Goal: Task Accomplishment & Management: Manage account settings

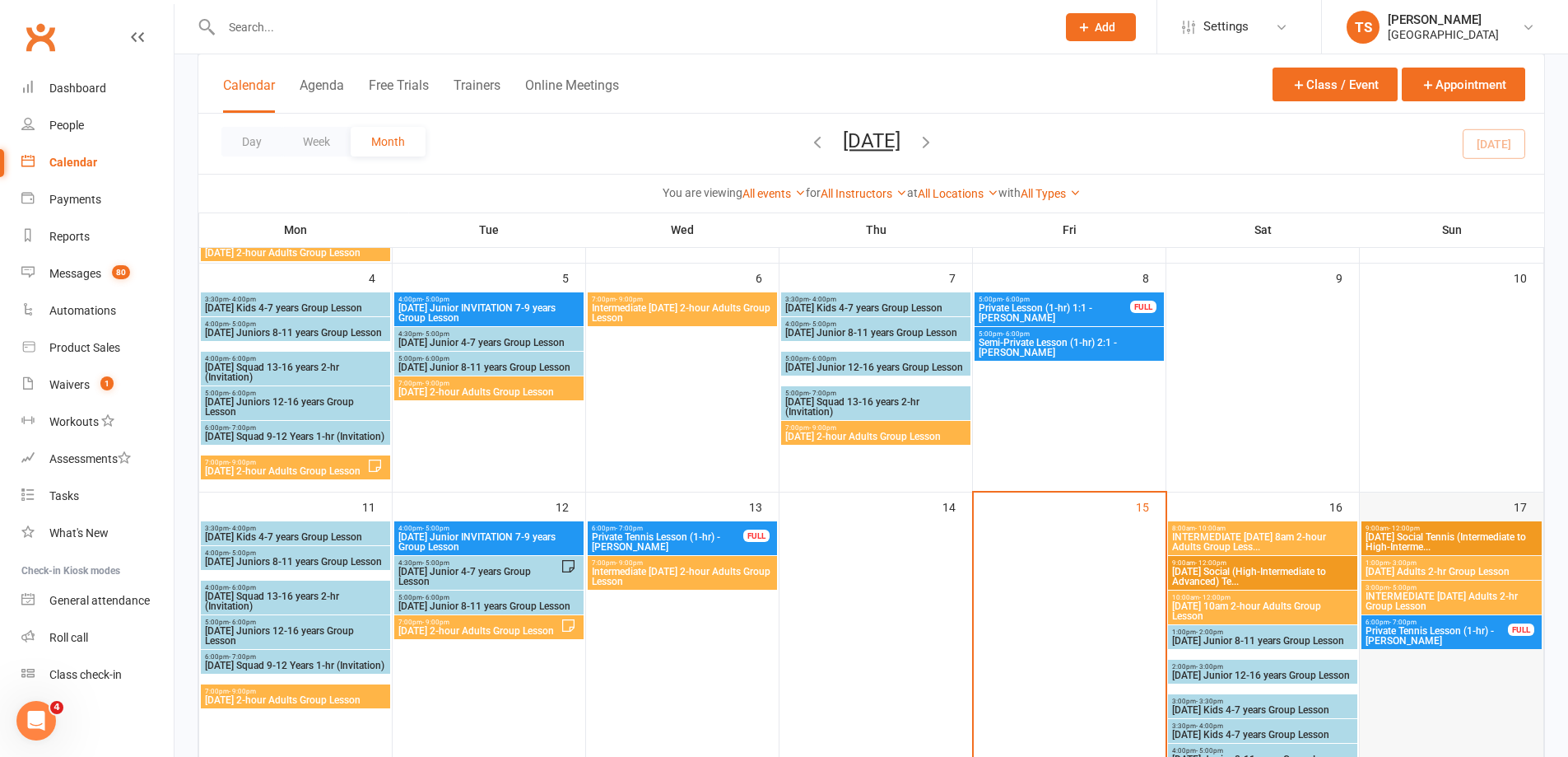
scroll to position [412, 0]
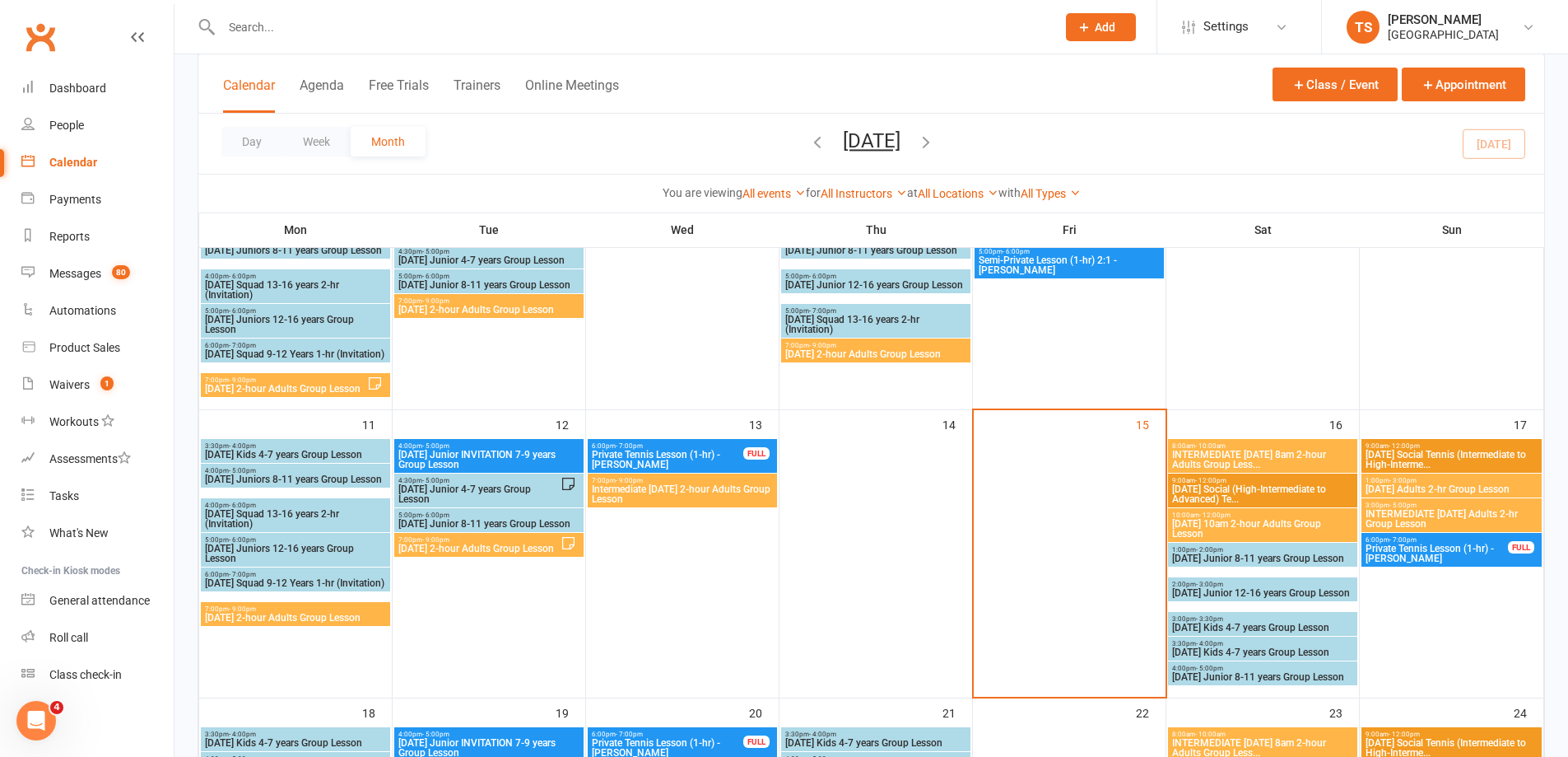
click at [1207, 563] on span "[DATE] Junior 8-11 years Group Lesson" at bounding box center [1263, 558] width 182 height 10
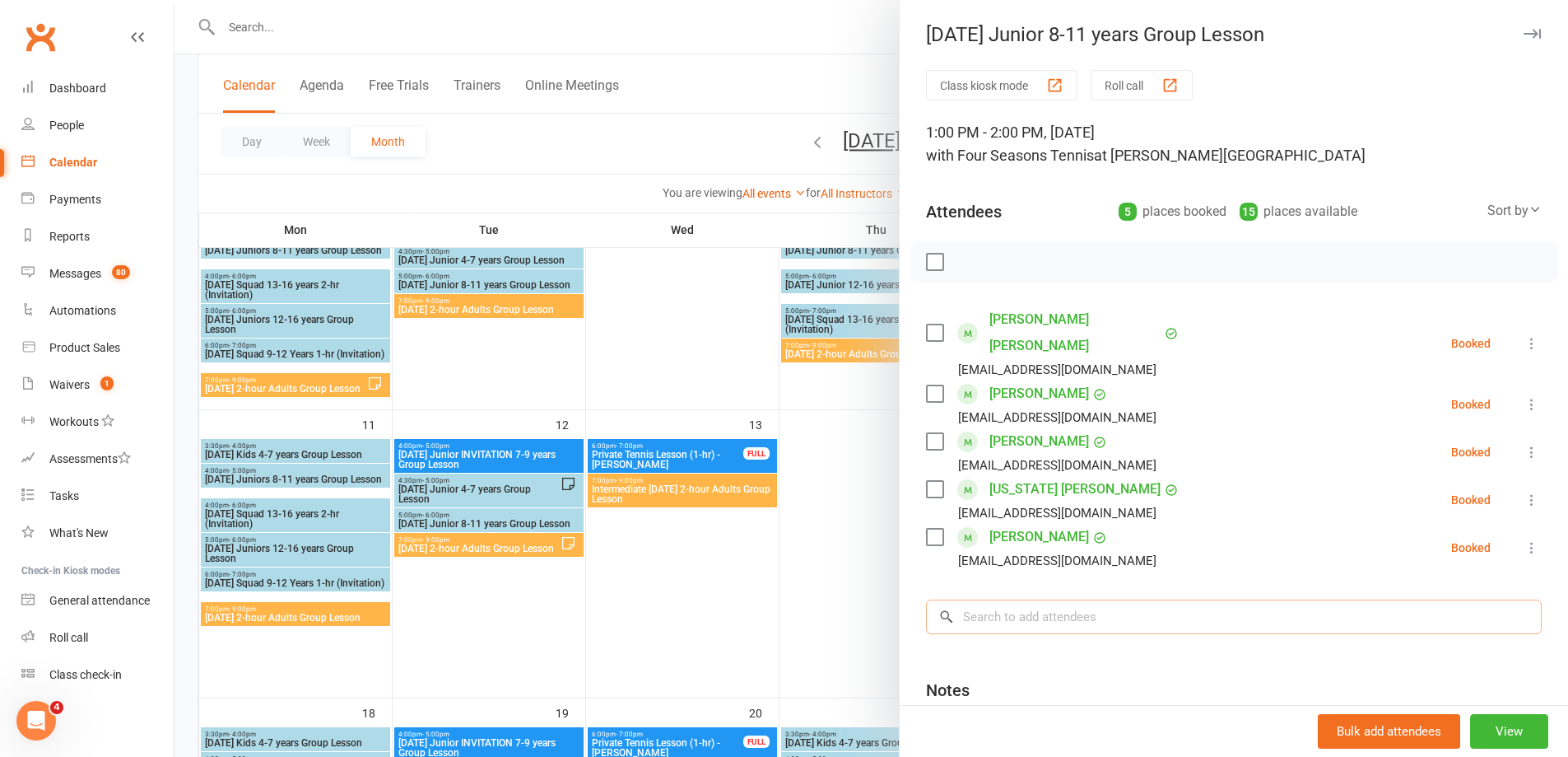
click at [1008, 602] on input "search" at bounding box center [1234, 616] width 616 height 35
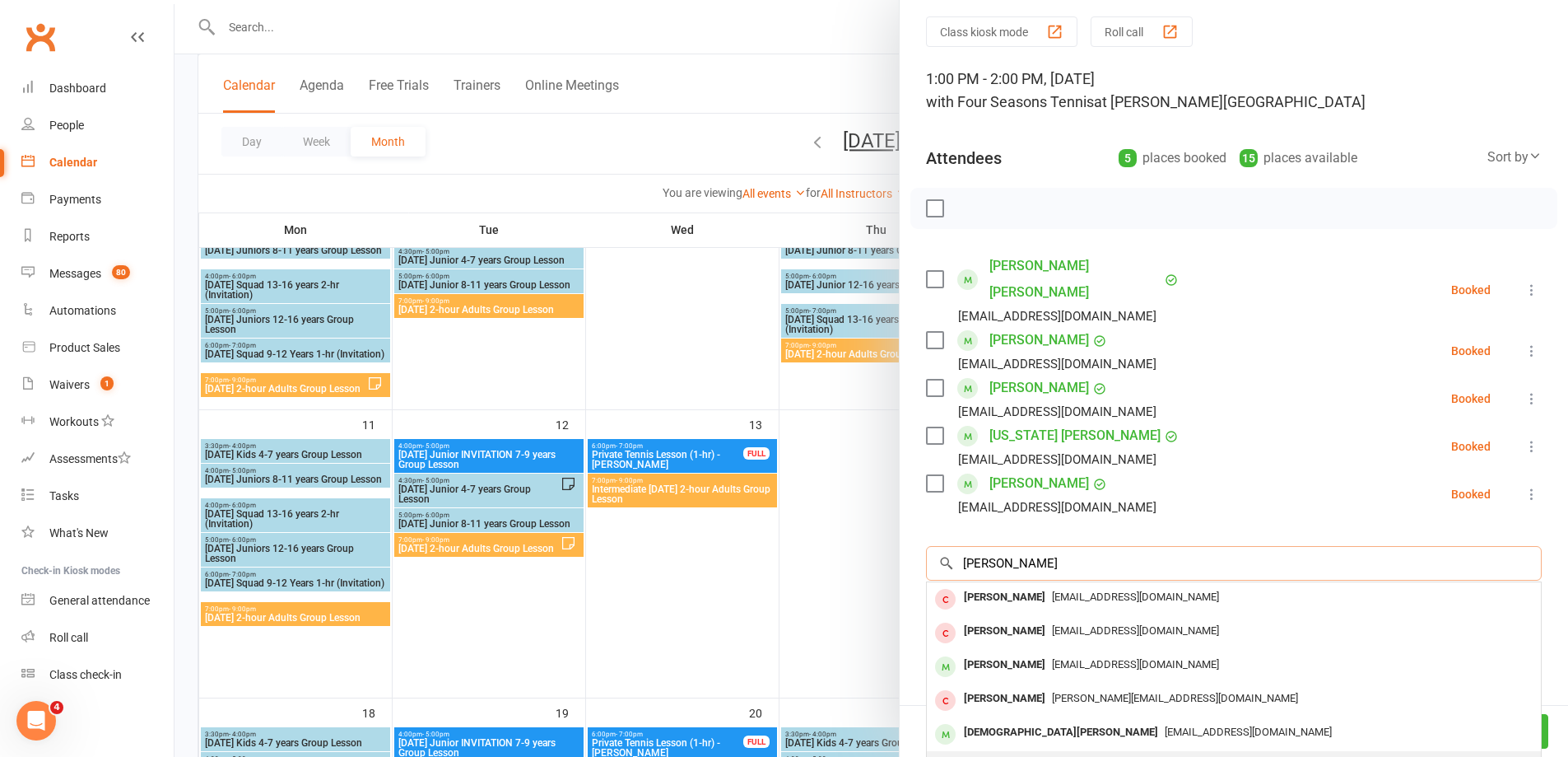
scroll to position [82, 0]
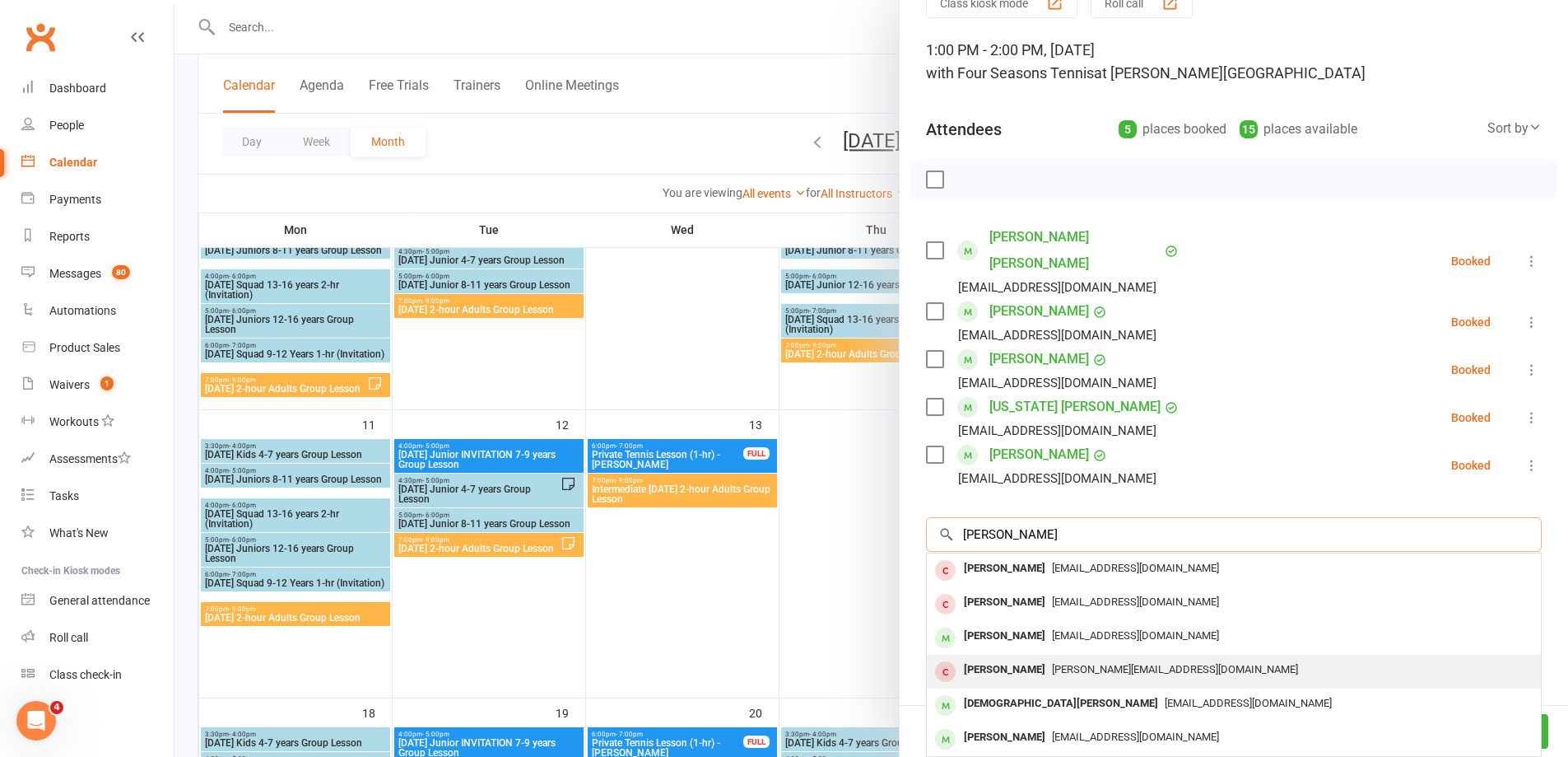
type input "[PERSON_NAME]"
click at [1089, 663] on span "[PERSON_NAME][EMAIL_ADDRESS][DOMAIN_NAME]" at bounding box center [1175, 669] width 246 height 12
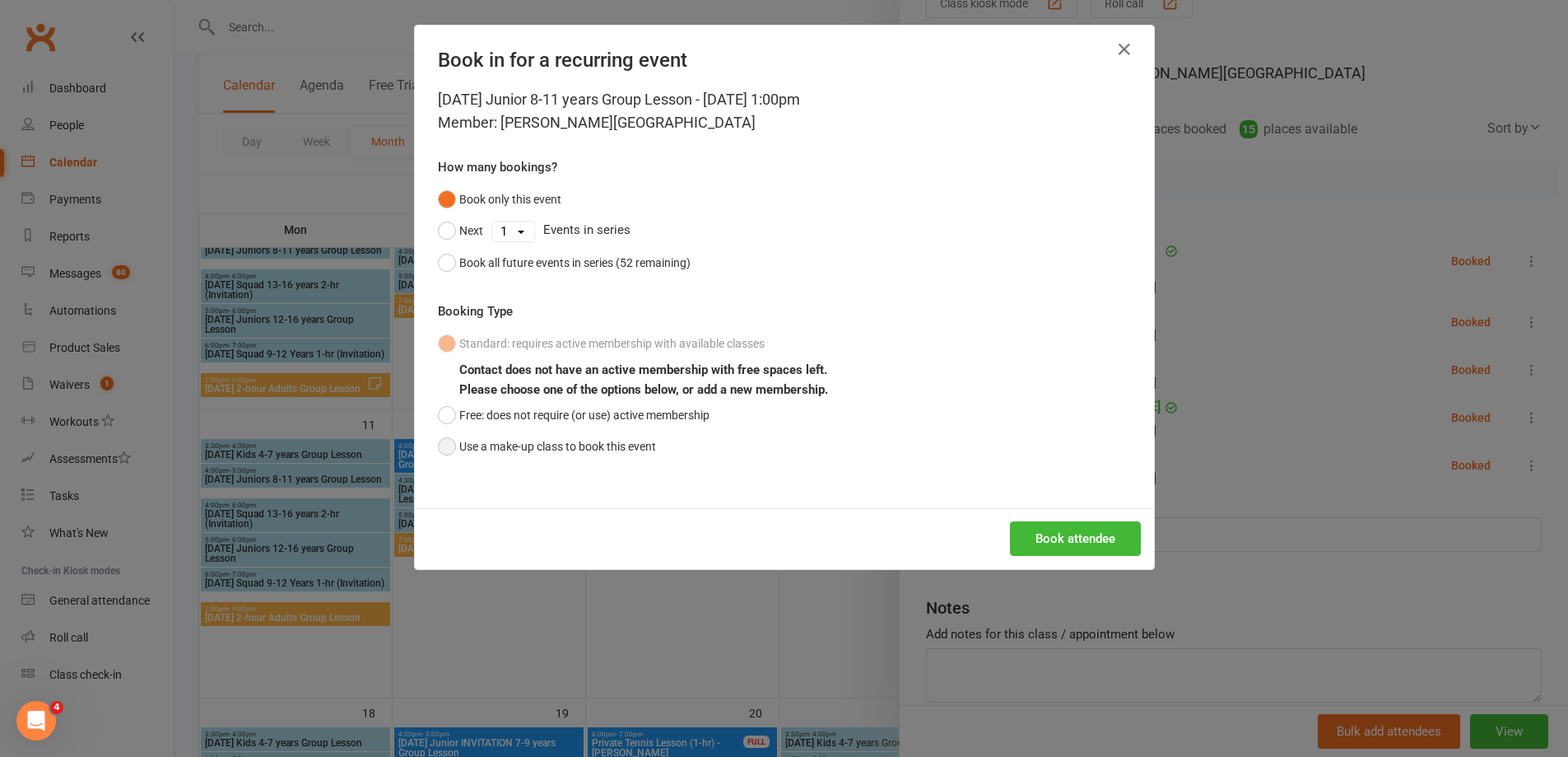
drag, startPoint x: 439, startPoint y: 448, endPoint x: 464, endPoint y: 461, distance: 28.2
click at [440, 452] on button "Use a make-up class to book this event" at bounding box center [547, 445] width 218 height 31
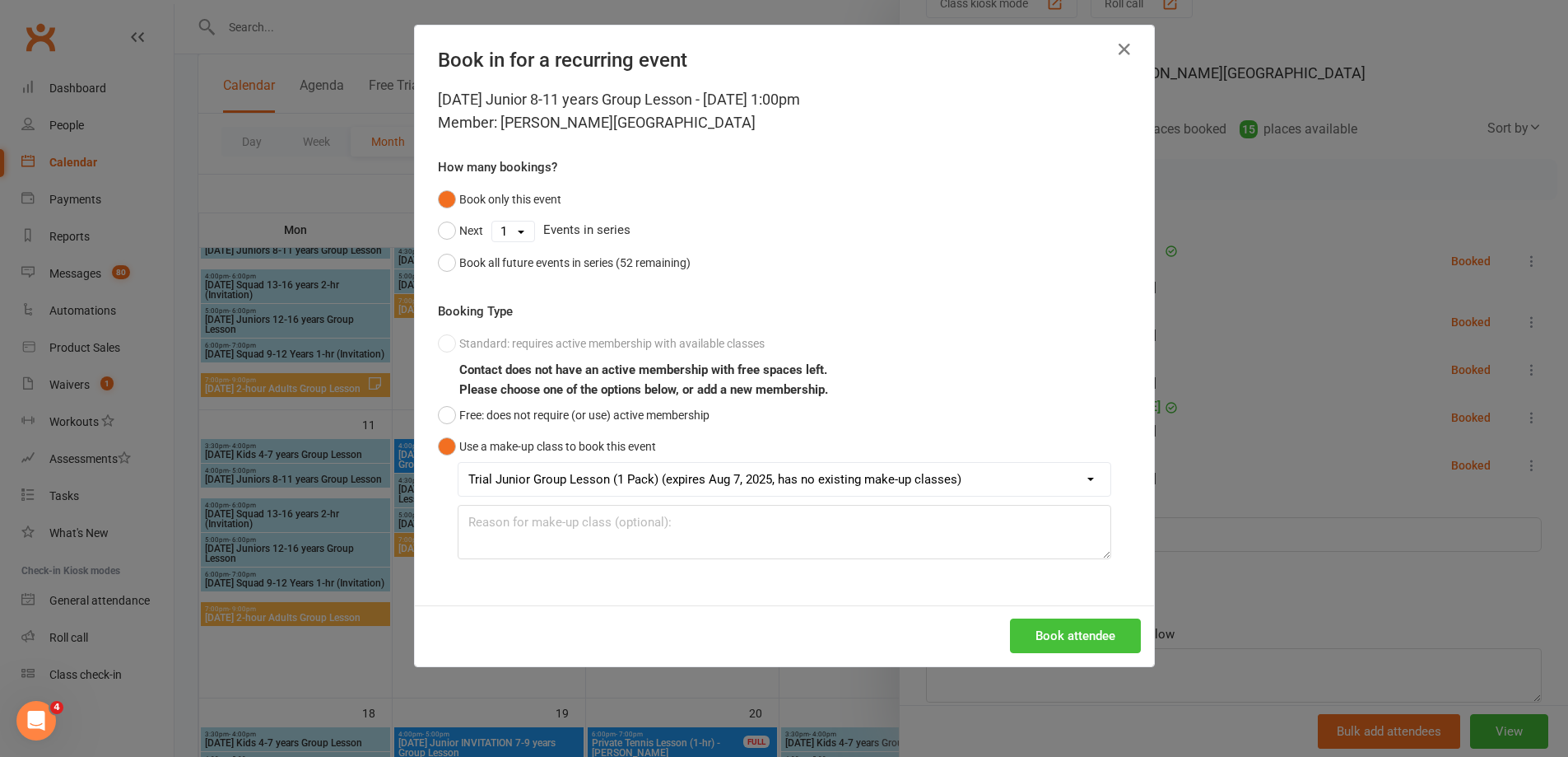
drag, startPoint x: 1074, startPoint y: 663, endPoint x: 1069, endPoint y: 651, distance: 13.0
click at [1073, 661] on div "Book attendee" at bounding box center [784, 635] width 739 height 61
click at [1068, 648] on button "Book attendee" at bounding box center [1076, 635] width 131 height 35
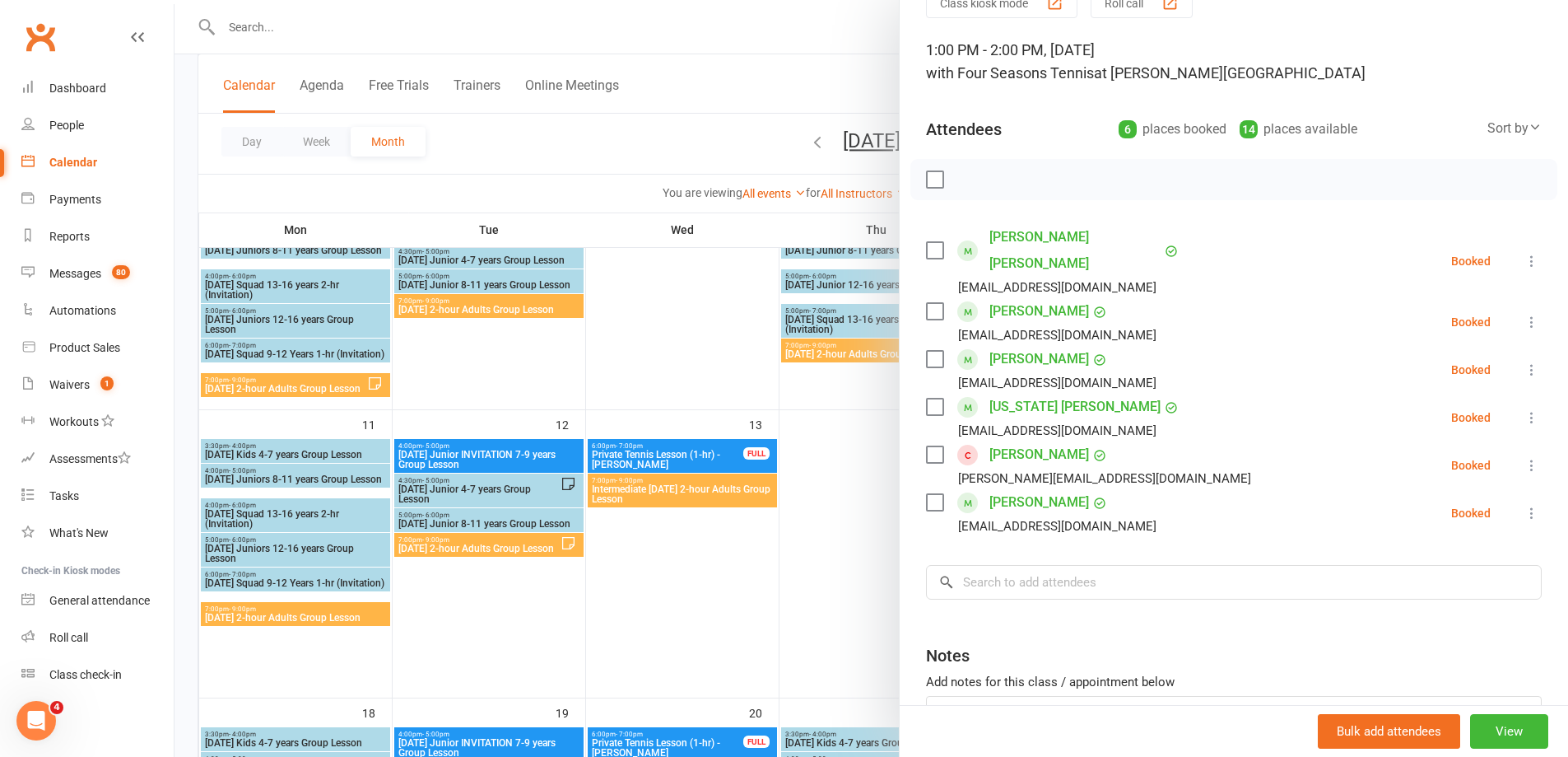
click at [233, 20] on div at bounding box center [871, 378] width 1394 height 757
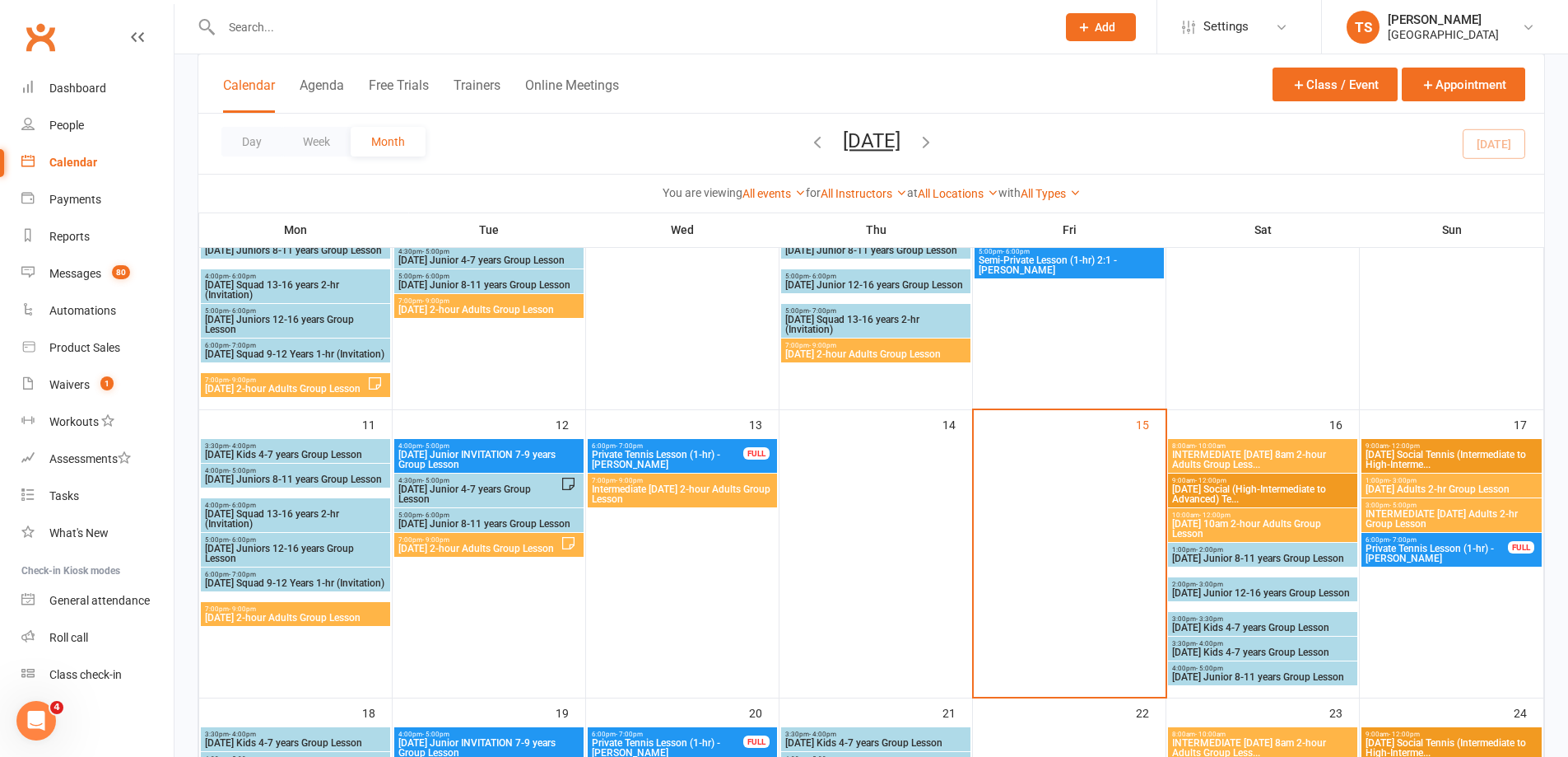
drag, startPoint x: 236, startPoint y: 6, endPoint x: 241, endPoint y: 34, distance: 28.4
click at [241, 34] on div at bounding box center [621, 27] width 847 height 53
click at [228, 28] on input "text" at bounding box center [630, 27] width 828 height 23
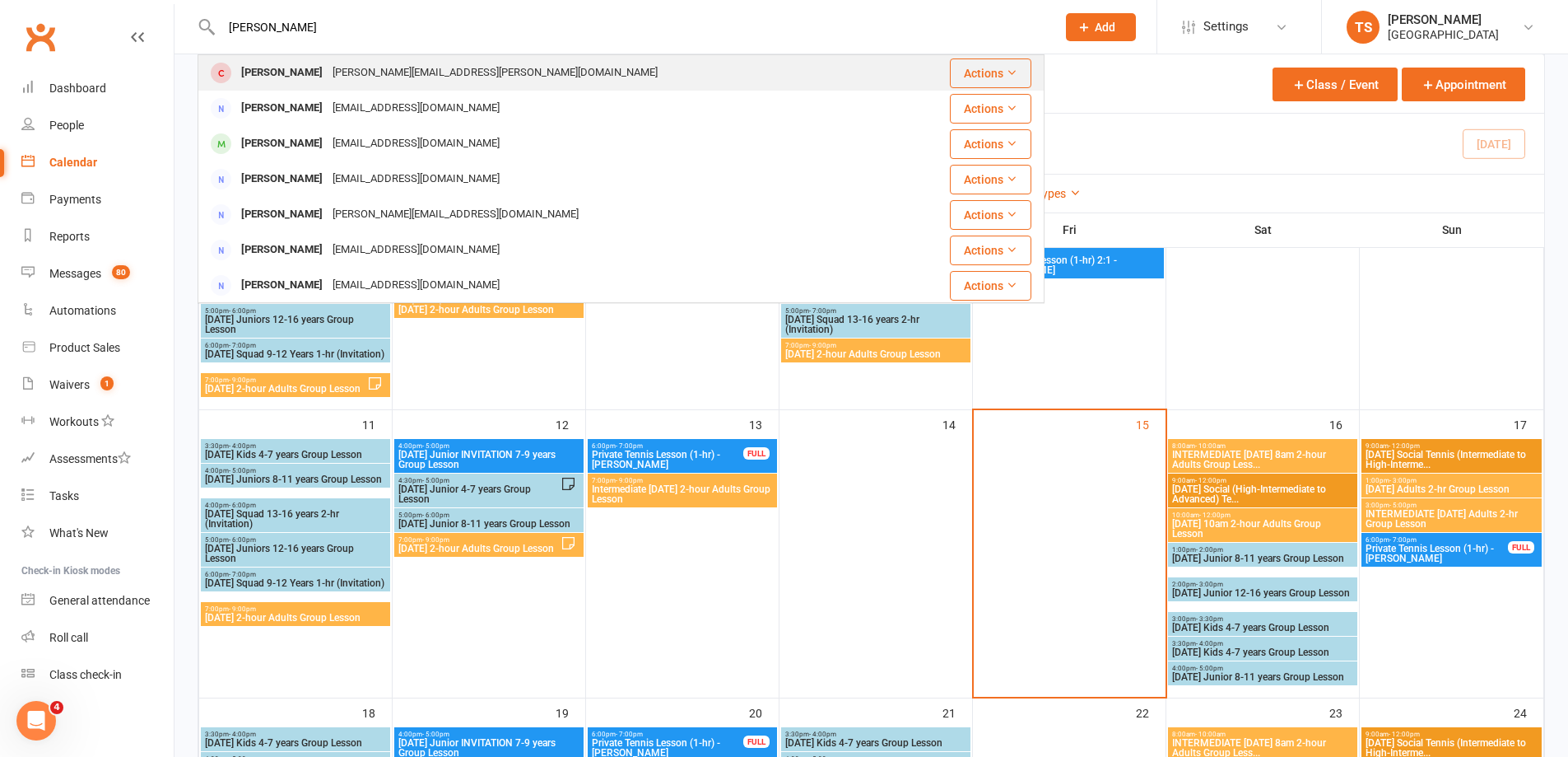
type input "[PERSON_NAME]"
click at [328, 73] on div "[PERSON_NAME][EMAIL_ADDRESS][PERSON_NAME][DOMAIN_NAME]" at bounding box center [495, 73] width 335 height 24
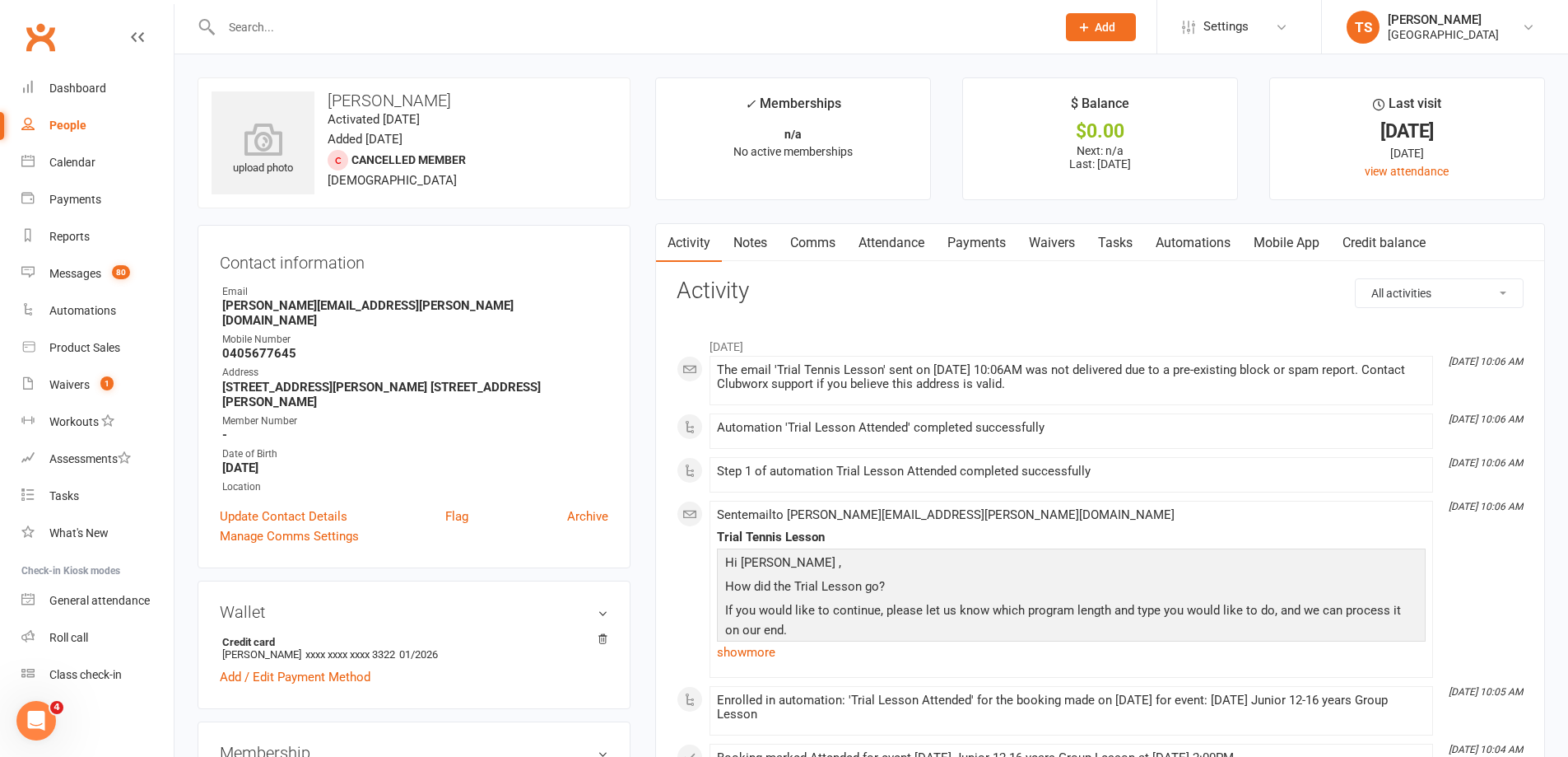
click at [960, 243] on link "Payments" at bounding box center [977, 243] width 81 height 38
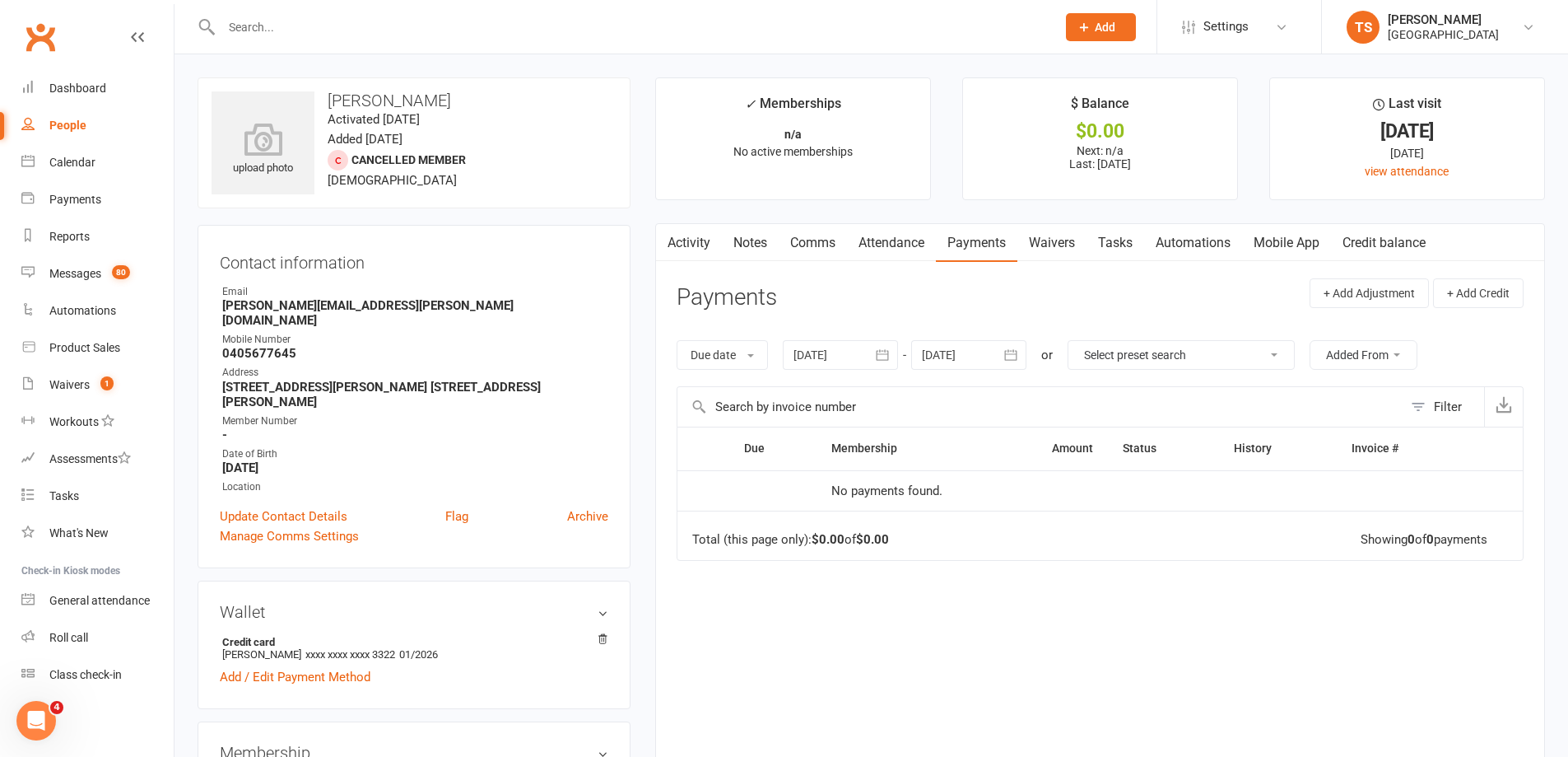
click at [824, 355] on div at bounding box center [840, 354] width 115 height 29
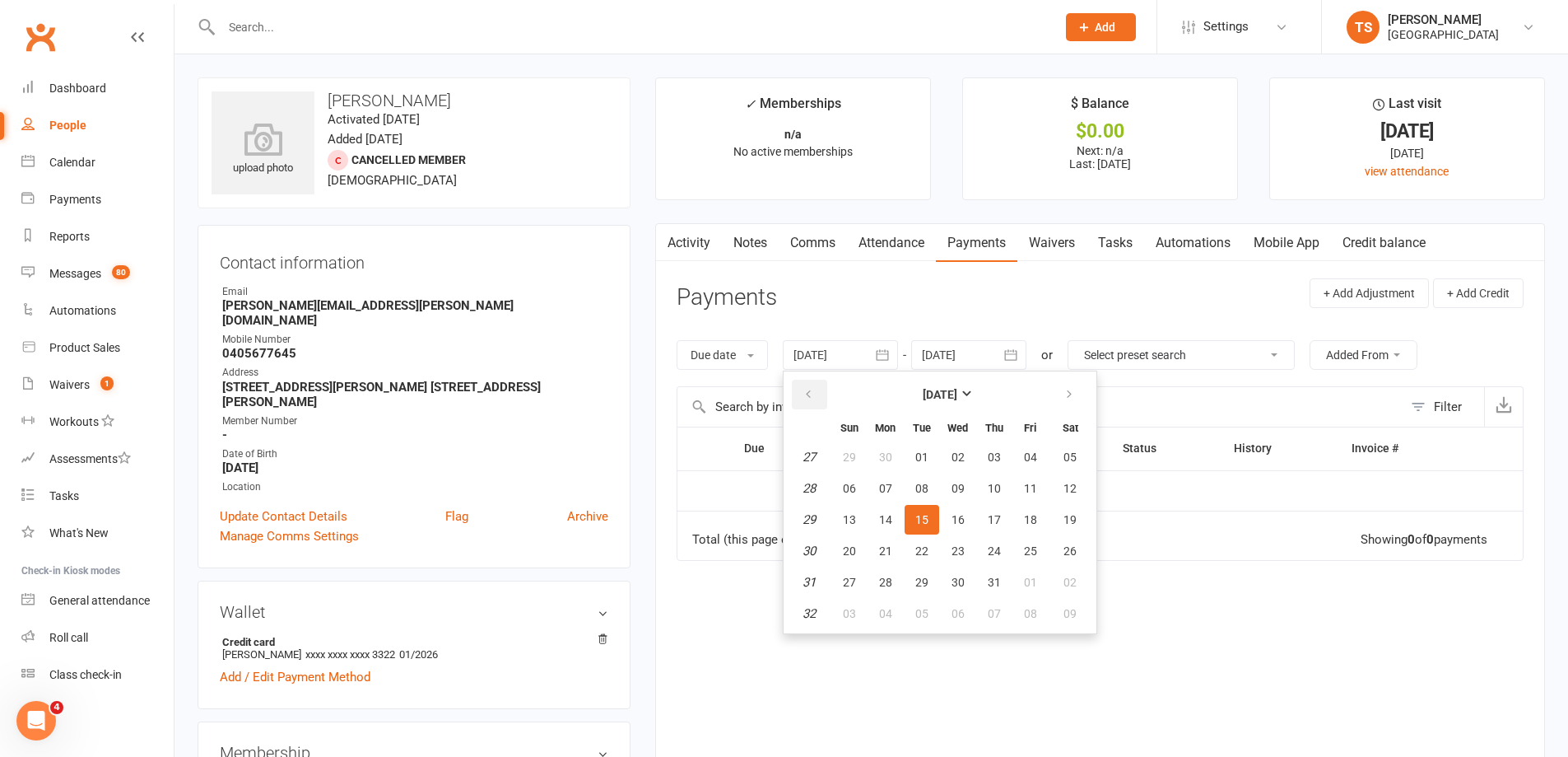
click at [813, 393] on icon "button" at bounding box center [808, 394] width 12 height 13
click at [849, 484] on span "06" at bounding box center [849, 488] width 13 height 13
type input "[DATE]"
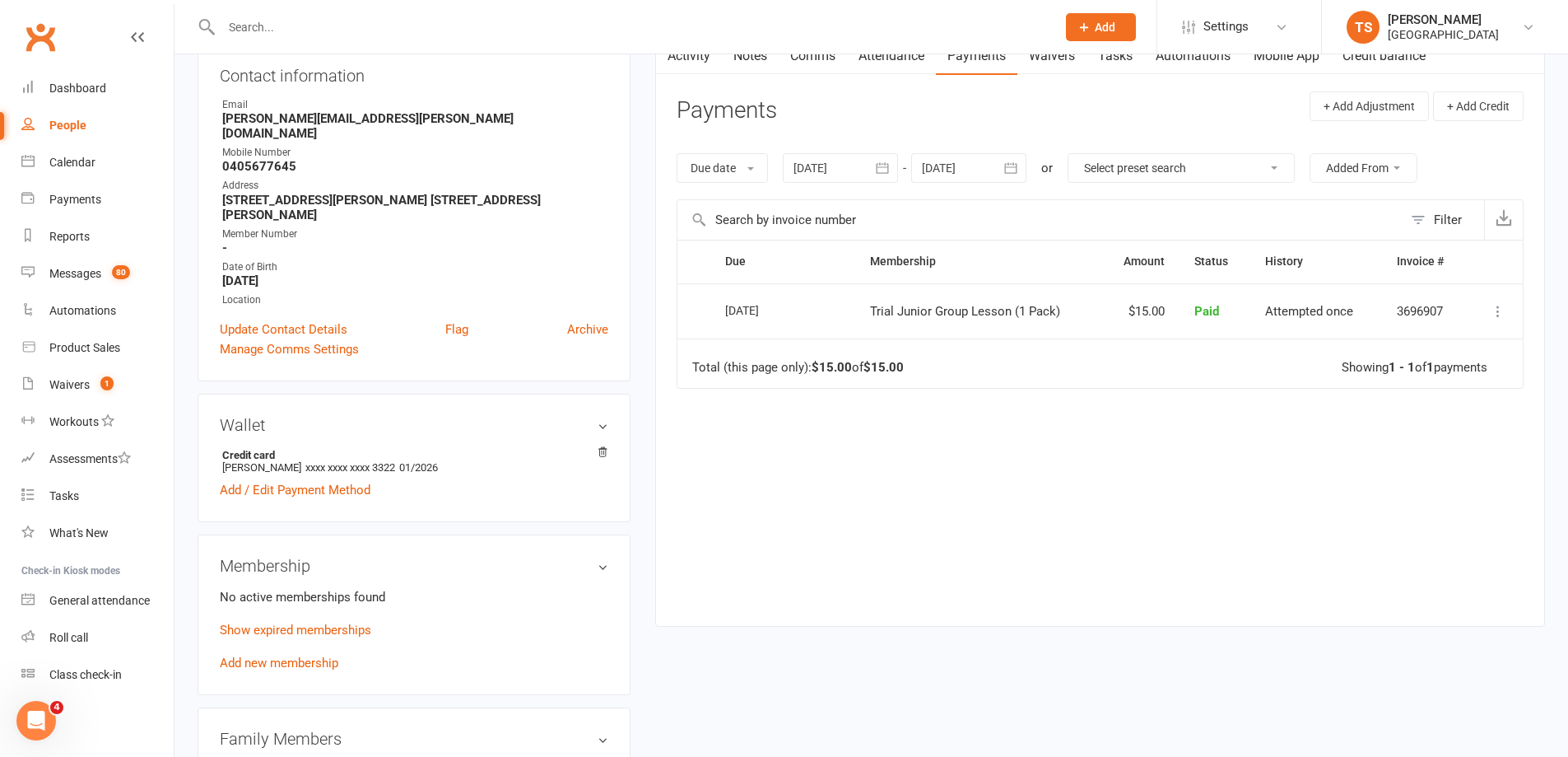
scroll to position [329, 0]
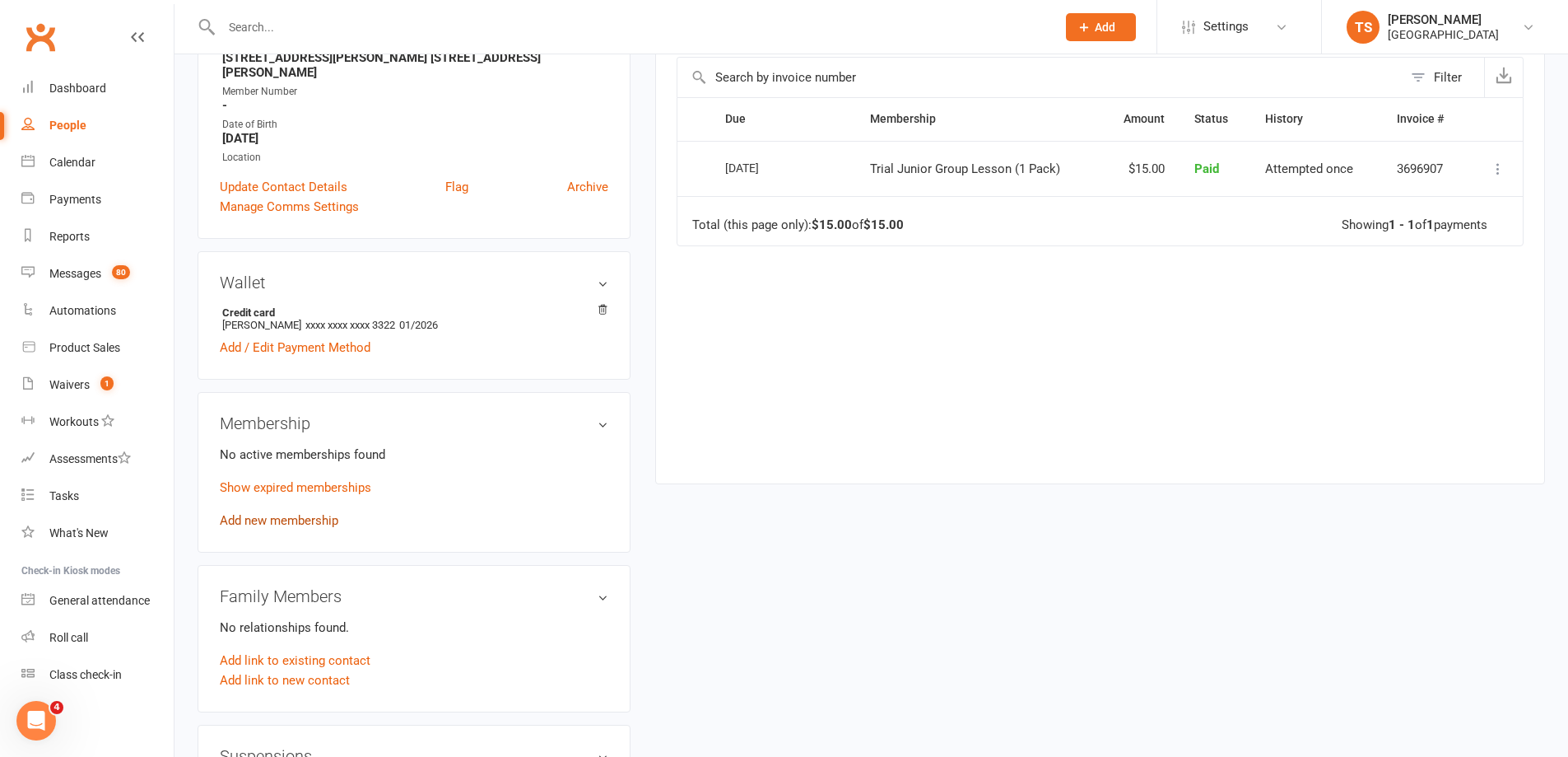
click at [277, 513] on link "Add new membership" at bounding box center [279, 520] width 119 height 15
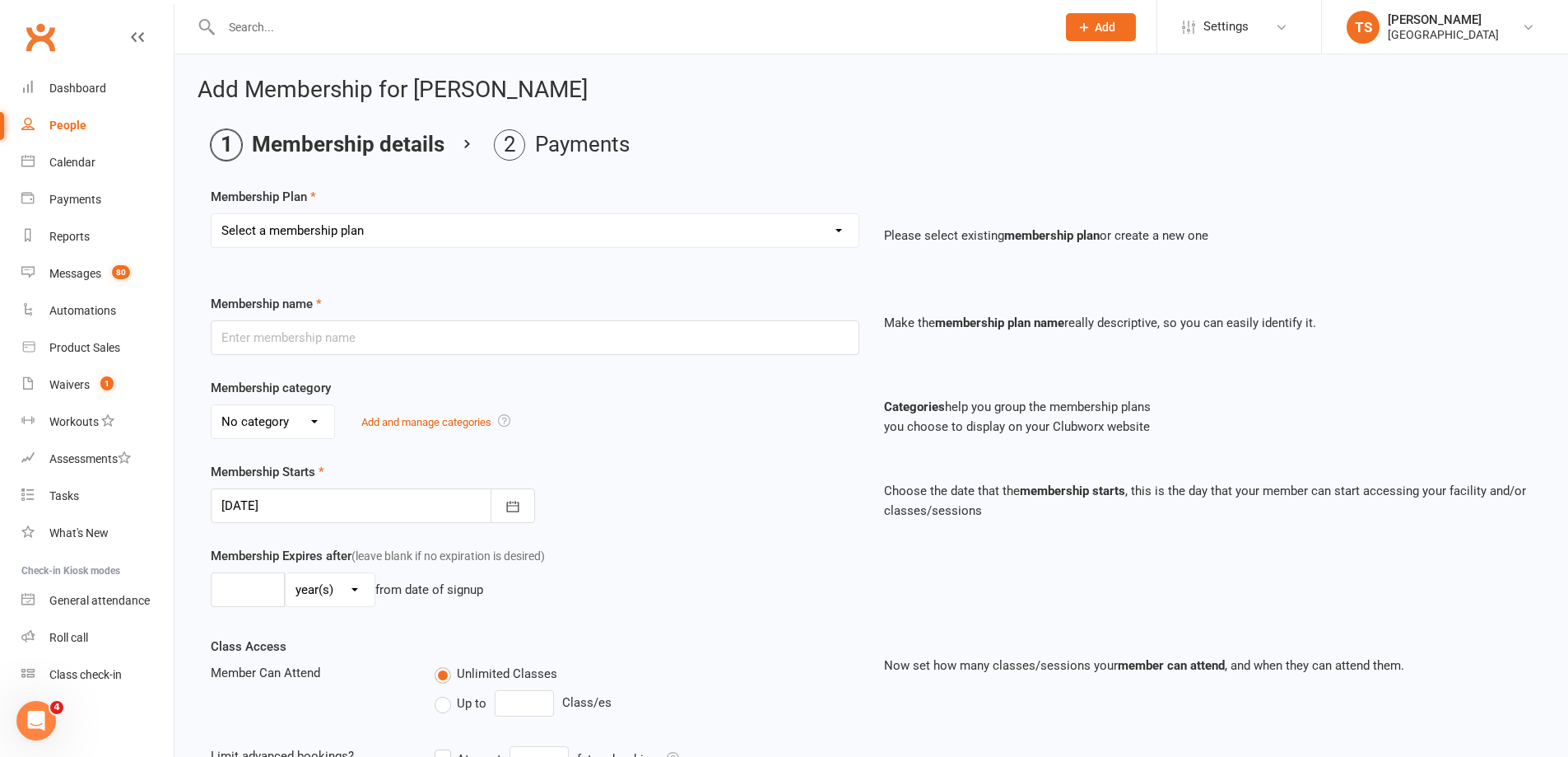
click at [841, 231] on select "Select a membership plan Create new Membership Plan Trial Junior Group Lesson (…" at bounding box center [535, 230] width 647 height 33
select select "3"
click at [212, 214] on select "Select a membership plan Create new Membership Plan Trial Junior Group Lesson (…" at bounding box center [535, 230] width 647 height 33
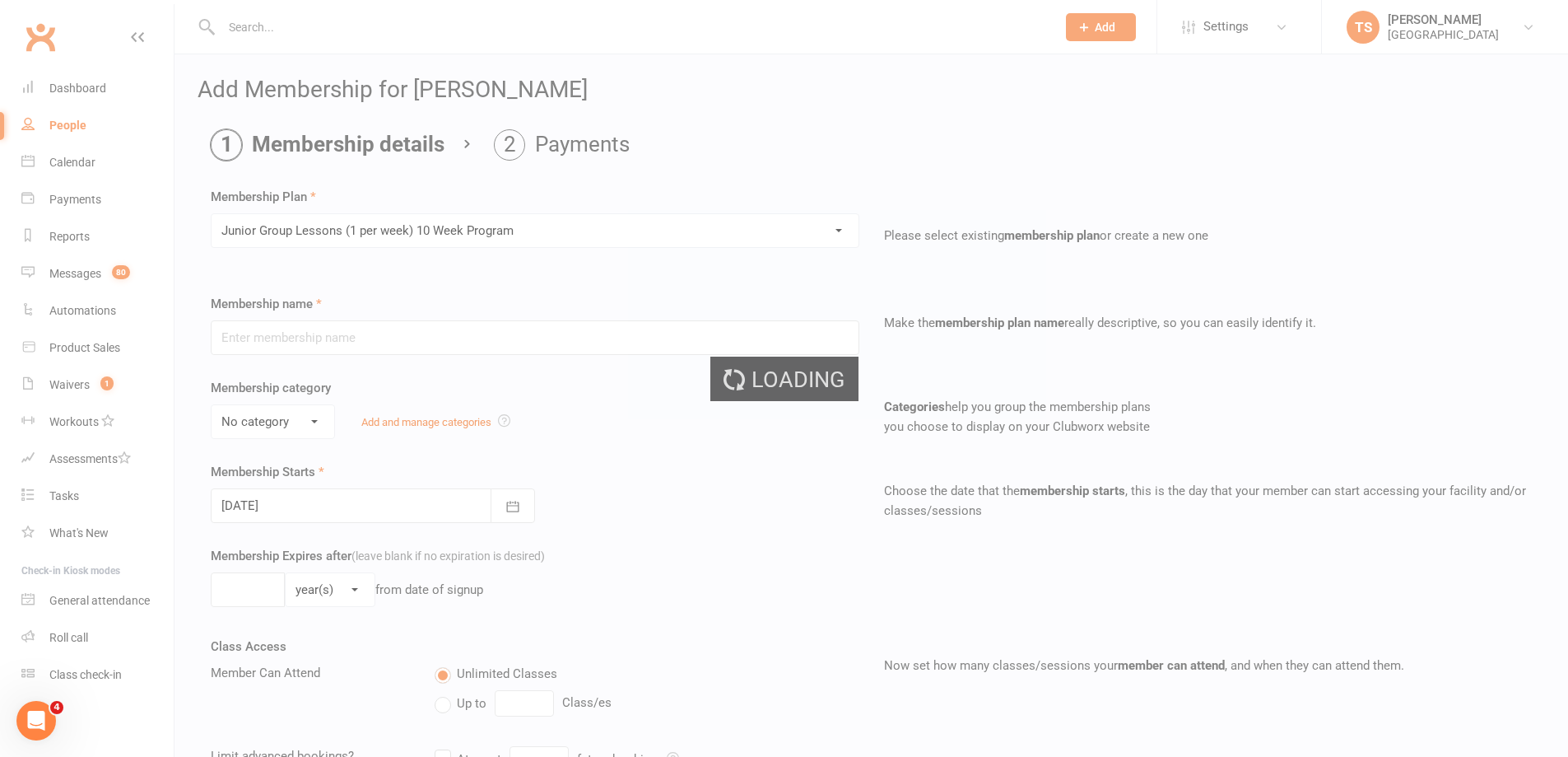
type input "Junior Group Lessons (1 per week) 10 Week Program"
select select "3"
select select "1"
type input "10"
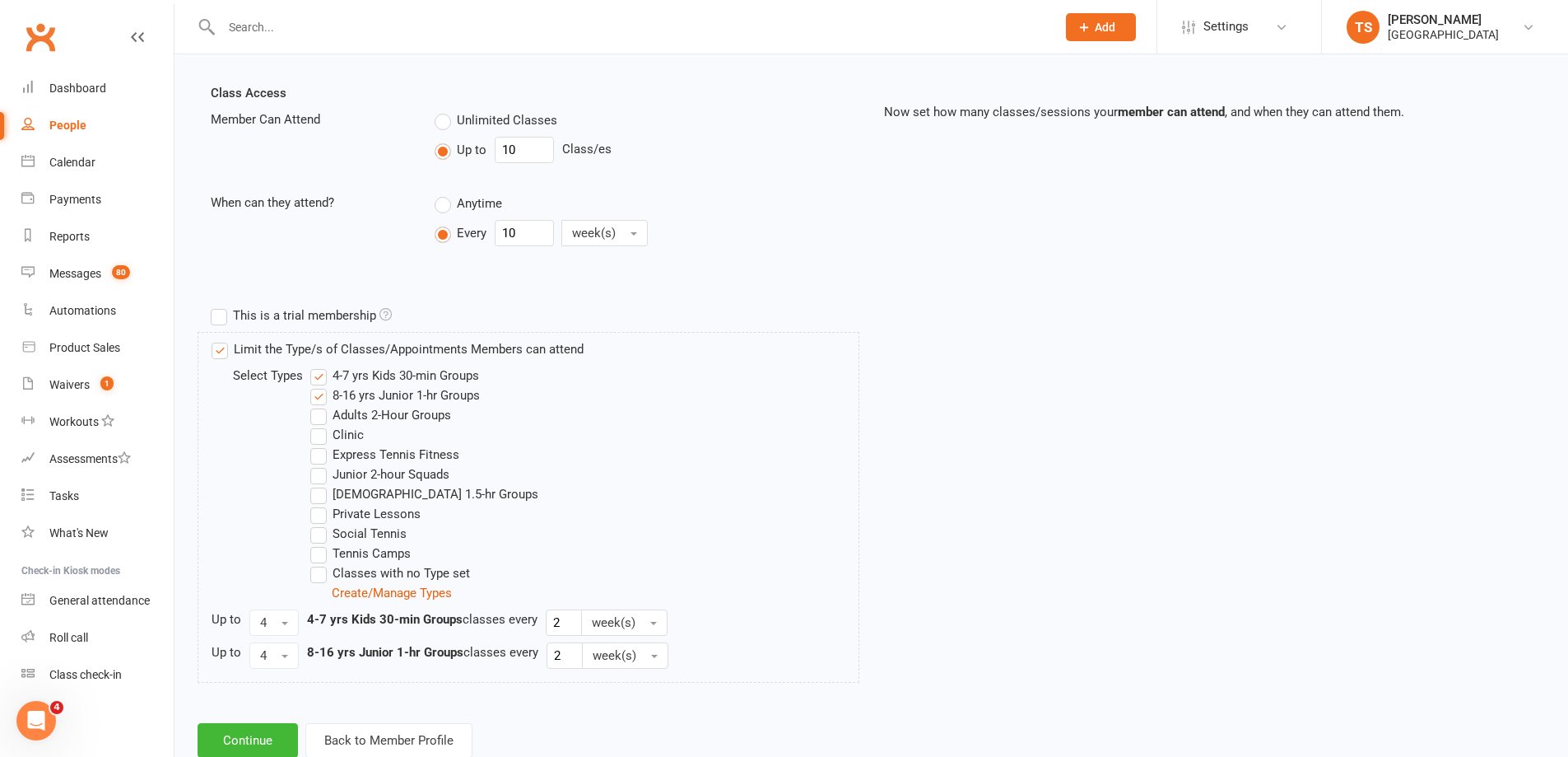
scroll to position [601, 0]
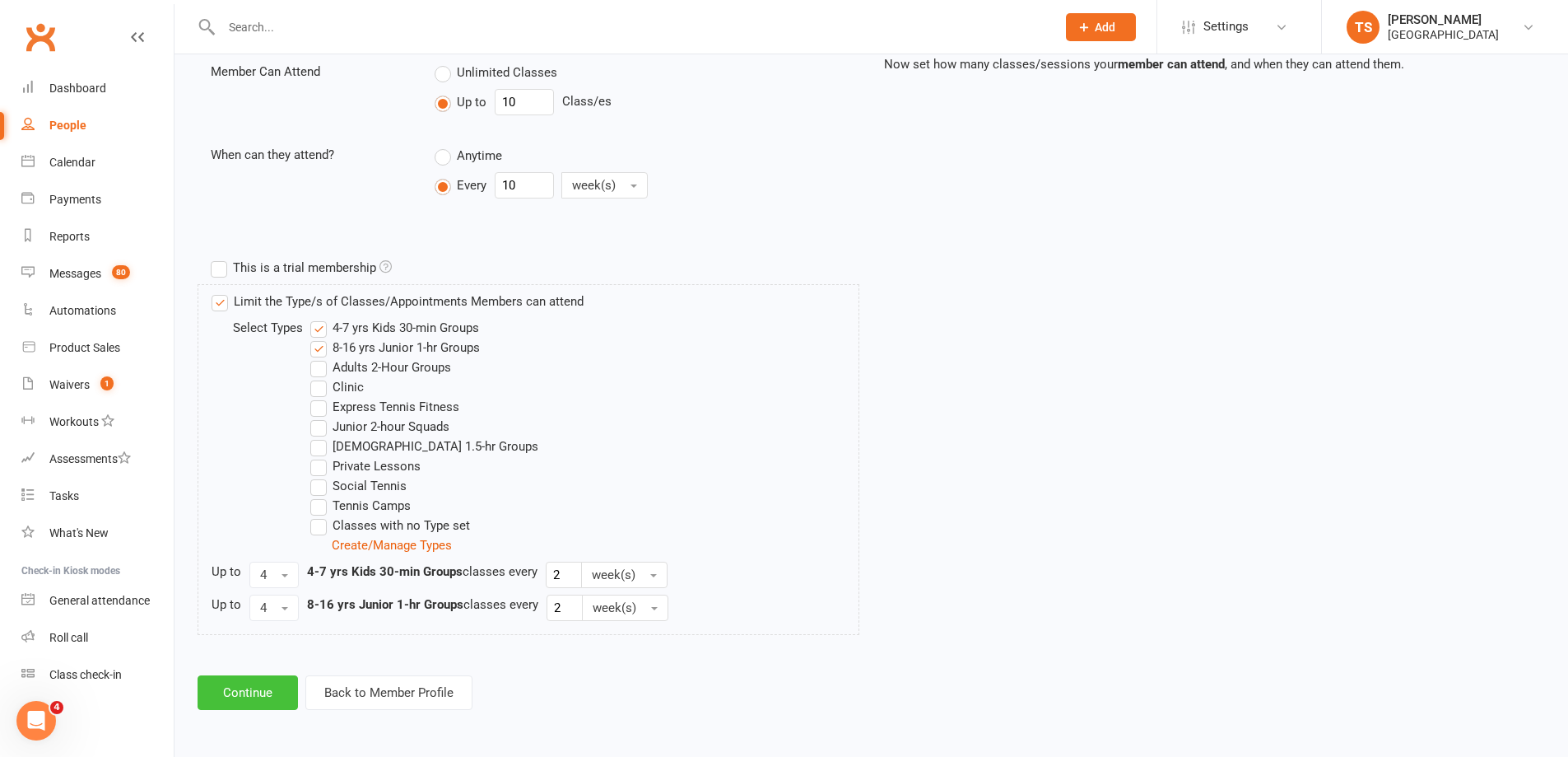
click at [238, 696] on button "Continue" at bounding box center [247, 692] width 100 height 35
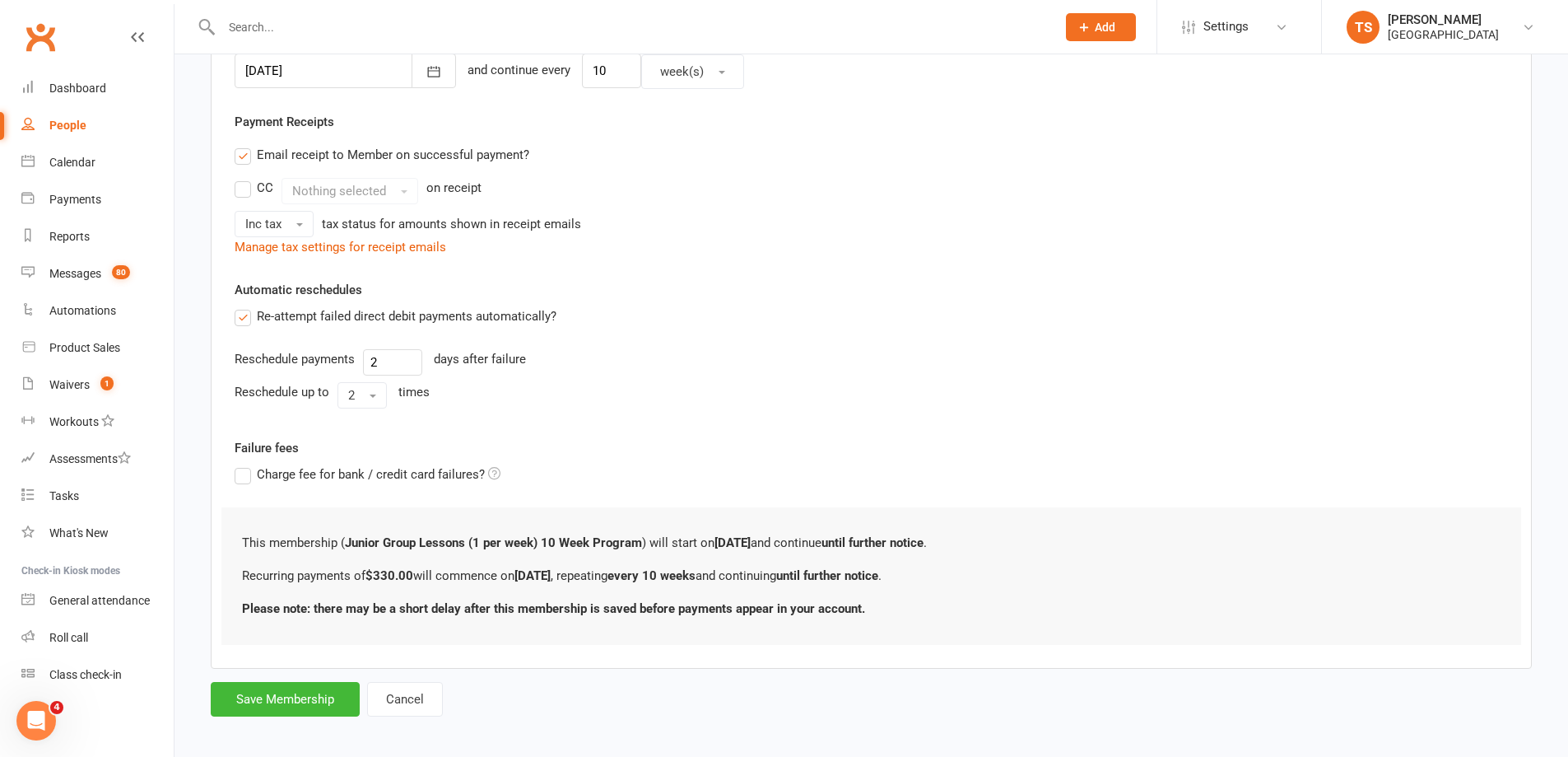
scroll to position [440, 0]
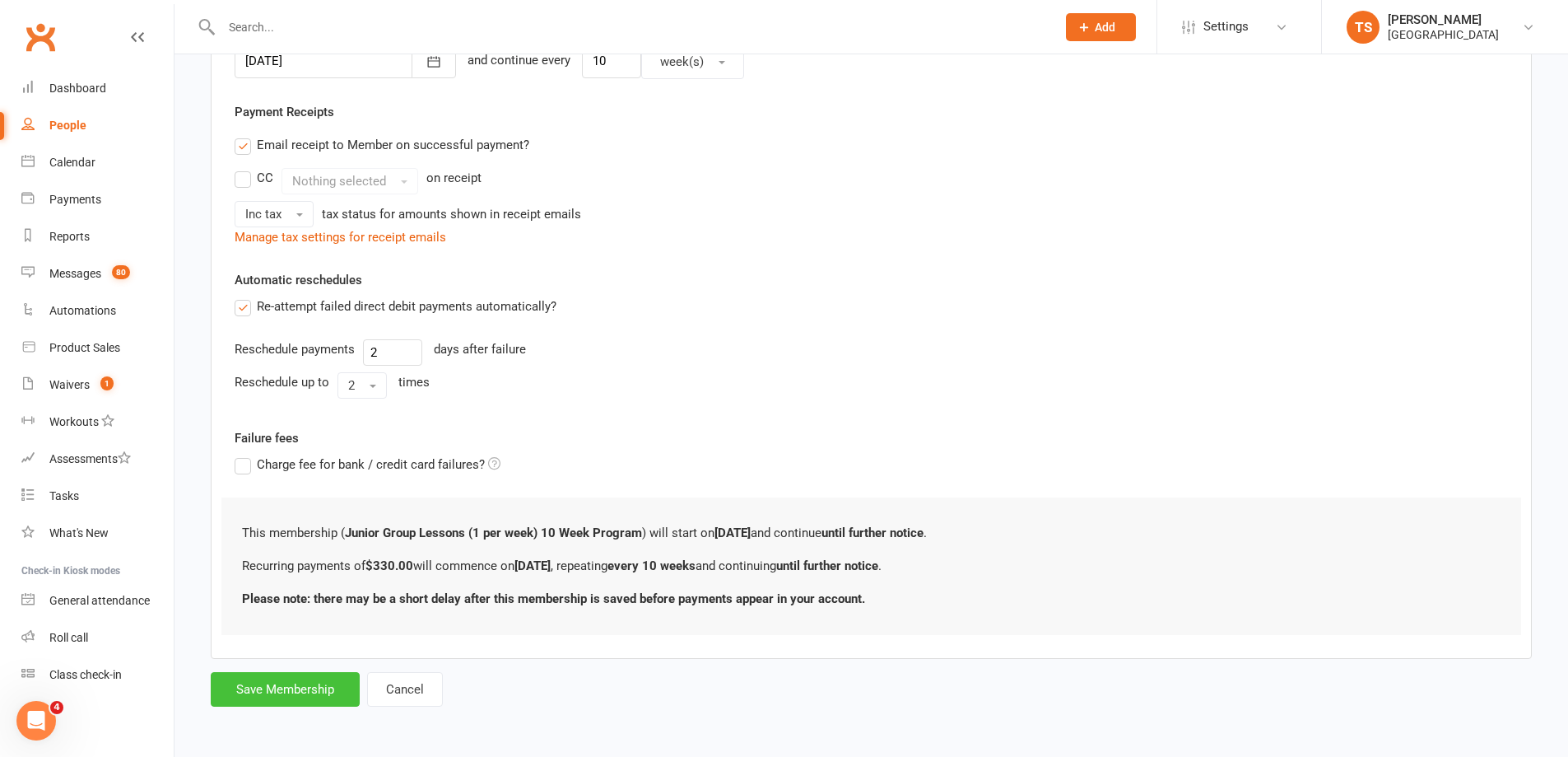
click at [301, 693] on button "Save Membership" at bounding box center [285, 689] width 149 height 35
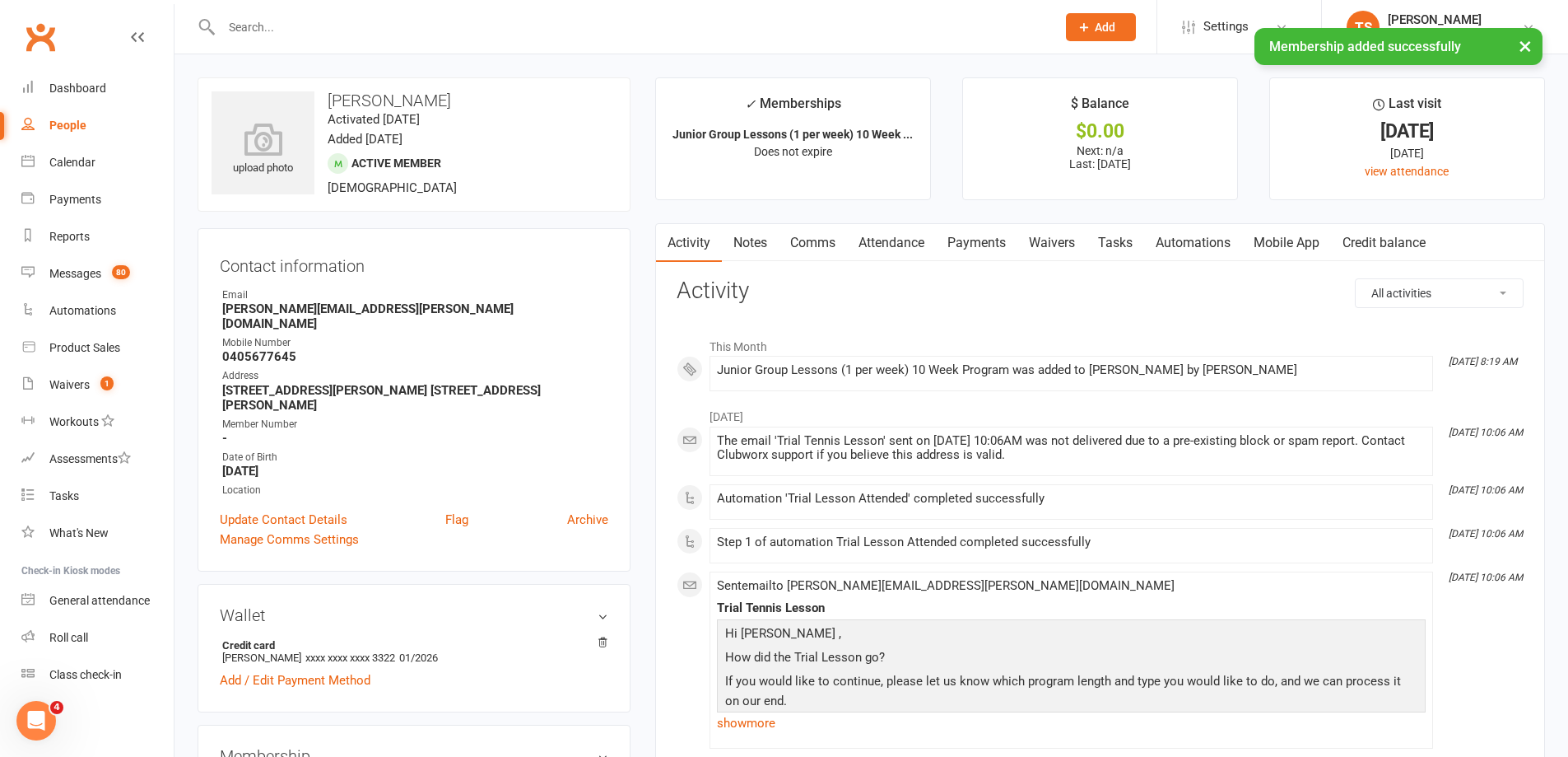
click at [1063, 235] on link "Waivers" at bounding box center [1052, 243] width 69 height 38
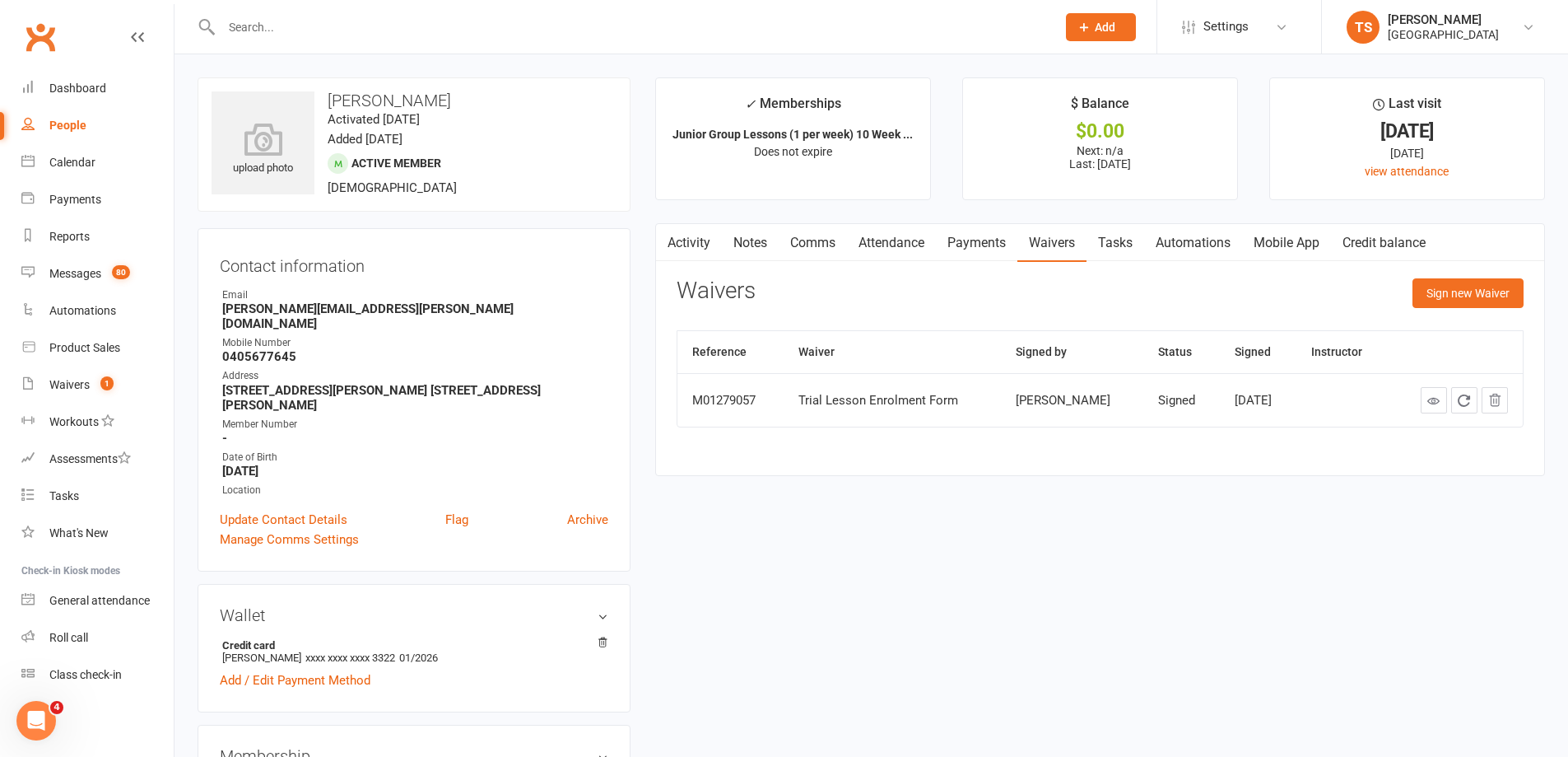
click at [1279, 241] on link "Mobile App" at bounding box center [1286, 243] width 89 height 38
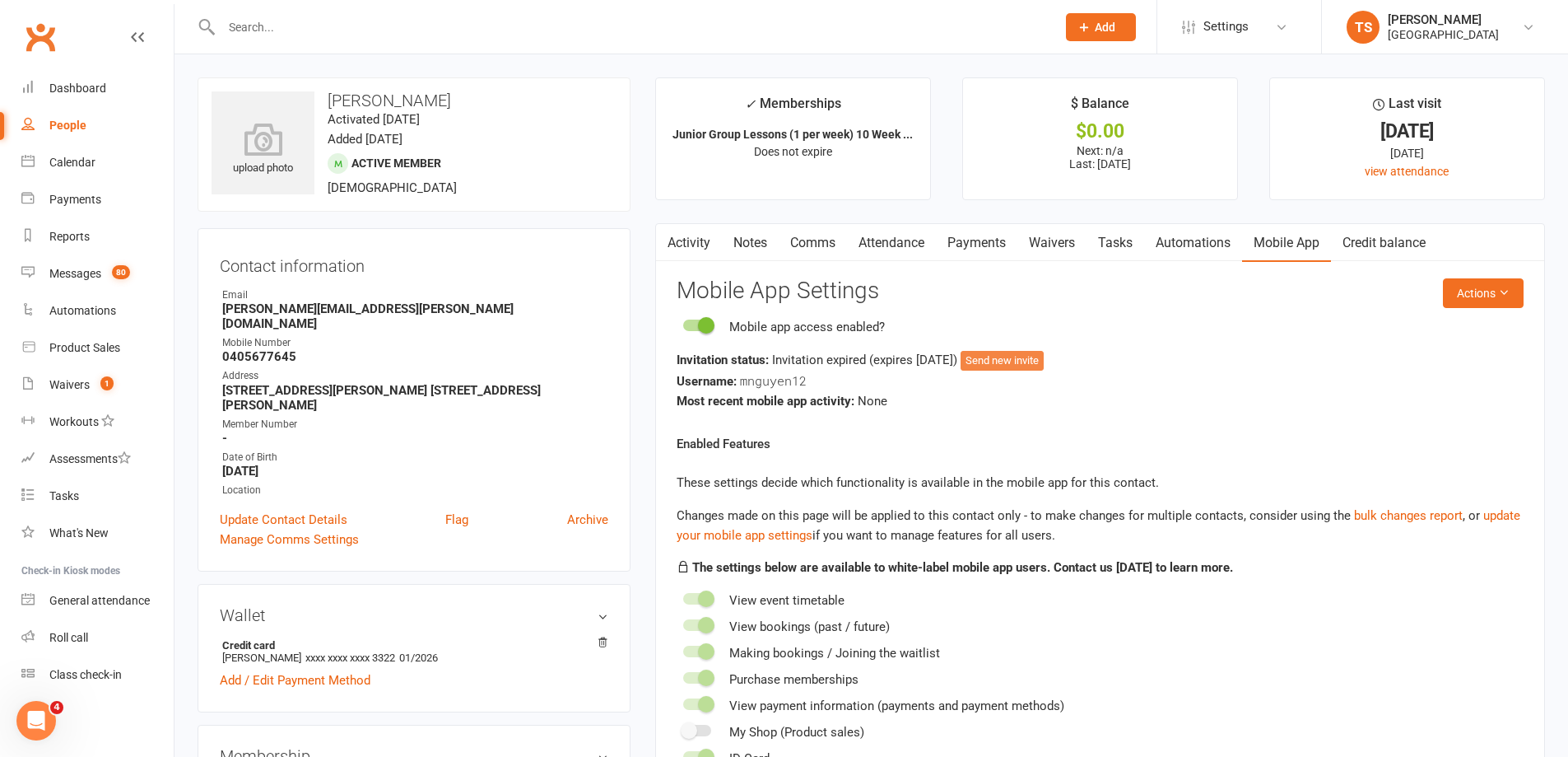
click at [1041, 358] on button "Send new invite" at bounding box center [1002, 360] width 83 height 19
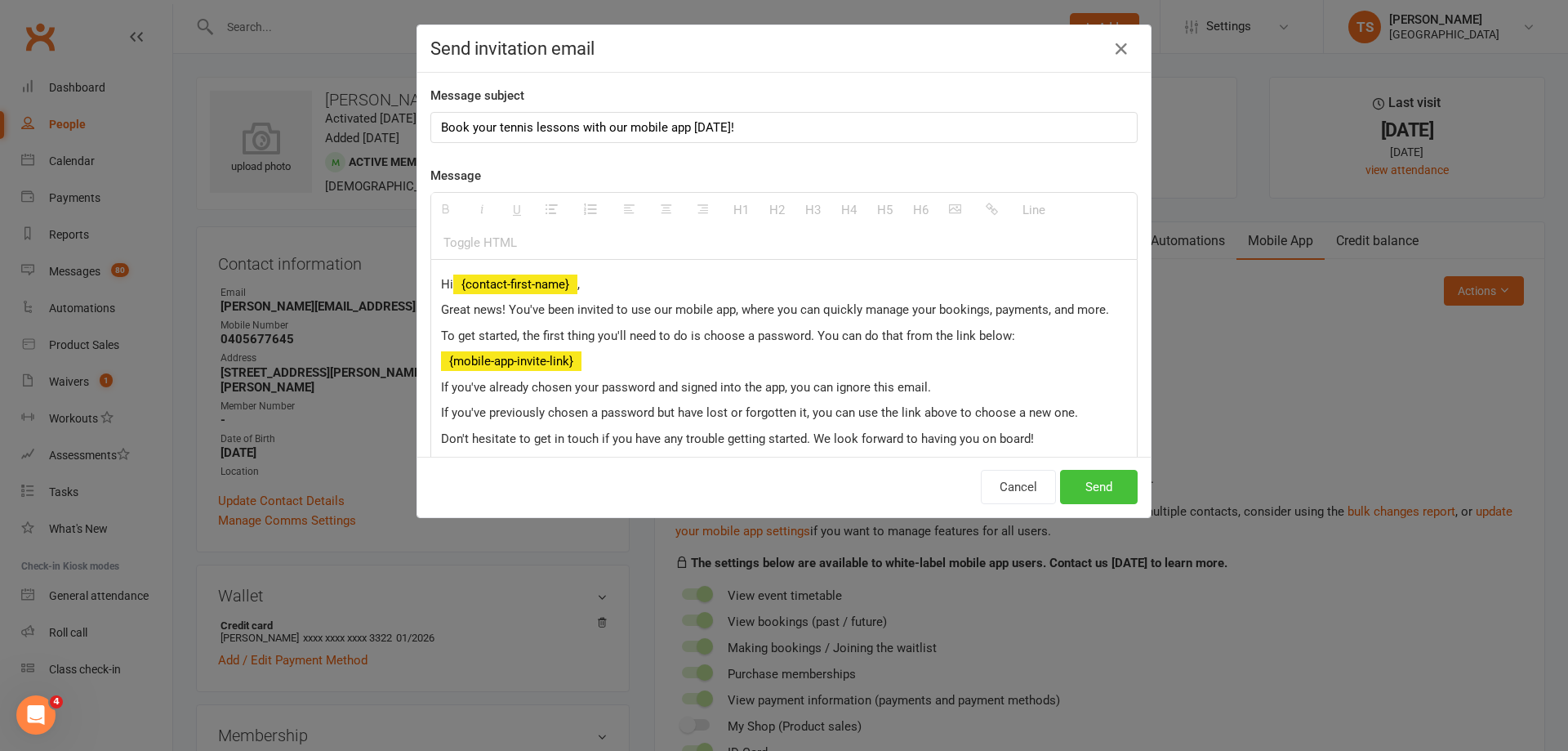
click at [1102, 488] on button "Send" at bounding box center [1099, 487] width 77 height 34
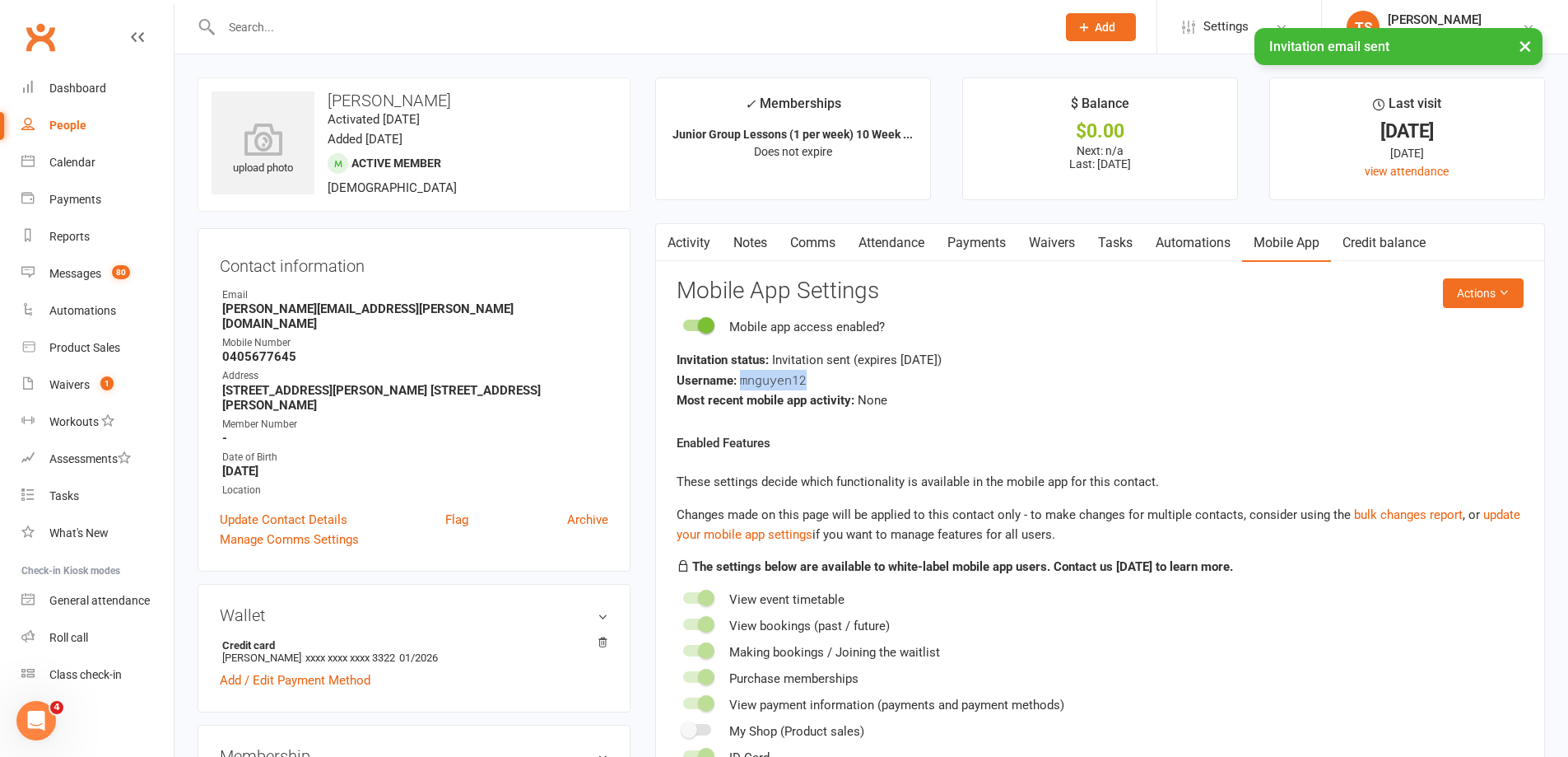
drag, startPoint x: 814, startPoint y: 379, endPoint x: 739, endPoint y: 382, distance: 75.1
click at [739, 382] on div "Username: mnguyen12" at bounding box center [1100, 380] width 847 height 20
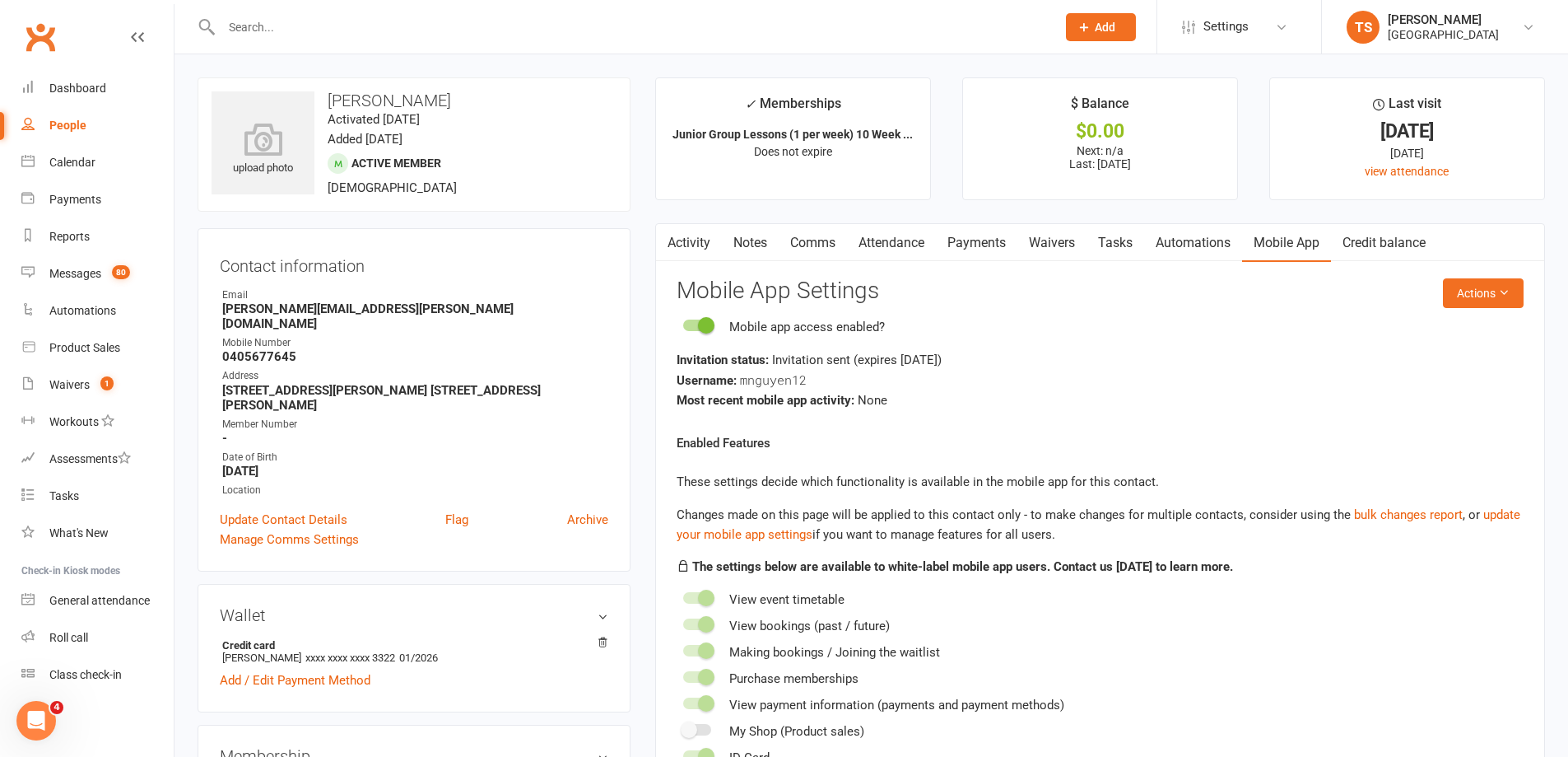
drag, startPoint x: 762, startPoint y: 390, endPoint x: 922, endPoint y: 453, distance: 172.0
click at [922, 453] on div "Enabled Features These settings decide which functionality is available in the …" at bounding box center [1100, 600] width 847 height 335
drag, startPoint x: 815, startPoint y: 380, endPoint x: 741, endPoint y: 375, distance: 74.2
click at [741, 375] on div "Username: mnguyen12" at bounding box center [1100, 380] width 847 height 20
copy span "mnguyen12"
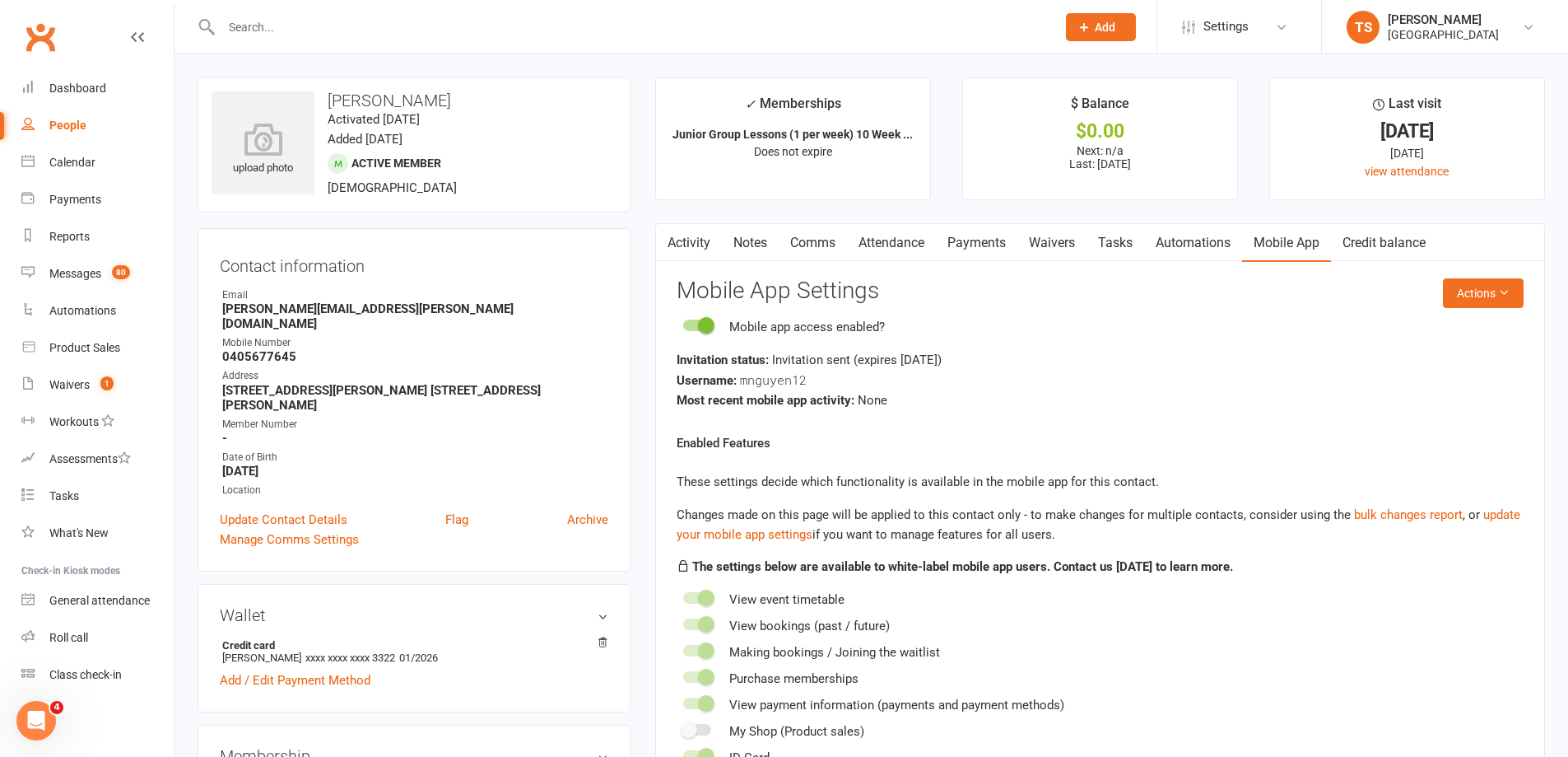
click at [257, 14] on div at bounding box center [621, 27] width 847 height 53
click at [273, 26] on input "text" at bounding box center [630, 27] width 828 height 23
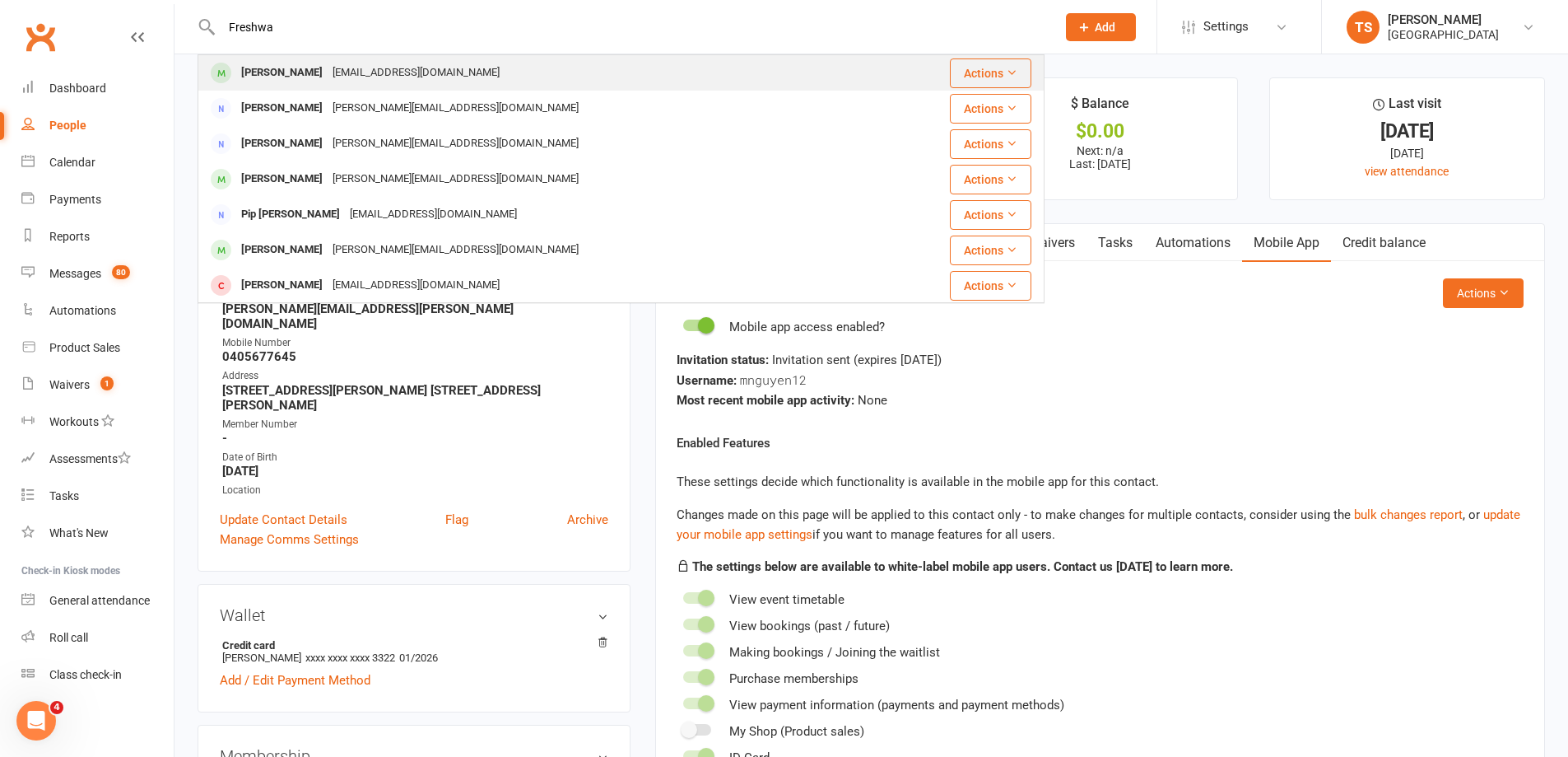
type input "Freshwa"
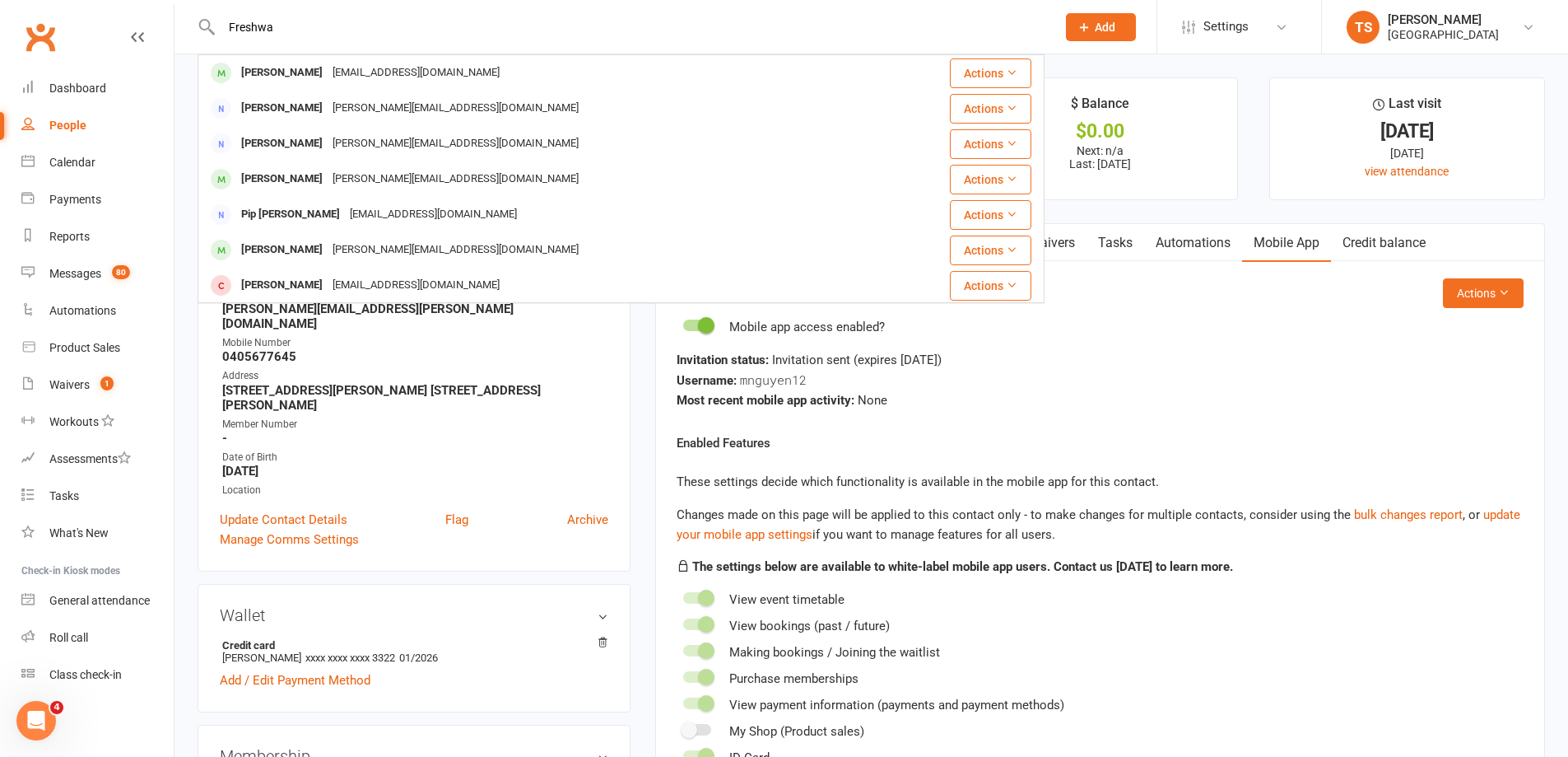
click at [357, 72] on div "[EMAIL_ADDRESS][DOMAIN_NAME]" at bounding box center [416, 73] width 177 height 24
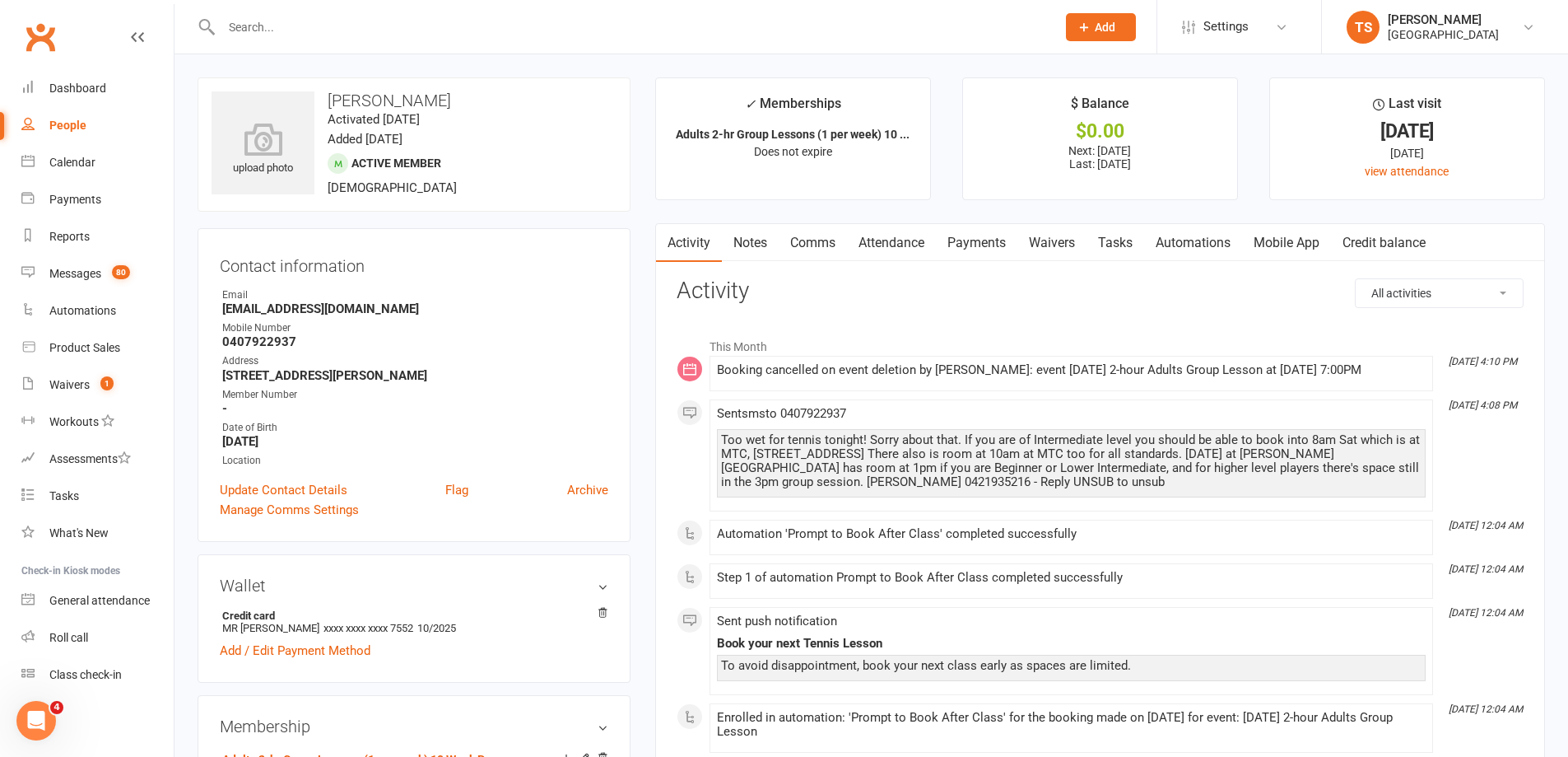
click at [969, 242] on link "Payments" at bounding box center [977, 243] width 81 height 38
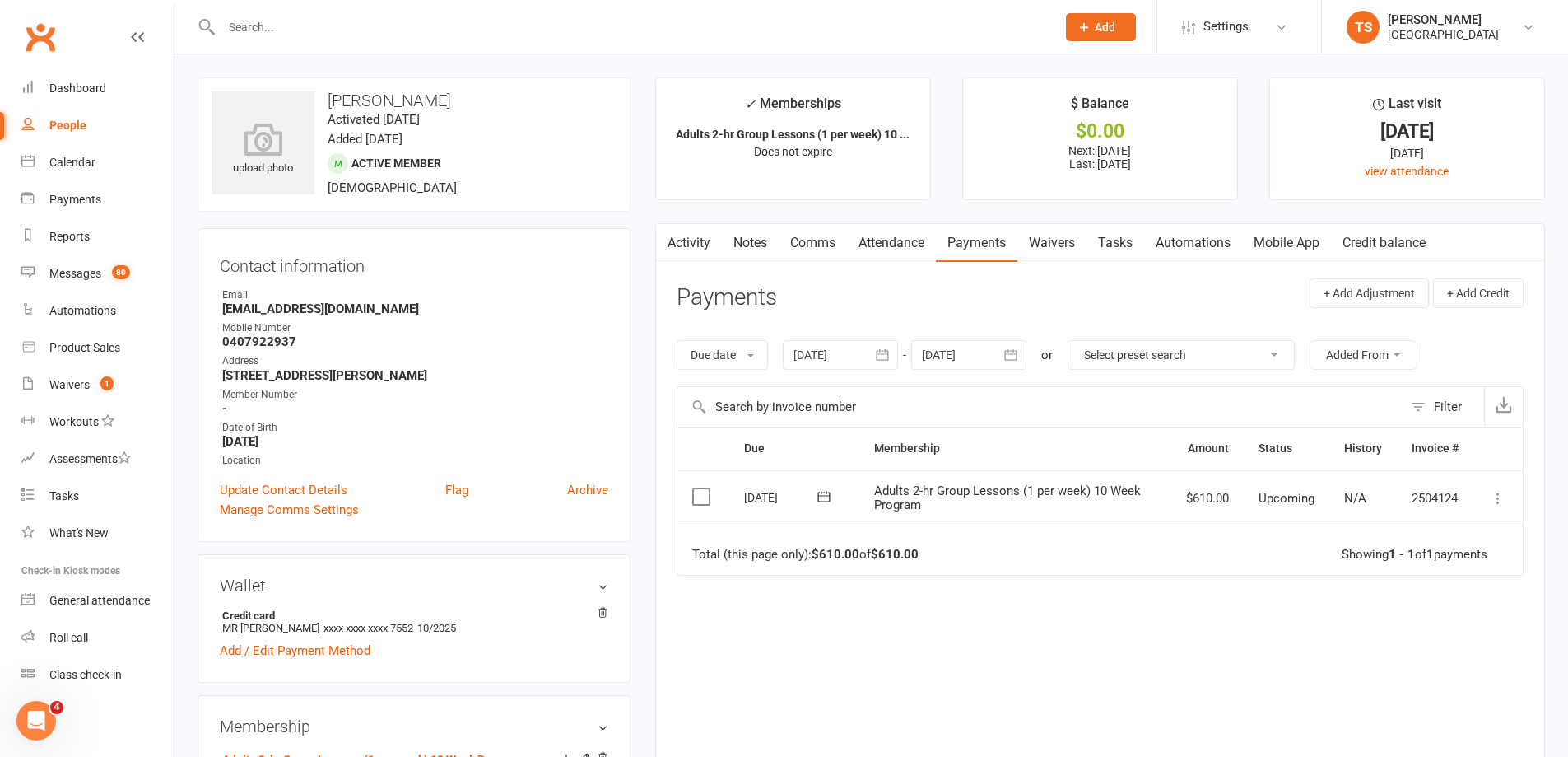
click at [831, 361] on div at bounding box center [840, 354] width 115 height 29
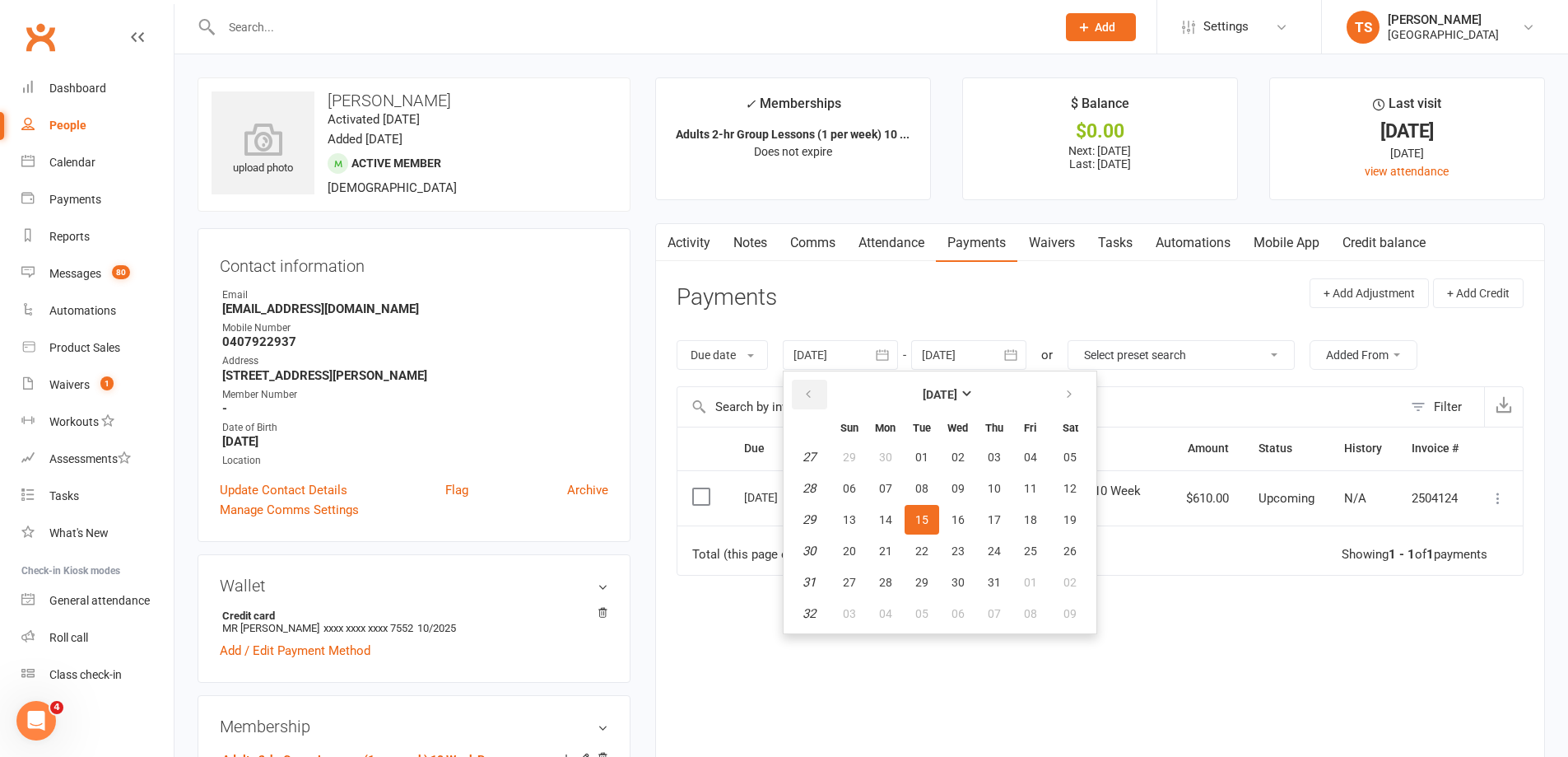
click at [804, 395] on button "button" at bounding box center [810, 394] width 35 height 29
click at [854, 487] on span "02" at bounding box center [849, 488] width 13 height 13
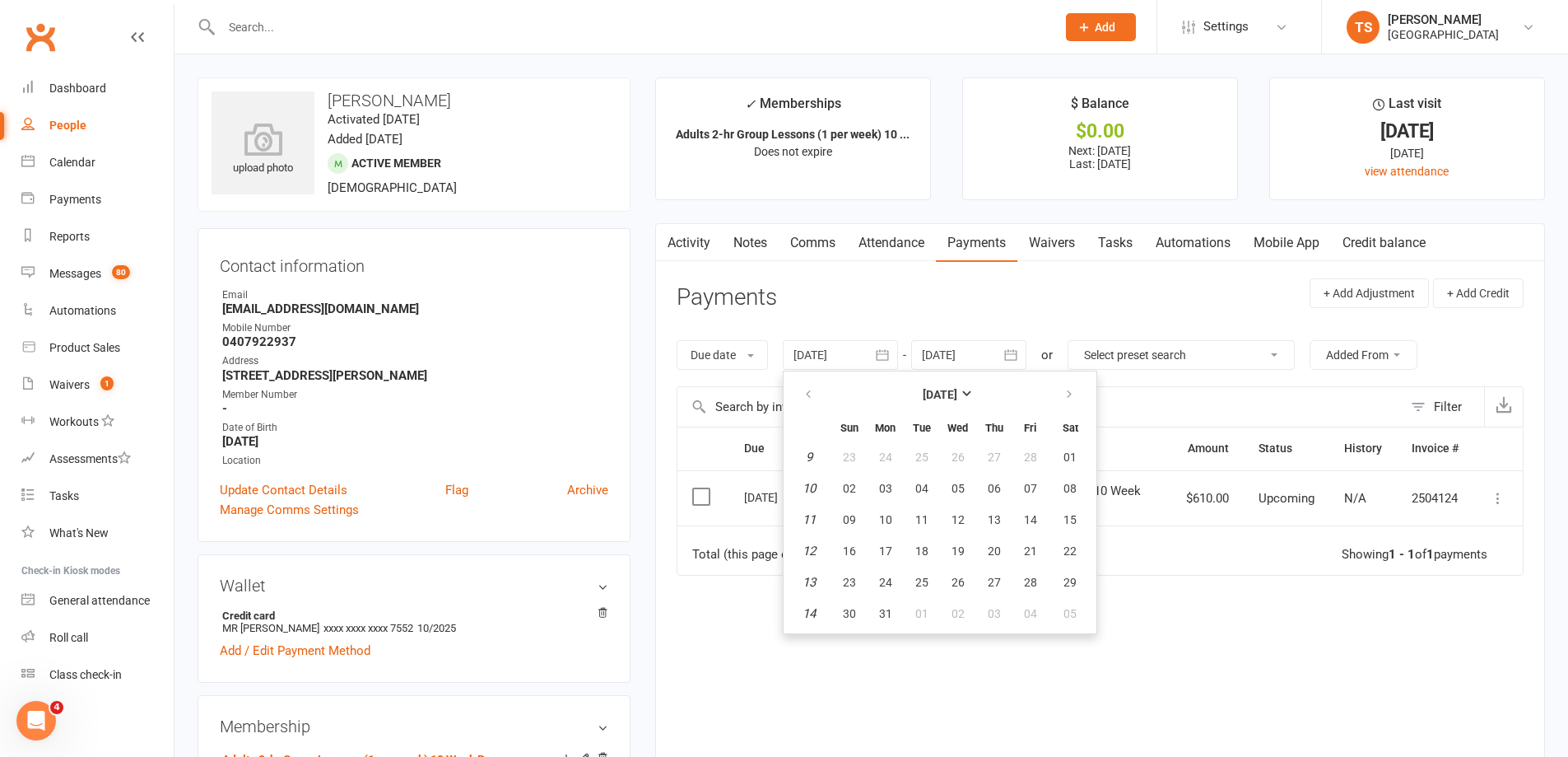
type input "[DATE]"
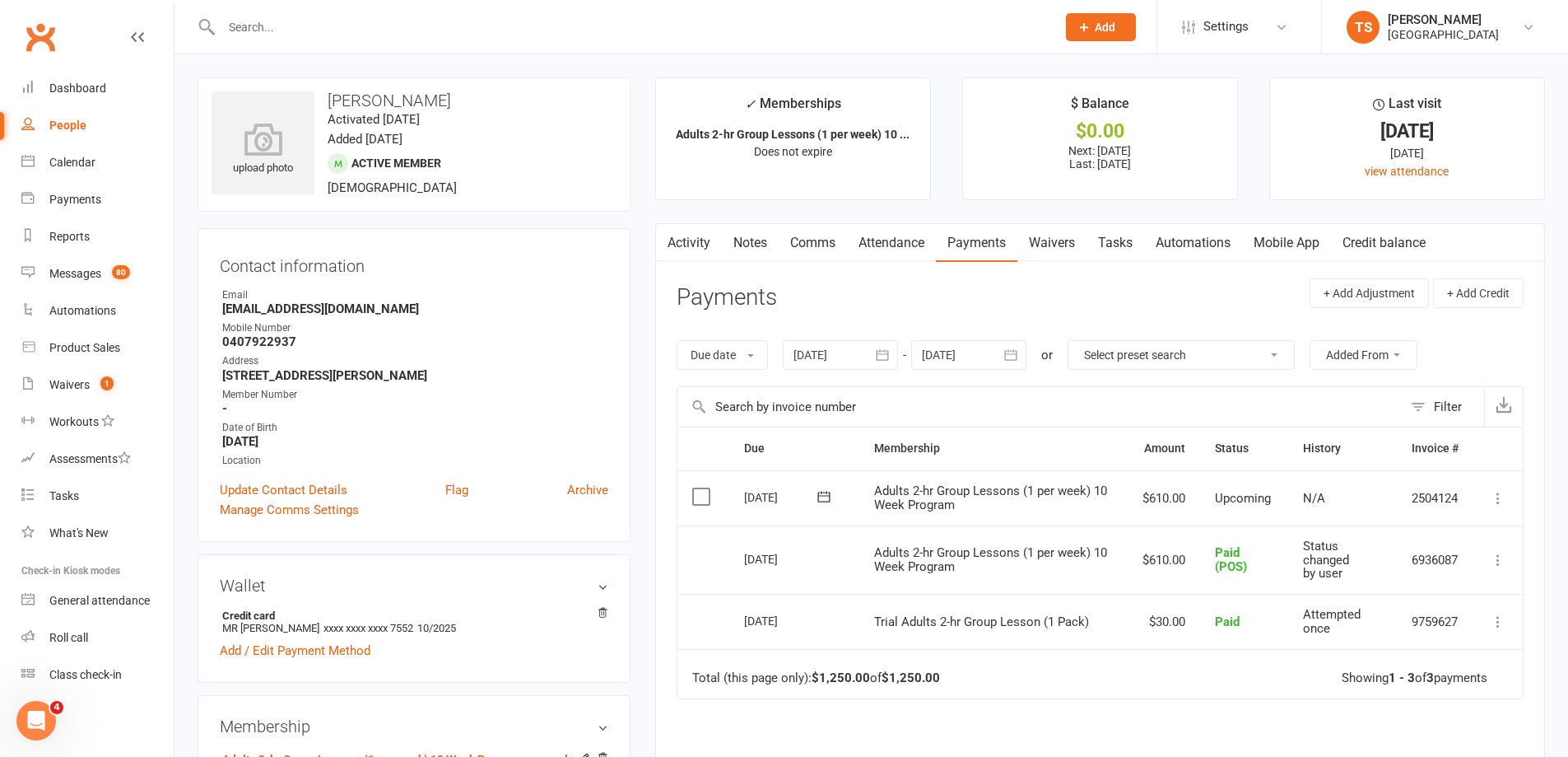
click at [839, 252] on link "Comms" at bounding box center [813, 243] width 68 height 38
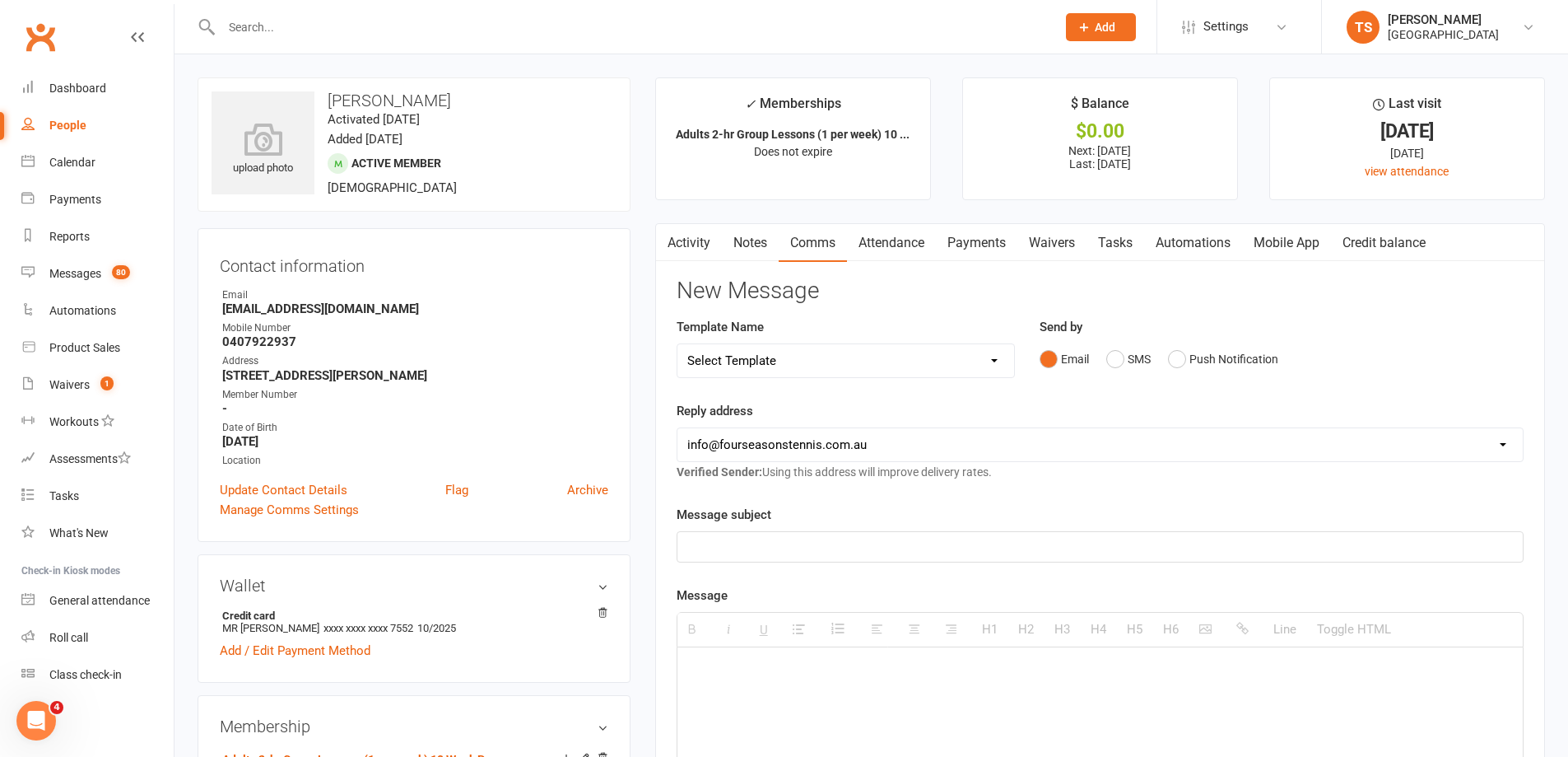
click at [869, 252] on link "Attendance" at bounding box center [892, 243] width 89 height 38
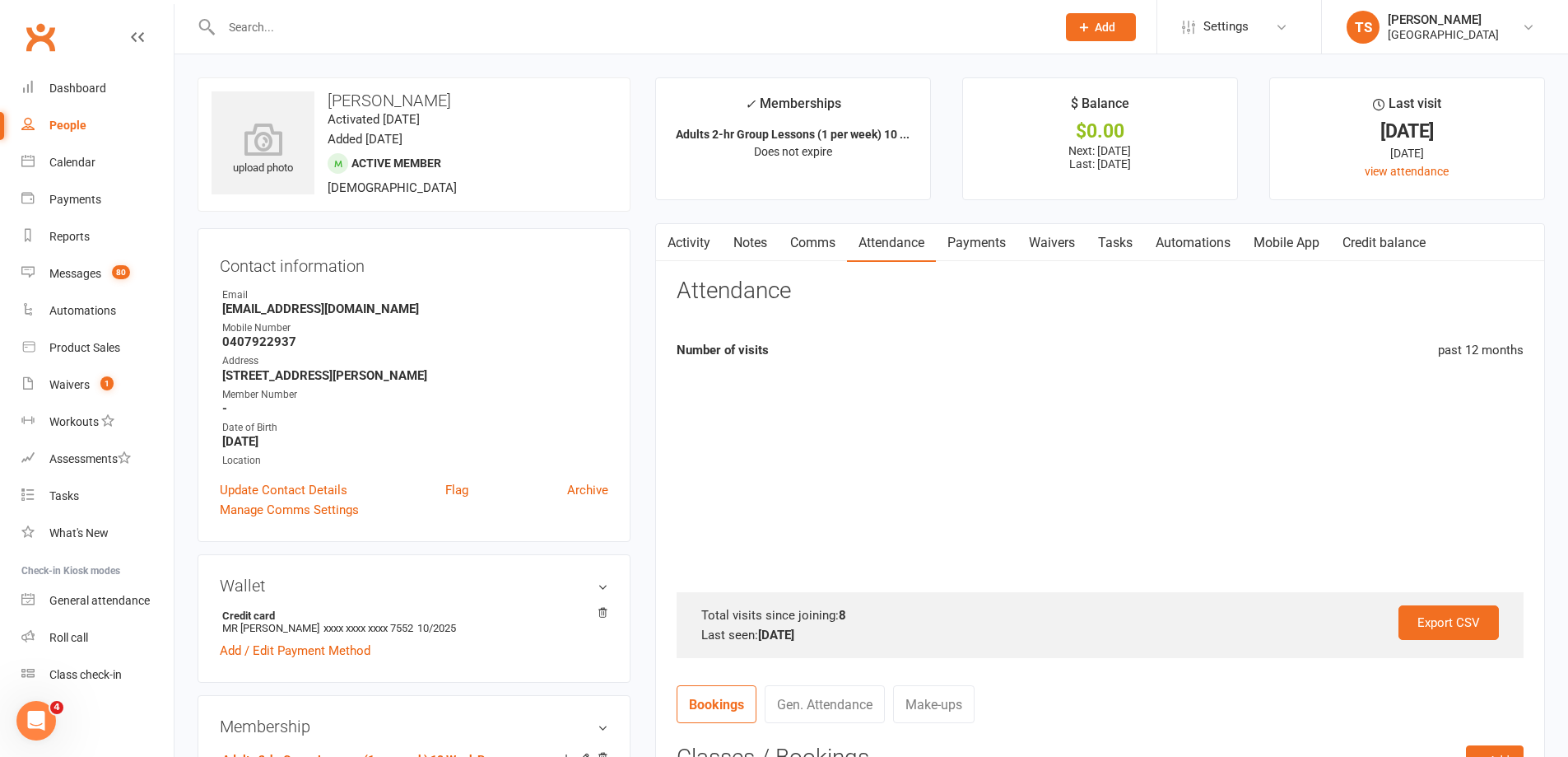
click at [883, 237] on link "Attendance" at bounding box center [892, 243] width 89 height 38
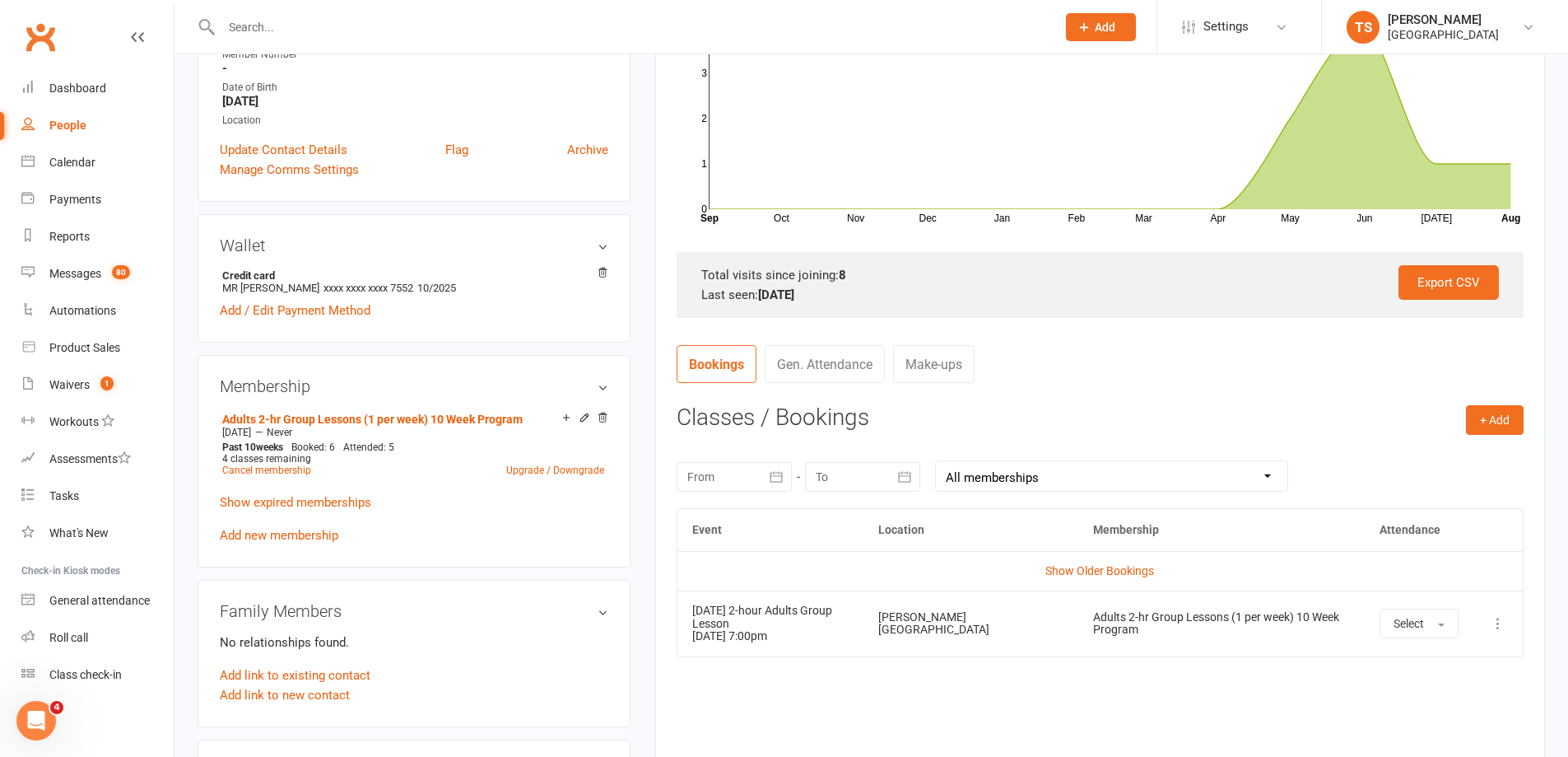
scroll to position [576, 0]
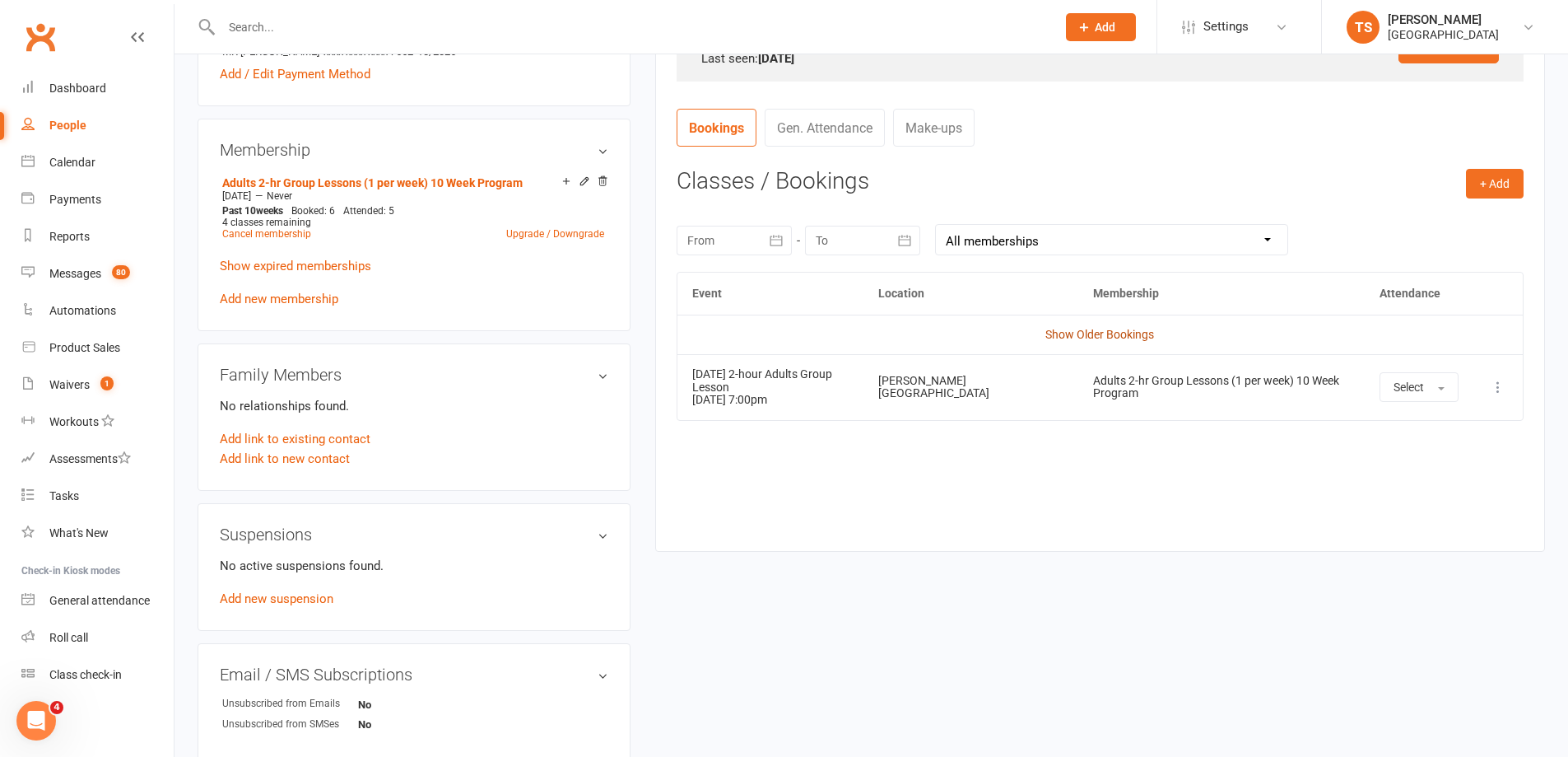
click at [1108, 336] on link "Show Older Bookings" at bounding box center [1100, 334] width 109 height 13
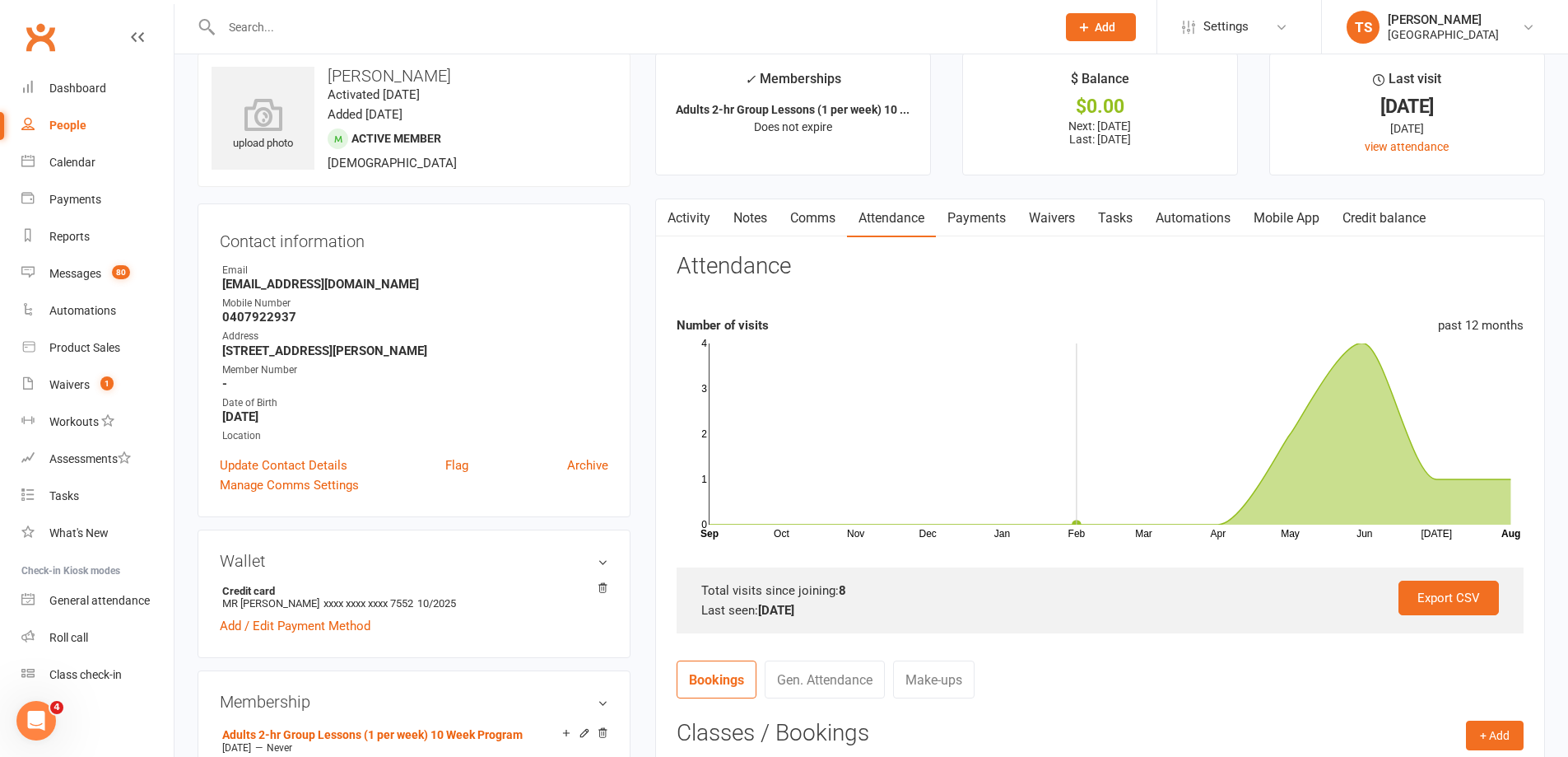
scroll to position [0, 0]
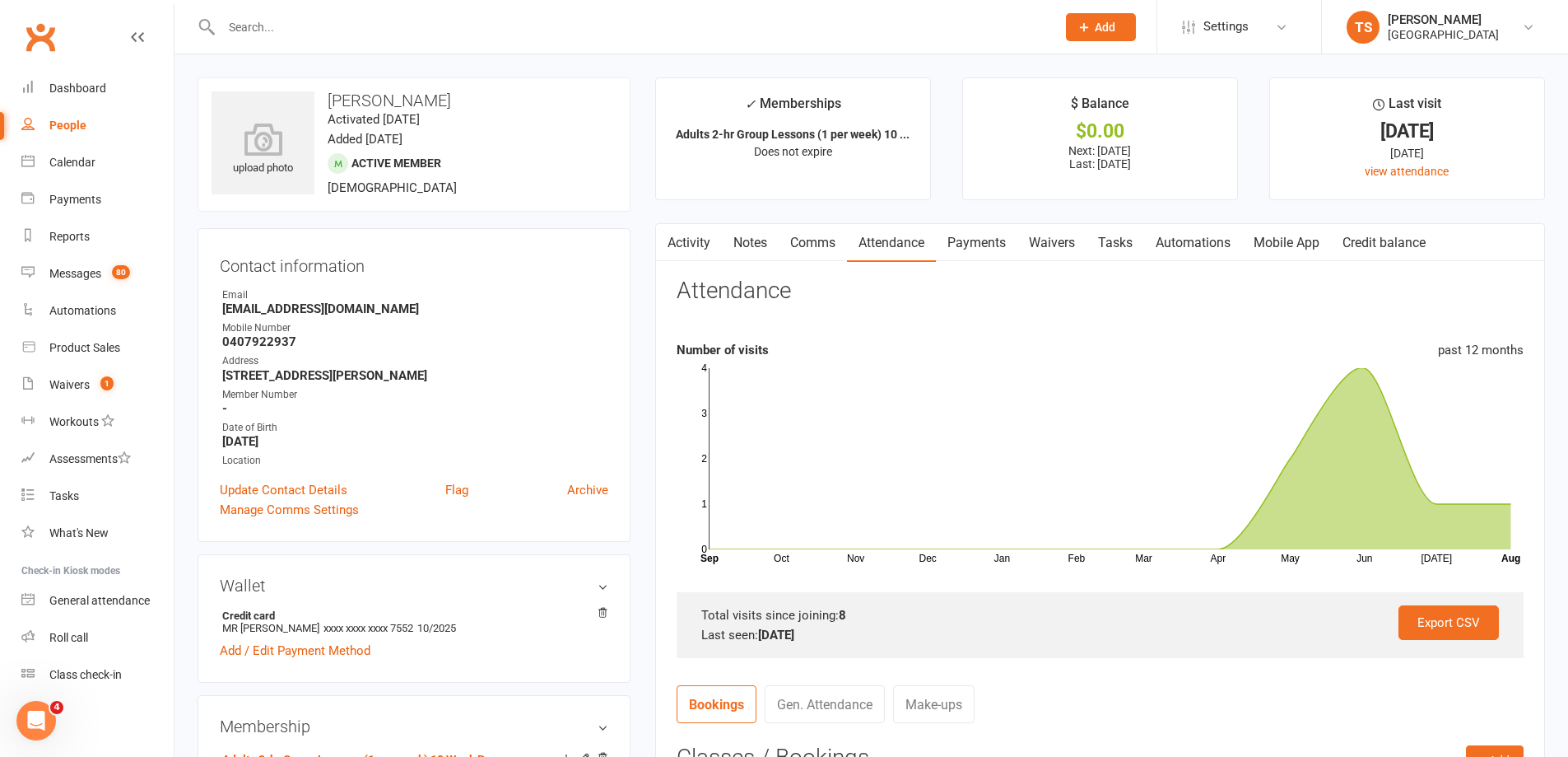
click at [989, 241] on link "Payments" at bounding box center [977, 243] width 81 height 38
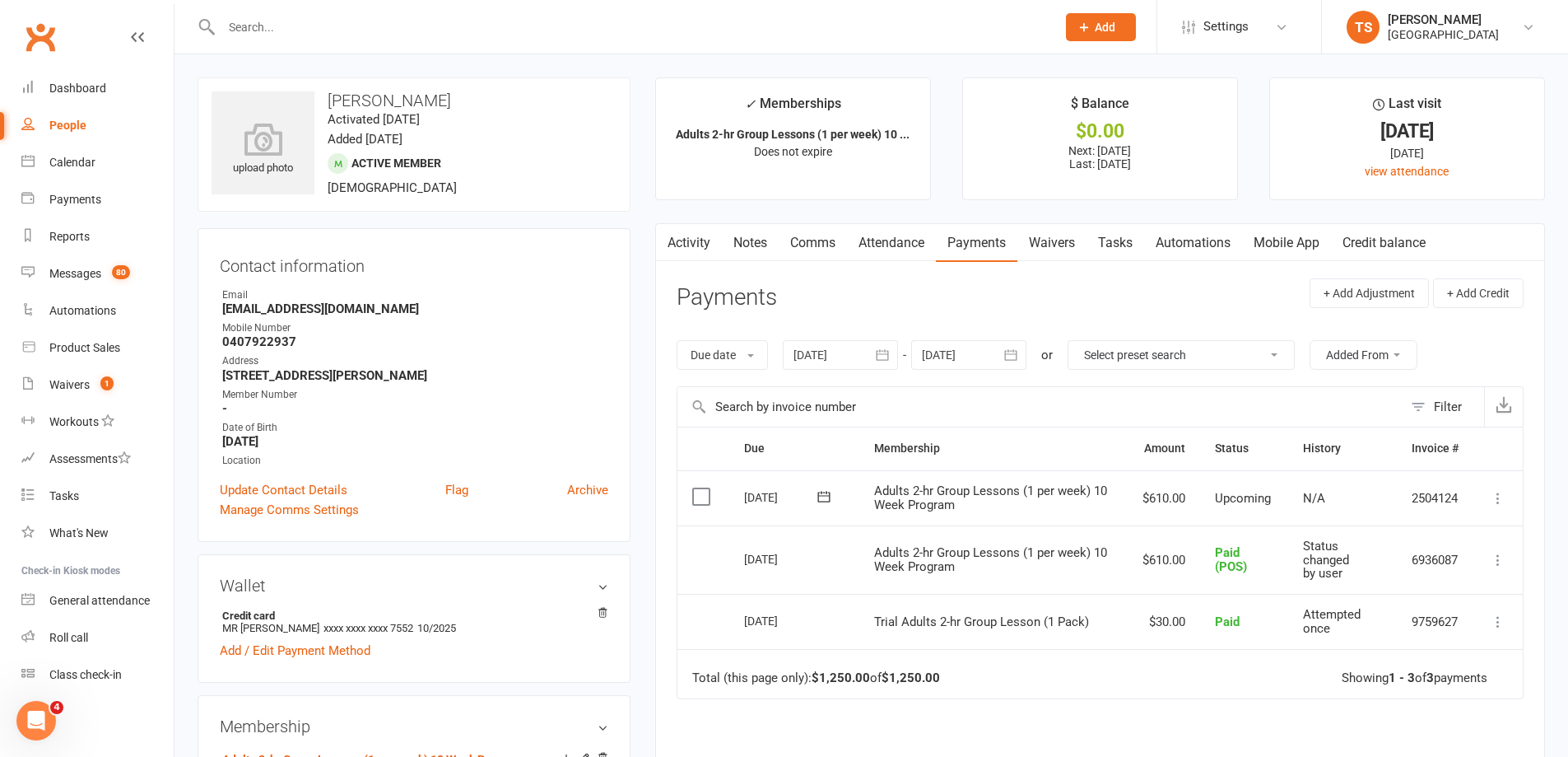
click at [1498, 498] on icon at bounding box center [1498, 498] width 17 height 17
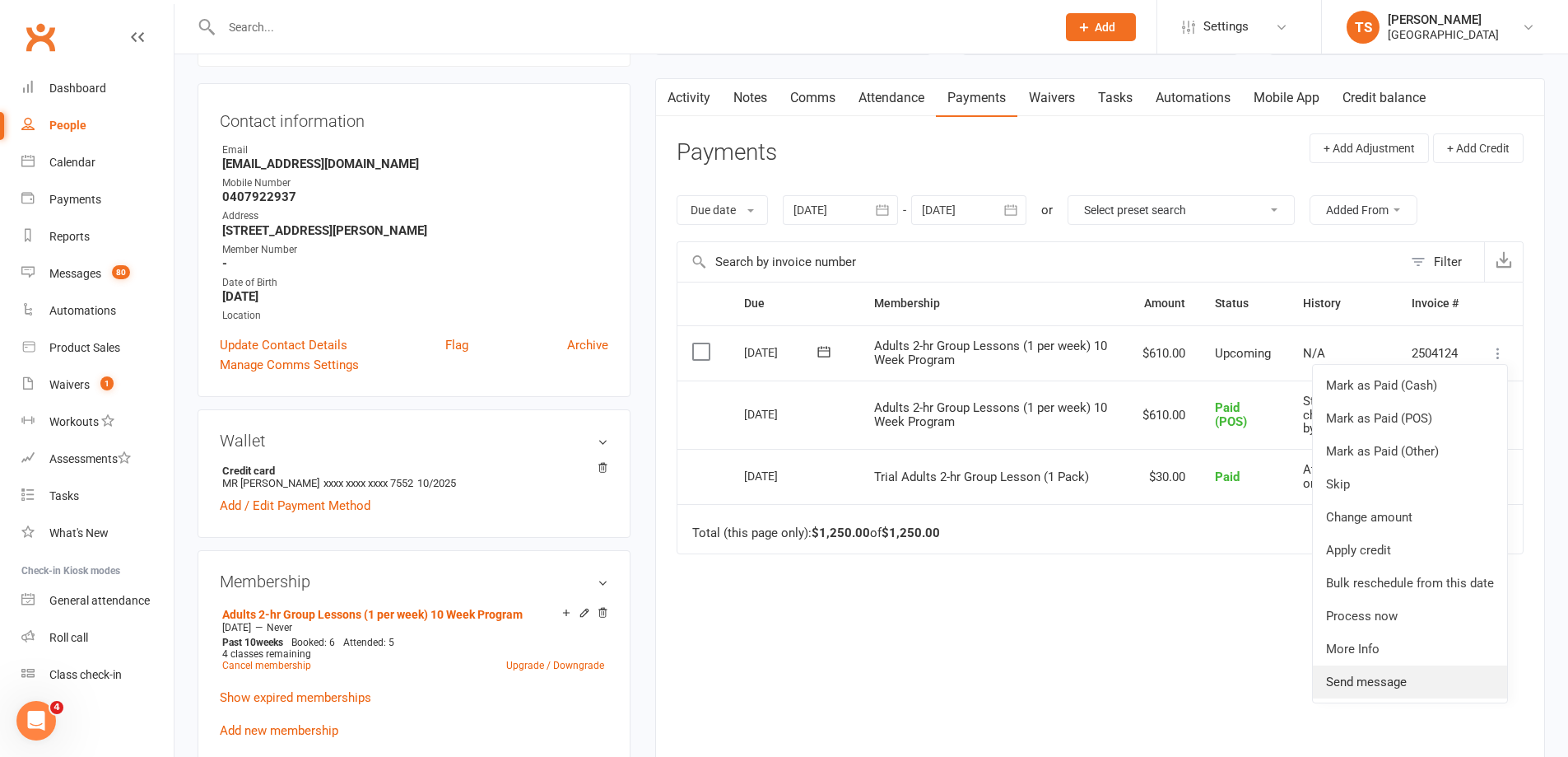
scroll to position [165, 0]
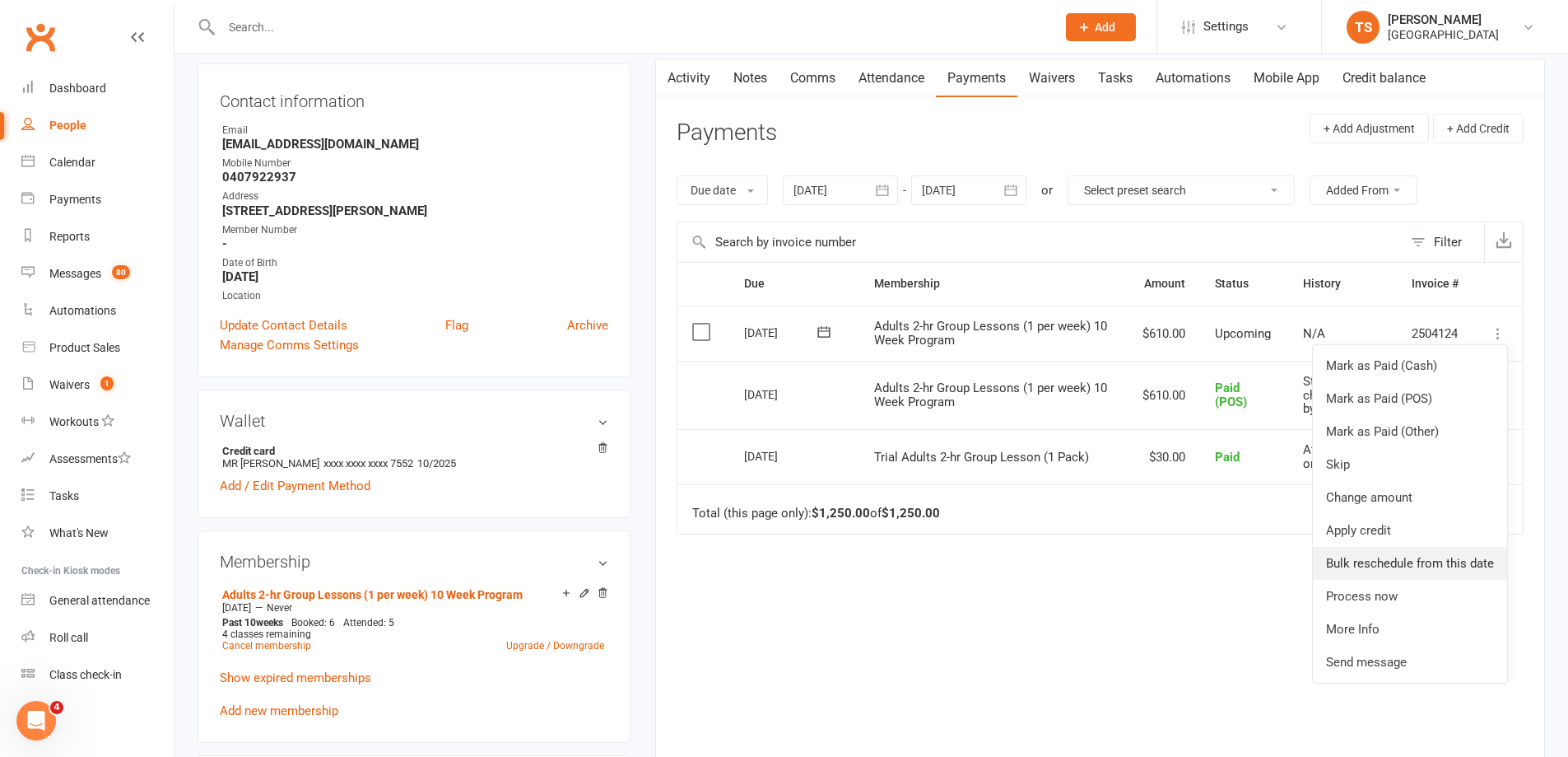
click at [1401, 560] on link "Bulk reschedule from this date" at bounding box center [1410, 562] width 194 height 33
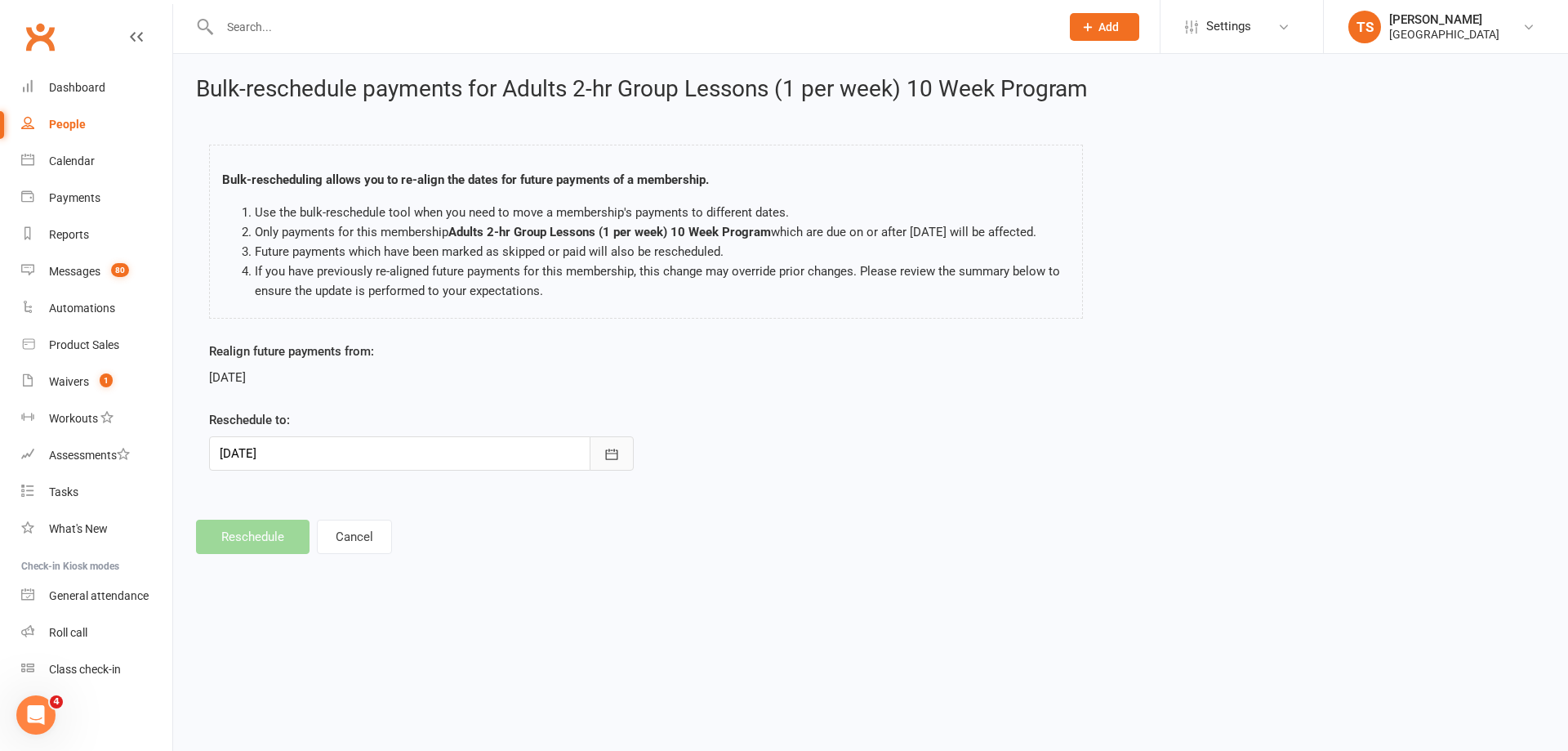
click at [609, 462] on icon "button" at bounding box center [611, 454] width 17 height 17
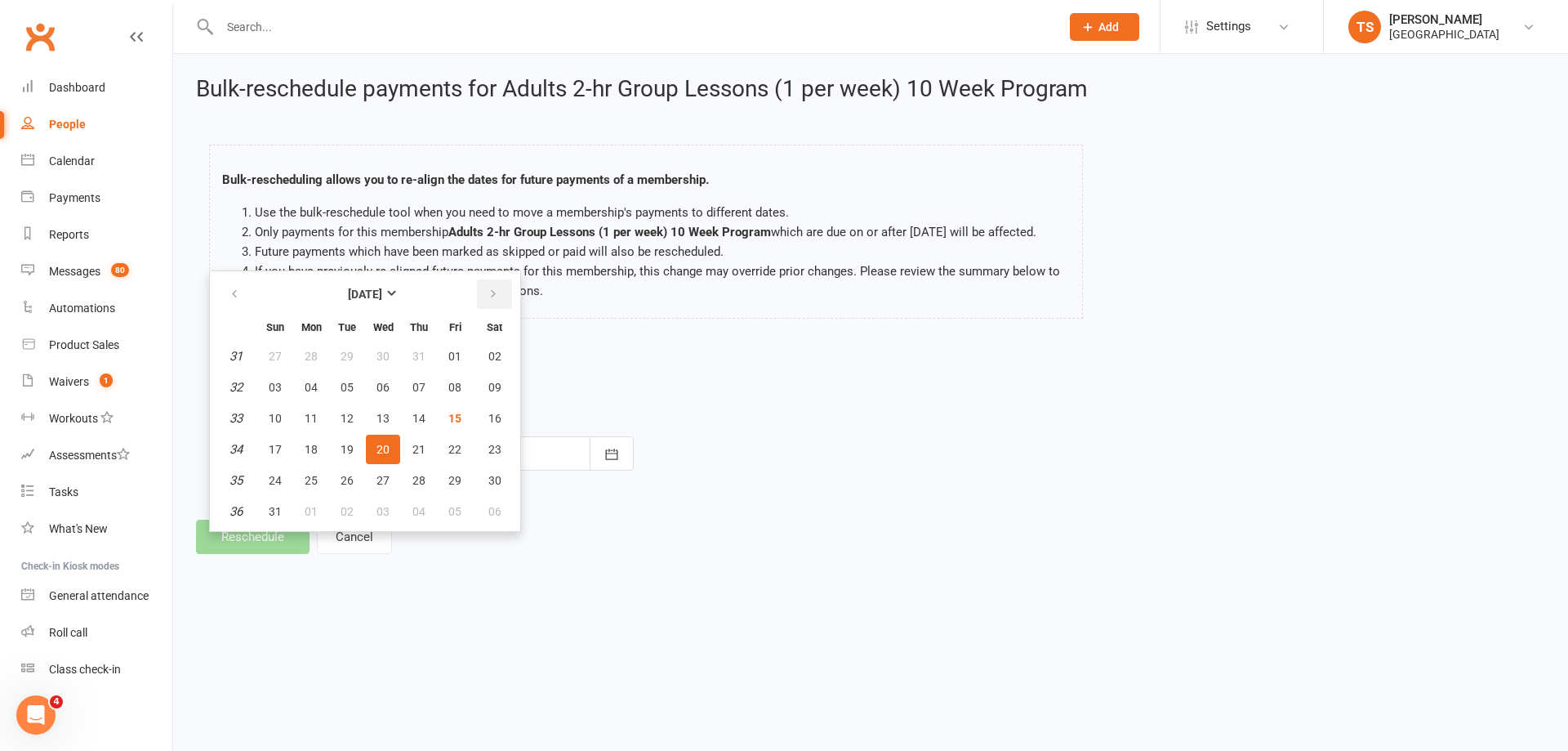
click at [506, 309] on button "button" at bounding box center [495, 293] width 35 height 29
click at [492, 425] on span "20" at bounding box center [495, 418] width 13 height 13
type input "[DATE]"
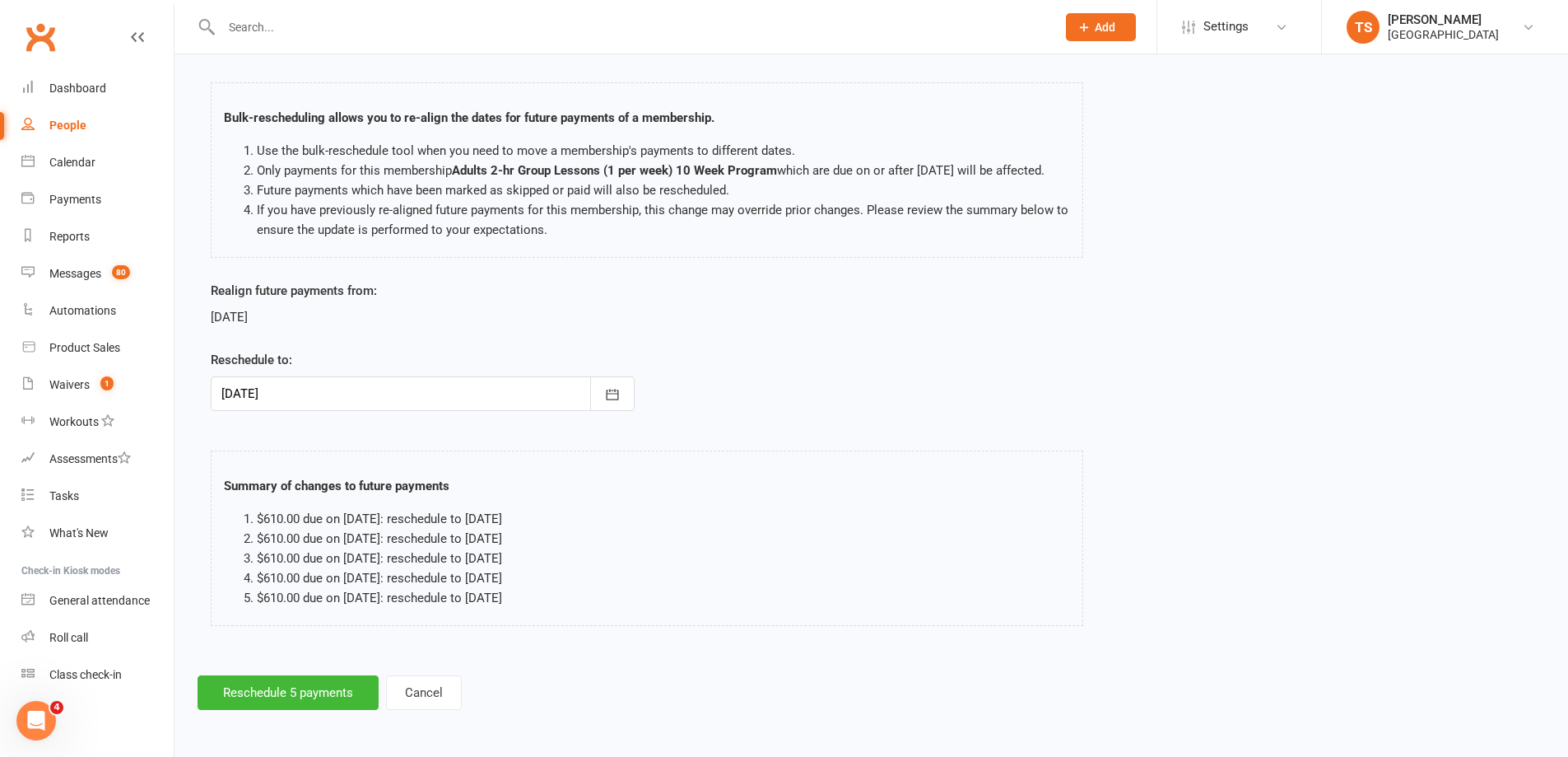
scroll to position [83, 0]
click at [294, 692] on button "Reschedule 5 payments" at bounding box center [288, 692] width 182 height 35
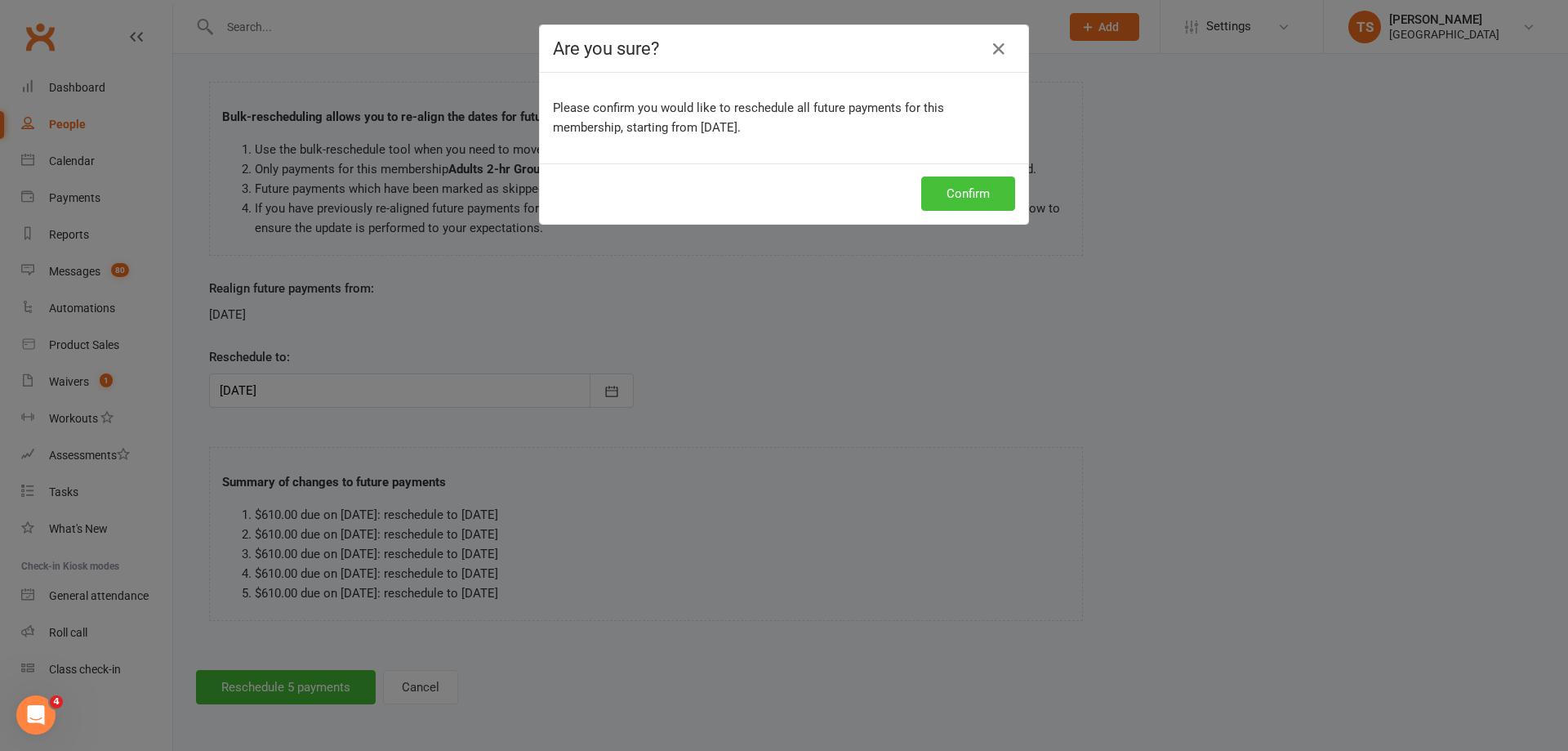
click at [950, 197] on button "Confirm" at bounding box center [968, 193] width 94 height 34
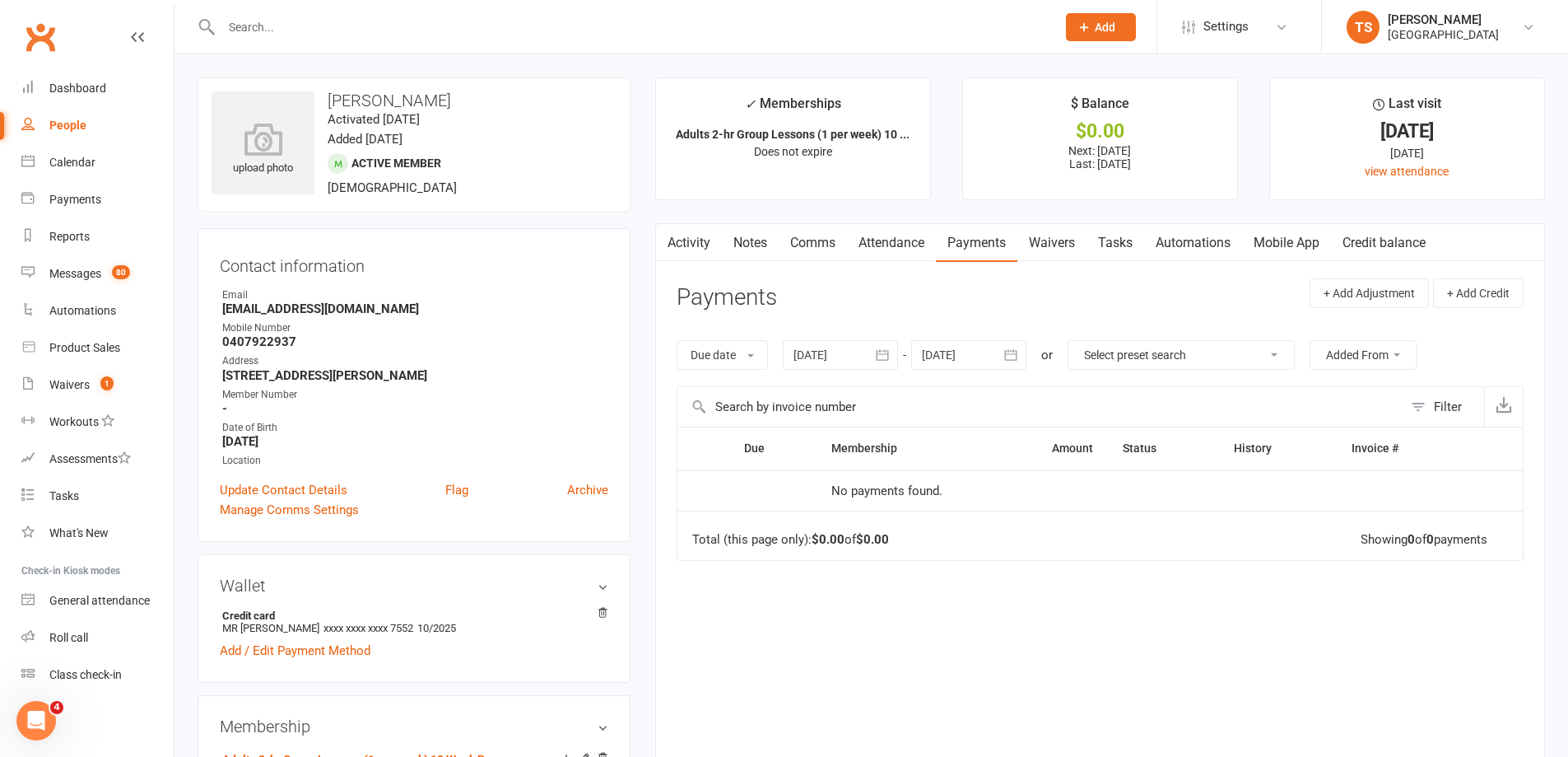
click at [245, 22] on input "text" at bounding box center [630, 27] width 828 height 23
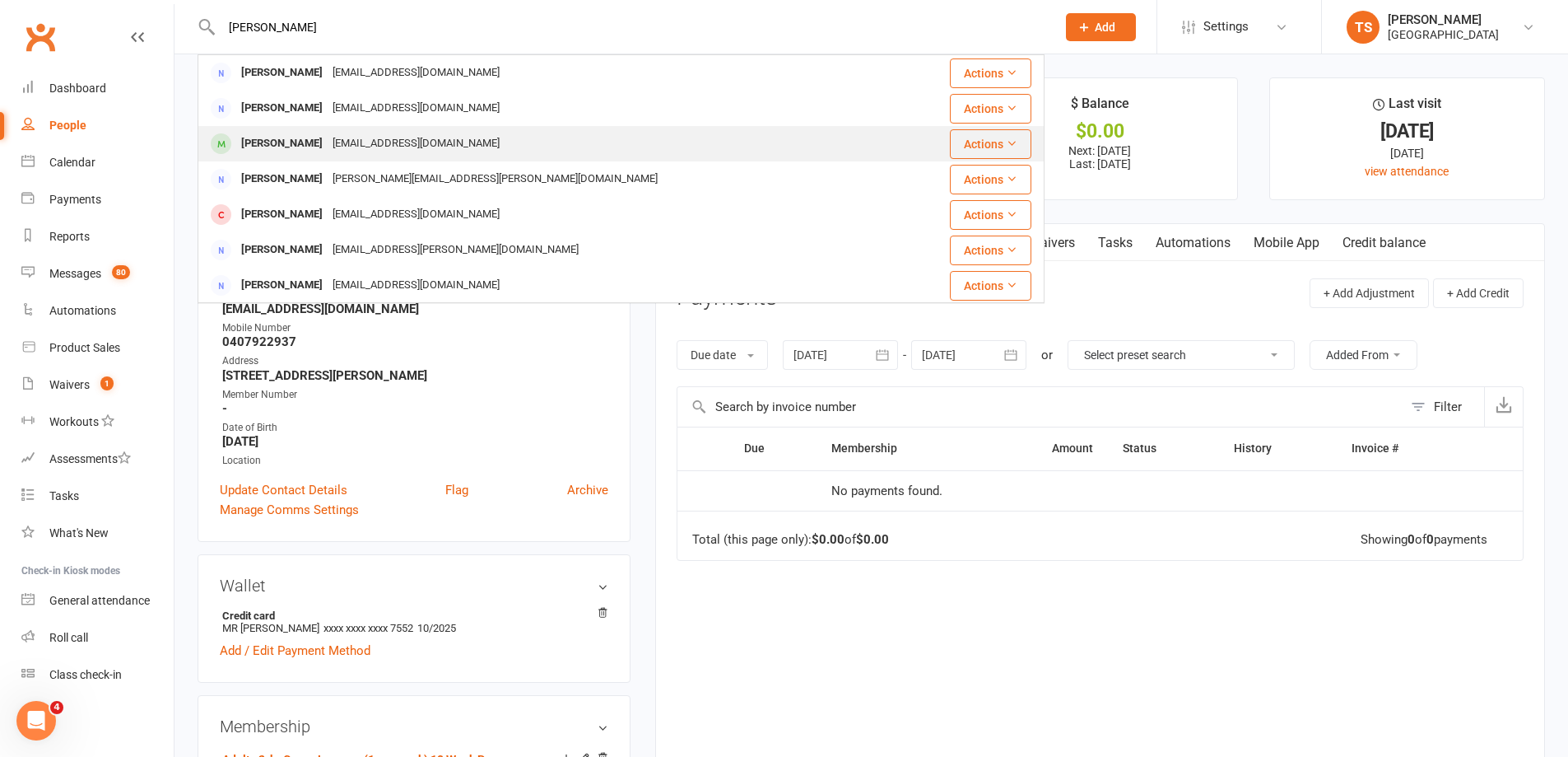
type input "[PERSON_NAME]"
click at [291, 137] on div "[PERSON_NAME]" at bounding box center [282, 143] width 91 height 24
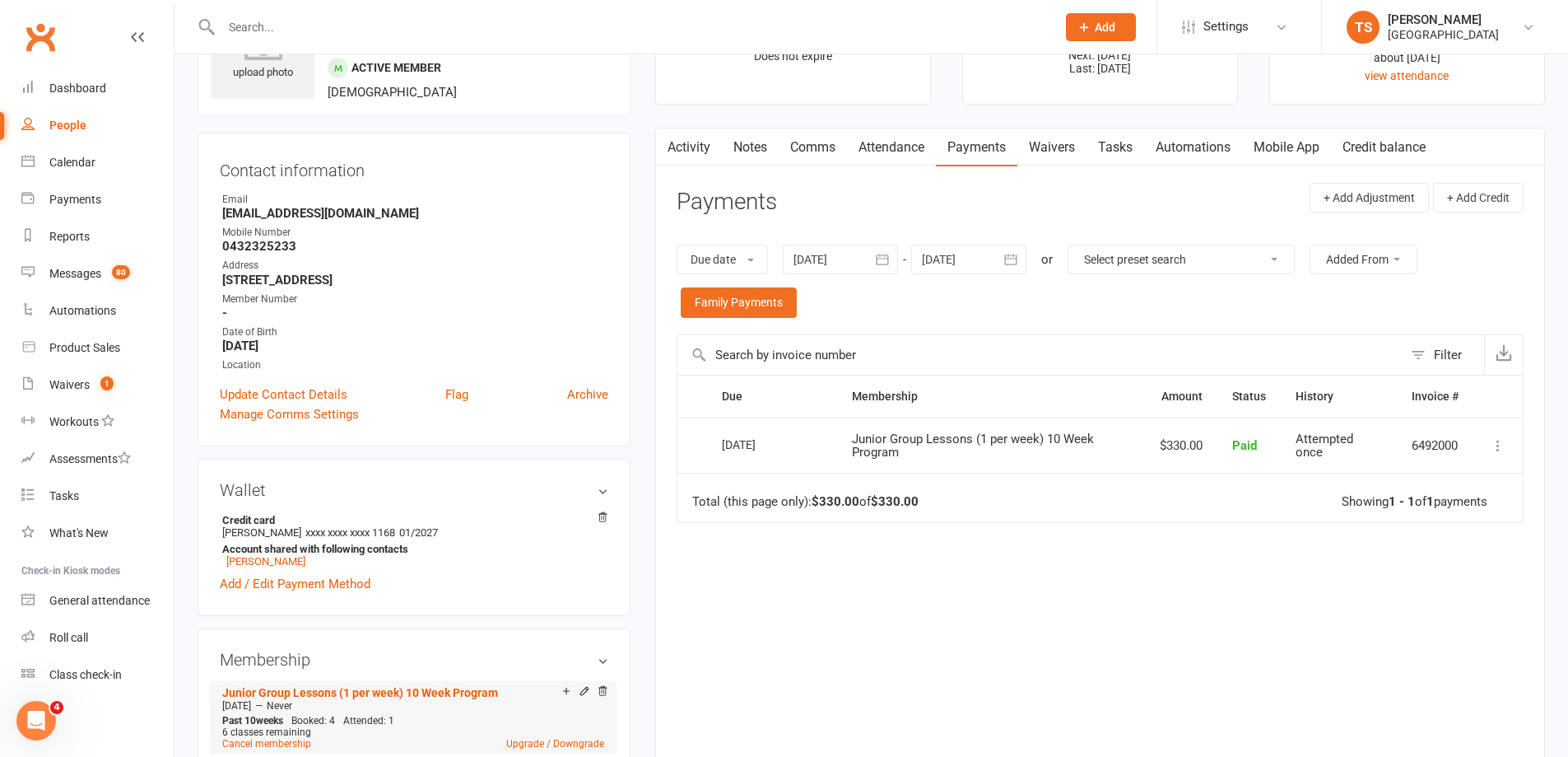
scroll to position [247, 0]
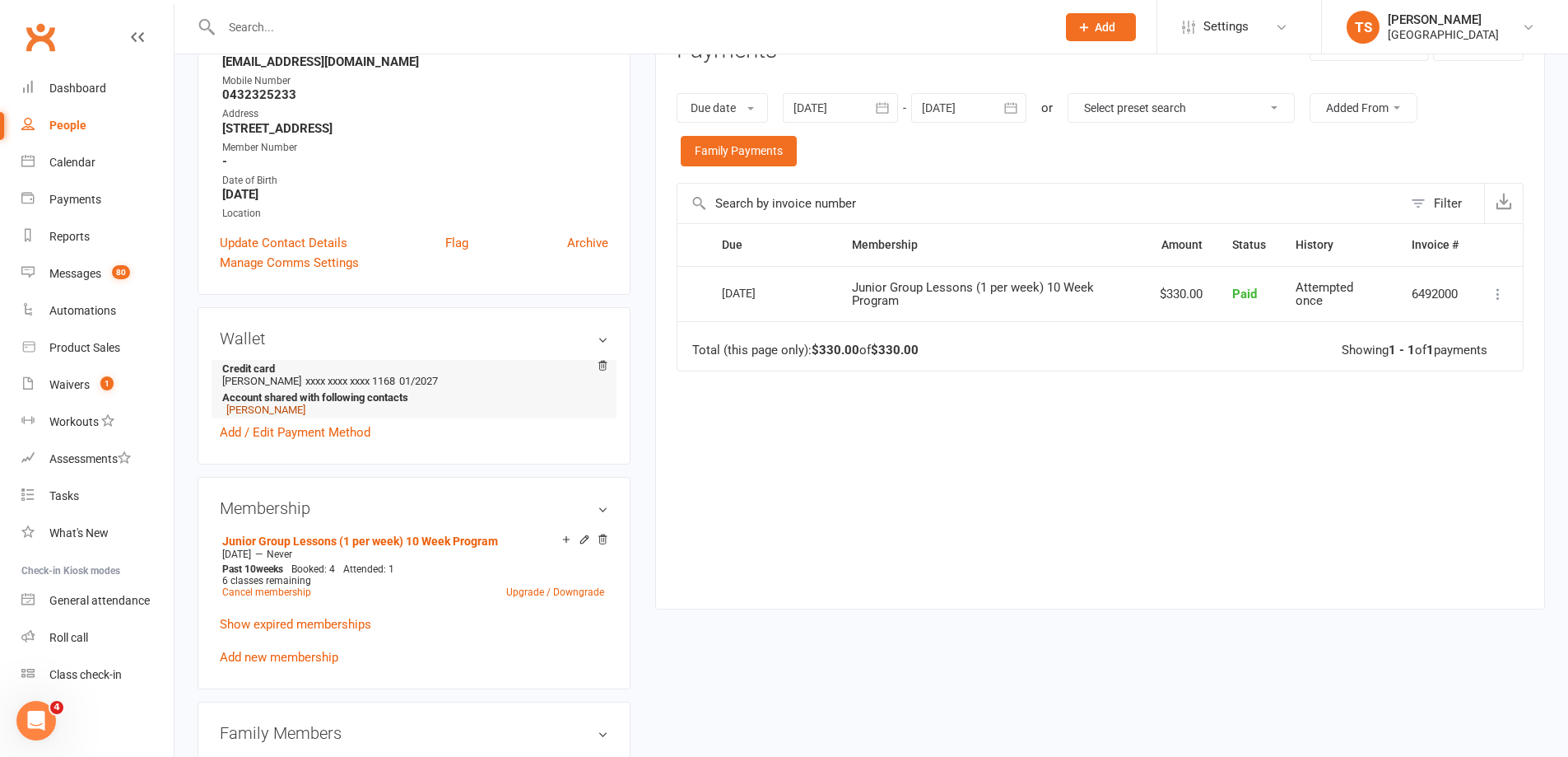
click at [255, 410] on link "[PERSON_NAME]" at bounding box center [266, 410] width 79 height 12
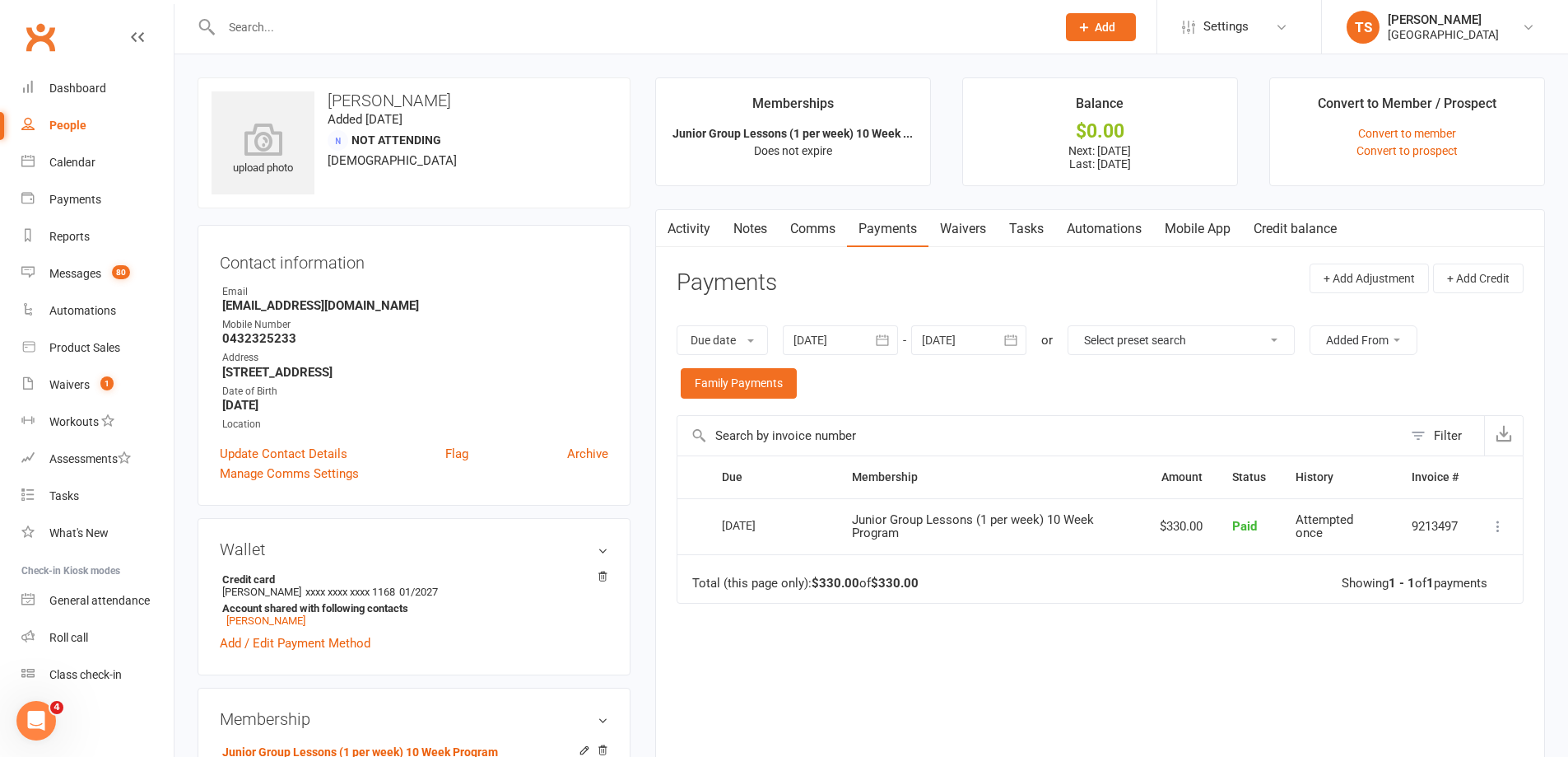
click at [325, 306] on strong "[EMAIL_ADDRESS][DOMAIN_NAME]" at bounding box center [415, 305] width 386 height 15
drag, startPoint x: 367, startPoint y: 308, endPoint x: 223, endPoint y: 312, distance: 144.1
click at [223, 312] on strong "[EMAIL_ADDRESS][DOMAIN_NAME]" at bounding box center [415, 305] width 386 height 15
click at [816, 220] on link "Comms" at bounding box center [813, 228] width 68 height 38
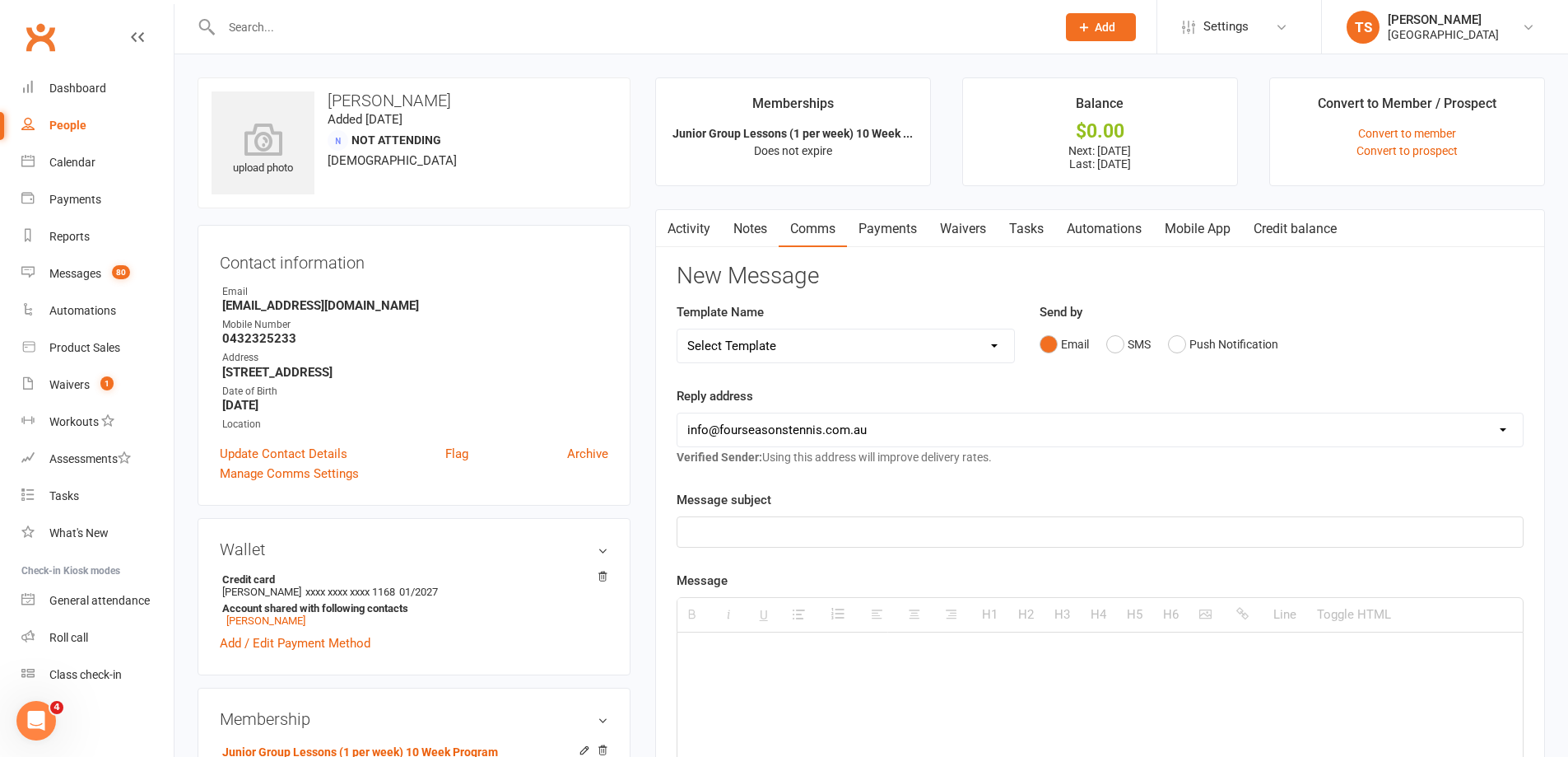
click at [709, 535] on p at bounding box center [1100, 532] width 826 height 19
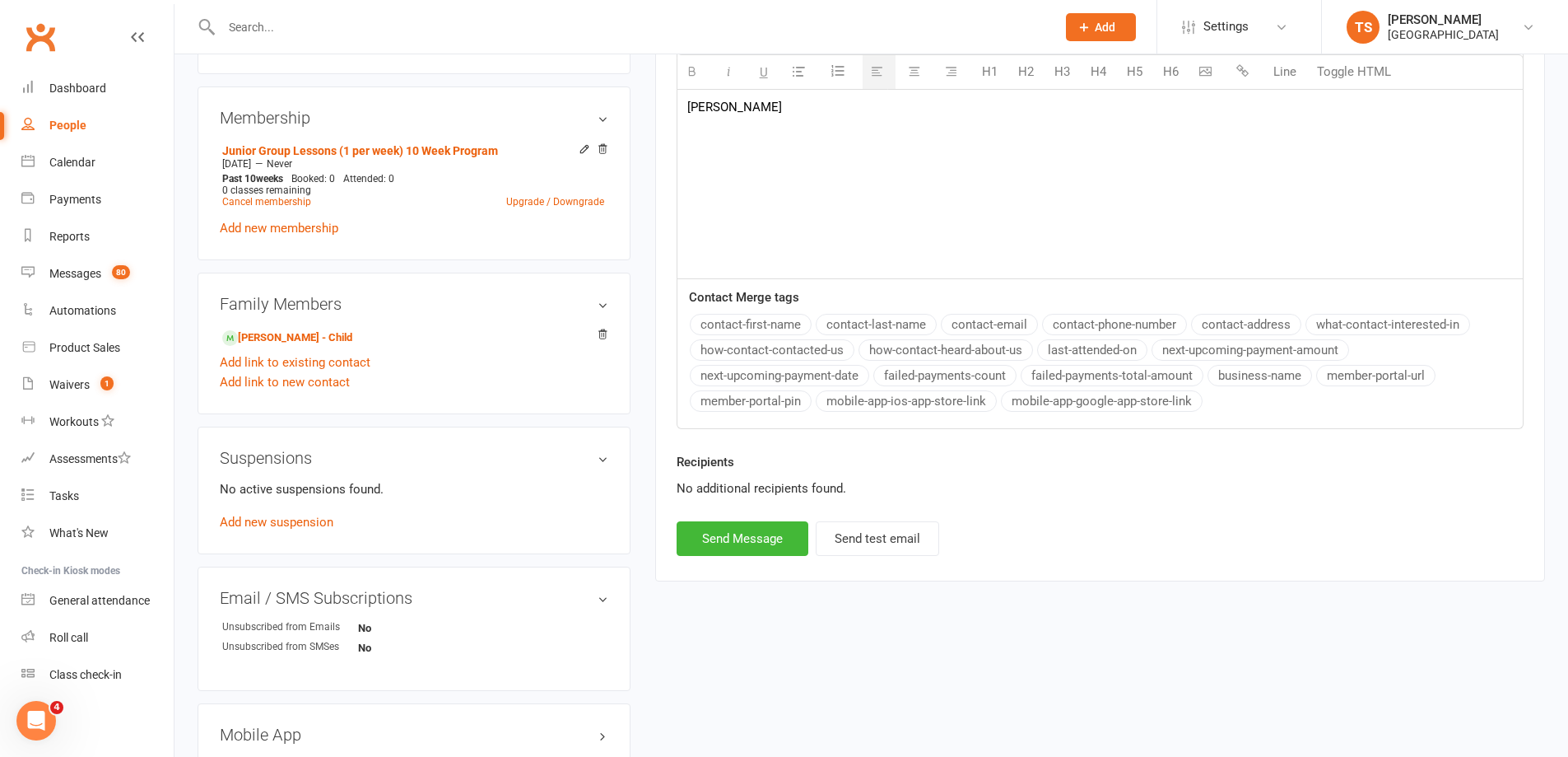
scroll to position [659, 0]
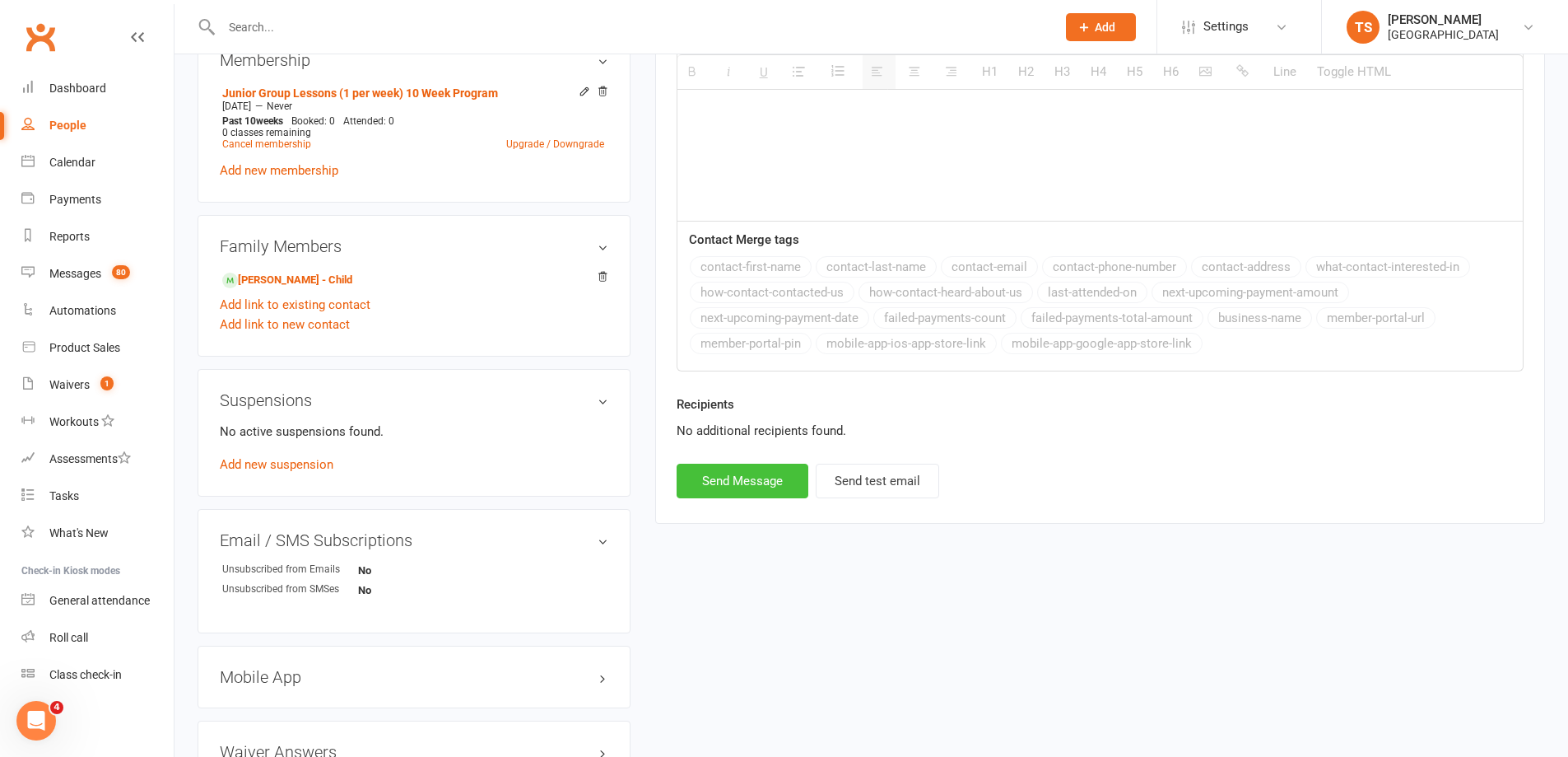
click at [728, 475] on button "Send Message" at bounding box center [742, 481] width 132 height 35
click at [71, 385] on div "Waivers" at bounding box center [70, 384] width 41 height 13
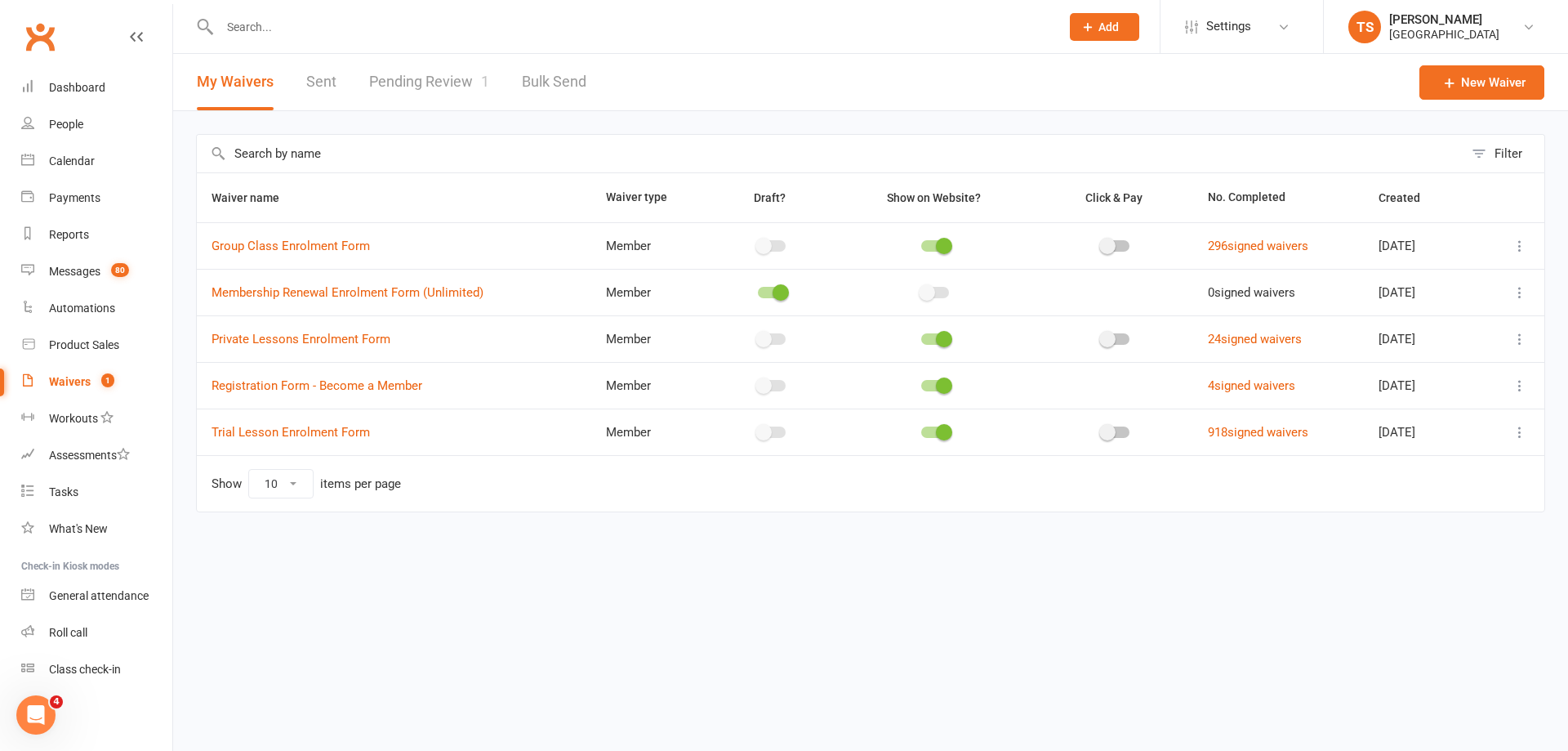
click at [471, 79] on link "Pending Review 1" at bounding box center [429, 82] width 120 height 56
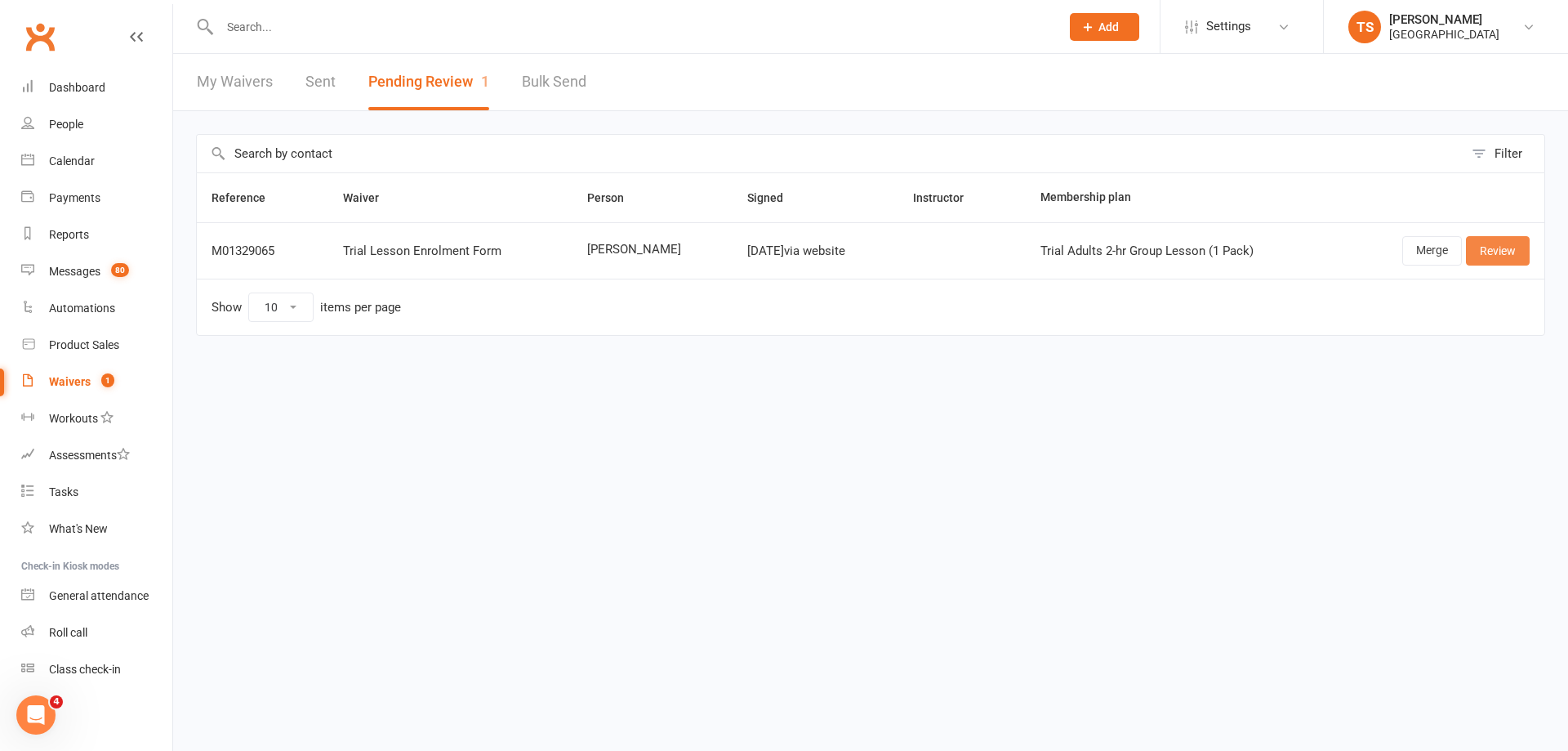
click at [1495, 246] on link "Review" at bounding box center [1498, 250] width 64 height 29
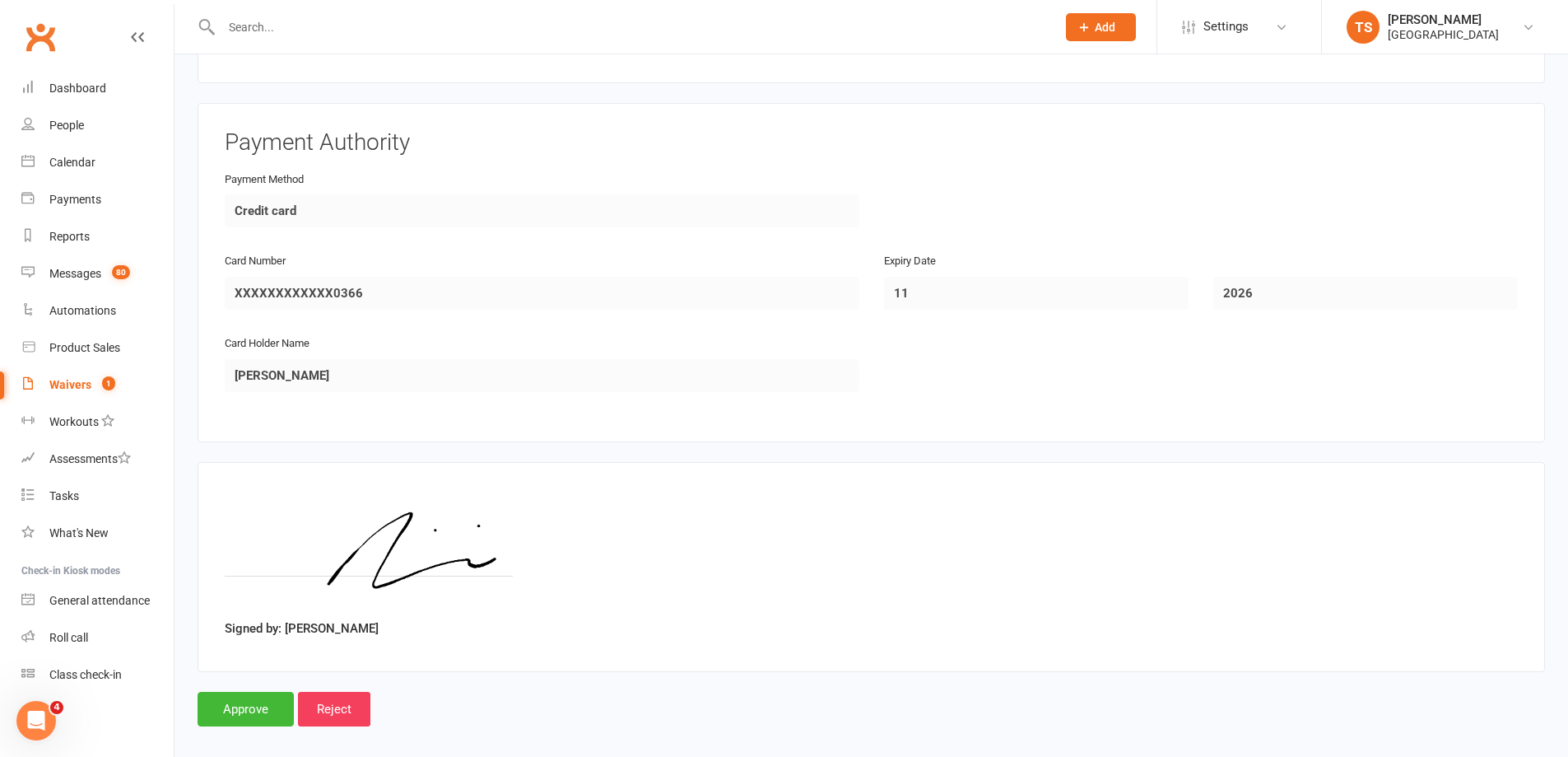
scroll to position [1454, 0]
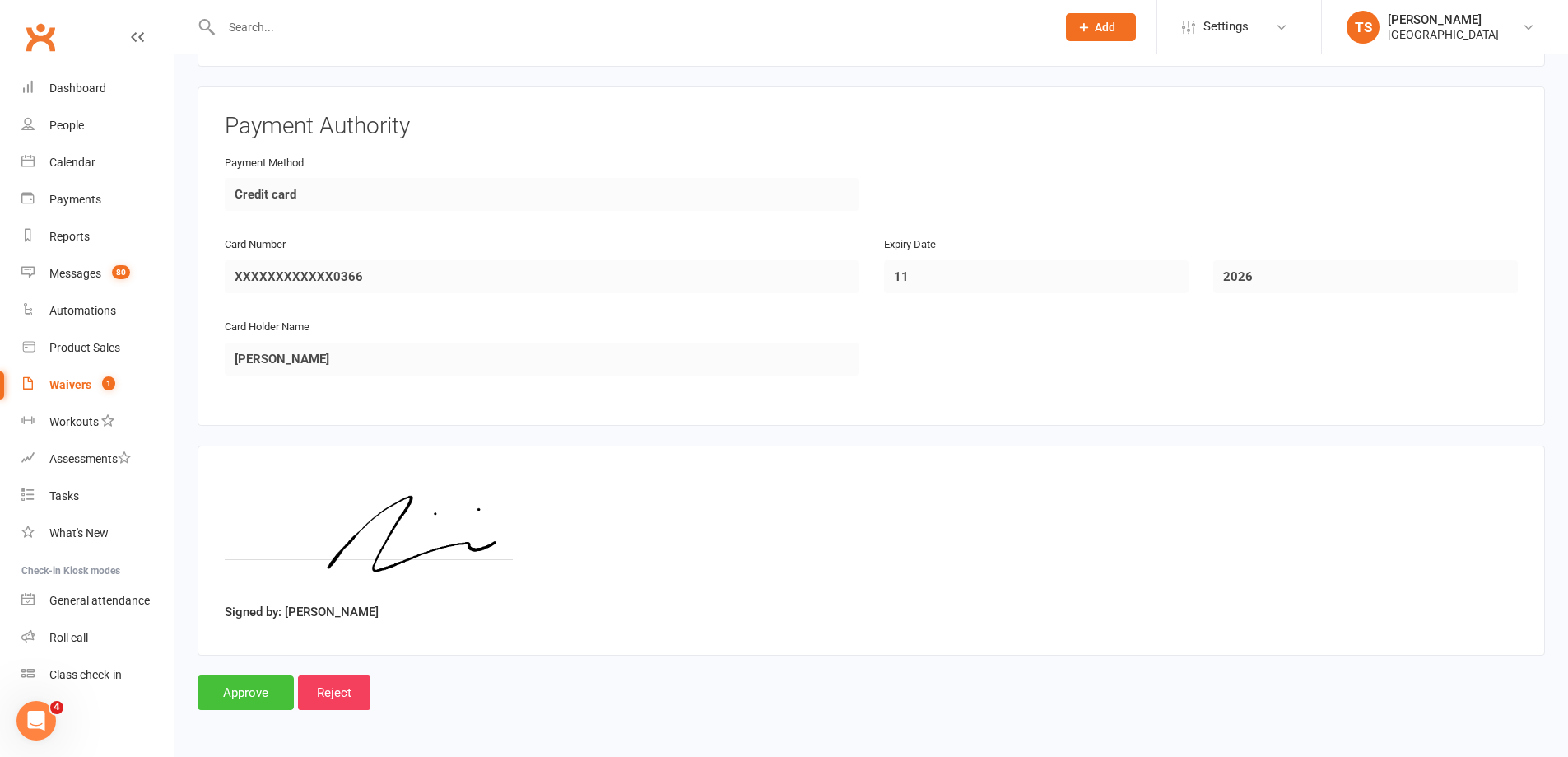
click at [248, 688] on input "Approve" at bounding box center [245, 692] width 97 height 35
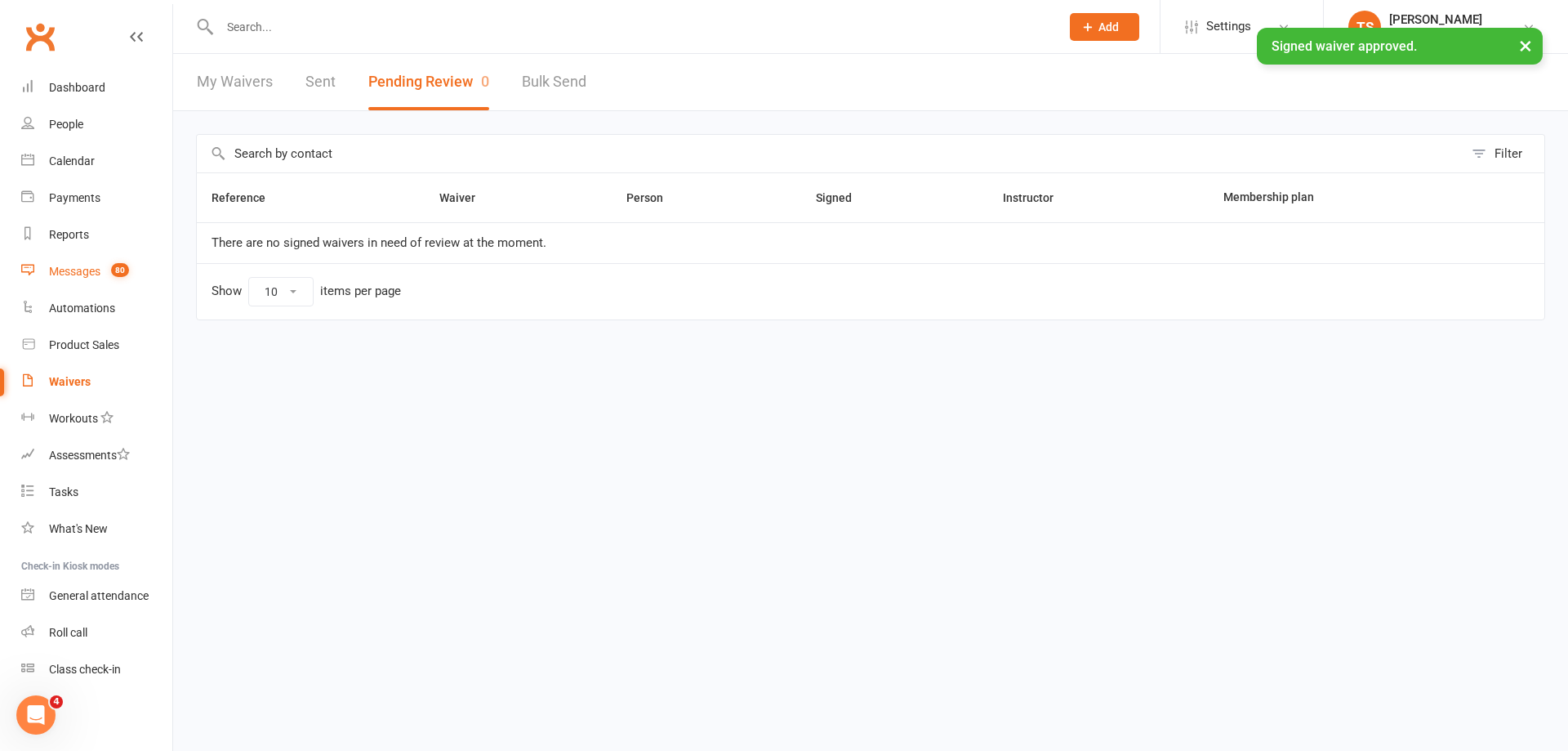
click at [69, 268] on div "Messages" at bounding box center [75, 271] width 52 height 13
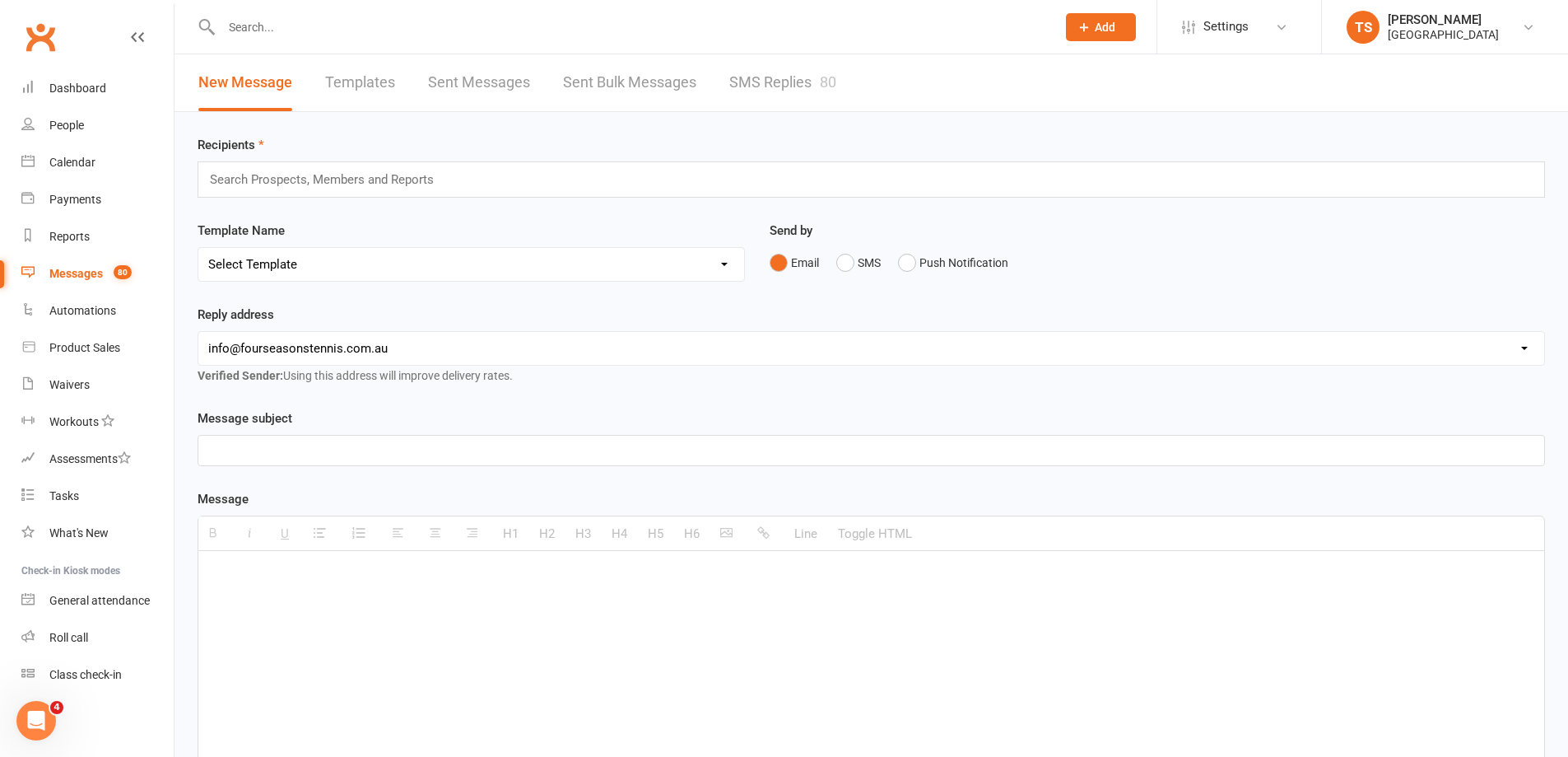
click at [786, 86] on link "SMS Replies 80" at bounding box center [783, 82] width 107 height 57
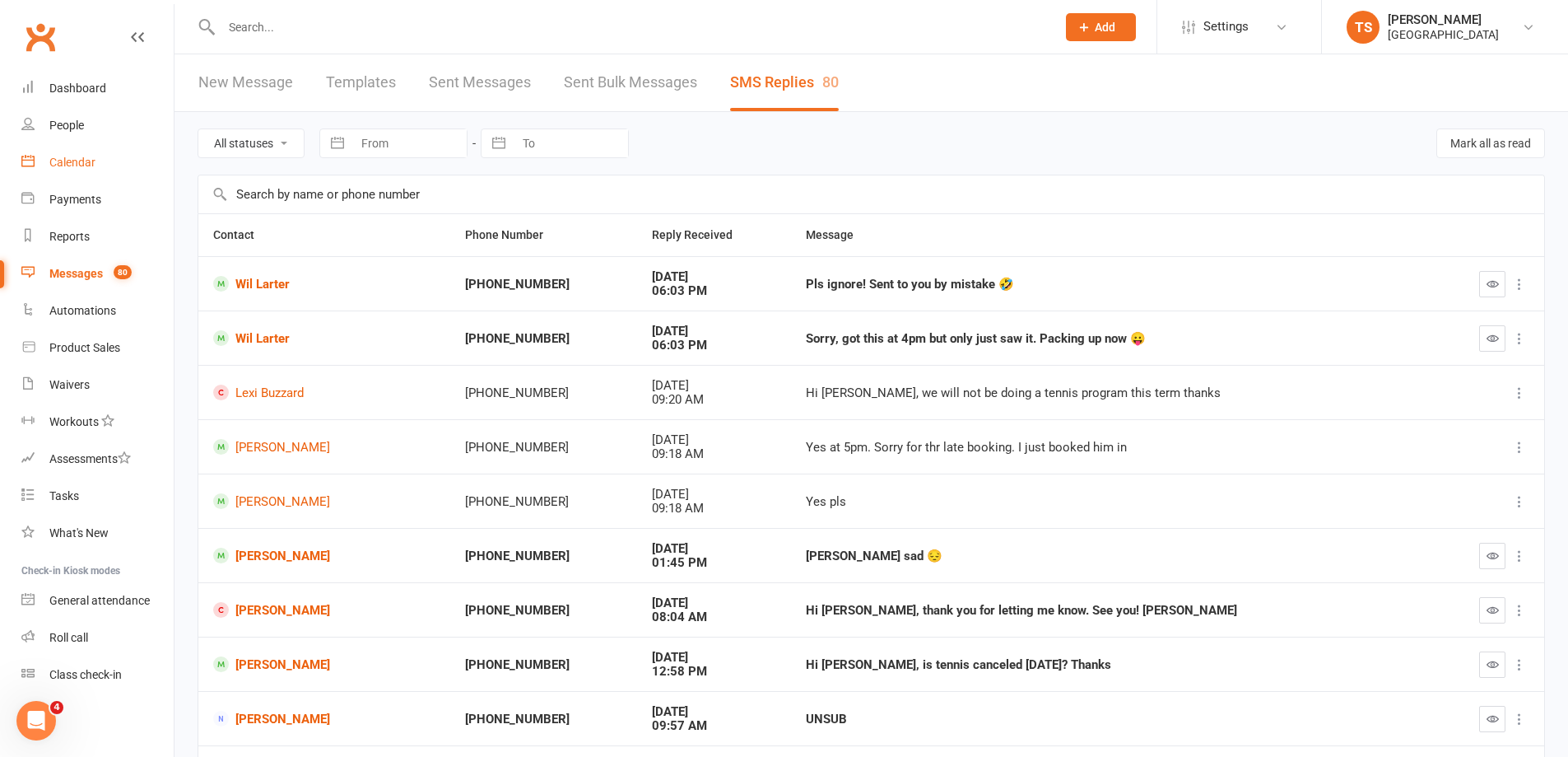
click at [73, 158] on div "Calendar" at bounding box center [73, 162] width 46 height 13
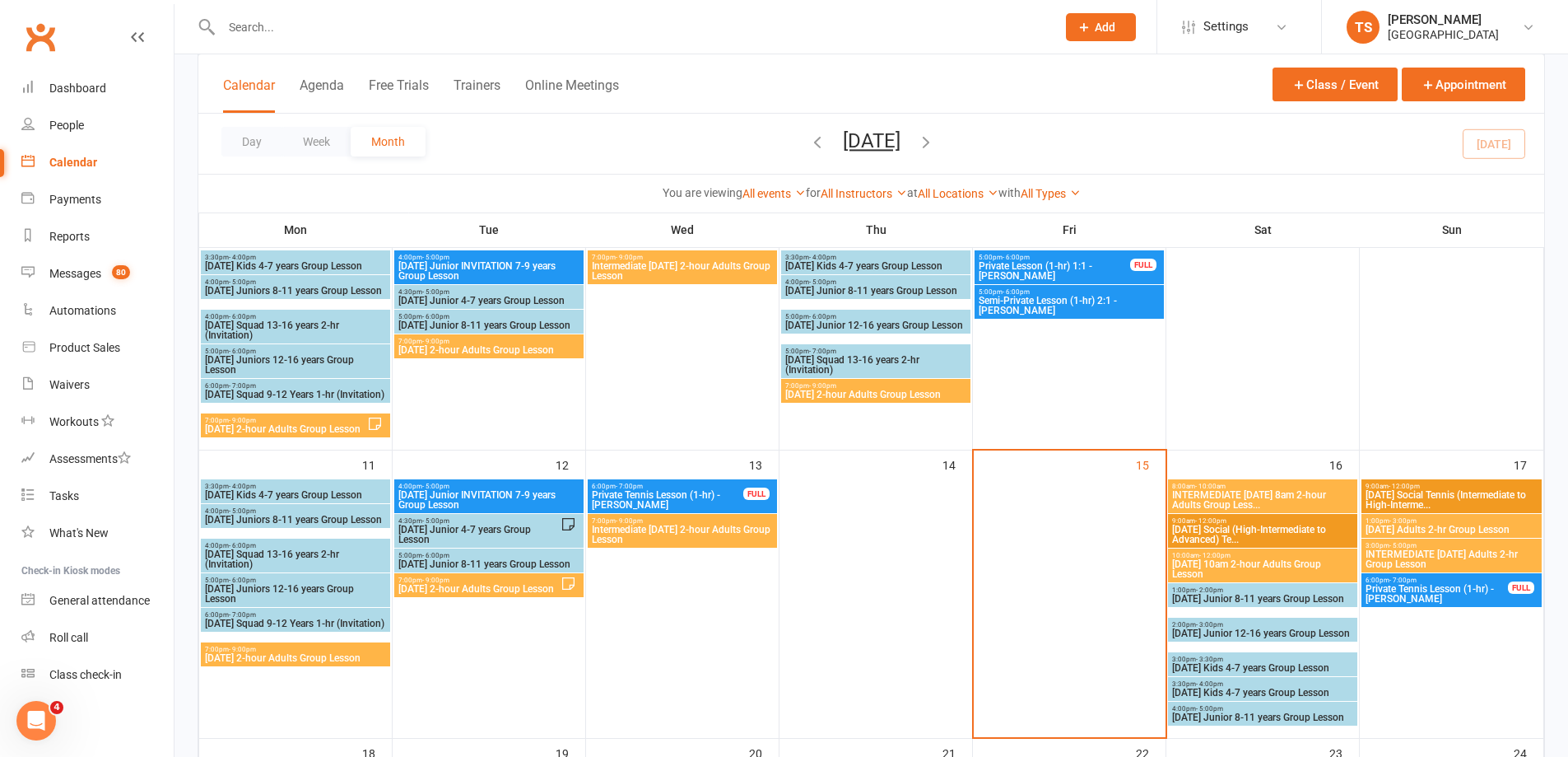
scroll to position [412, 0]
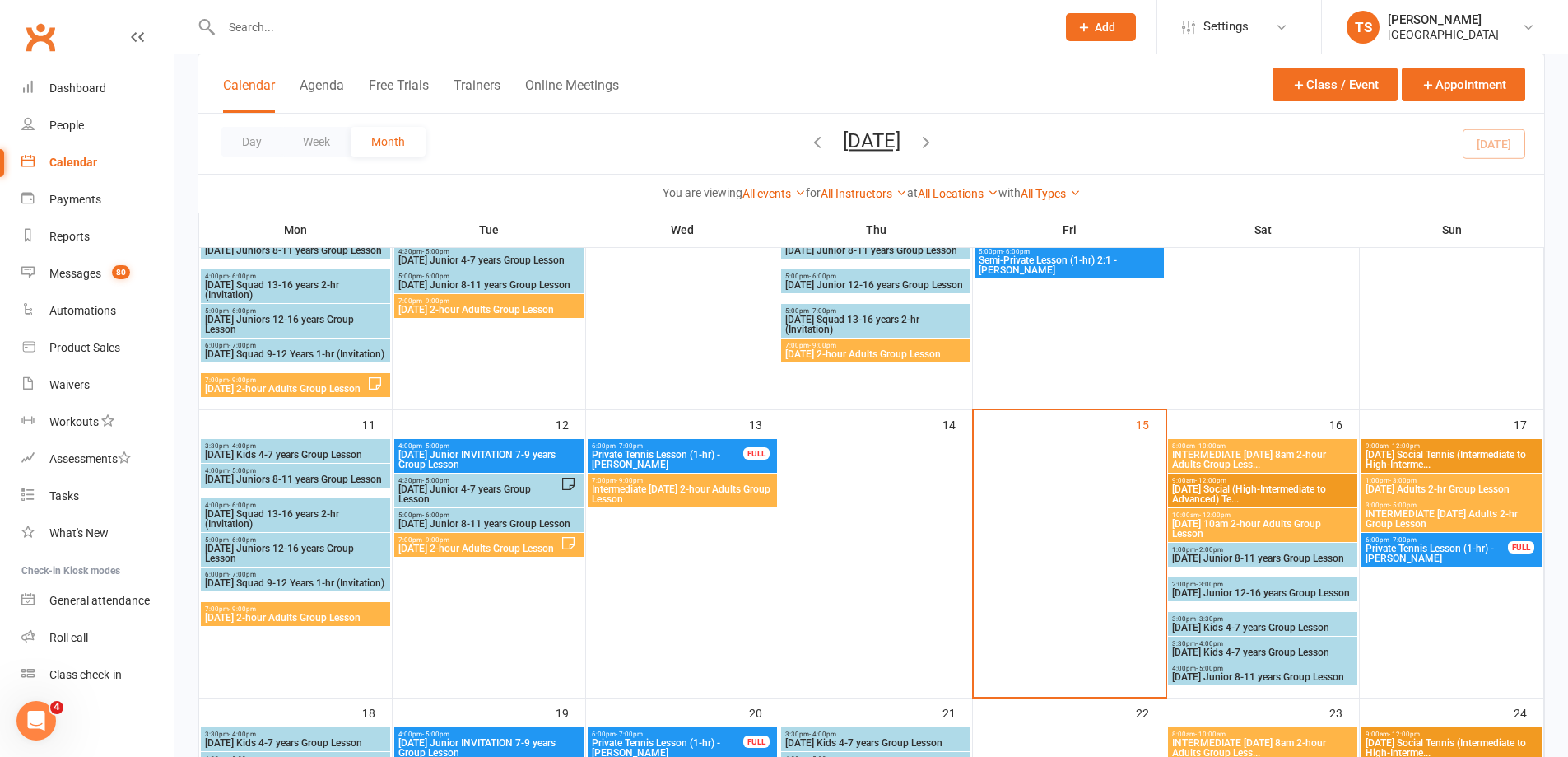
click at [1247, 456] on span "INTERMEDIATE [DATE] 8am 2-hour Adults Group Less..." at bounding box center [1263, 460] width 182 height 19
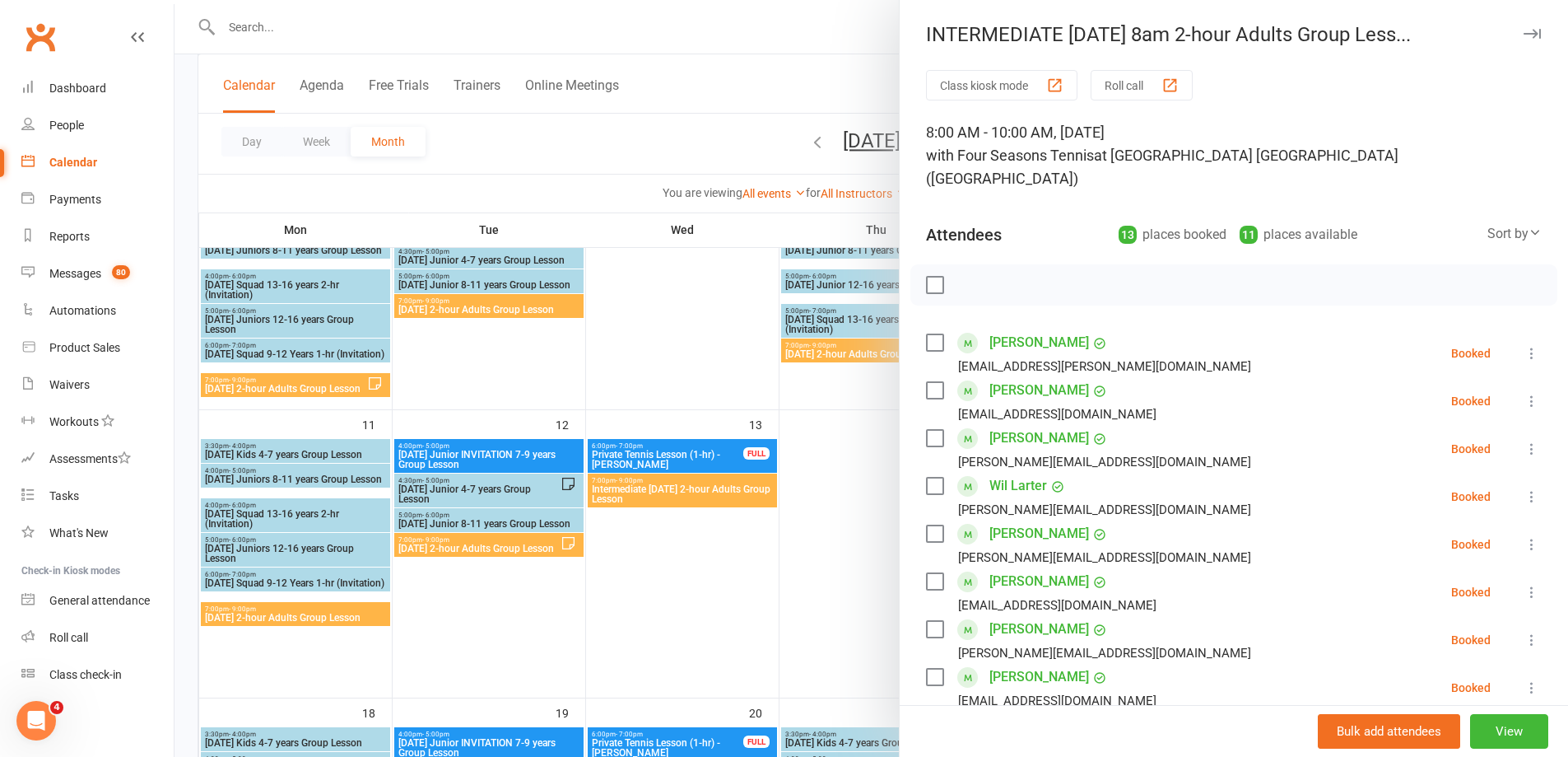
click at [835, 578] on div at bounding box center [871, 378] width 1394 height 757
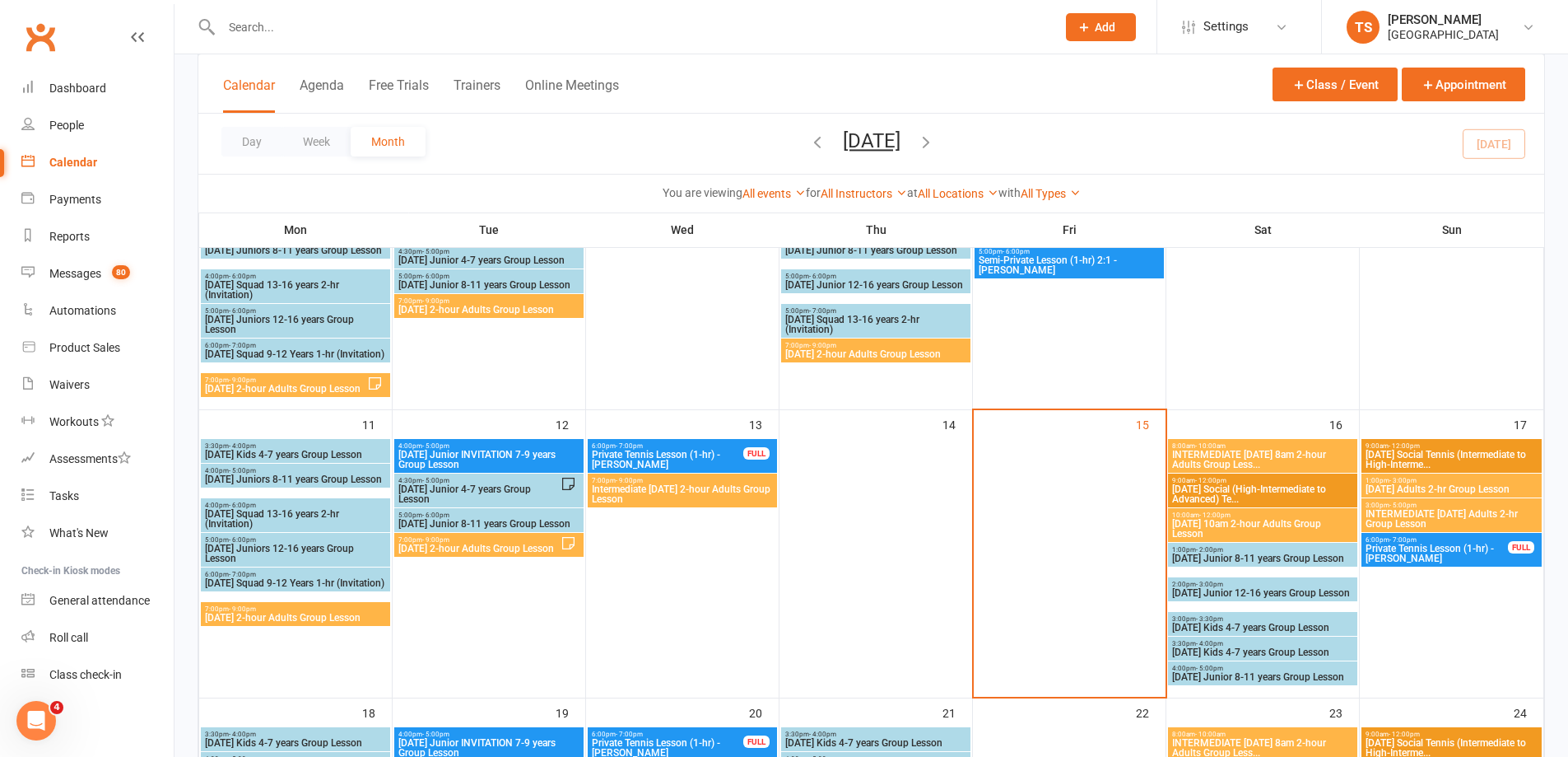
click at [1269, 524] on span "[DATE] 10am 2-hour Adults Group Lesson" at bounding box center [1263, 529] width 182 height 19
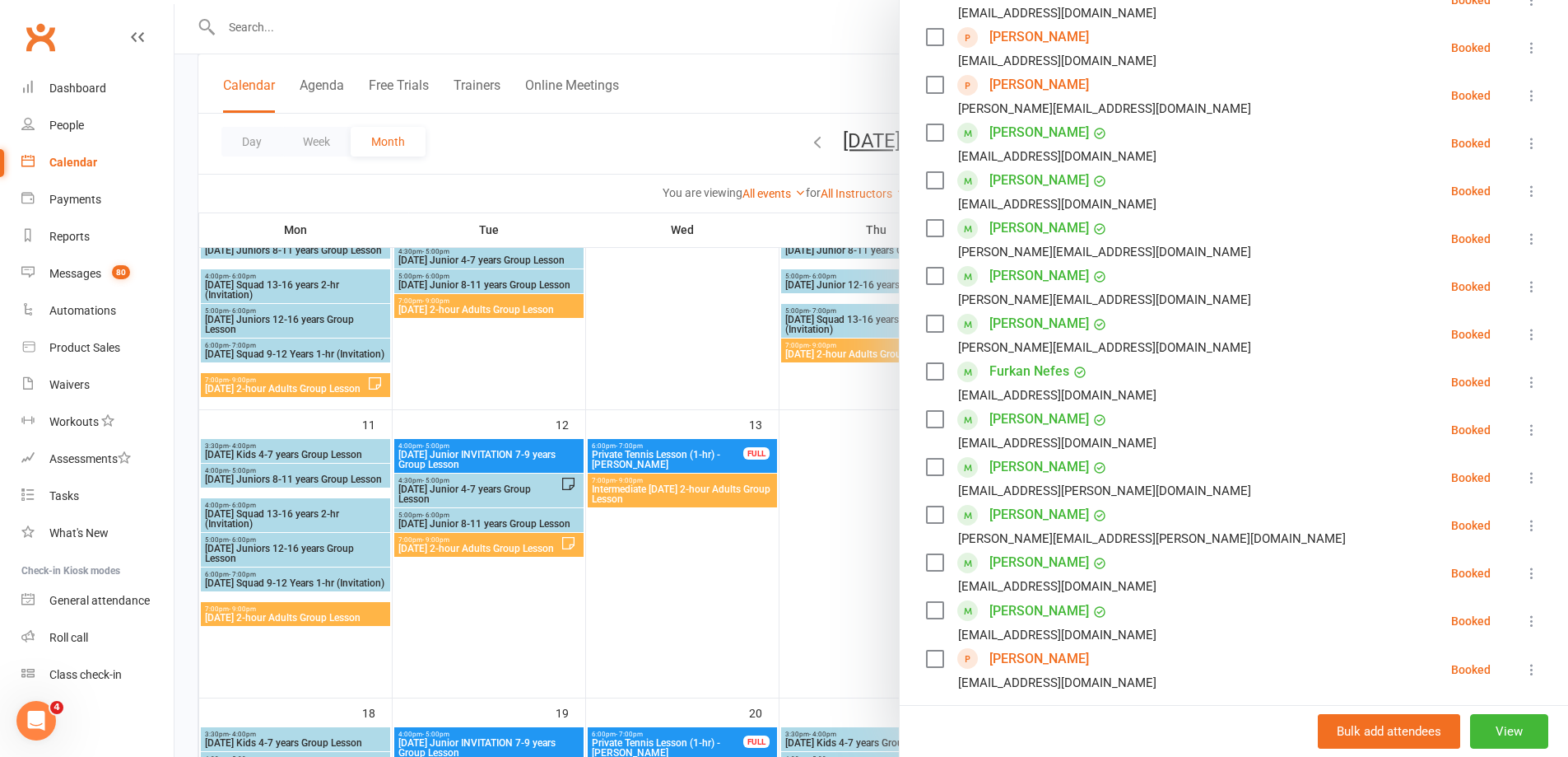
scroll to position [576, 0]
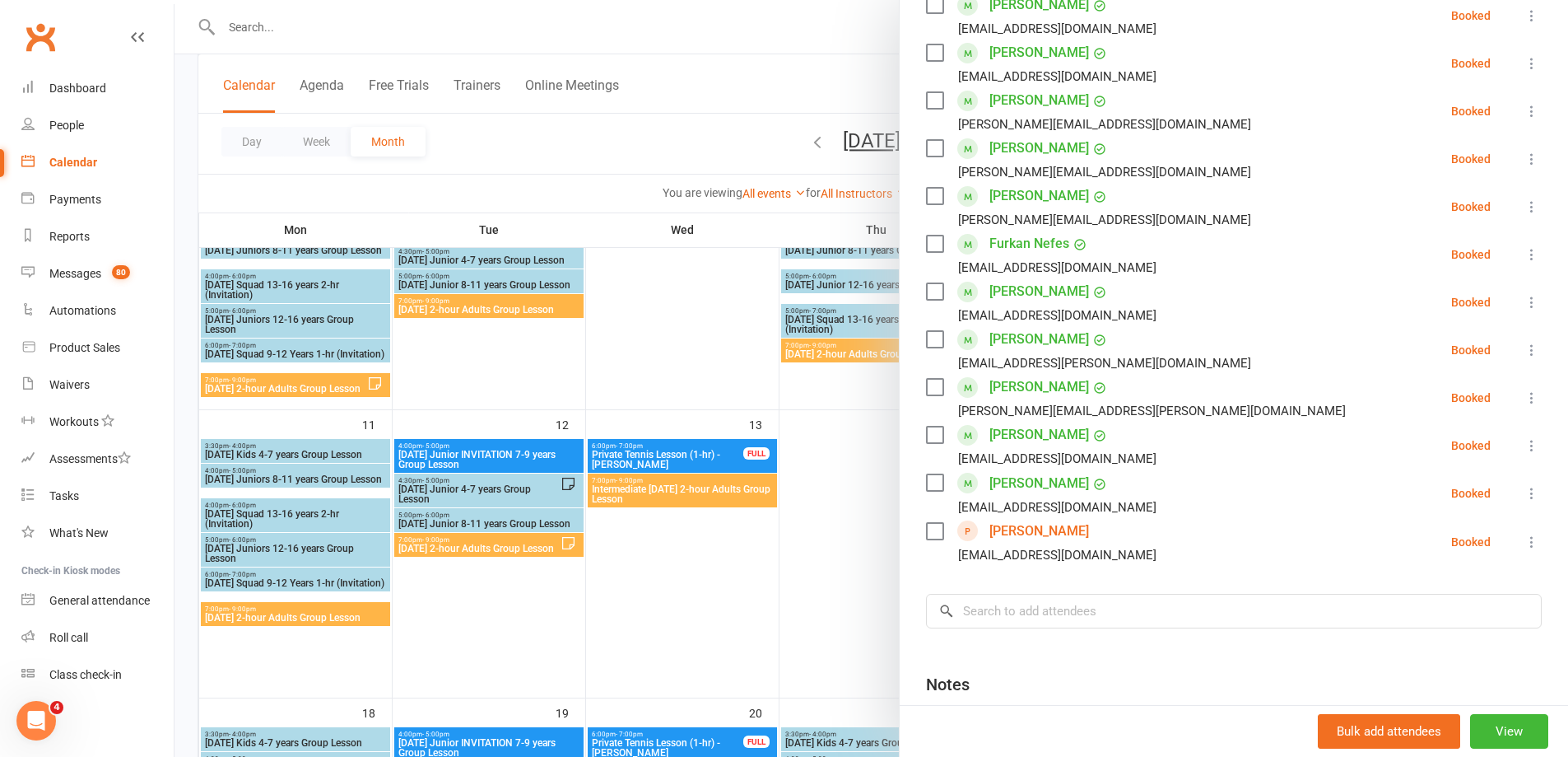
click at [869, 550] on div at bounding box center [871, 378] width 1394 height 757
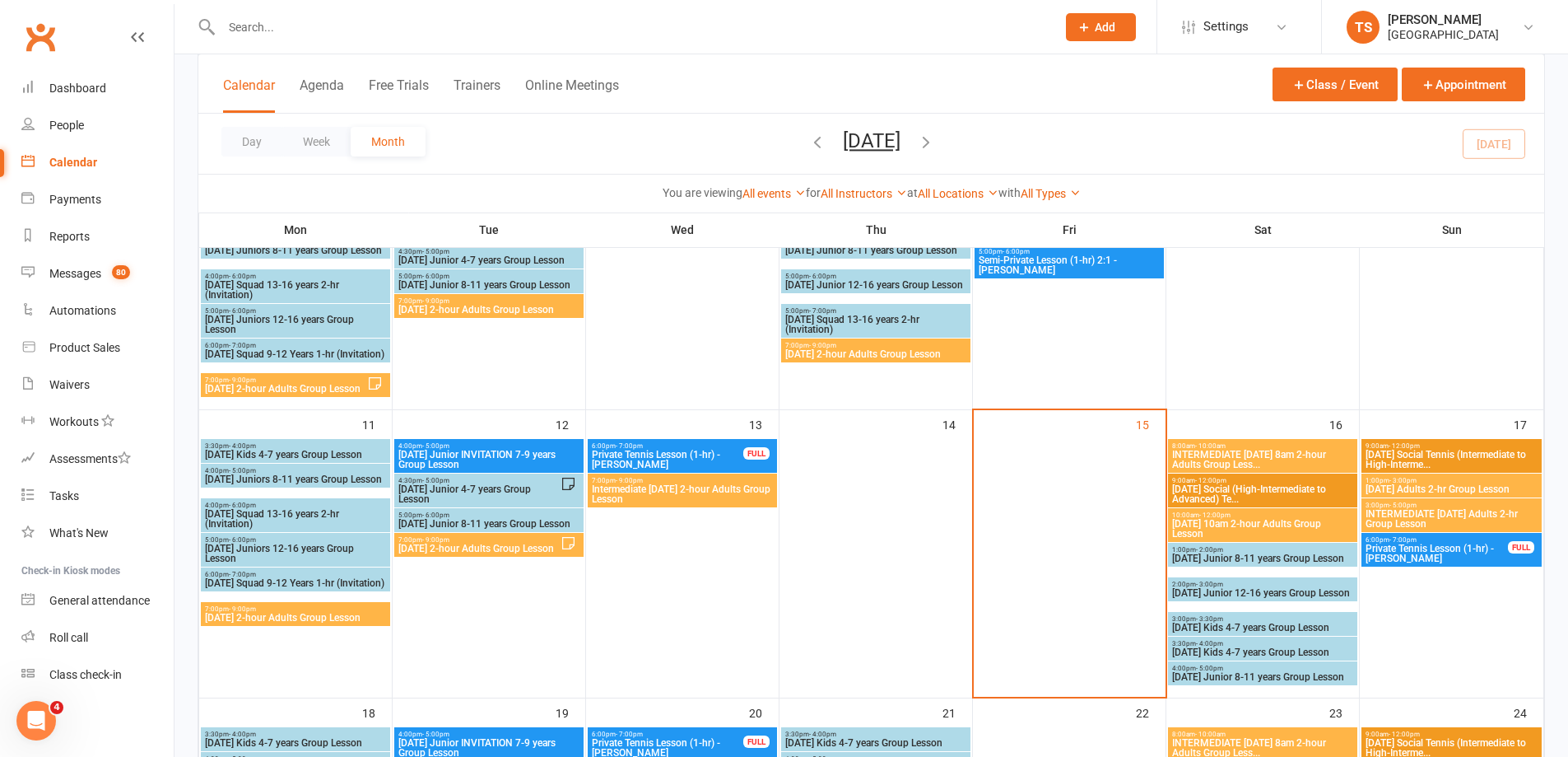
click at [1425, 488] on span "[DATE] Adults 2-hr Group Lesson" at bounding box center [1452, 489] width 174 height 10
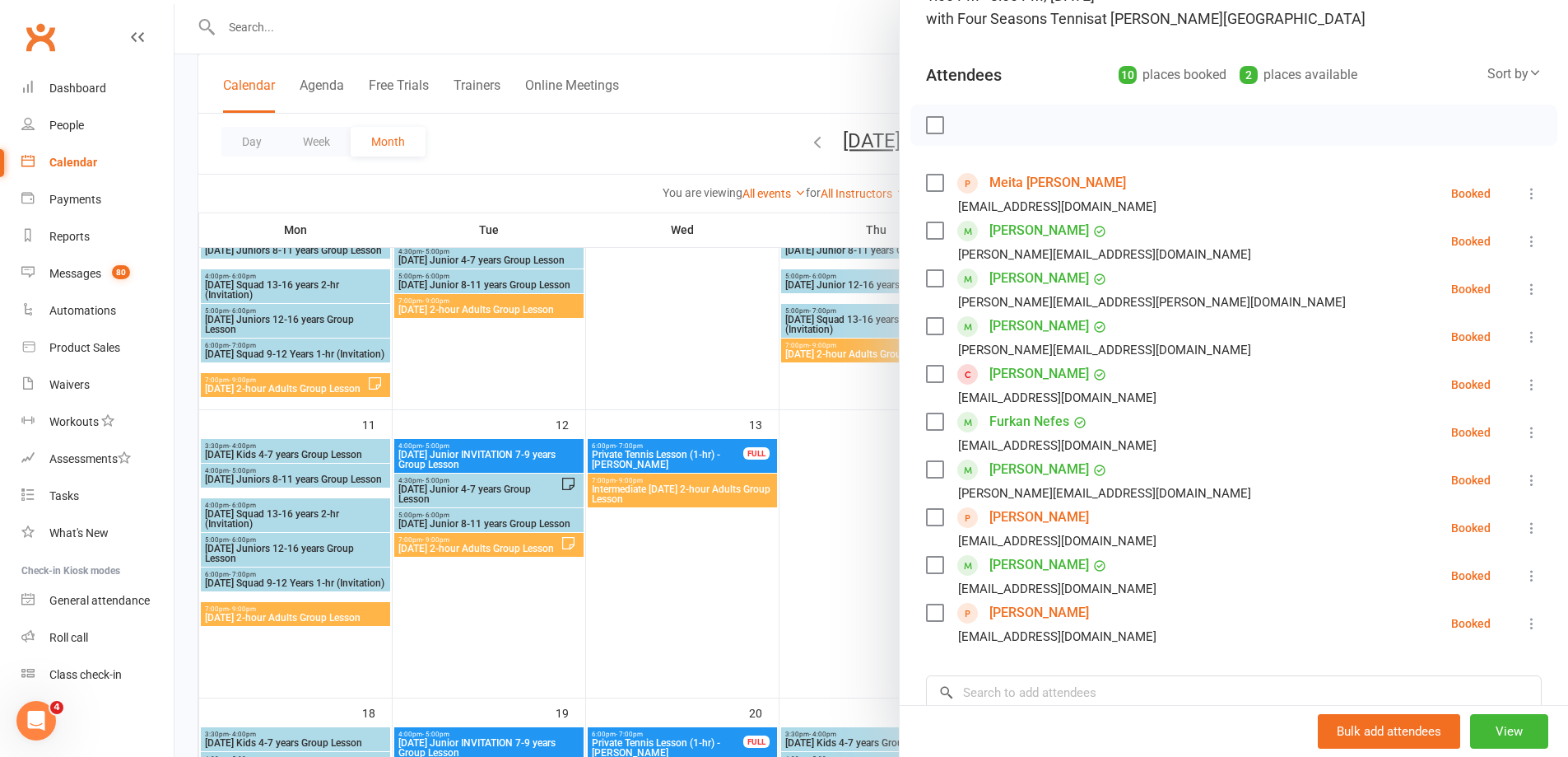
scroll to position [127, 0]
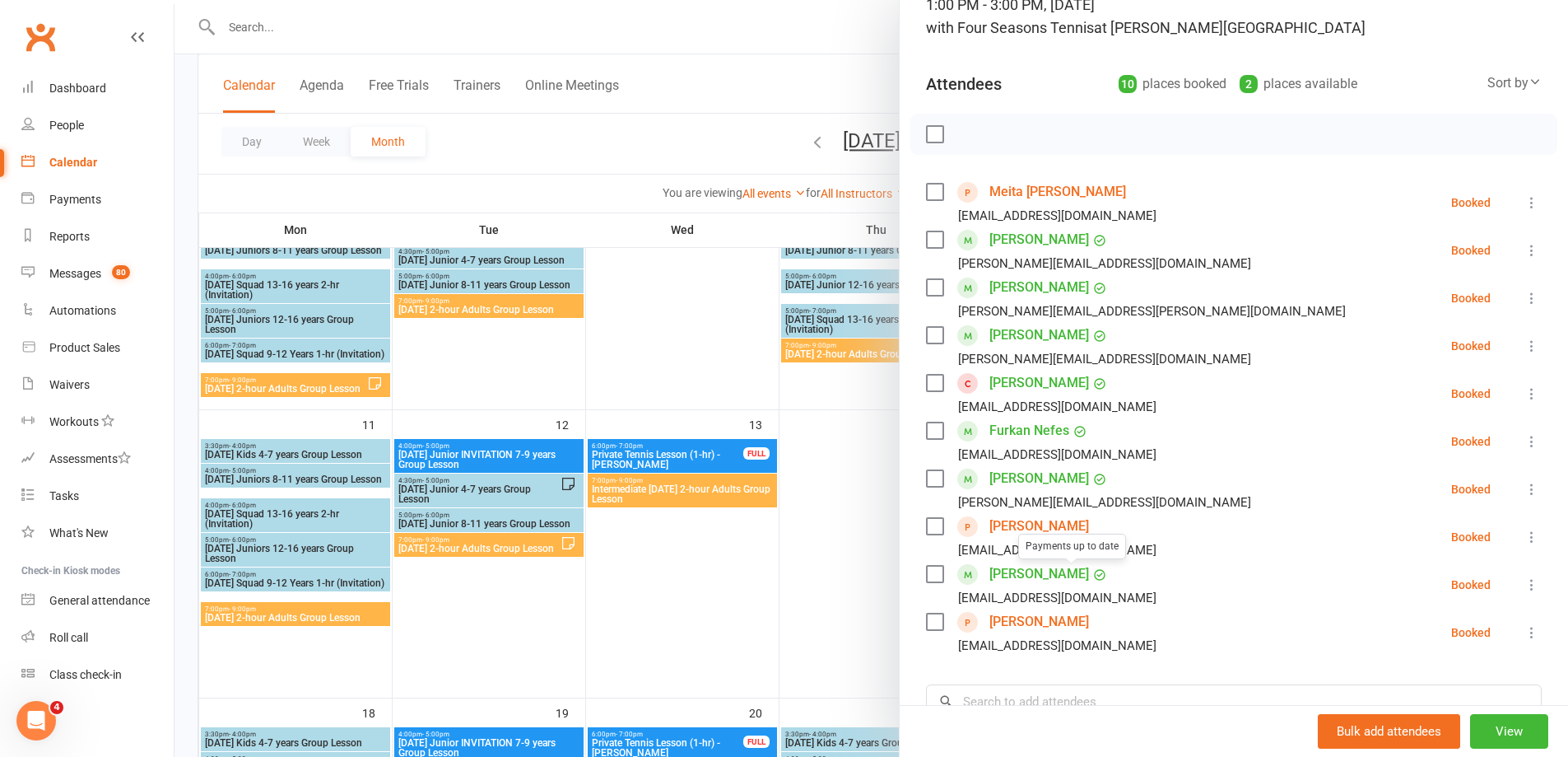
click at [848, 590] on div at bounding box center [871, 378] width 1394 height 757
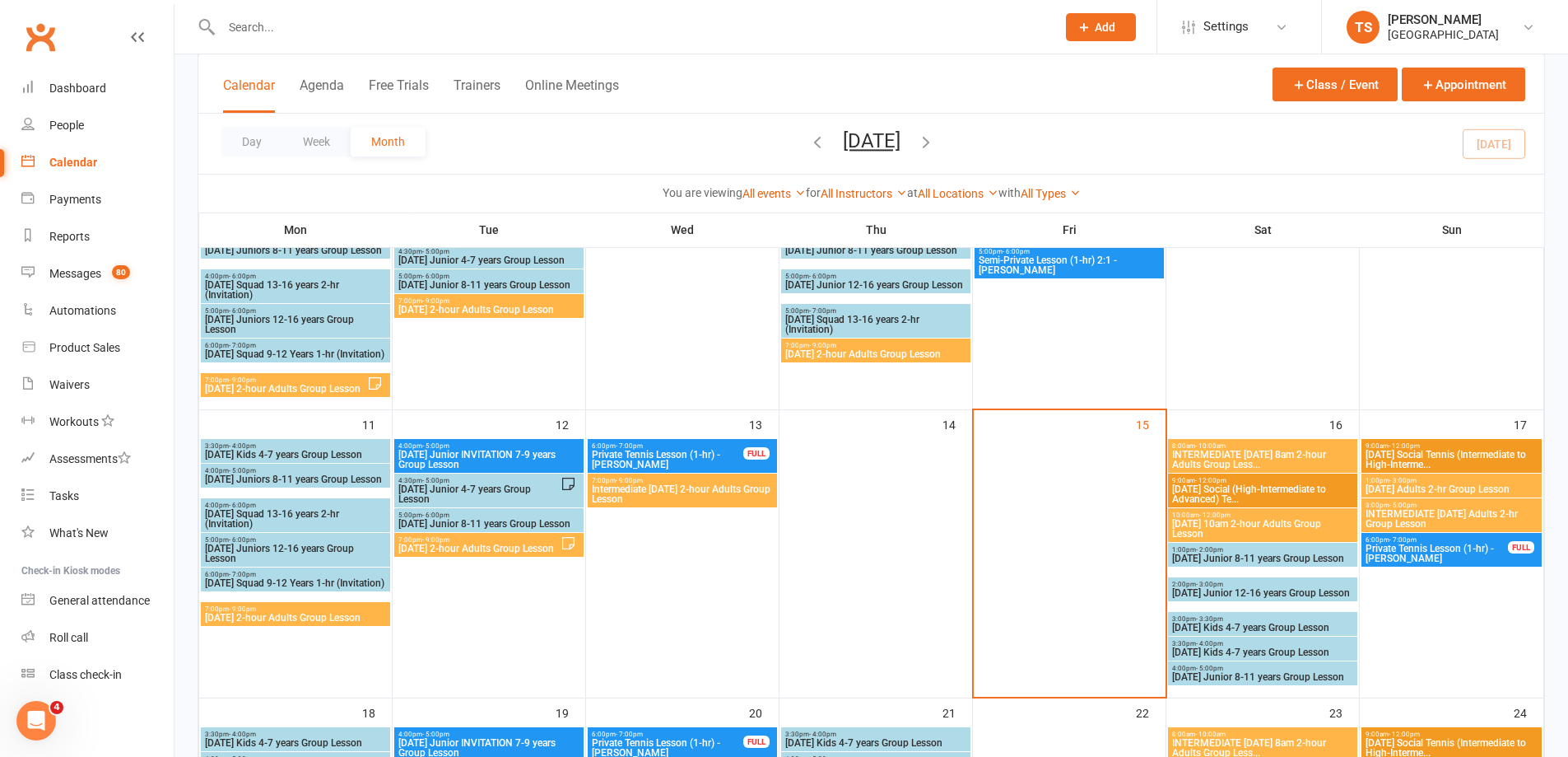
click at [1415, 515] on span "INTERMEDIATE [DATE] Adults 2-hr Group Lesson" at bounding box center [1452, 519] width 174 height 19
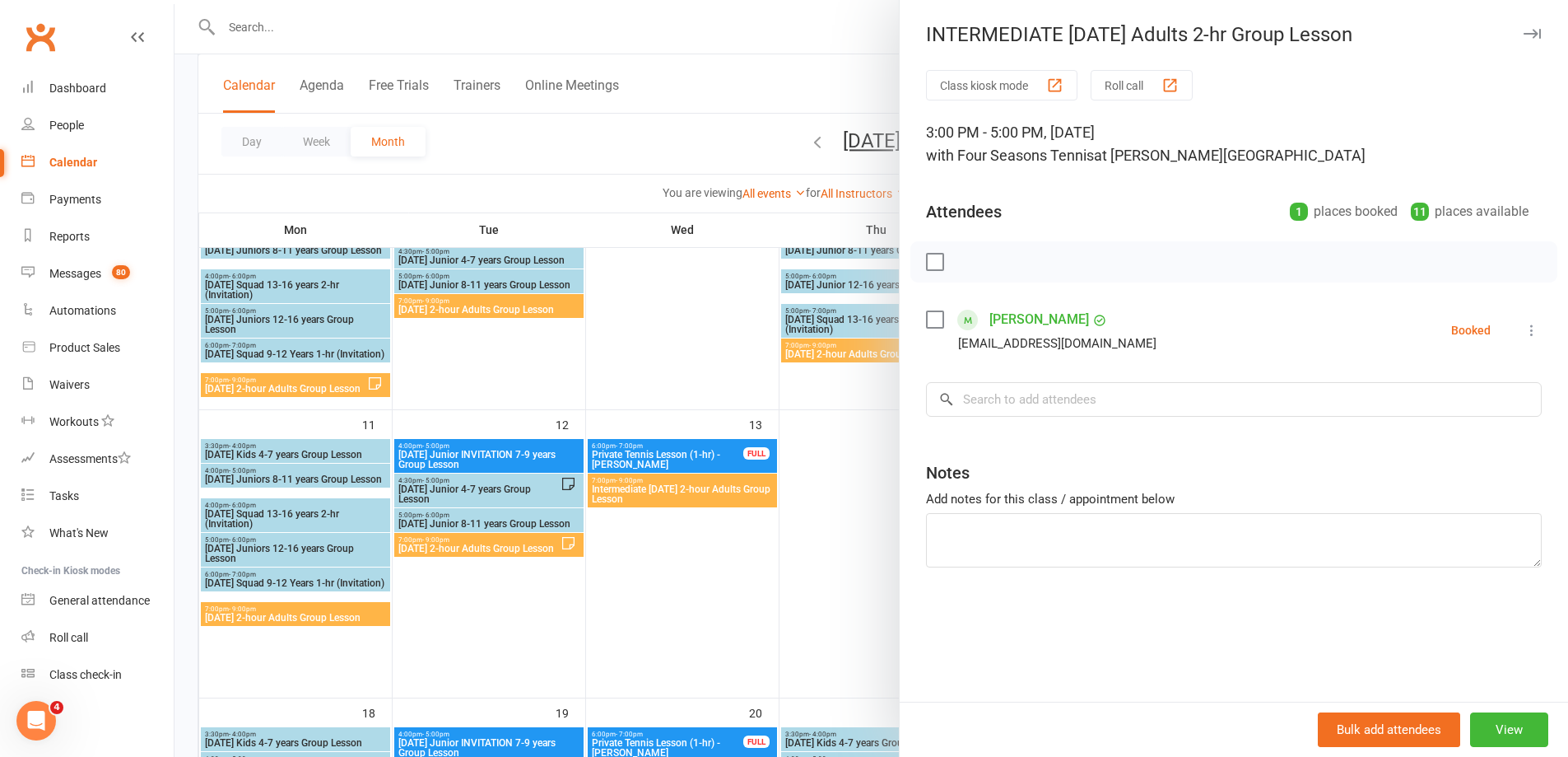
click at [846, 511] on div at bounding box center [871, 378] width 1394 height 757
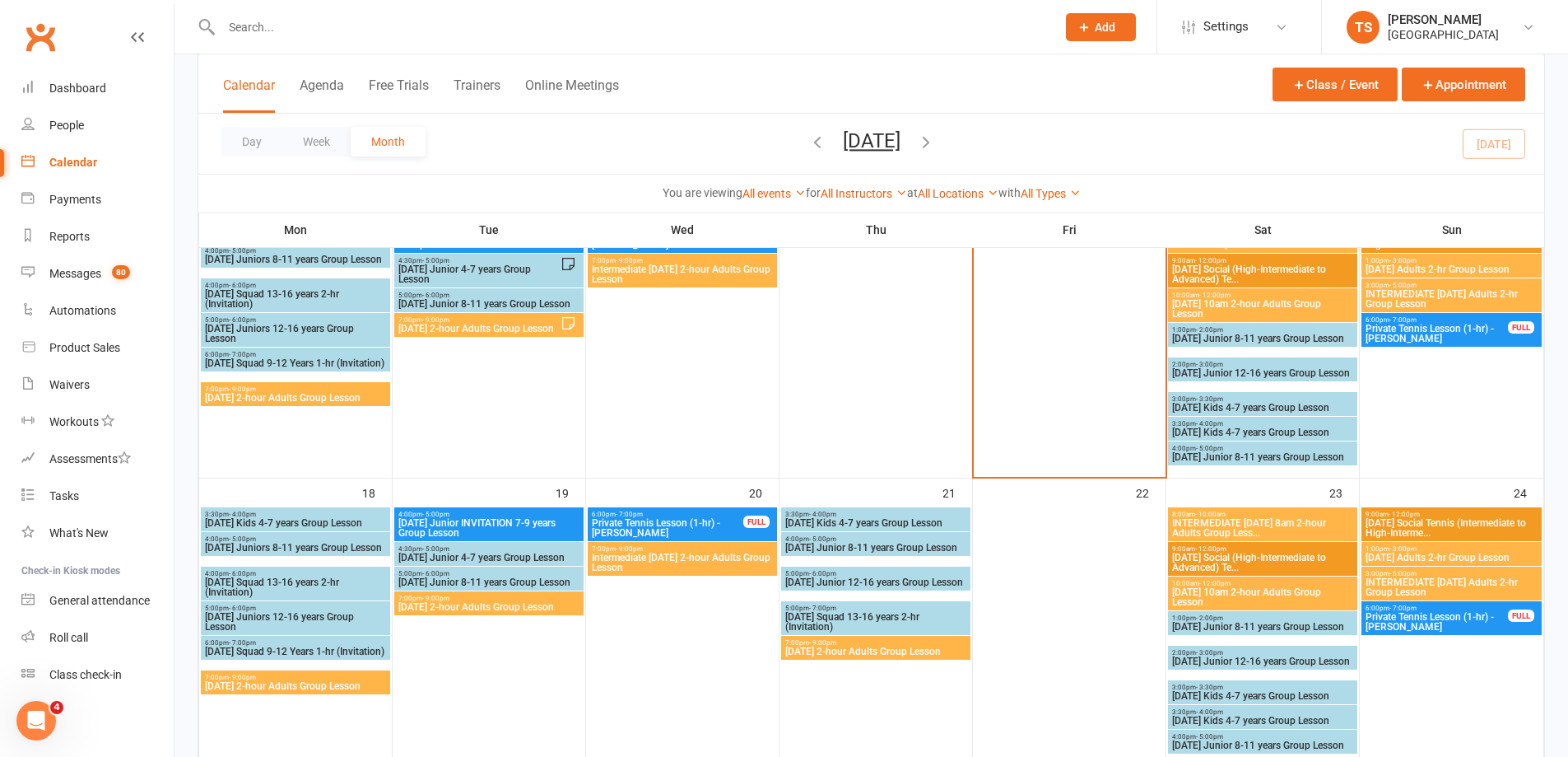
scroll to position [741, 0]
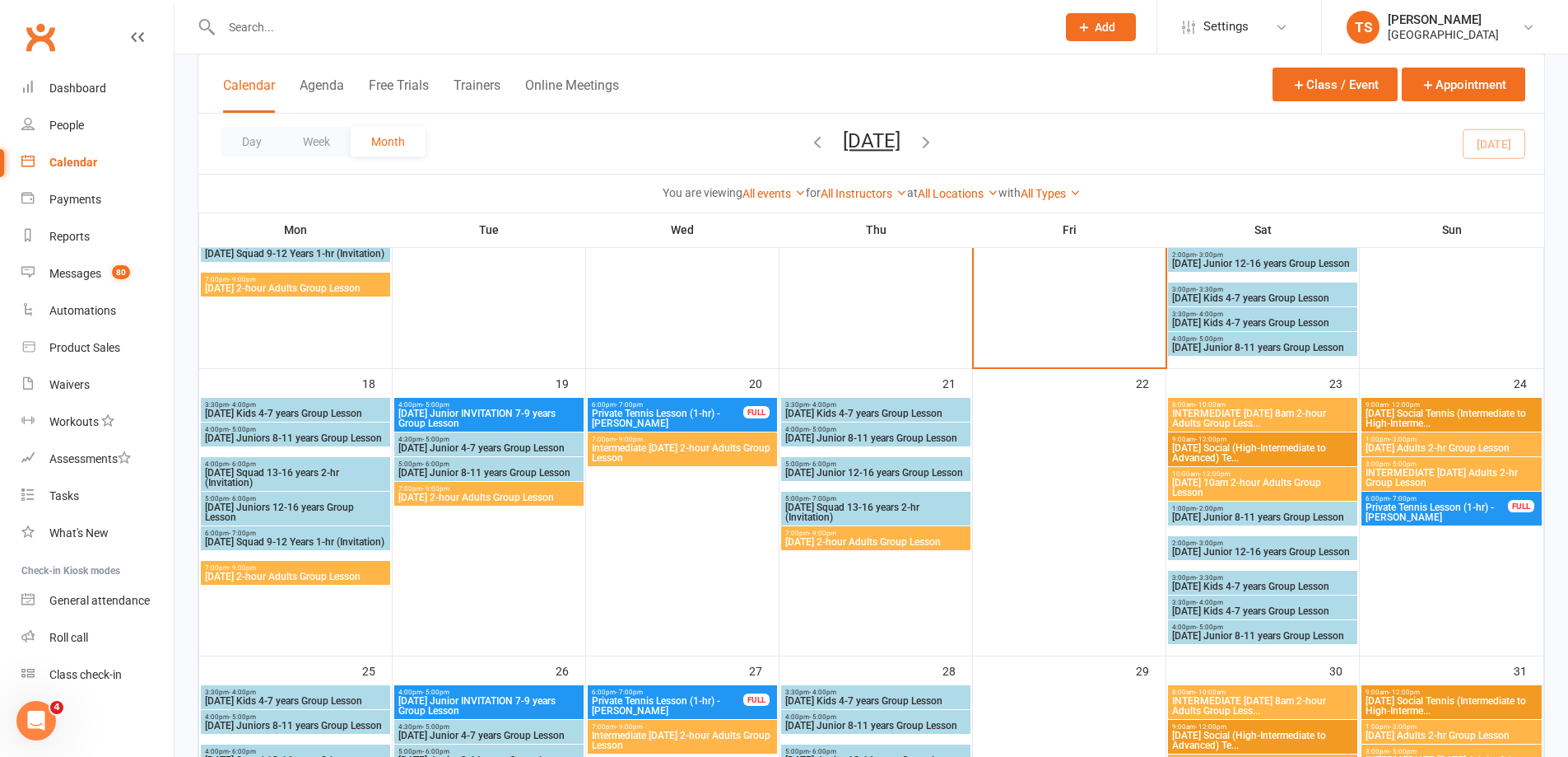
click at [276, 573] on span "[DATE] 2-hour Adults Group Lesson" at bounding box center [296, 575] width 182 height 10
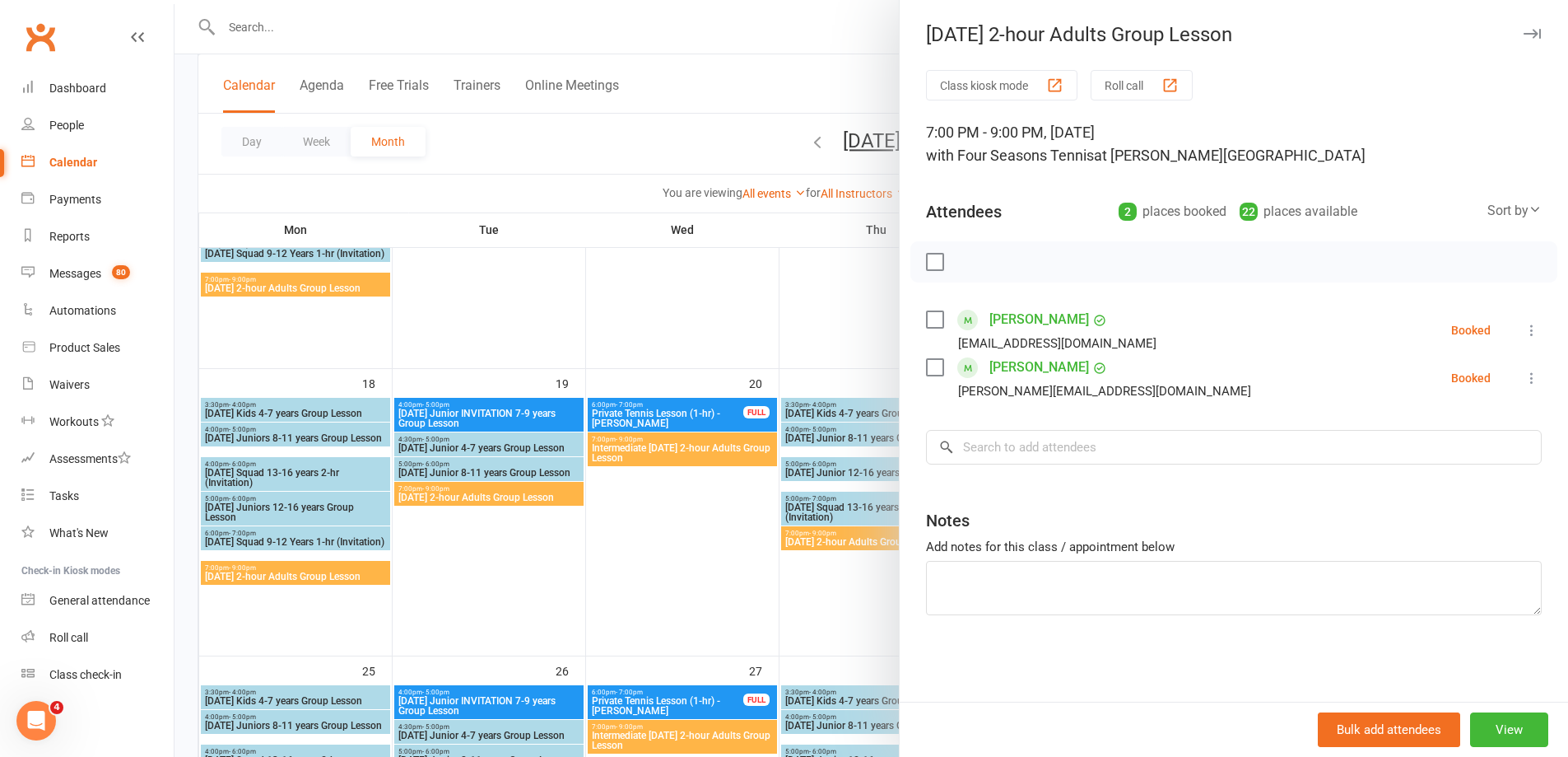
click at [475, 488] on div at bounding box center [871, 378] width 1394 height 757
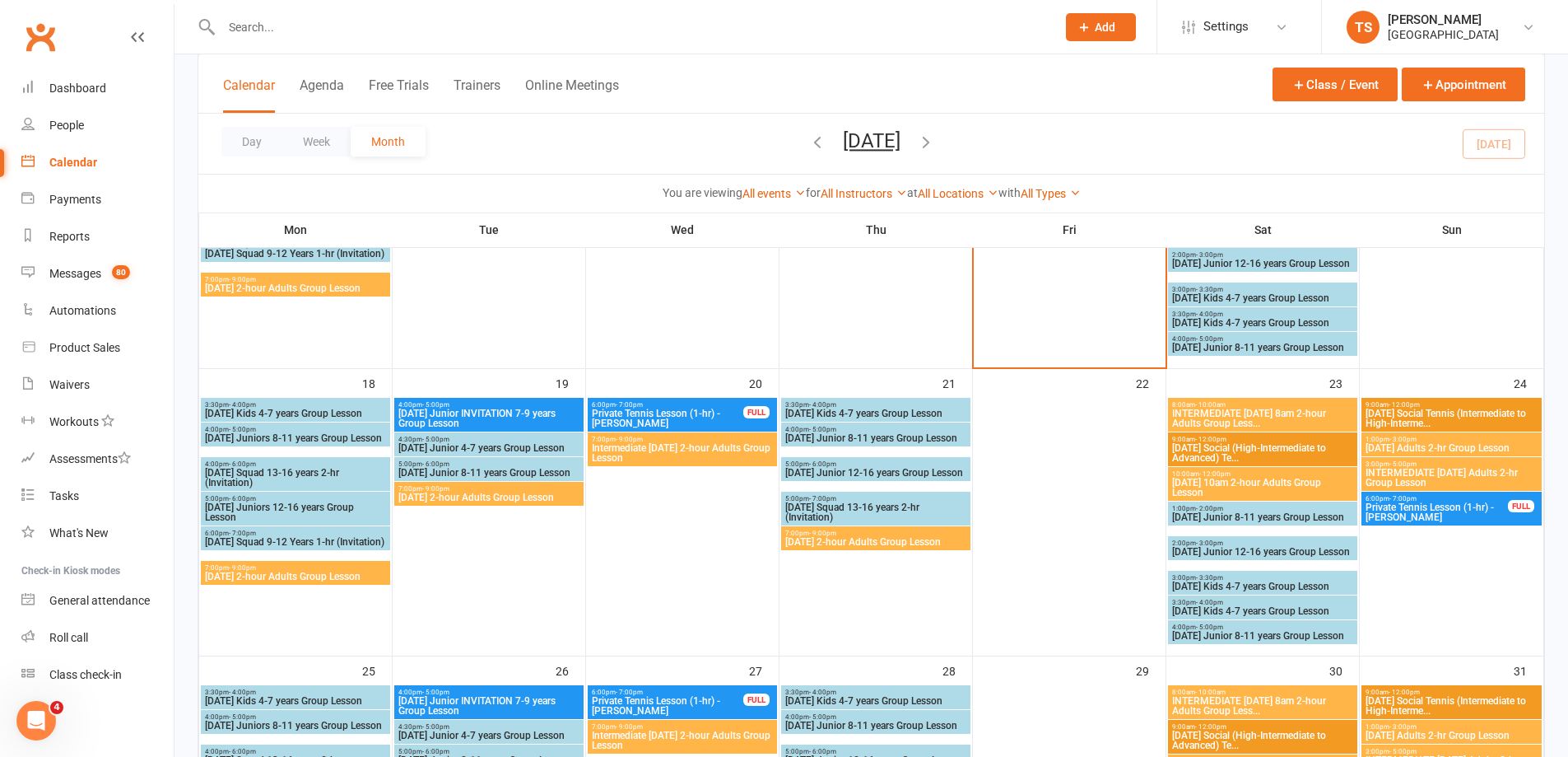
click at [475, 489] on span "7:00pm - 9:00pm" at bounding box center [489, 489] width 182 height 7
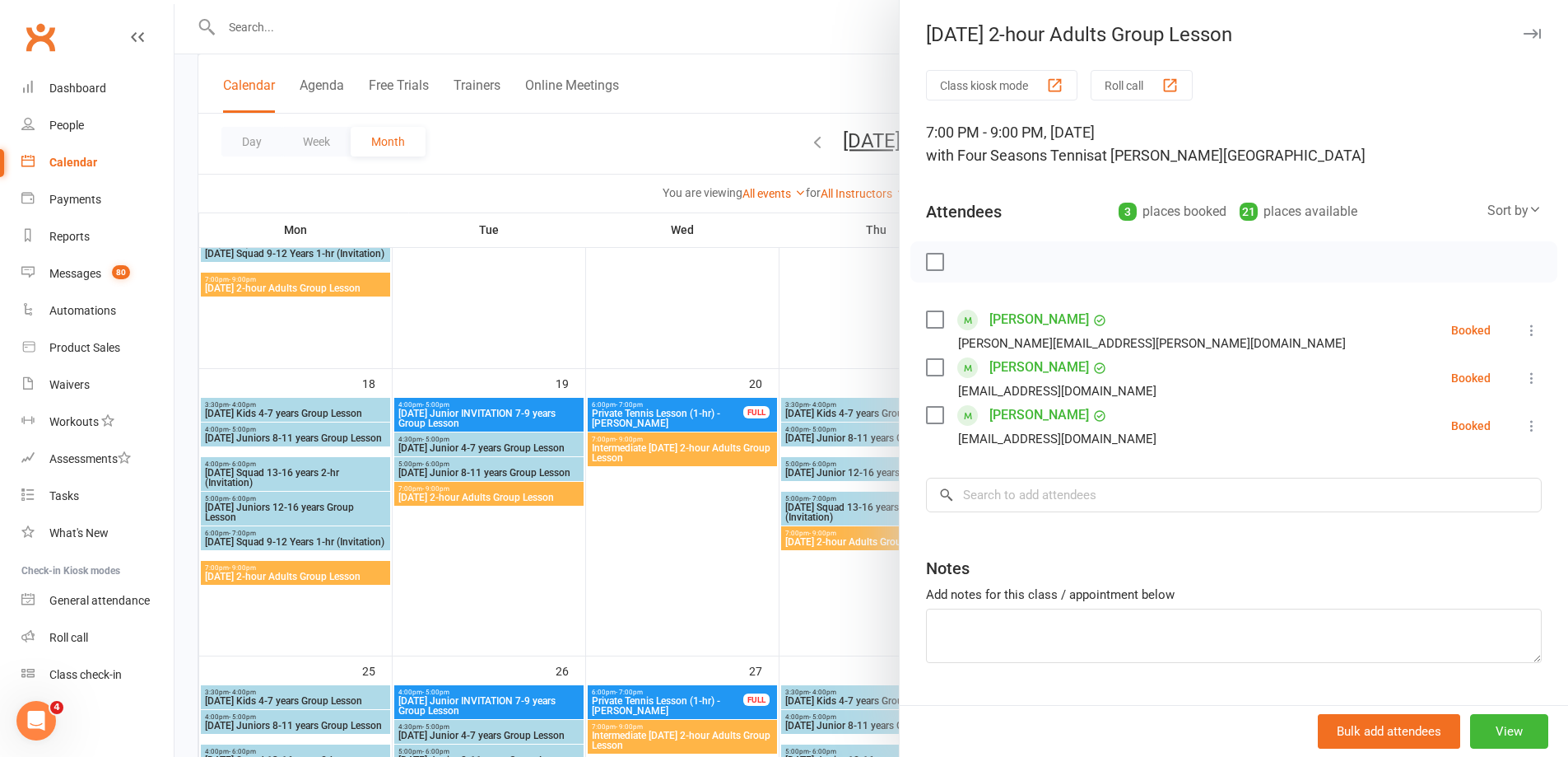
click at [700, 452] on div at bounding box center [871, 378] width 1394 height 757
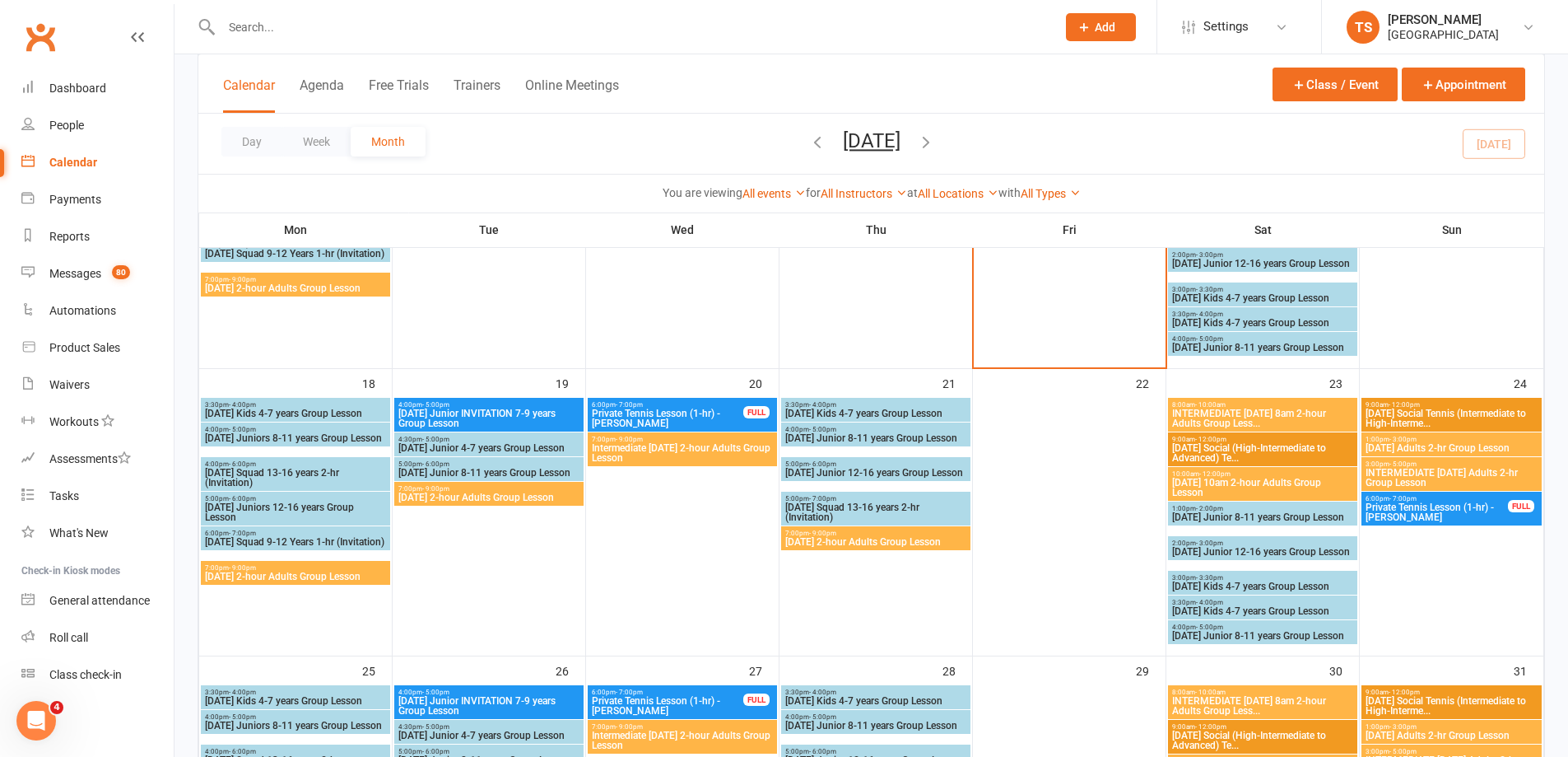
click at [700, 452] on span "Intermediate [DATE] 2-hour Adults Group Lesson" at bounding box center [683, 452] width 182 height 19
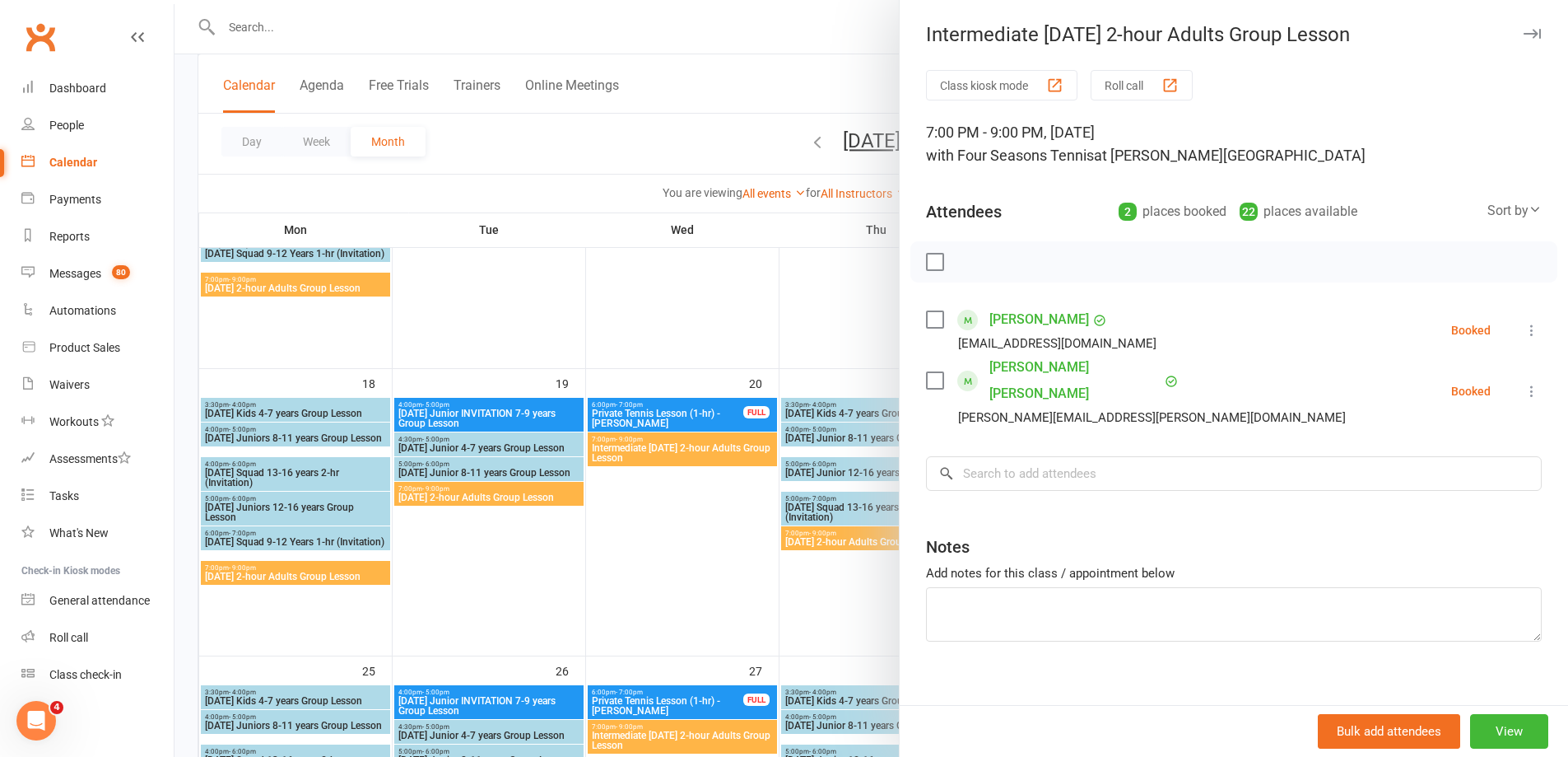
click at [659, 553] on div at bounding box center [871, 378] width 1394 height 757
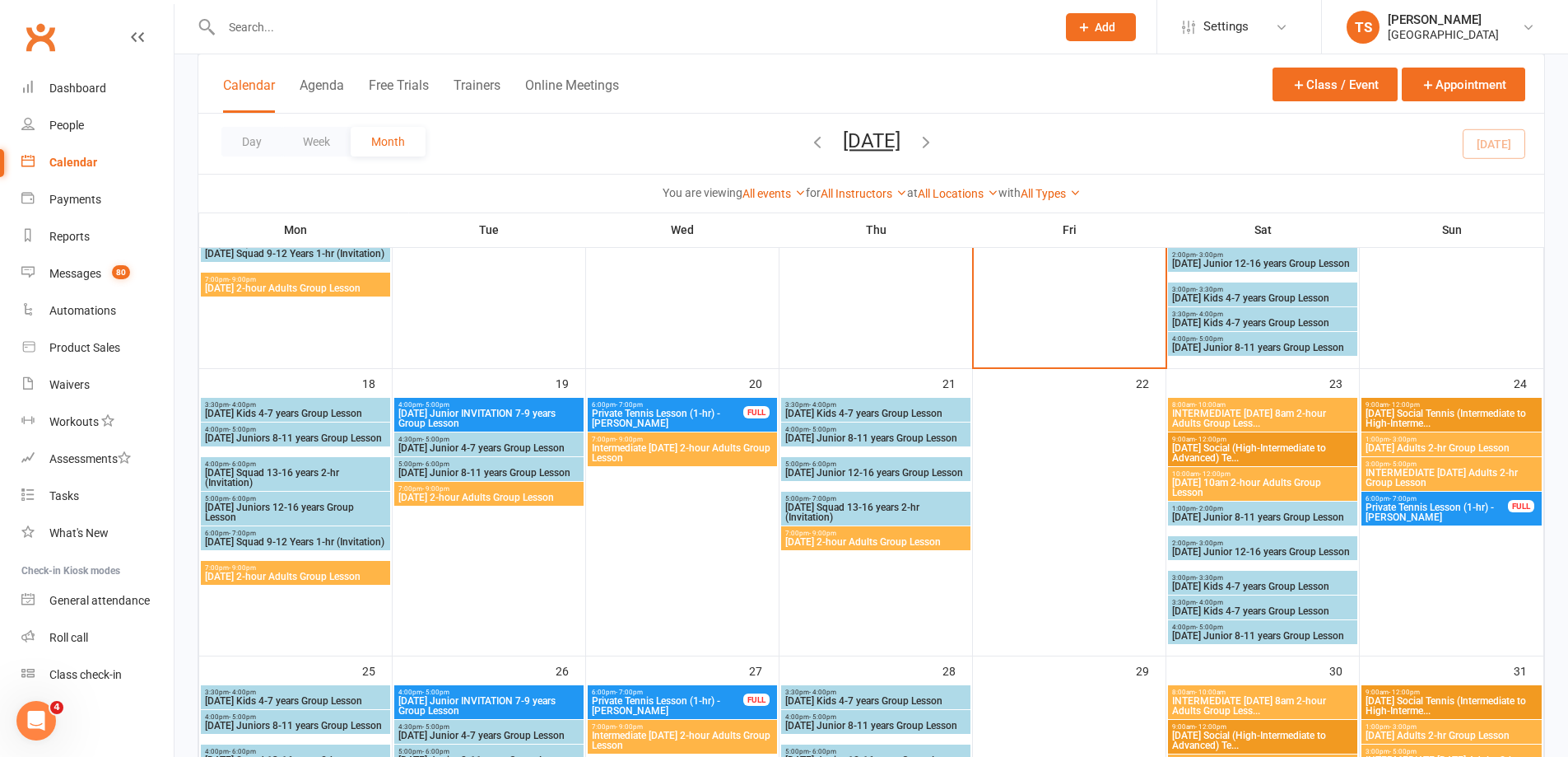
click at [830, 538] on span "[DATE] 2-hour Adults Group Lesson" at bounding box center [876, 541] width 182 height 10
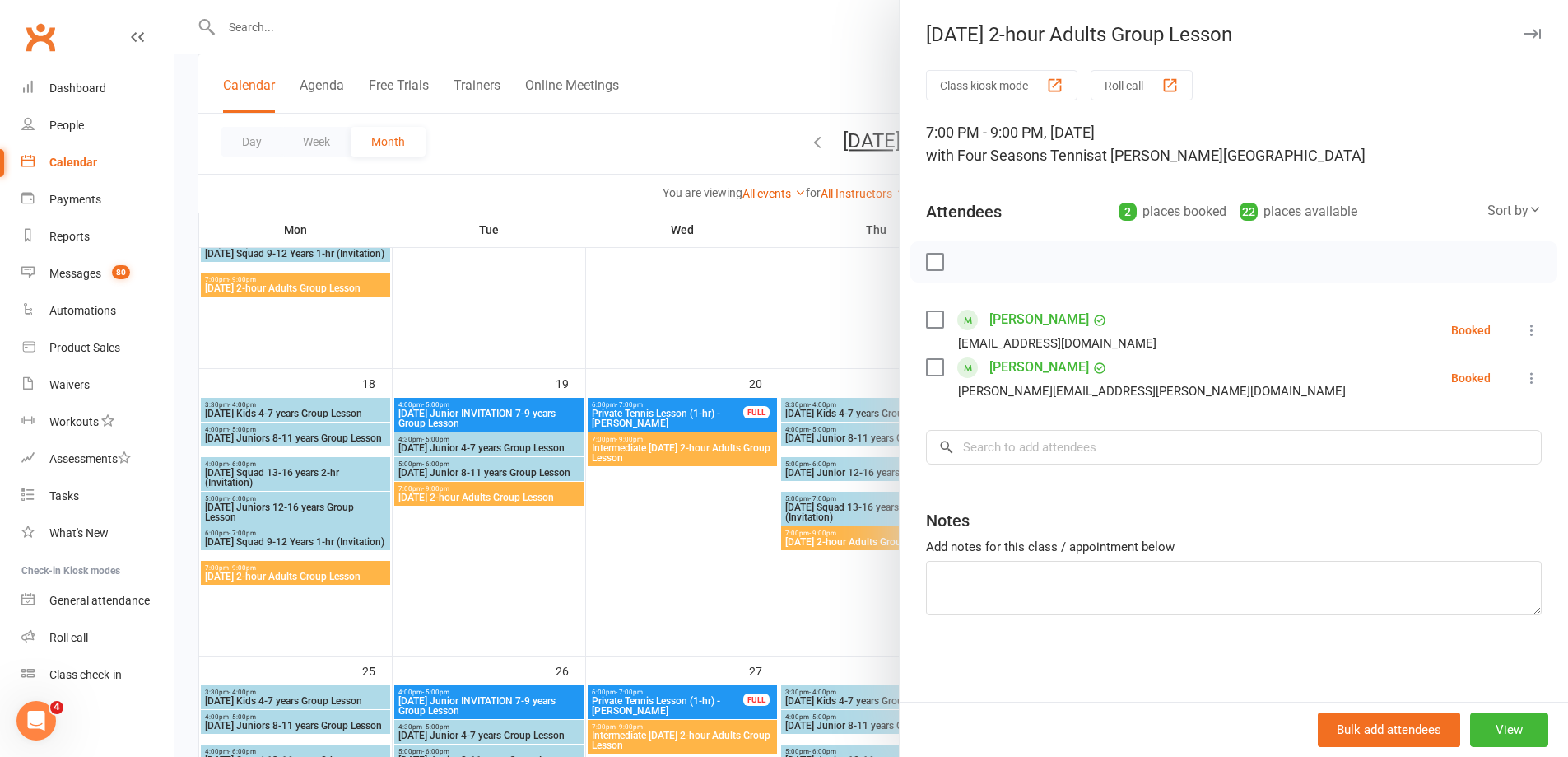
click at [818, 615] on div at bounding box center [871, 378] width 1394 height 757
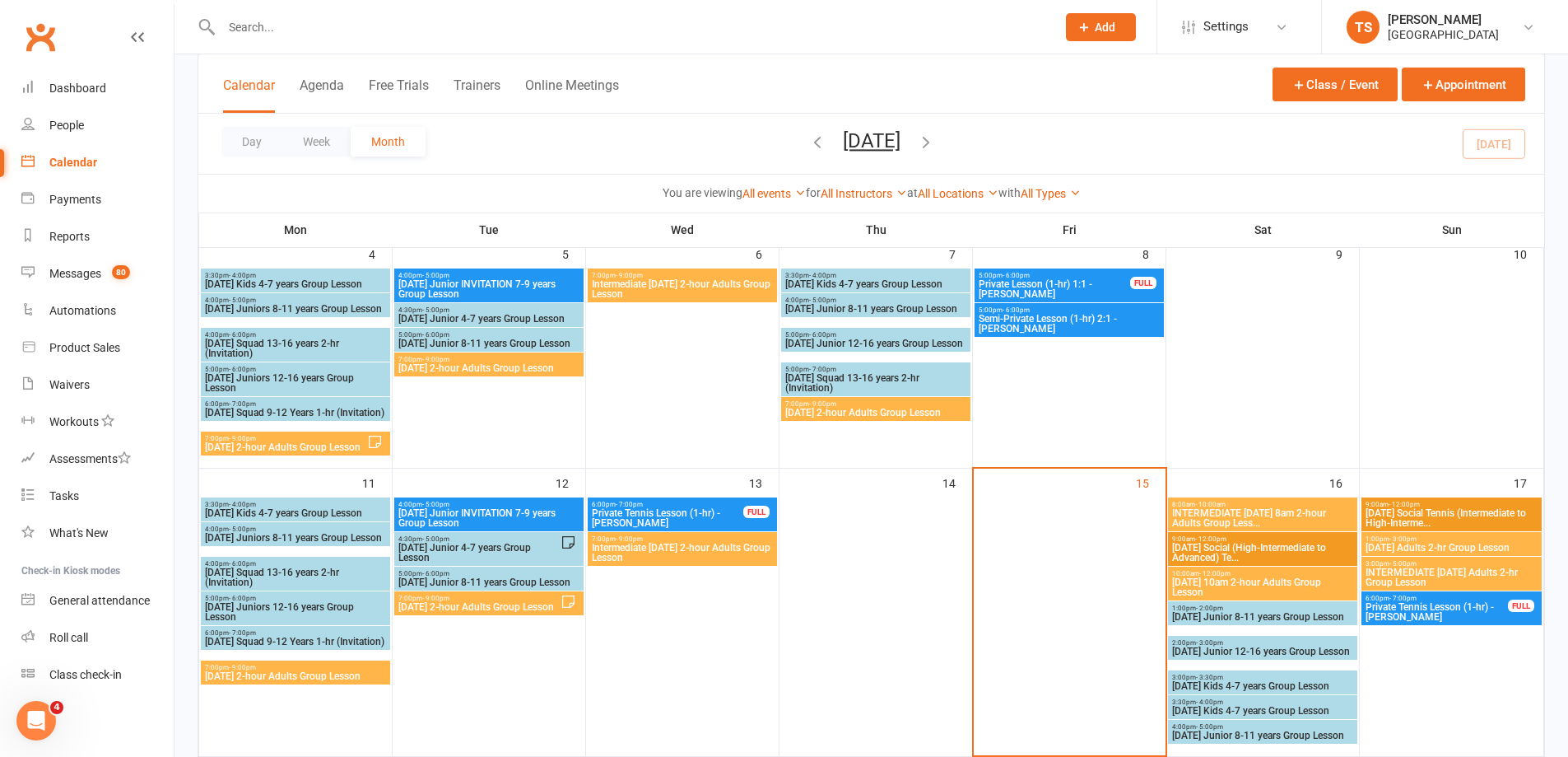
scroll to position [494, 0]
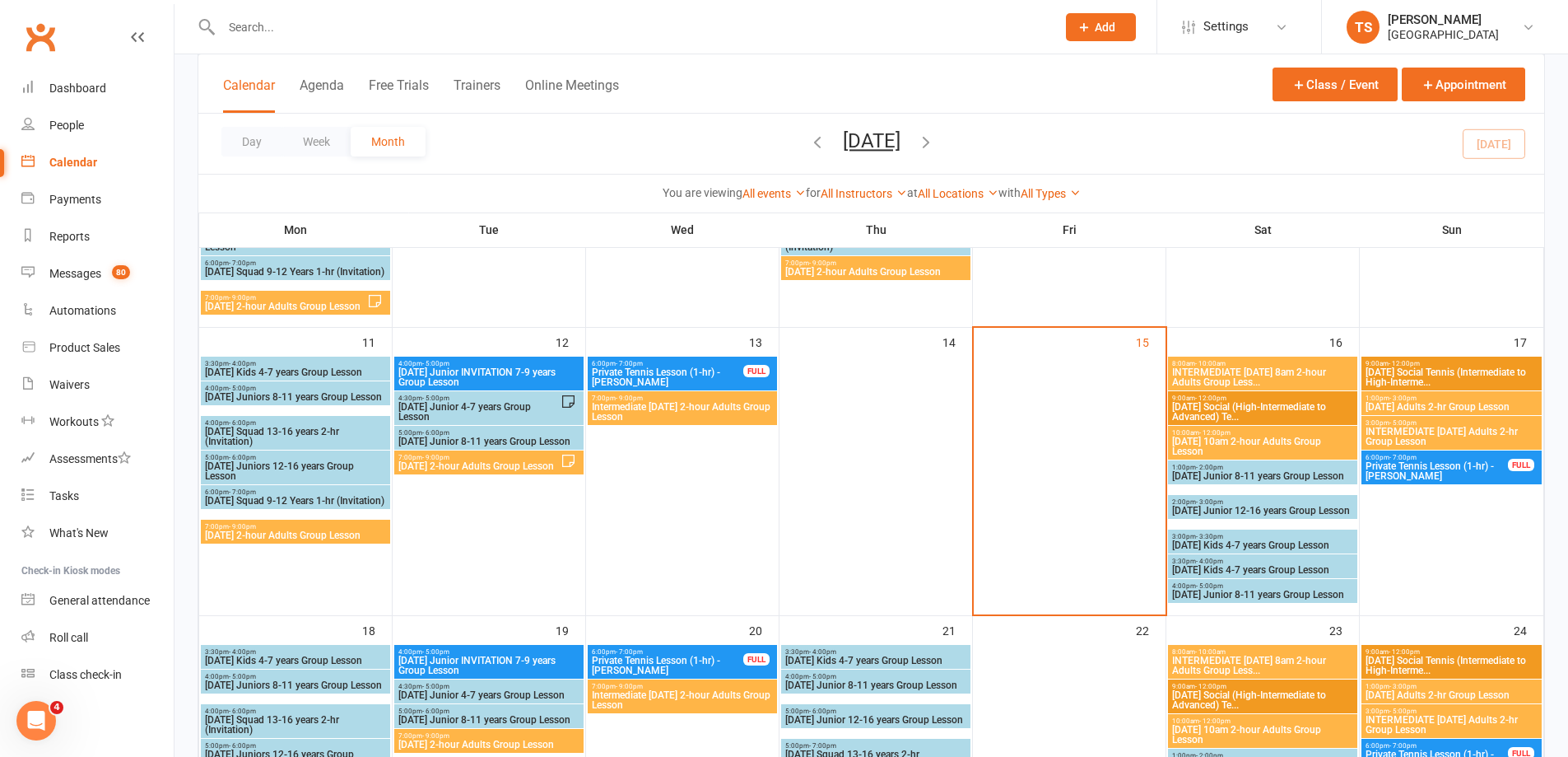
click at [1446, 471] on span "Private Tennis Lesson (1-hr) - [PERSON_NAME]" at bounding box center [1437, 471] width 144 height 19
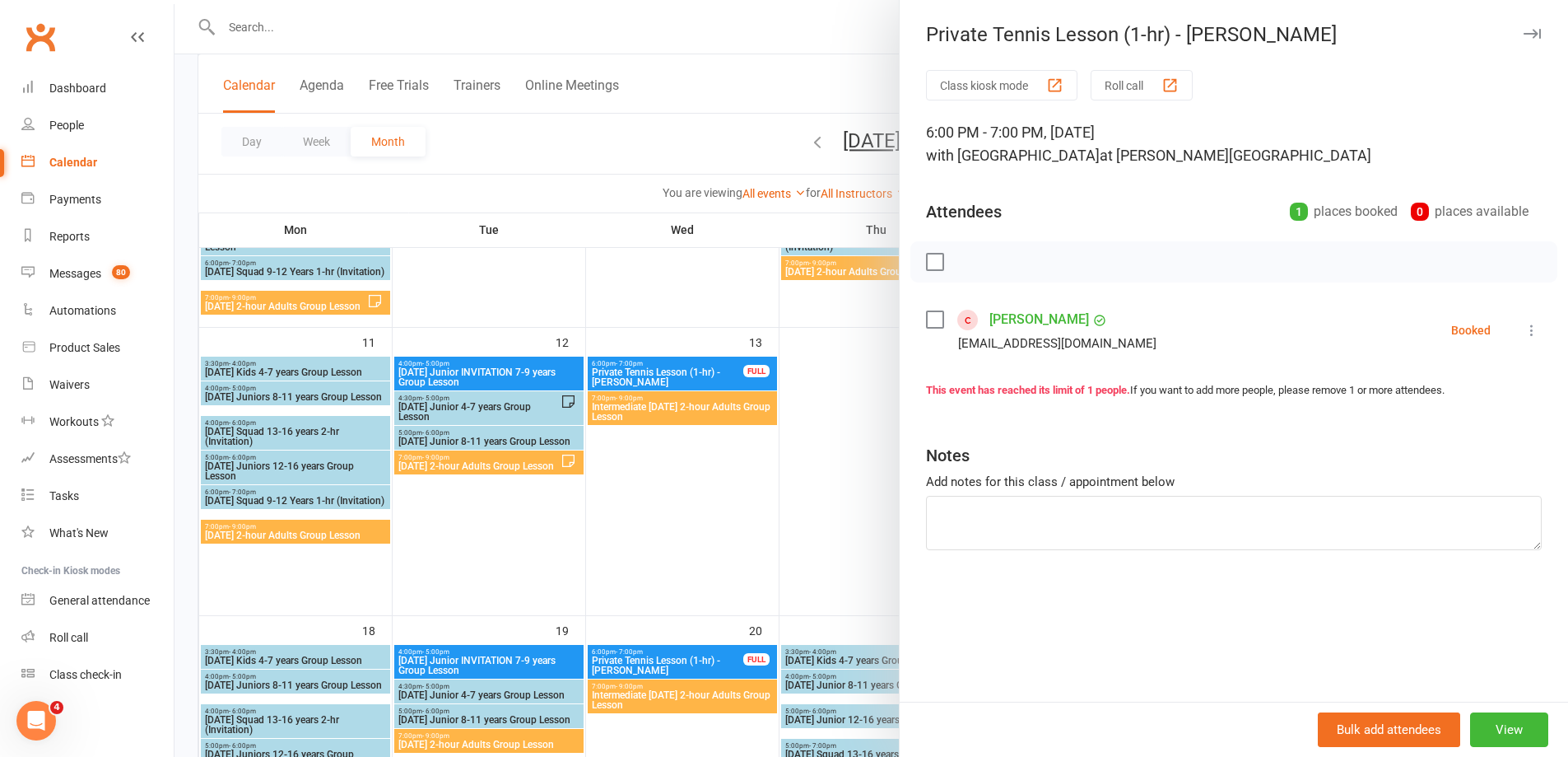
click at [1524, 326] on icon at bounding box center [1532, 330] width 17 height 17
click at [262, 20] on div at bounding box center [871, 378] width 1394 height 757
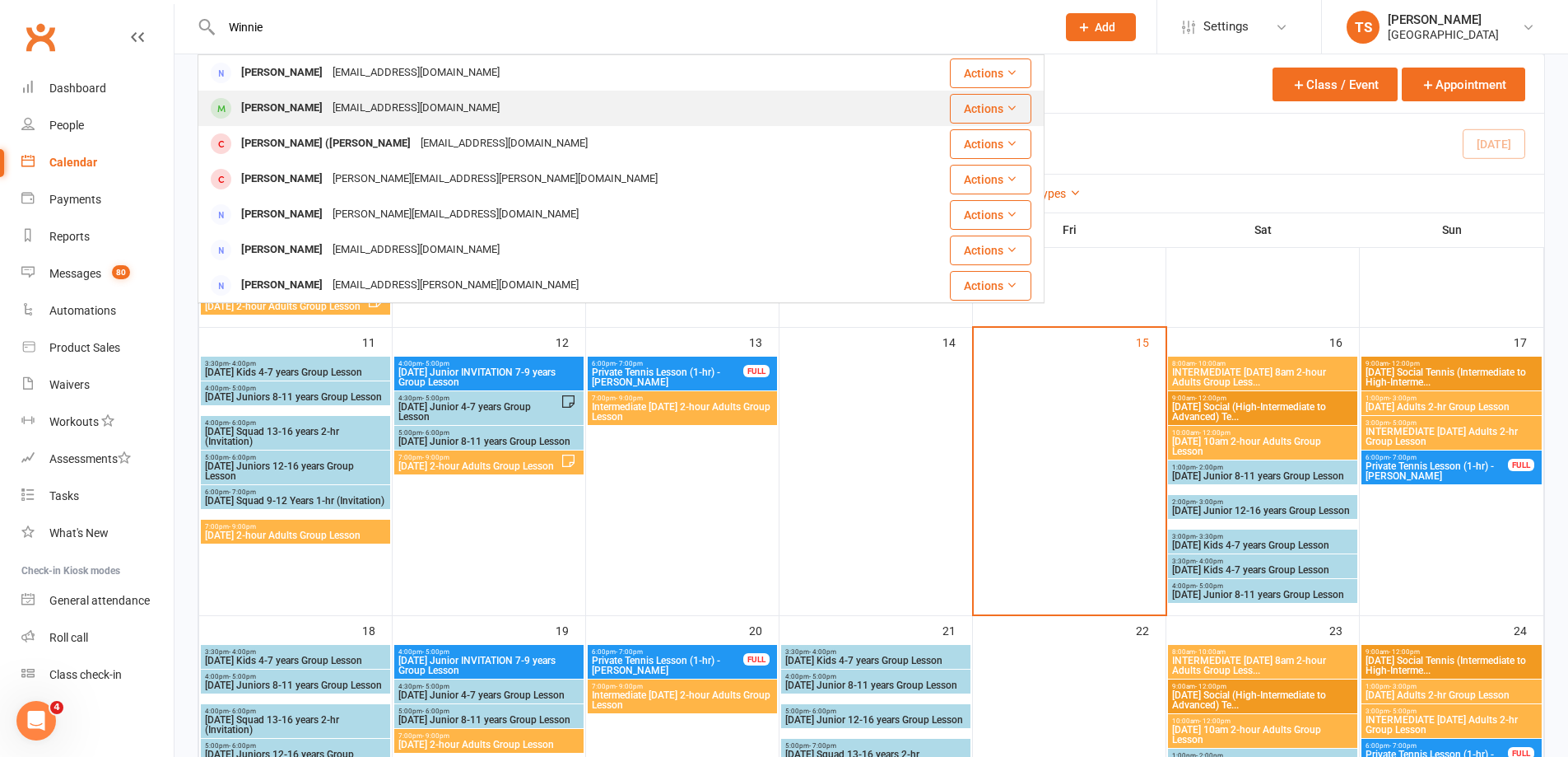
type input "Winnie"
click at [328, 109] on div "[EMAIL_ADDRESS][DOMAIN_NAME]" at bounding box center [416, 108] width 177 height 24
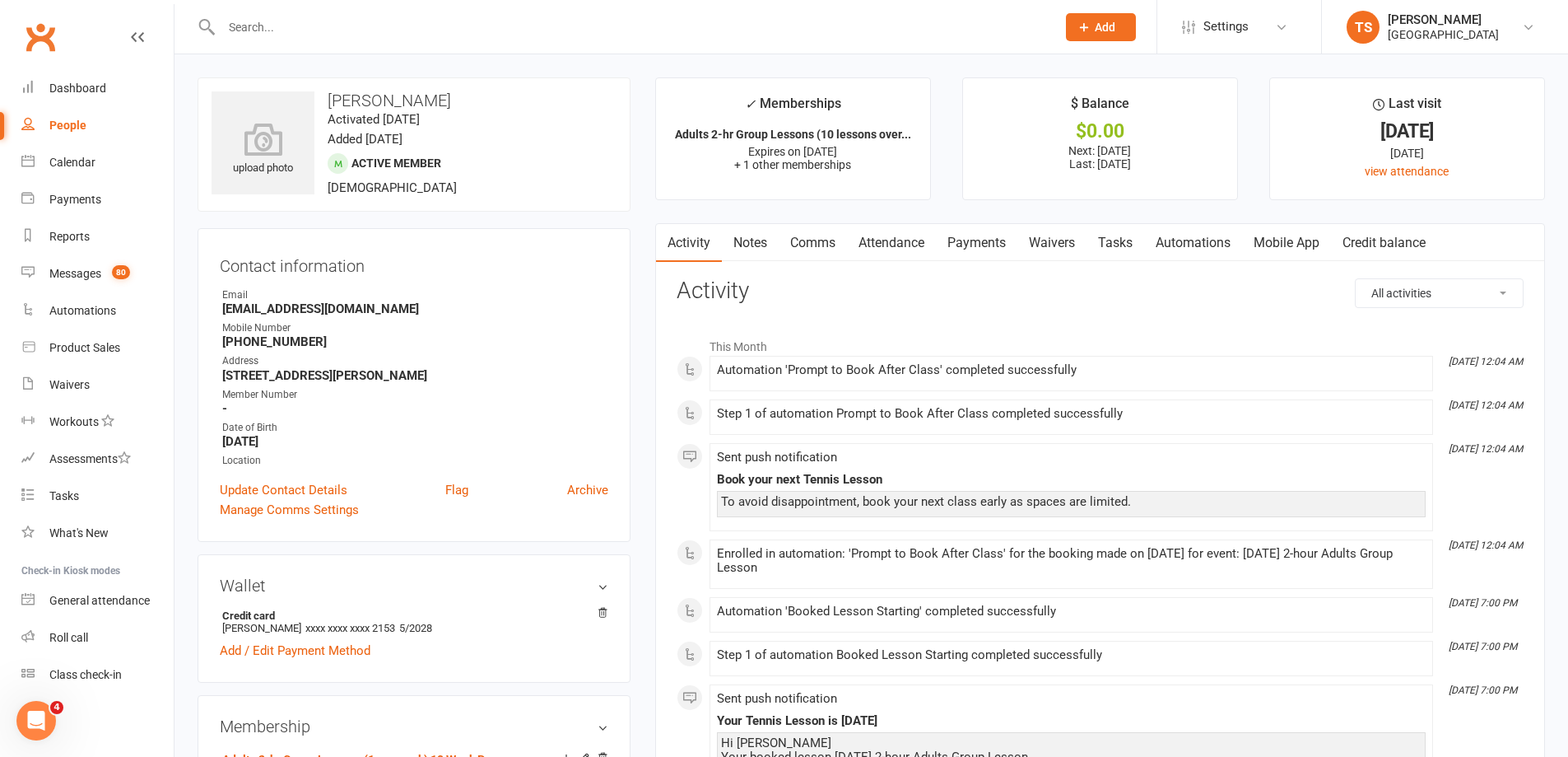
click at [991, 240] on link "Payments" at bounding box center [977, 243] width 81 height 38
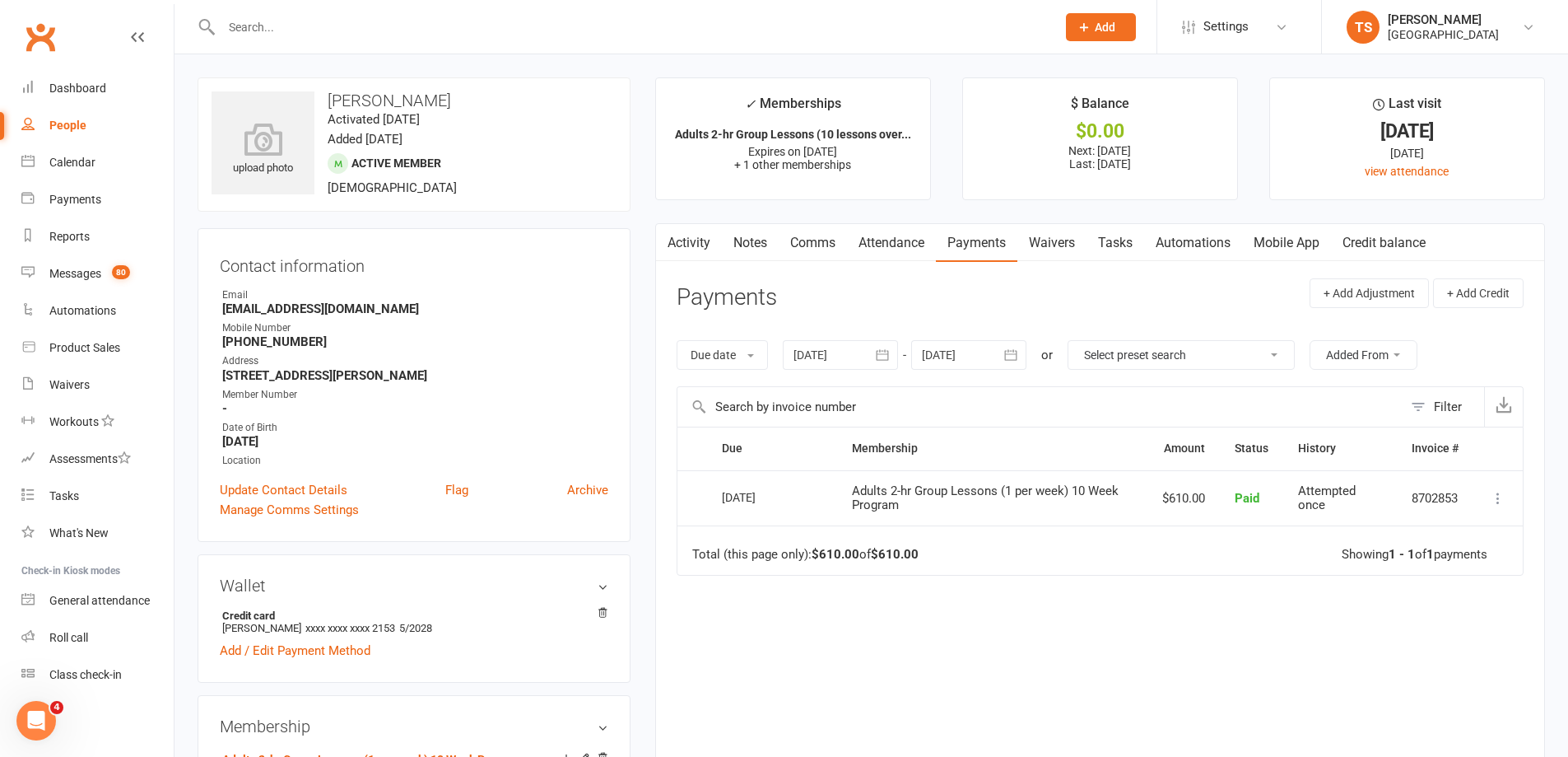
click at [953, 348] on div at bounding box center [969, 354] width 115 height 29
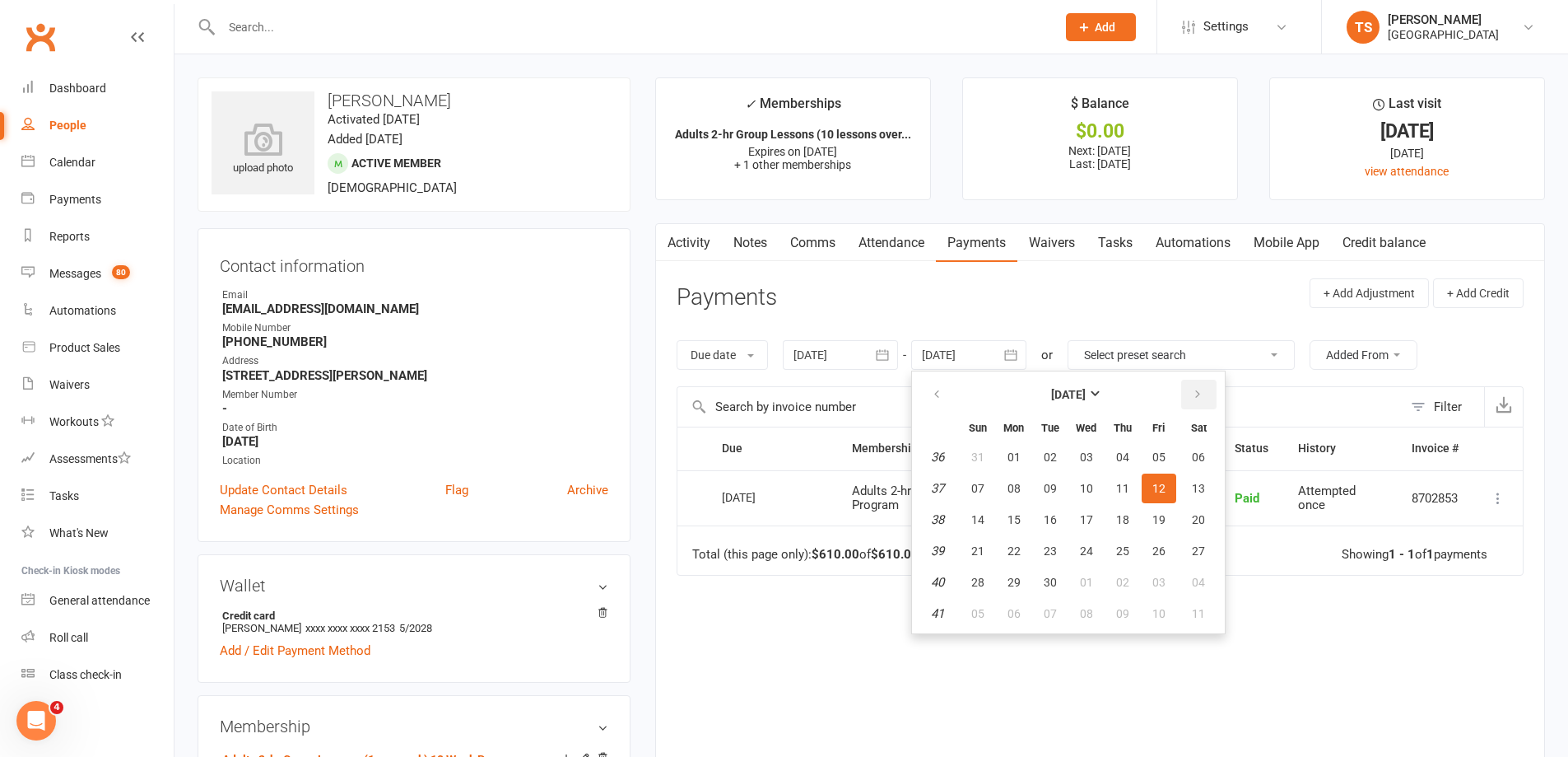
click at [1198, 395] on icon "button" at bounding box center [1198, 394] width 12 height 13
drag, startPoint x: 1195, startPoint y: 391, endPoint x: 1178, endPoint y: 491, distance: 101.4
click at [1194, 393] on icon "button" at bounding box center [1198, 394] width 12 height 13
click at [1196, 546] on span "22" at bounding box center [1199, 551] width 13 height 13
type input "[DATE]"
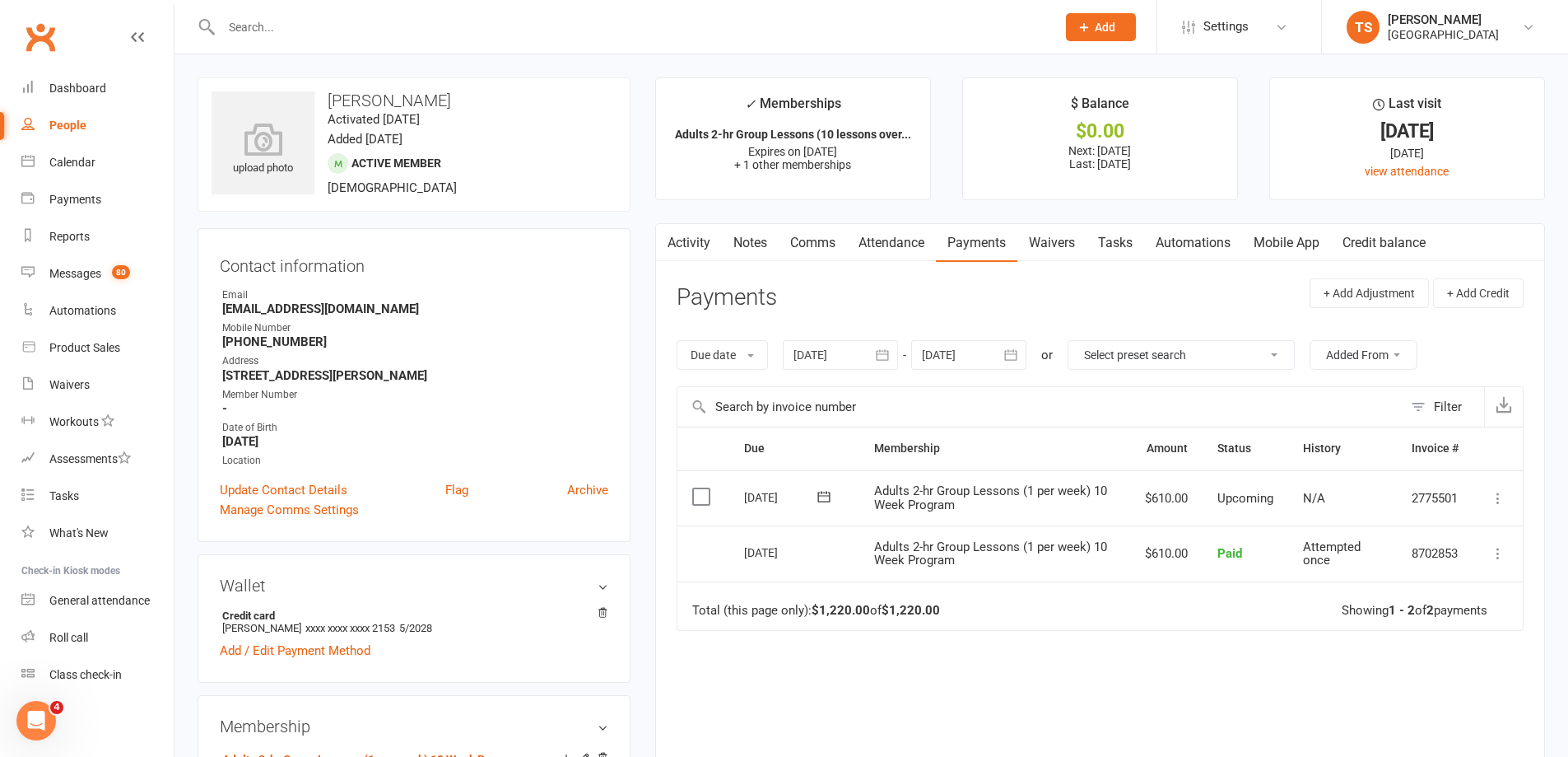
click at [1497, 499] on icon at bounding box center [1498, 498] width 17 height 17
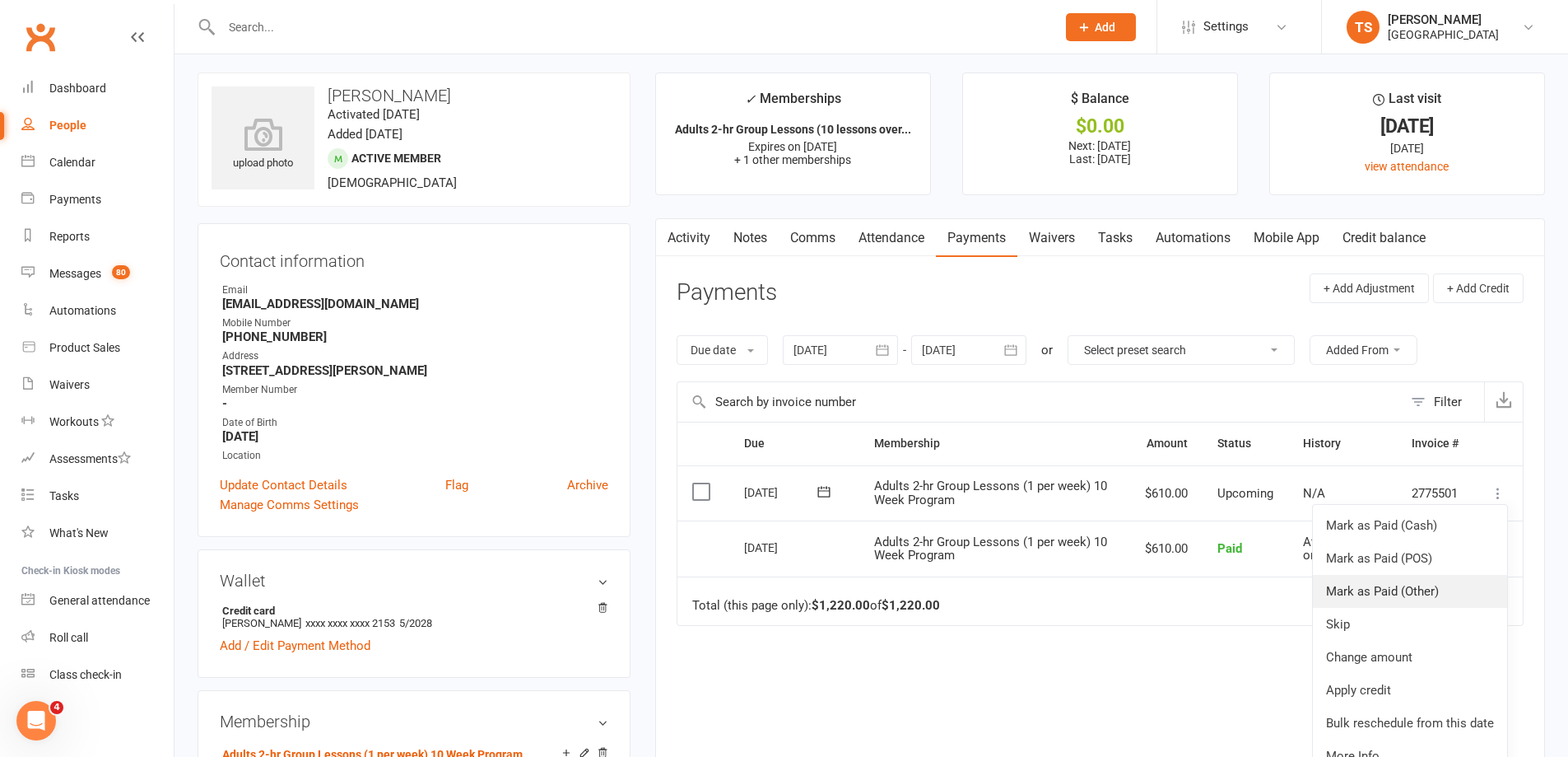
scroll to position [82, 0]
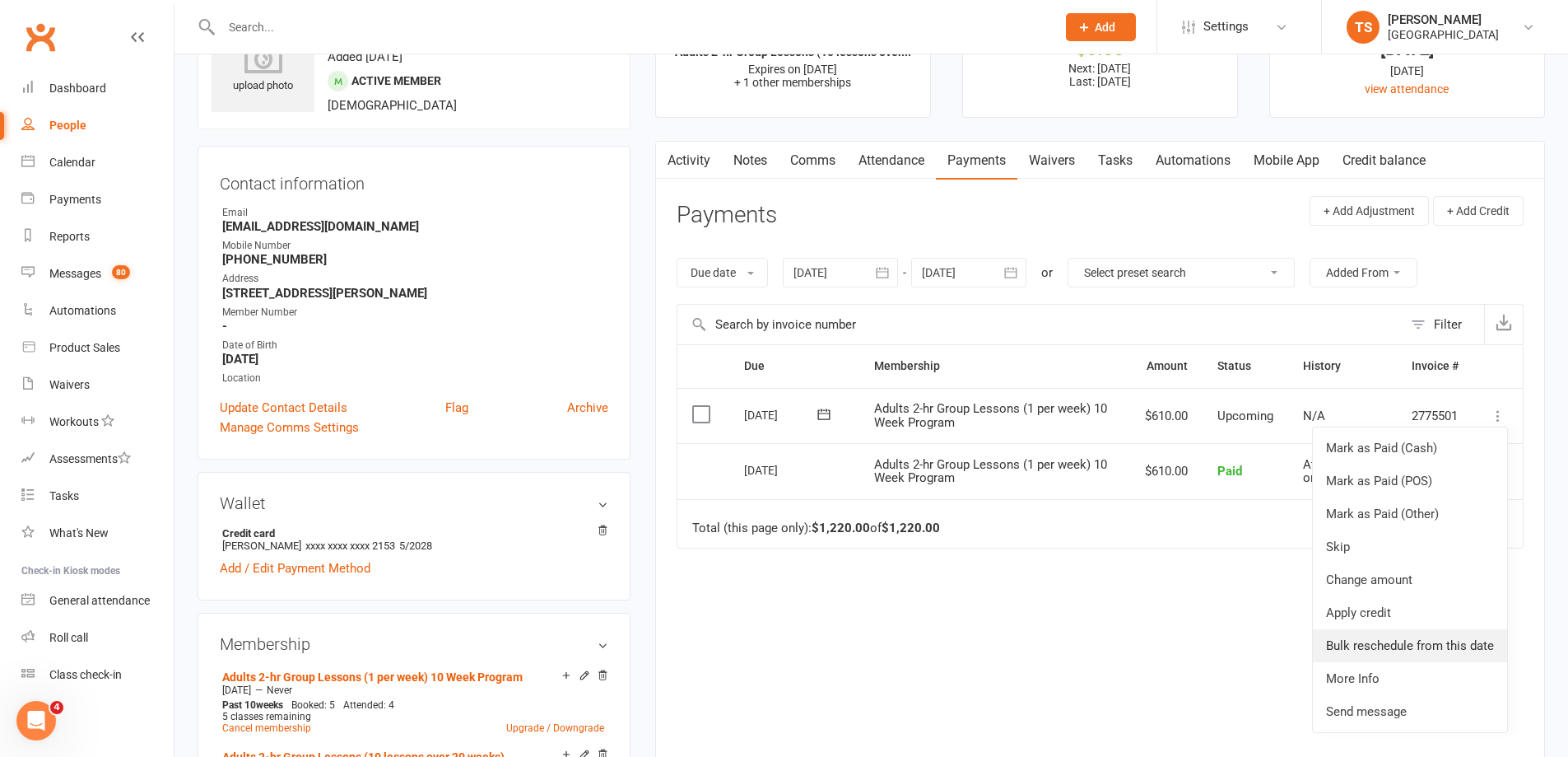
click at [1410, 647] on link "Bulk reschedule from this date" at bounding box center [1410, 645] width 194 height 33
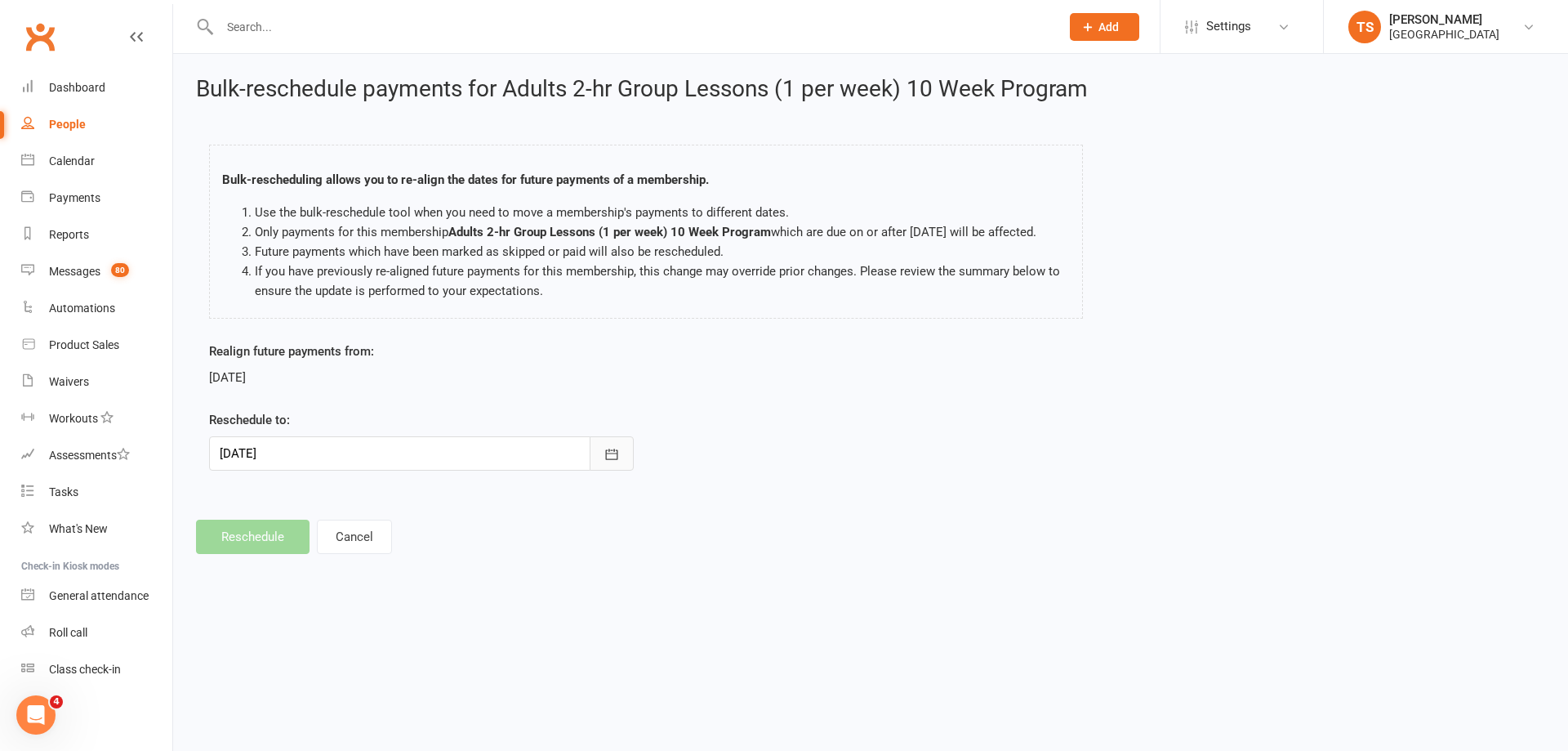
click at [612, 448] on icon "button" at bounding box center [611, 454] width 17 height 17
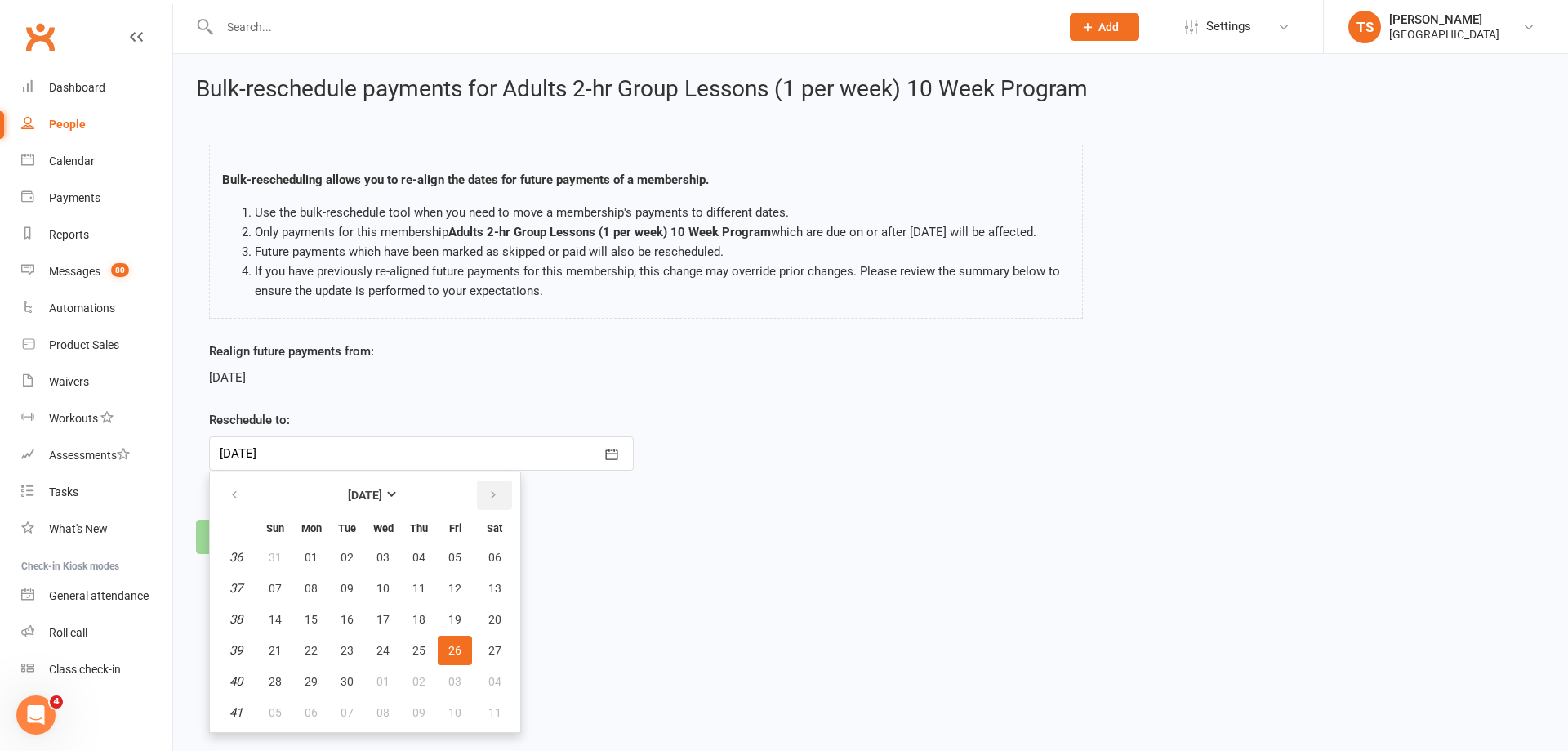
click at [496, 490] on icon "button" at bounding box center [493, 495] width 11 height 13
click at [313, 646] on span "20" at bounding box center [311, 650] width 13 height 13
type input "[DATE]"
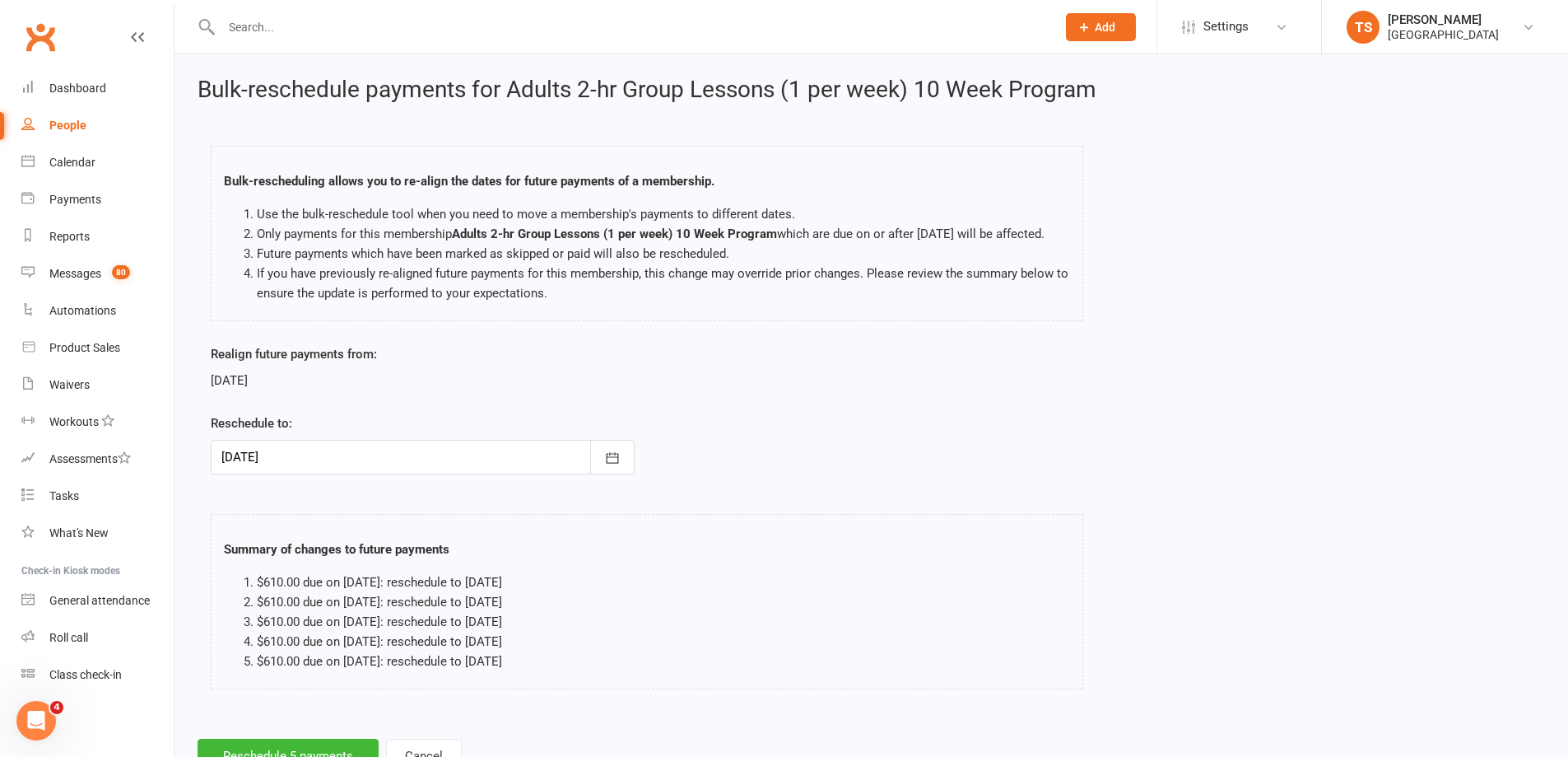
scroll to position [83, 0]
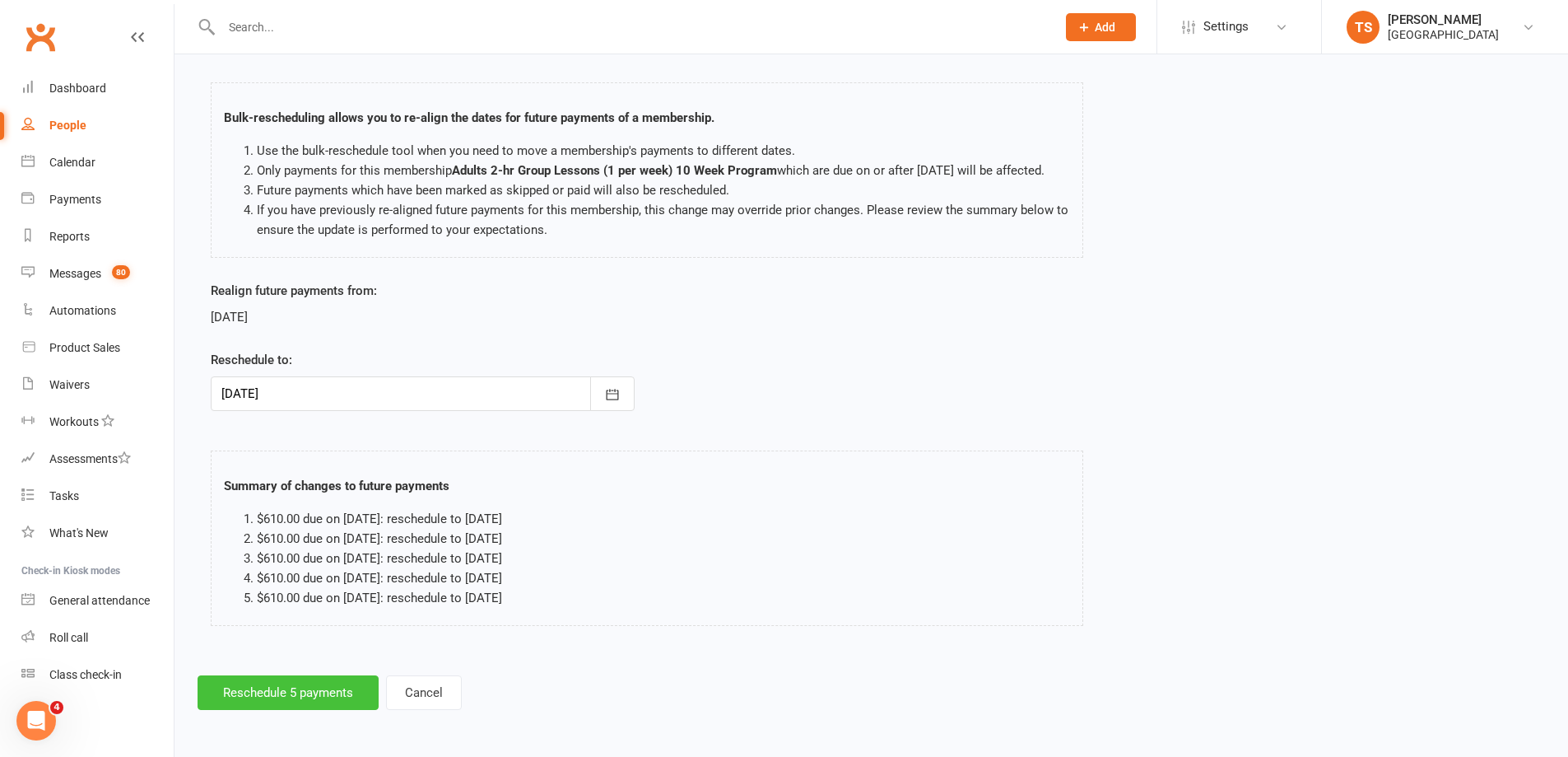
click at [281, 691] on button "Reschedule 5 payments" at bounding box center [288, 692] width 182 height 35
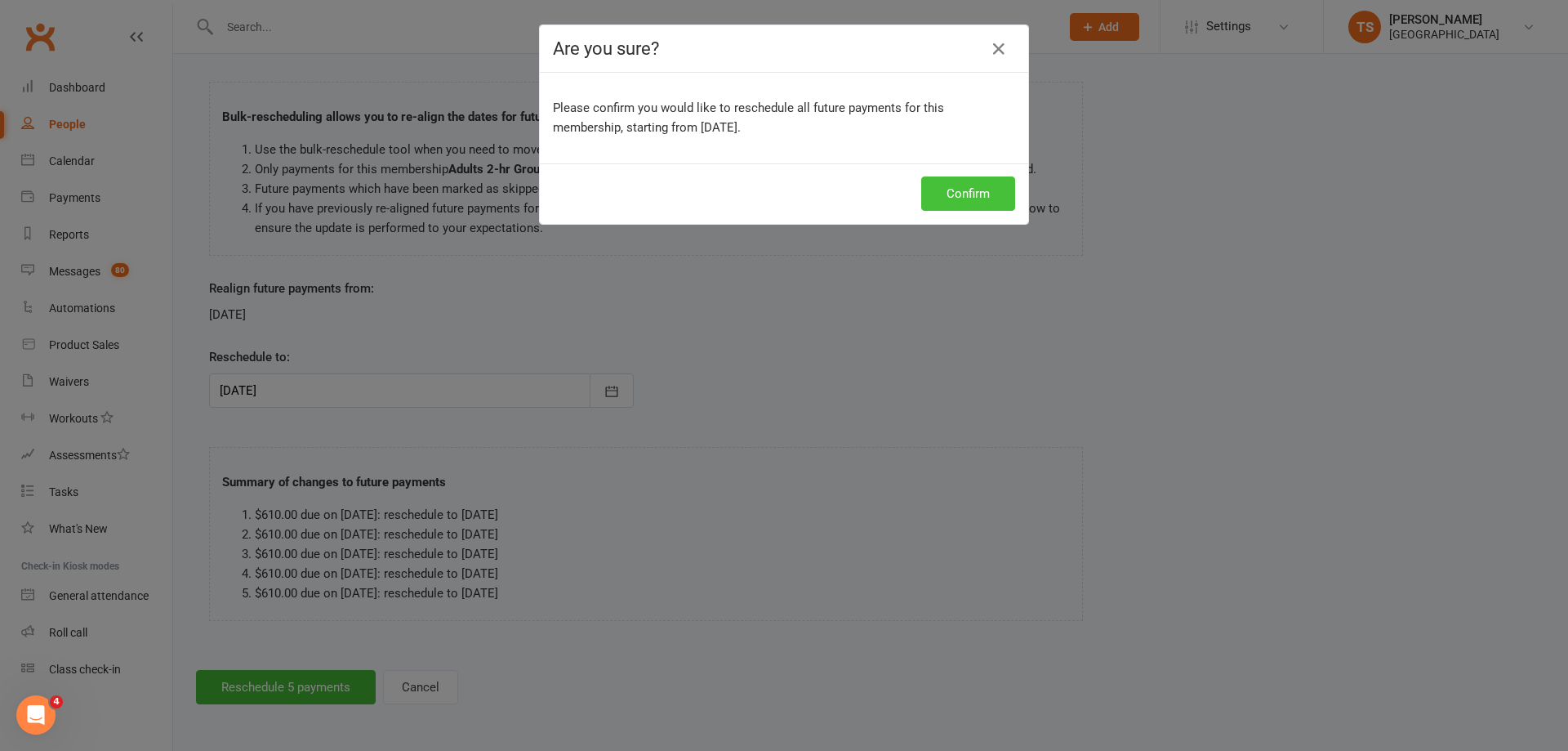
click at [946, 190] on button "Confirm" at bounding box center [968, 193] width 94 height 34
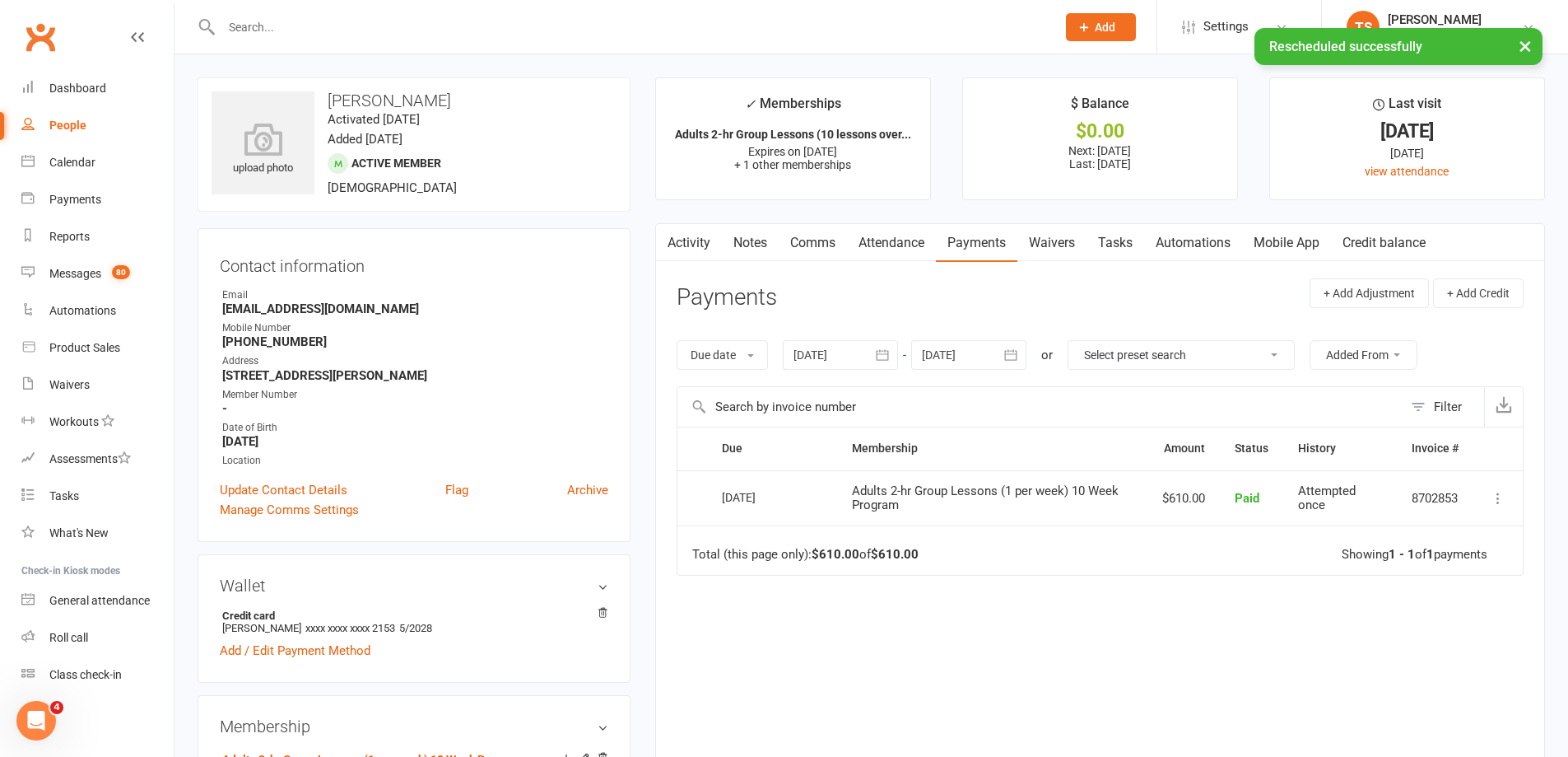
click at [755, 234] on link "Notes" at bounding box center [751, 243] width 57 height 38
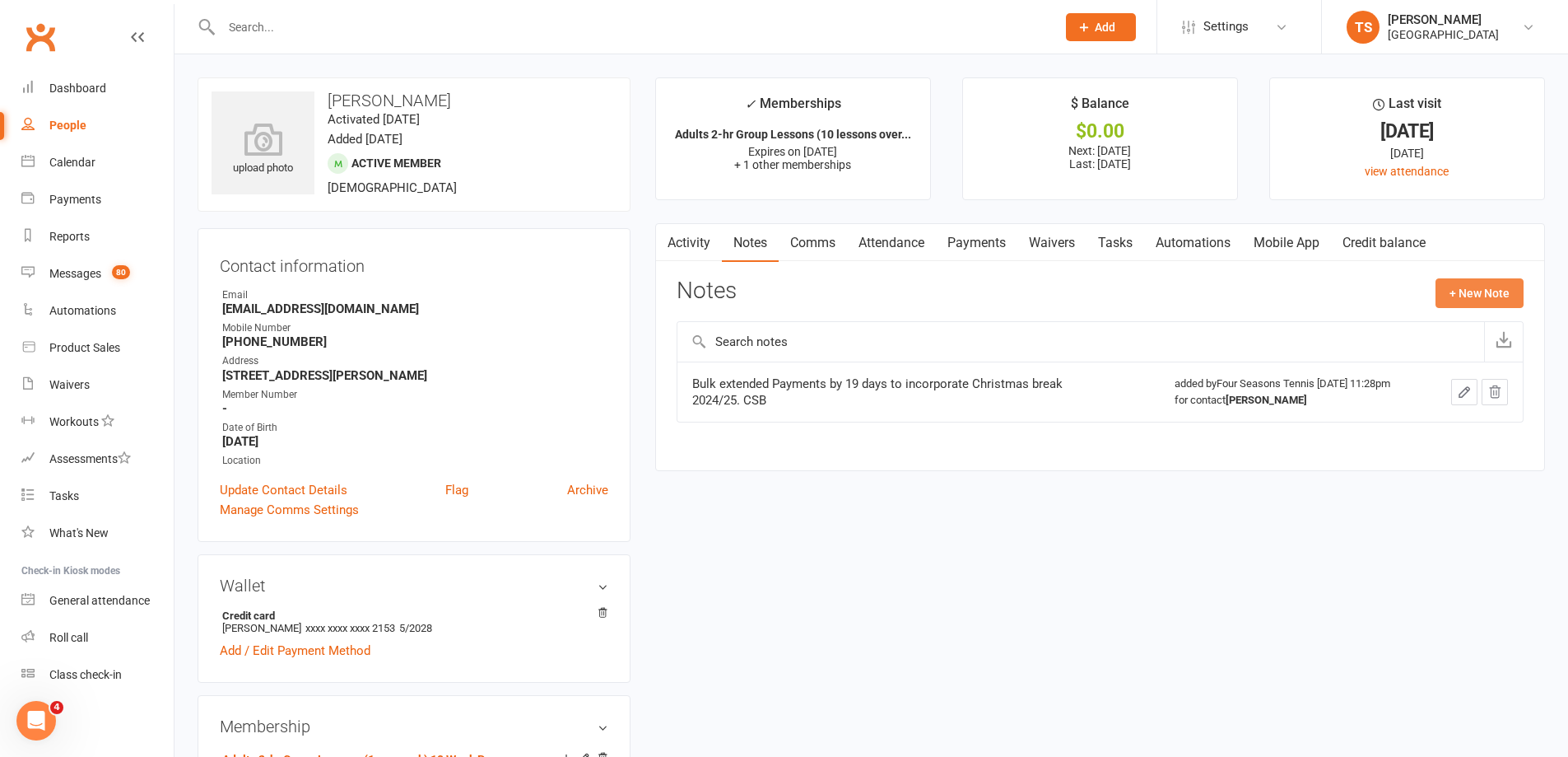
click at [1485, 294] on button "+ New Note" at bounding box center [1479, 292] width 88 height 29
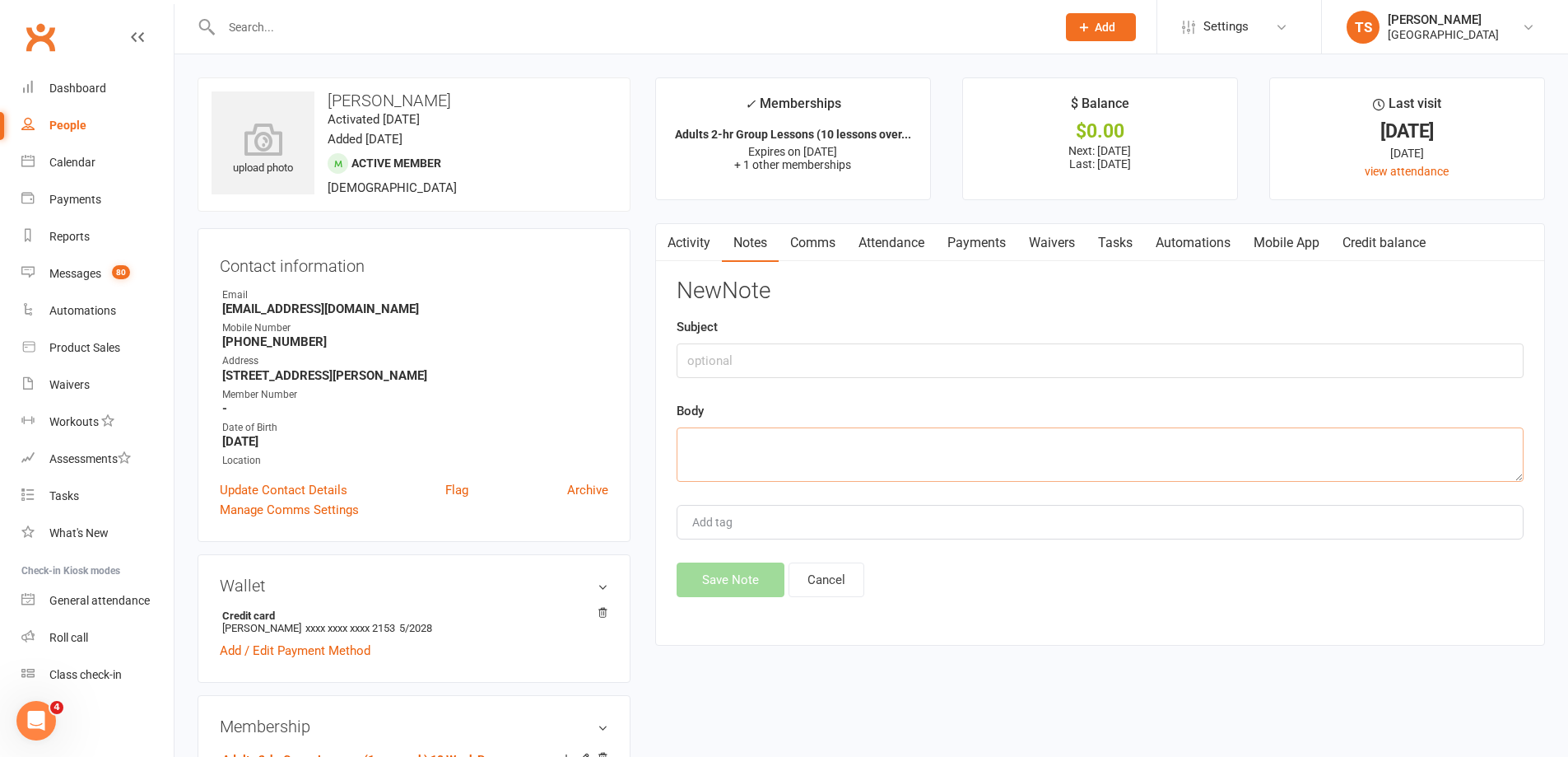
click at [701, 439] on textarea at bounding box center [1100, 454] width 847 height 54
type textarea "I BULKED for her absence [DATE] to [DATE]"
click at [717, 570] on button "Save Note" at bounding box center [730, 579] width 108 height 35
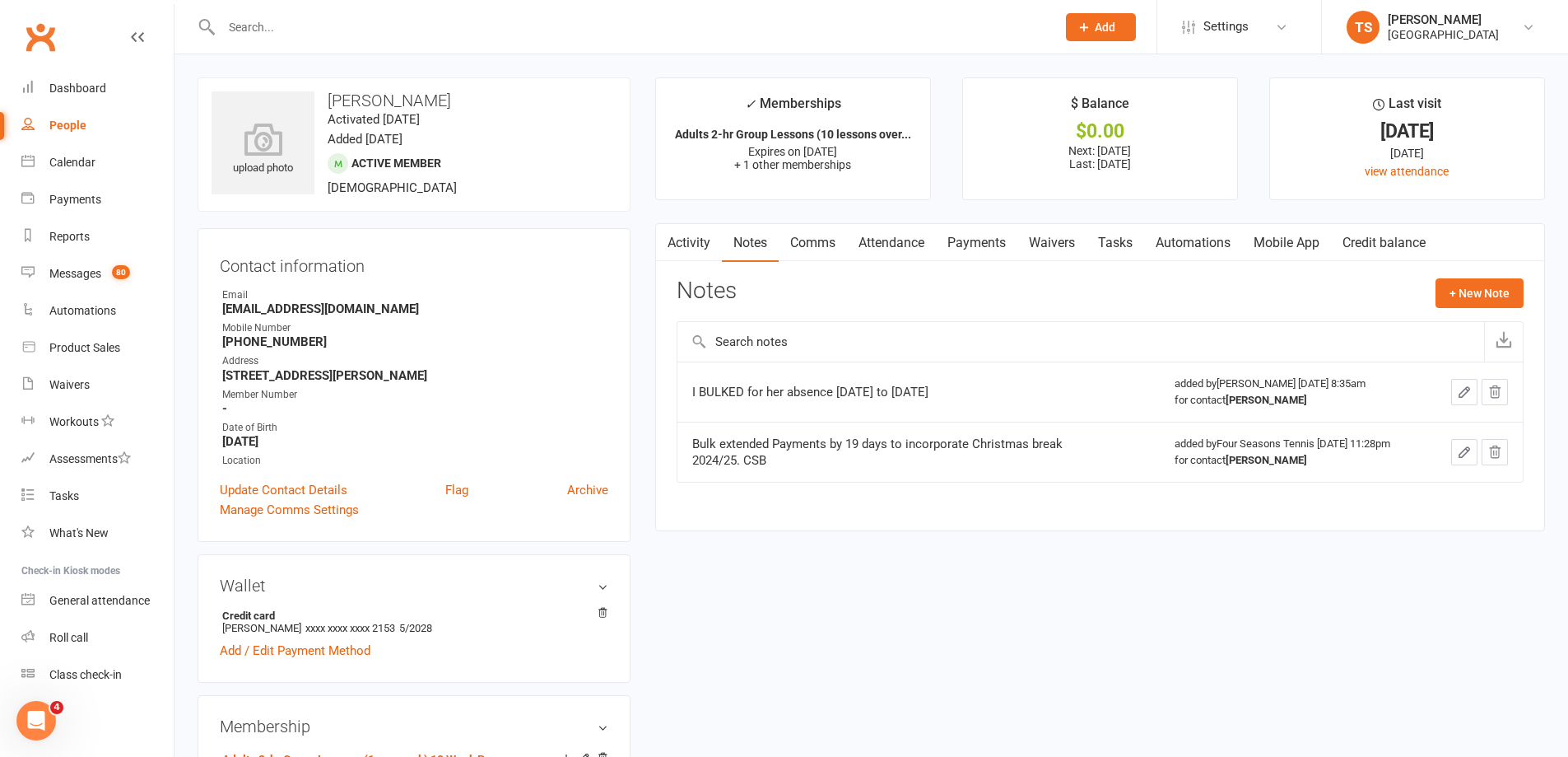
click at [228, 24] on input "text" at bounding box center [630, 27] width 828 height 23
click at [74, 158] on div "Calendar" at bounding box center [73, 162] width 46 height 13
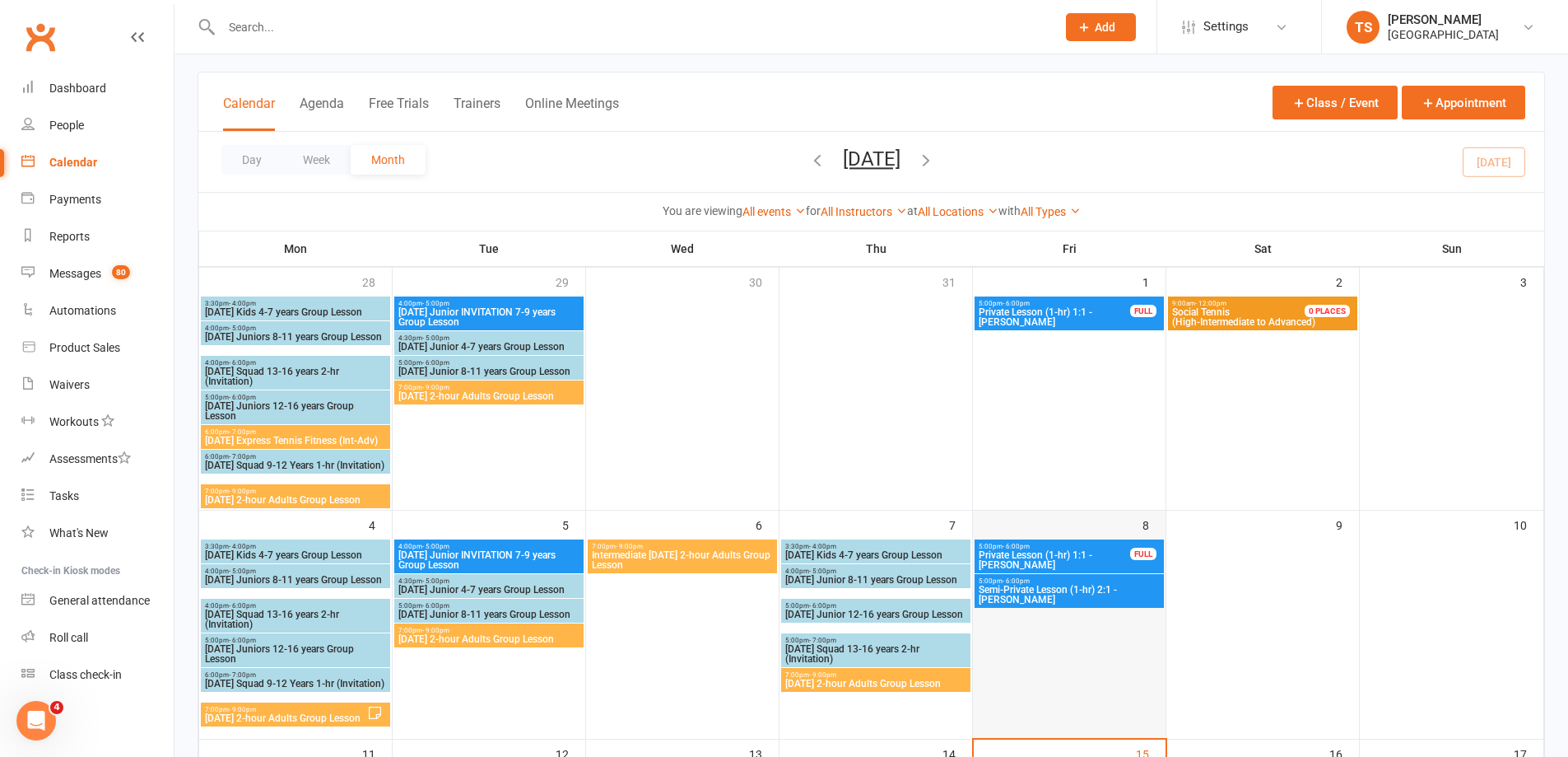
scroll to position [329, 0]
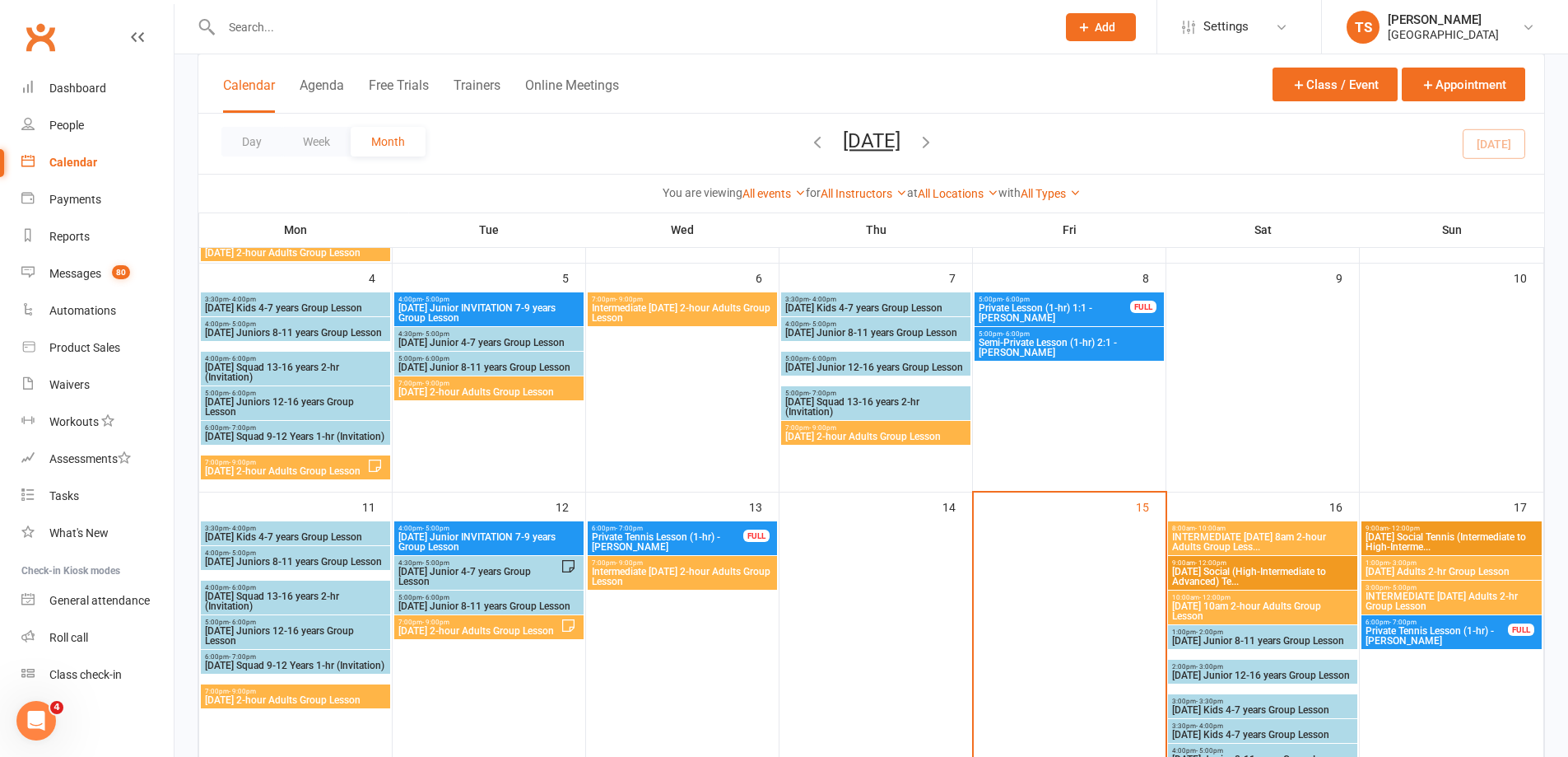
click at [1441, 629] on span "Private Tennis Lesson (1-hr) - [PERSON_NAME]" at bounding box center [1437, 636] width 144 height 19
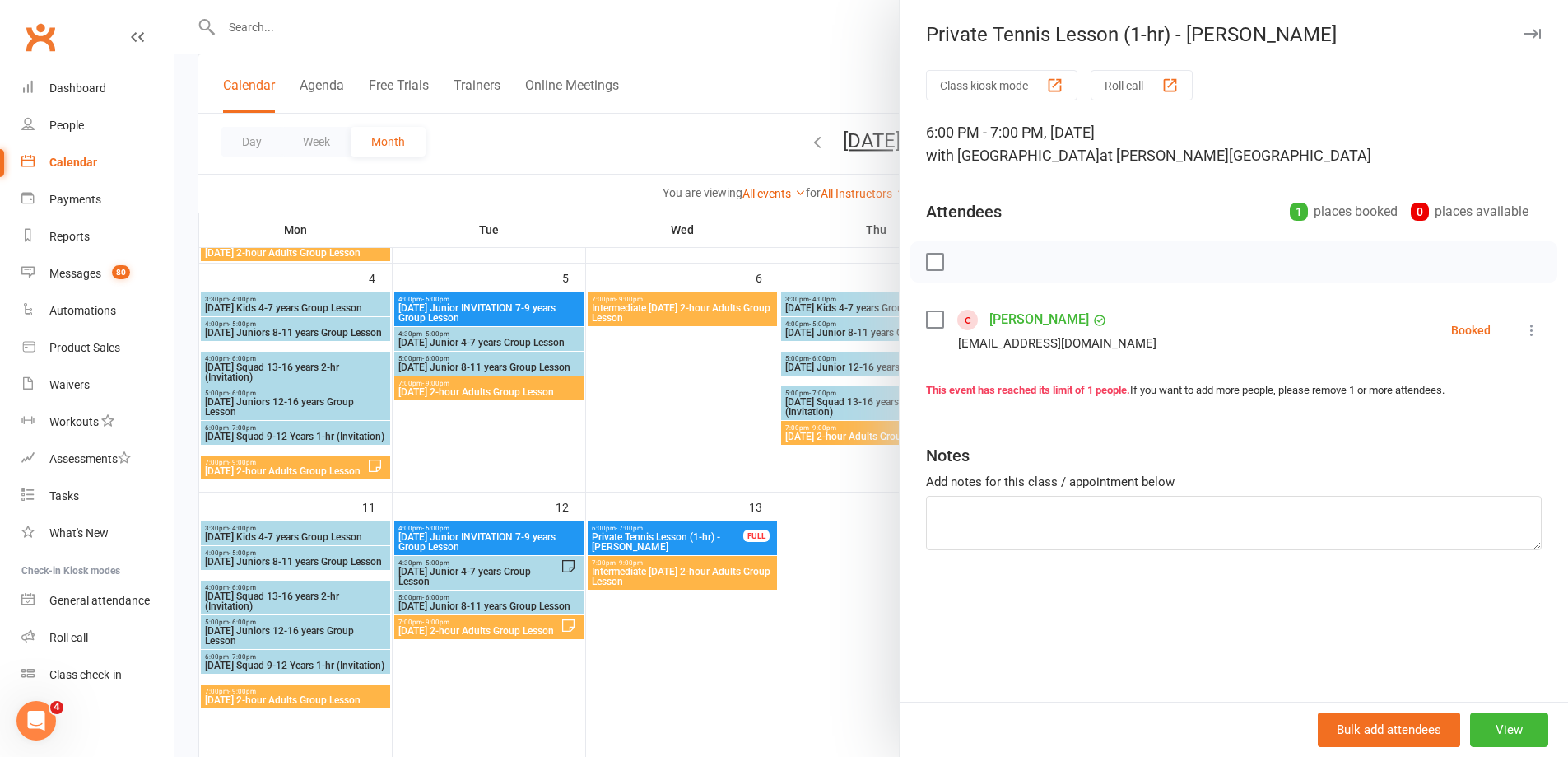
click at [1524, 325] on icon at bounding box center [1532, 330] width 17 height 17
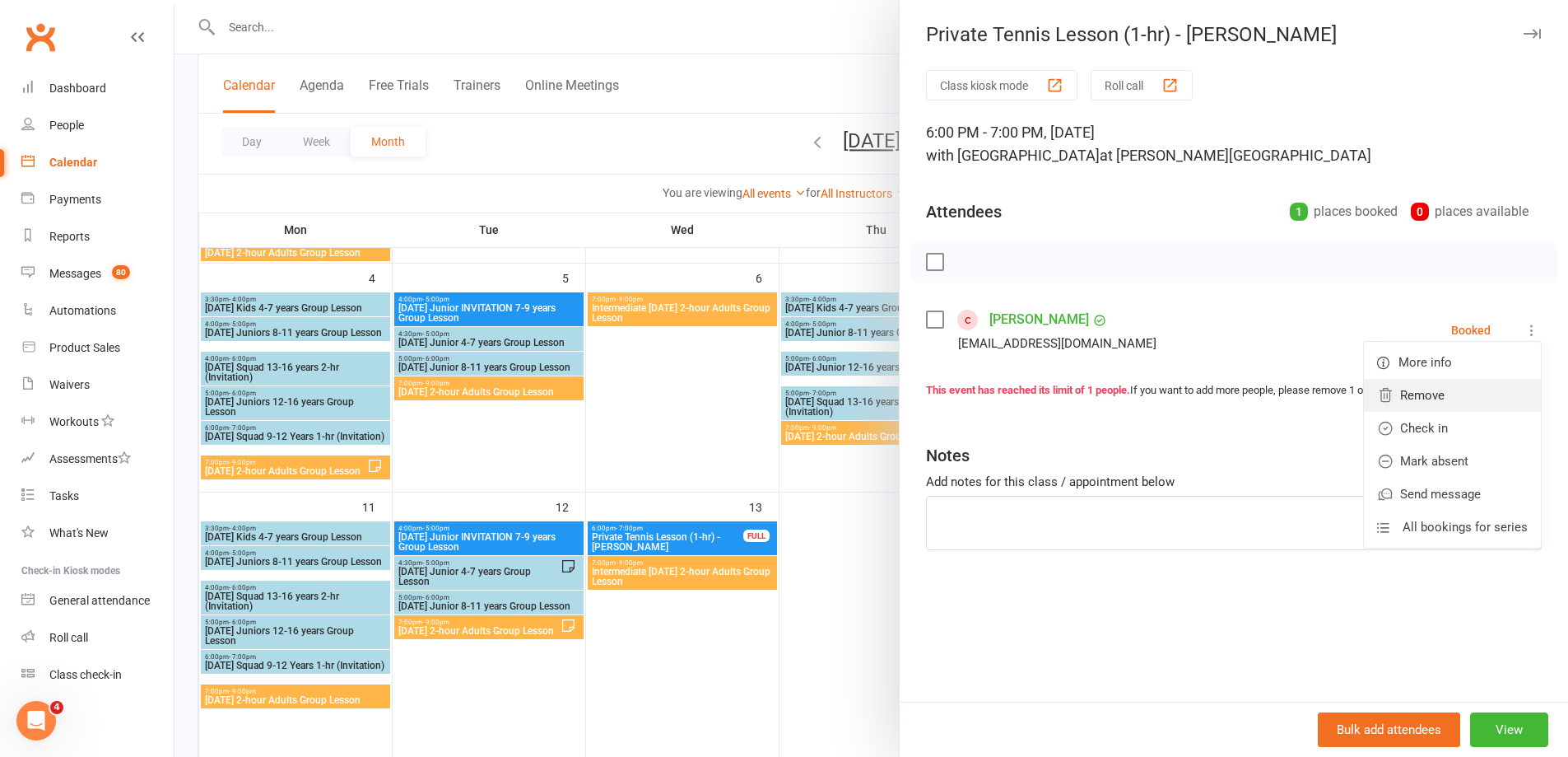
click at [1414, 393] on link "Remove" at bounding box center [1453, 395] width 177 height 33
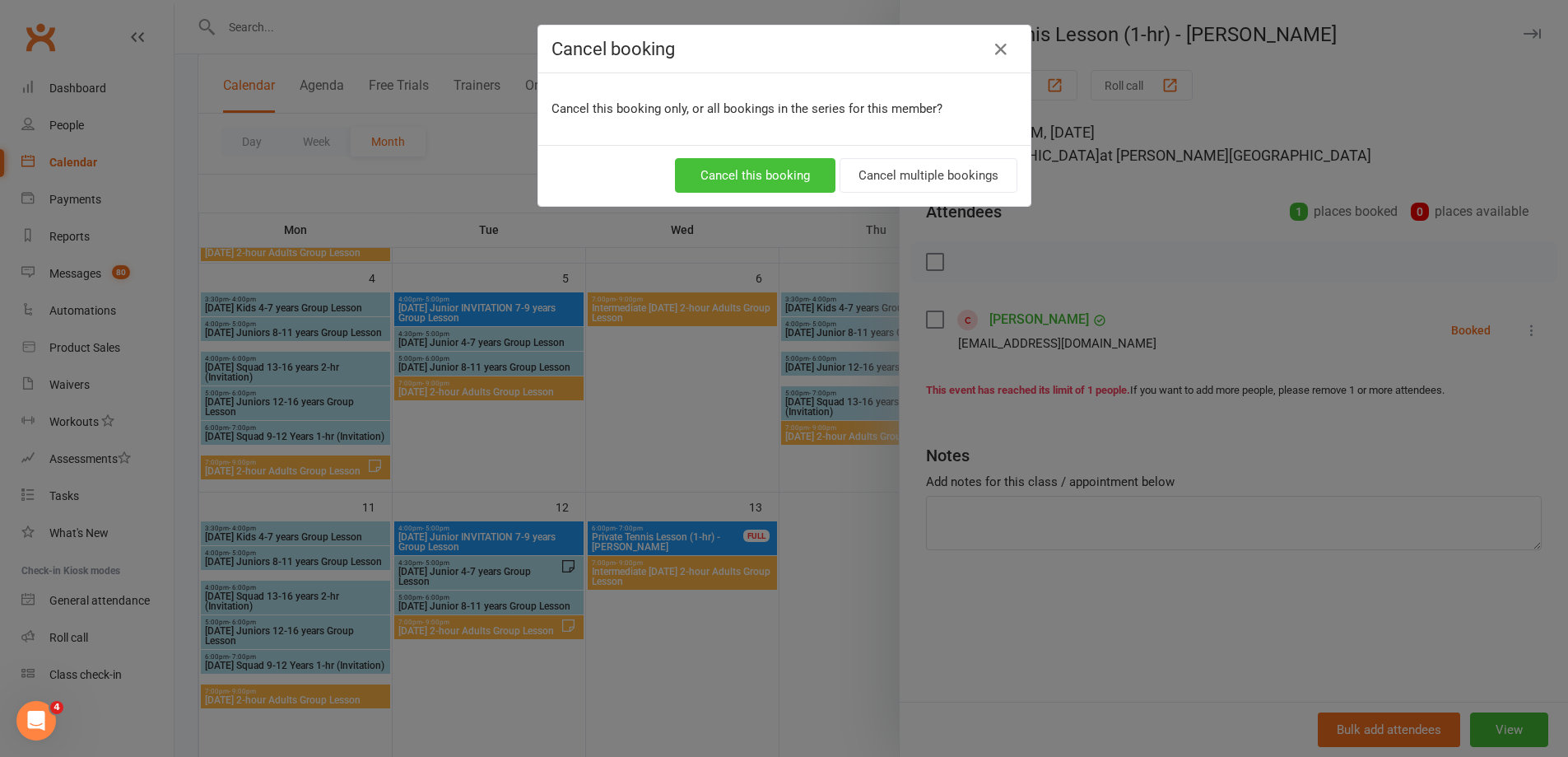
click at [764, 182] on button "Cancel this booking" at bounding box center [755, 175] width 160 height 35
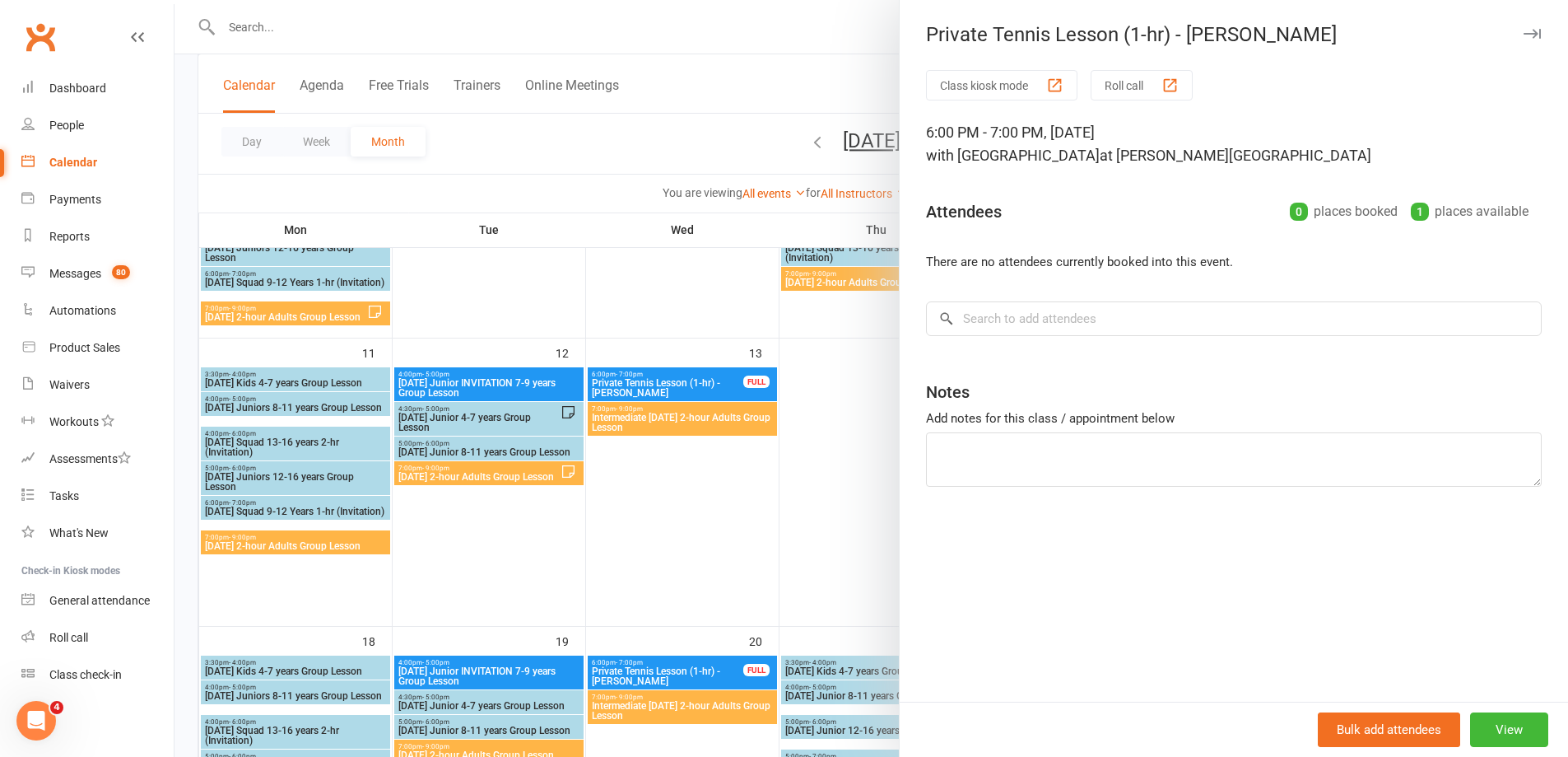
scroll to position [494, 0]
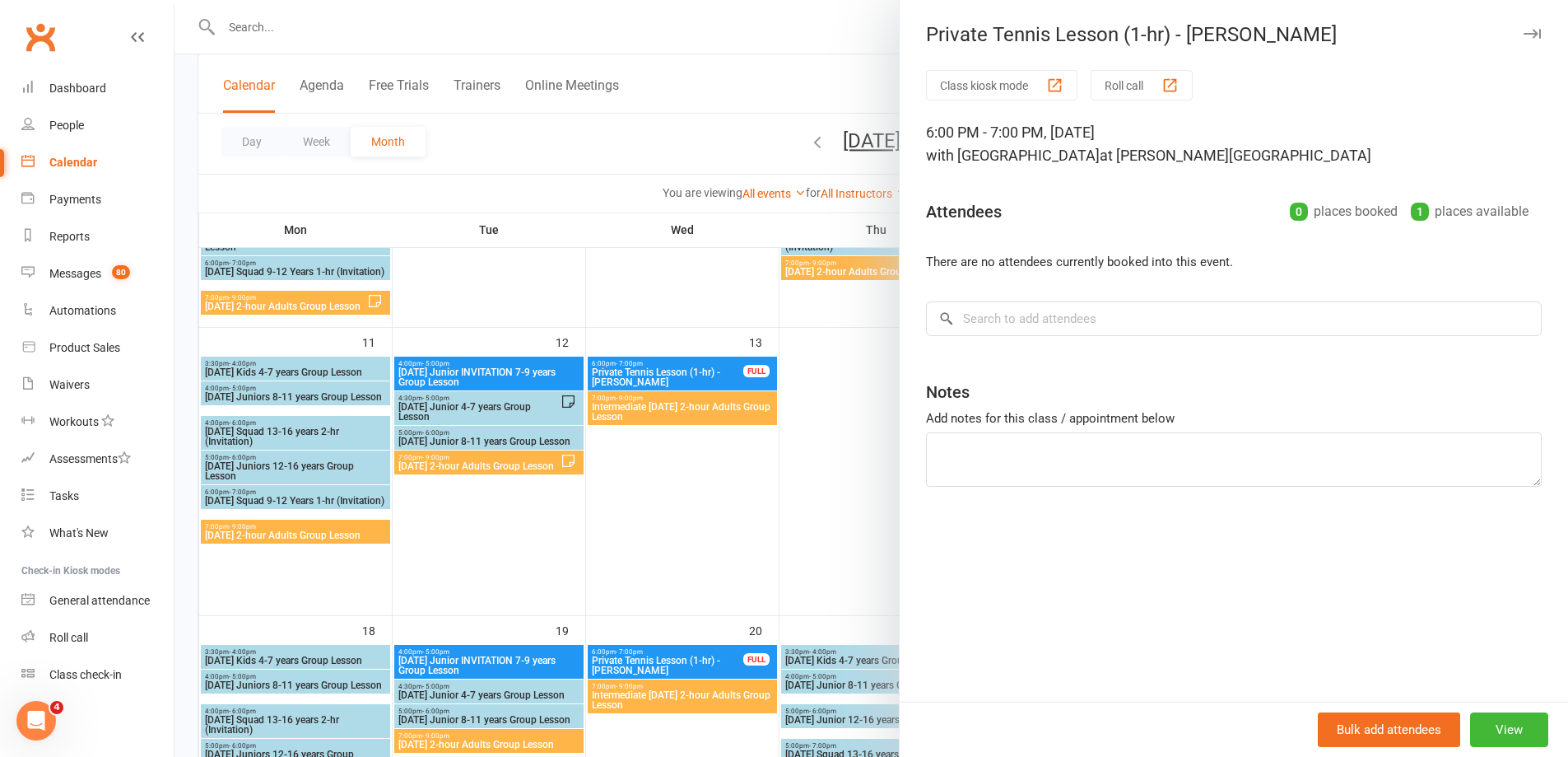
click at [826, 511] on div at bounding box center [871, 378] width 1394 height 757
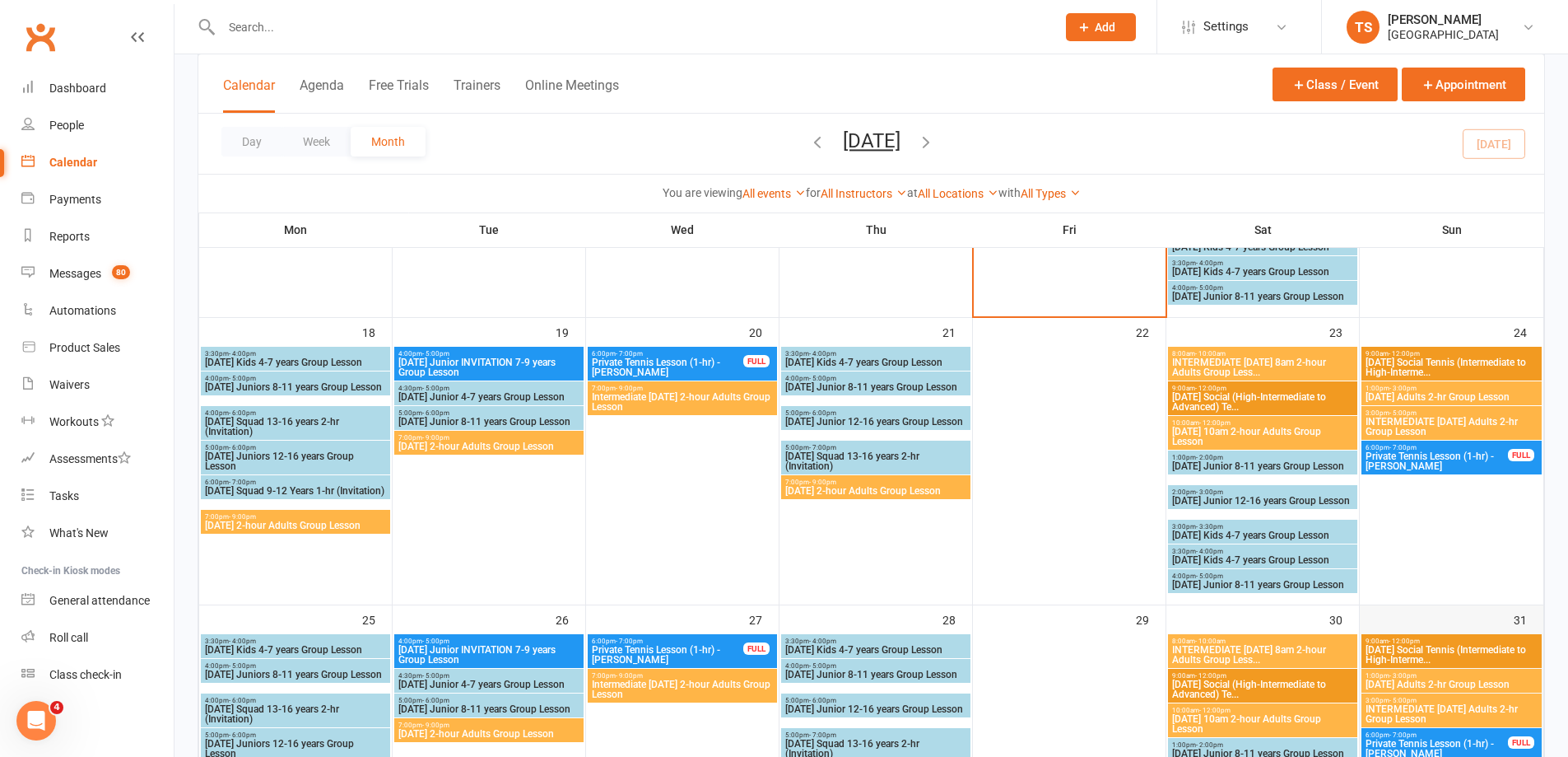
scroll to position [906, 0]
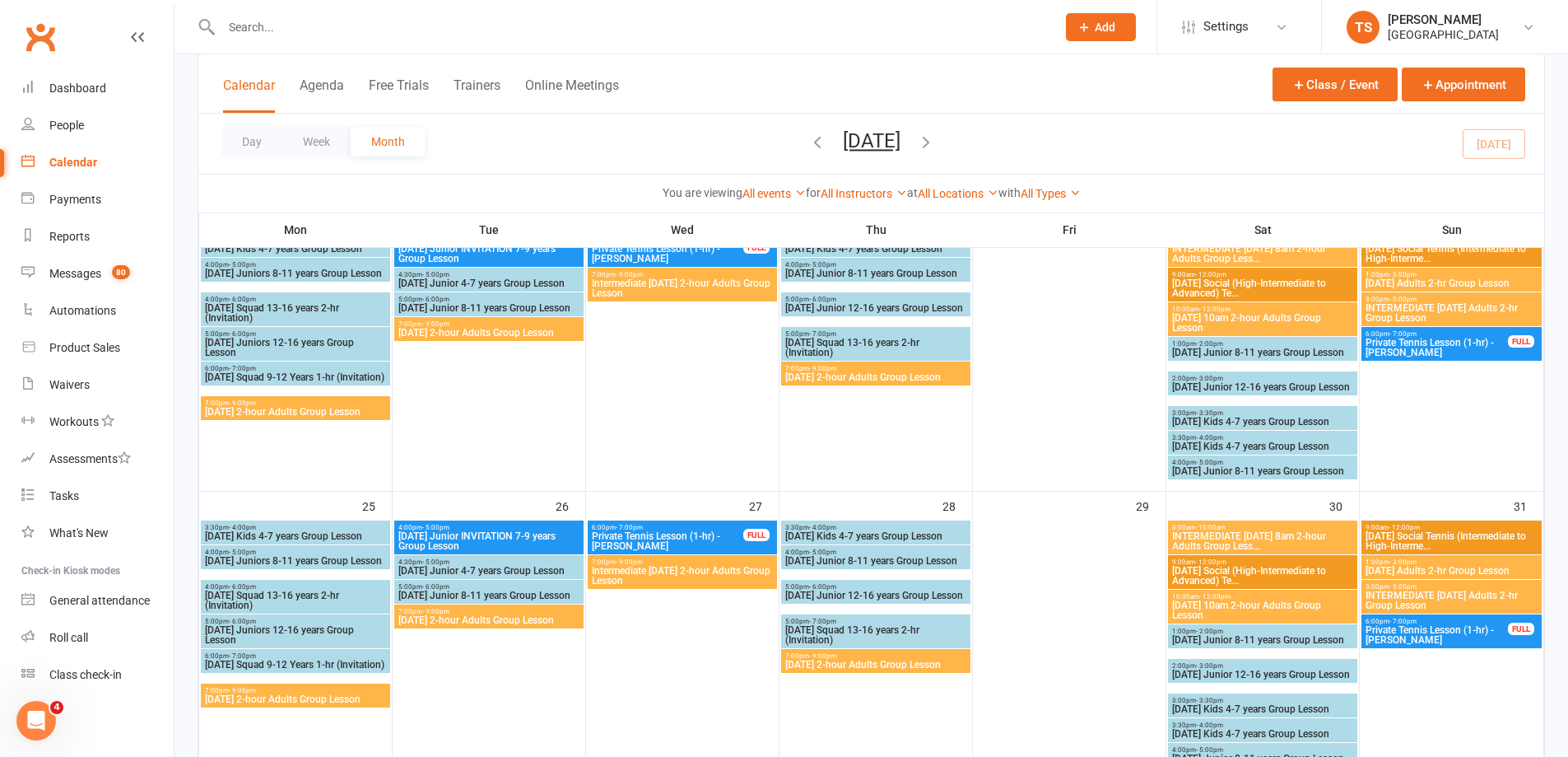
click at [1435, 345] on span "Private Tennis Lesson (1-hr) - [PERSON_NAME]" at bounding box center [1437, 347] width 144 height 19
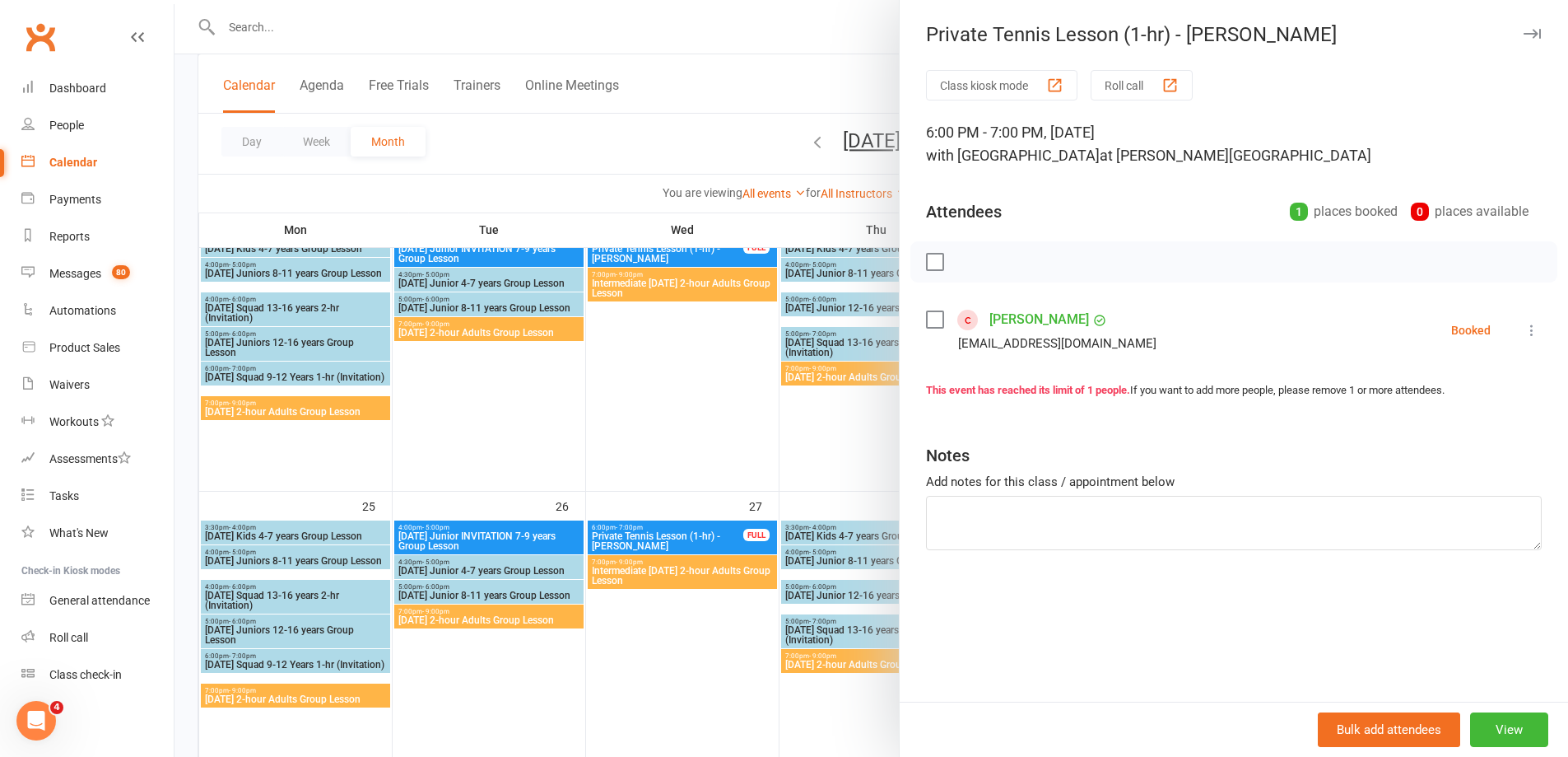
click at [1524, 331] on icon at bounding box center [1532, 330] width 17 height 17
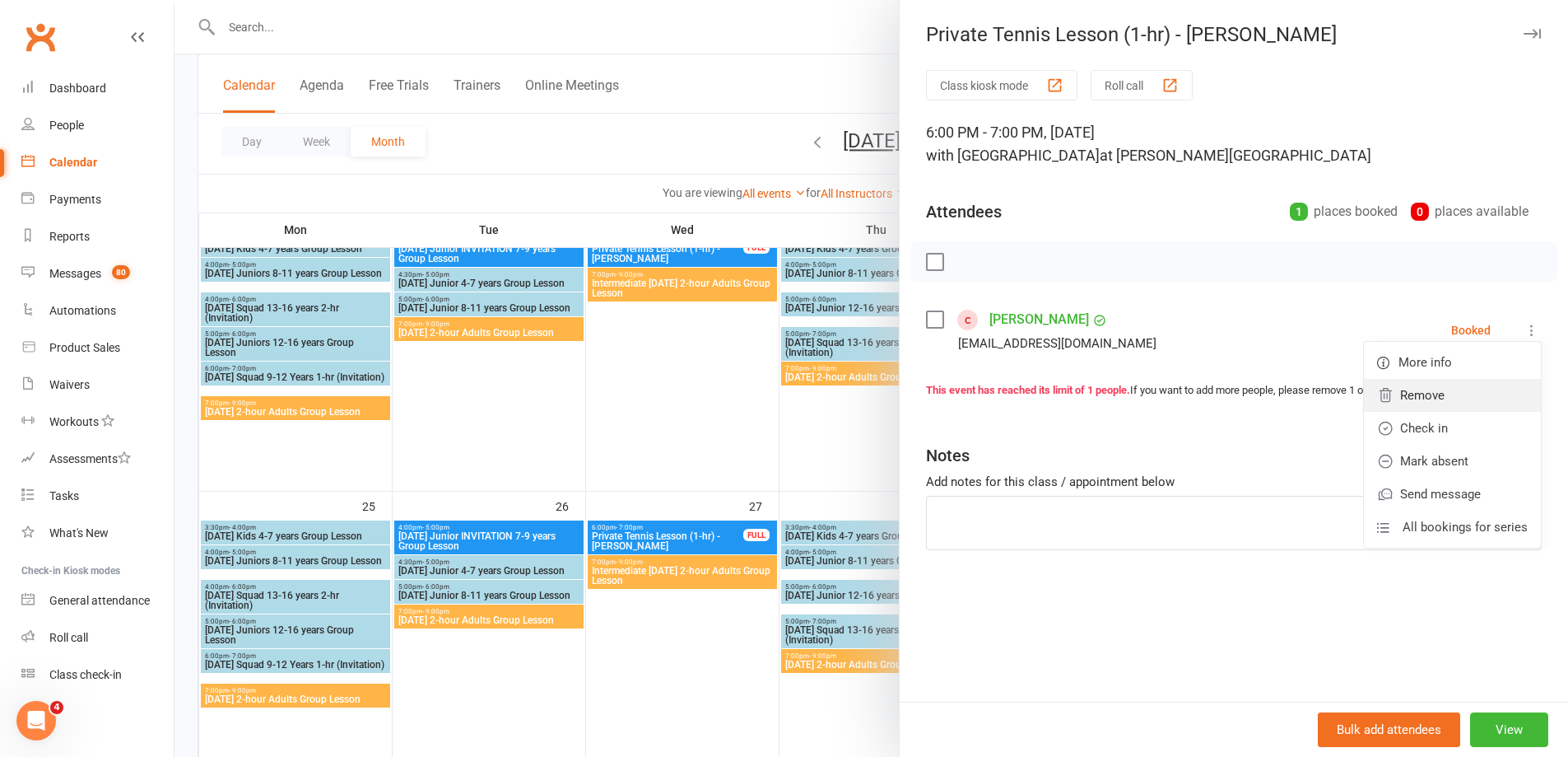
click at [1428, 393] on link "Remove" at bounding box center [1453, 395] width 177 height 33
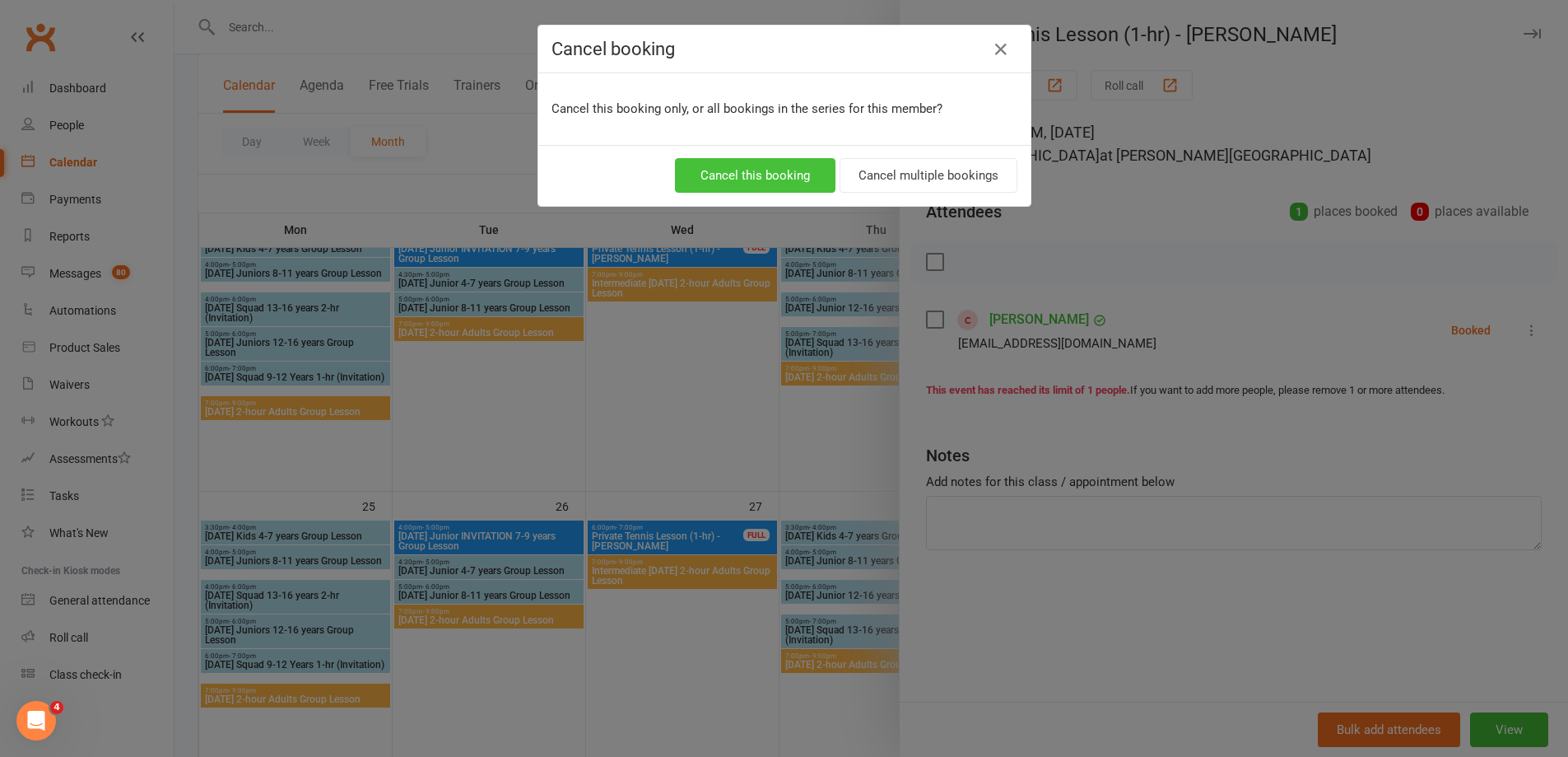
click at [729, 181] on button "Cancel this booking" at bounding box center [755, 175] width 160 height 35
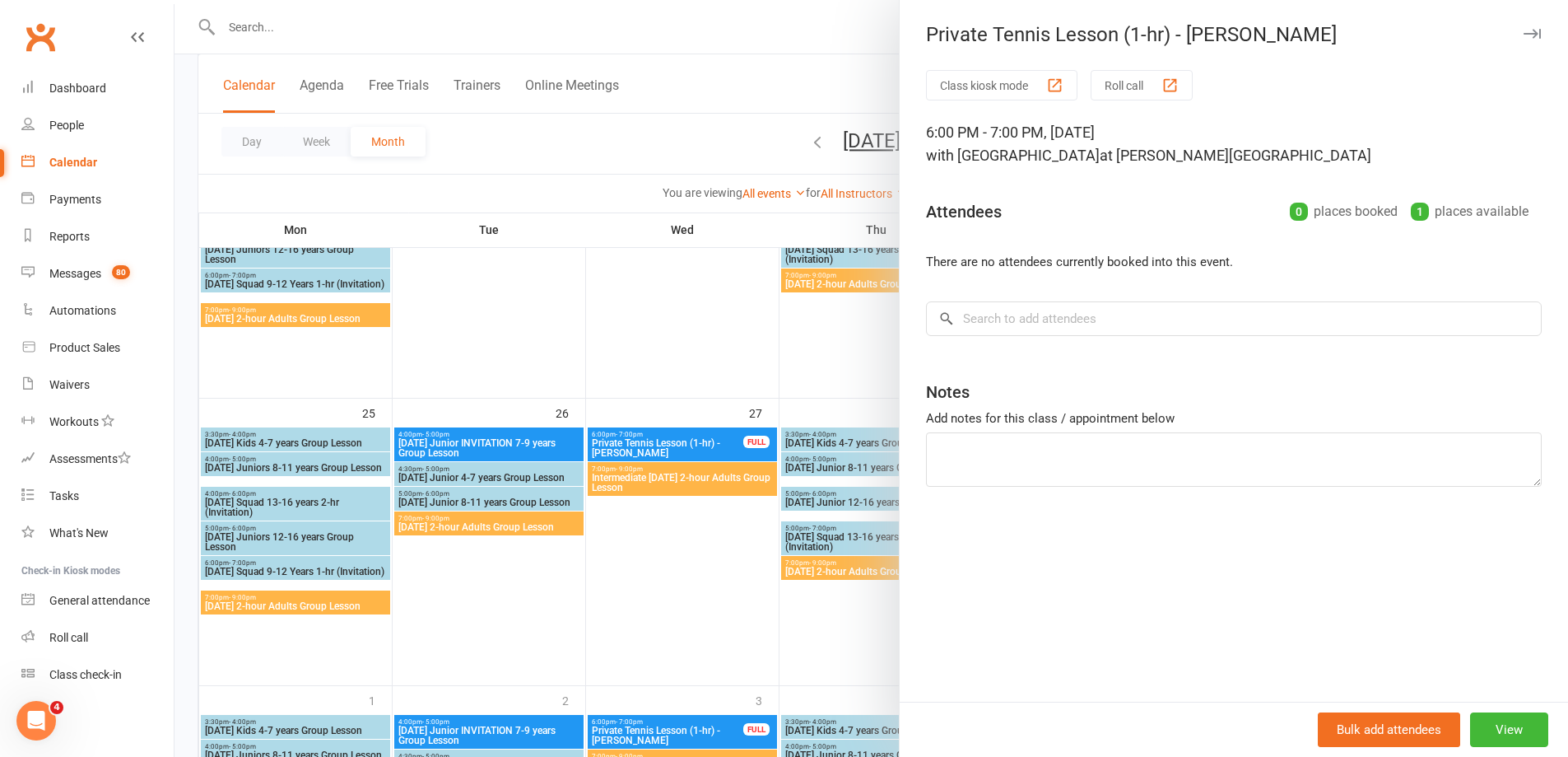
scroll to position [1153, 0]
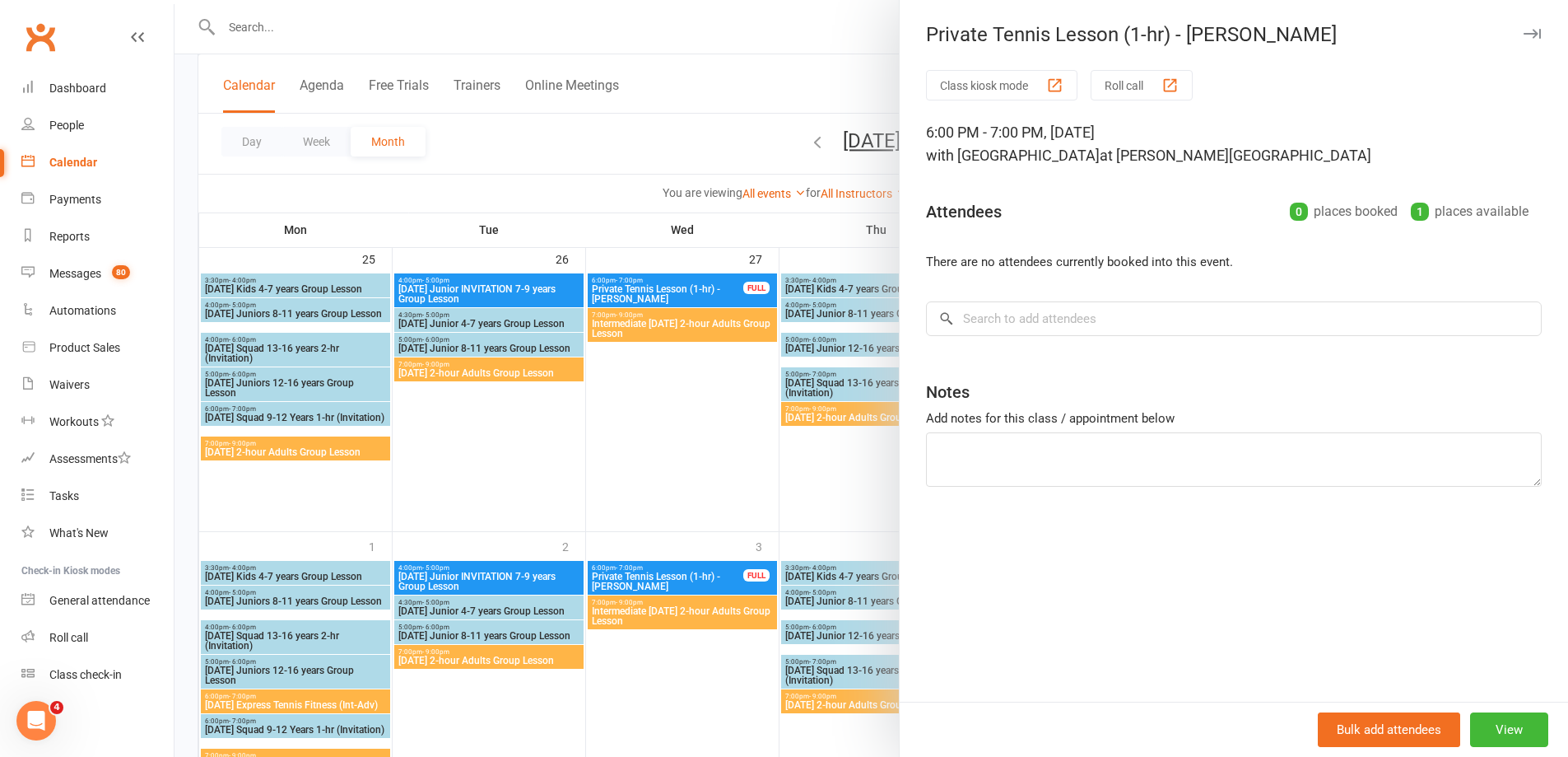
click at [802, 462] on div at bounding box center [871, 378] width 1394 height 757
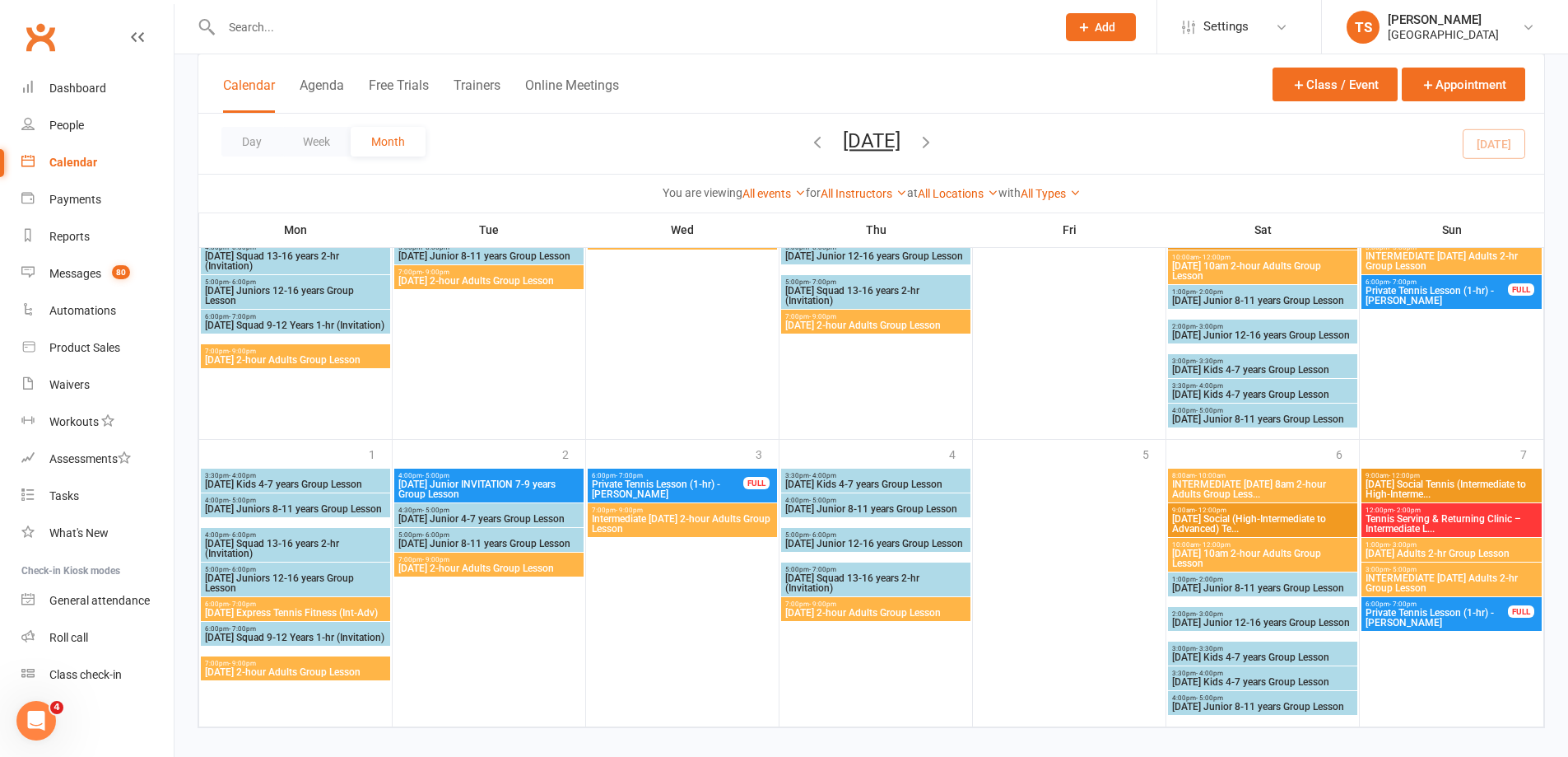
scroll to position [1263, 0]
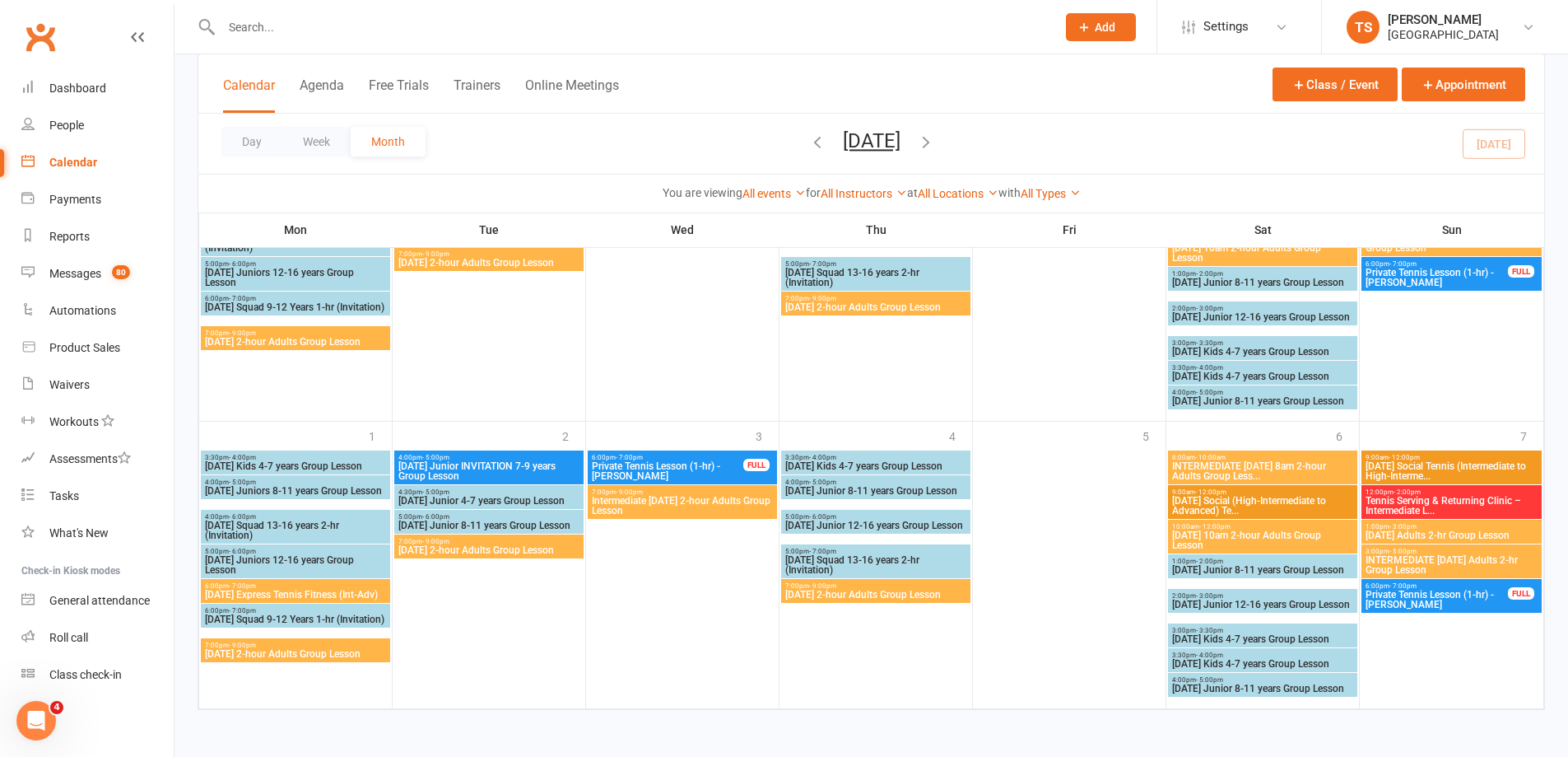
click at [1454, 604] on span "Private Tennis Lesson (1-hr) - [PERSON_NAME]" at bounding box center [1437, 599] width 144 height 19
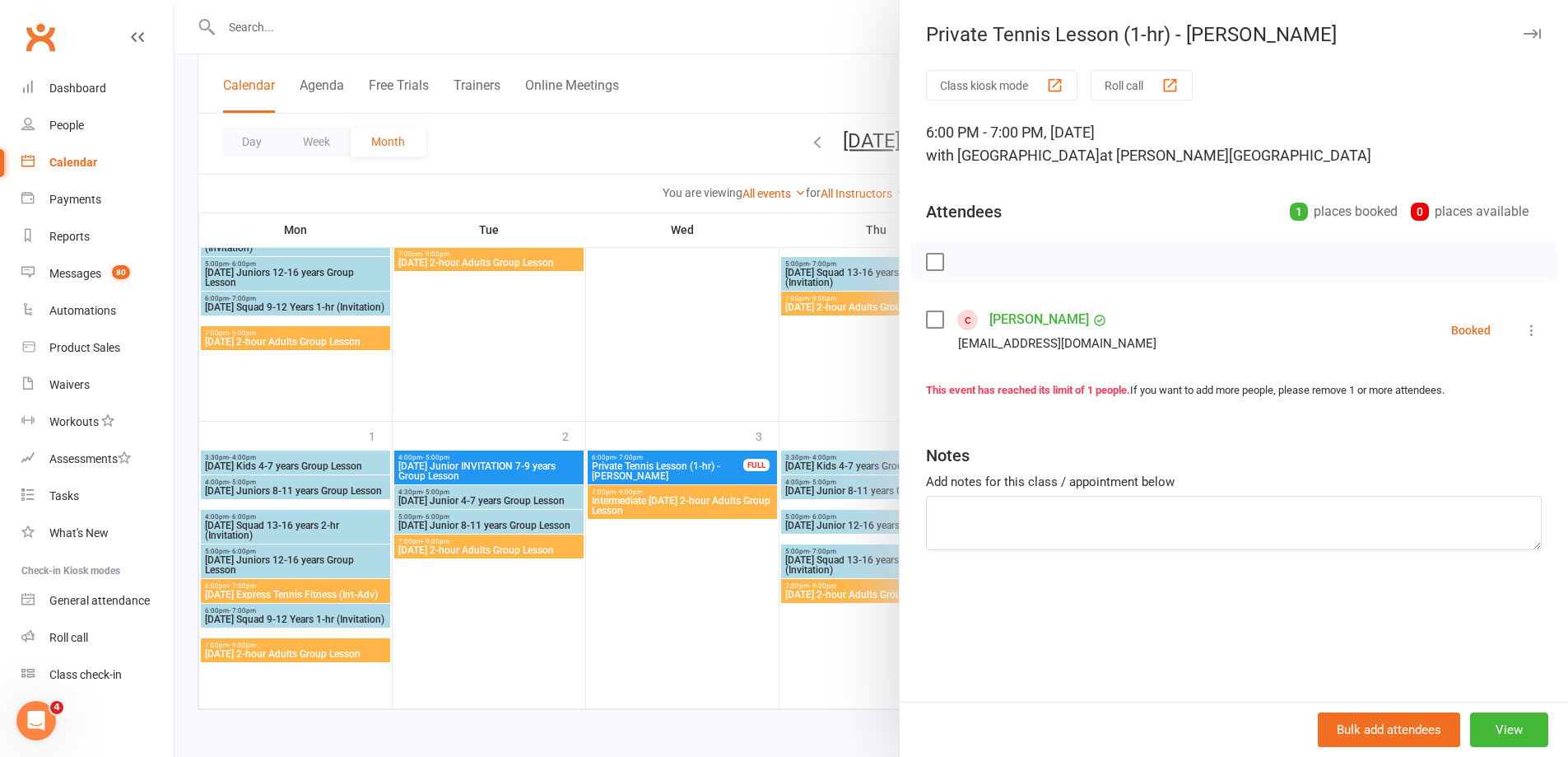
click at [1524, 328] on icon at bounding box center [1532, 330] width 17 height 17
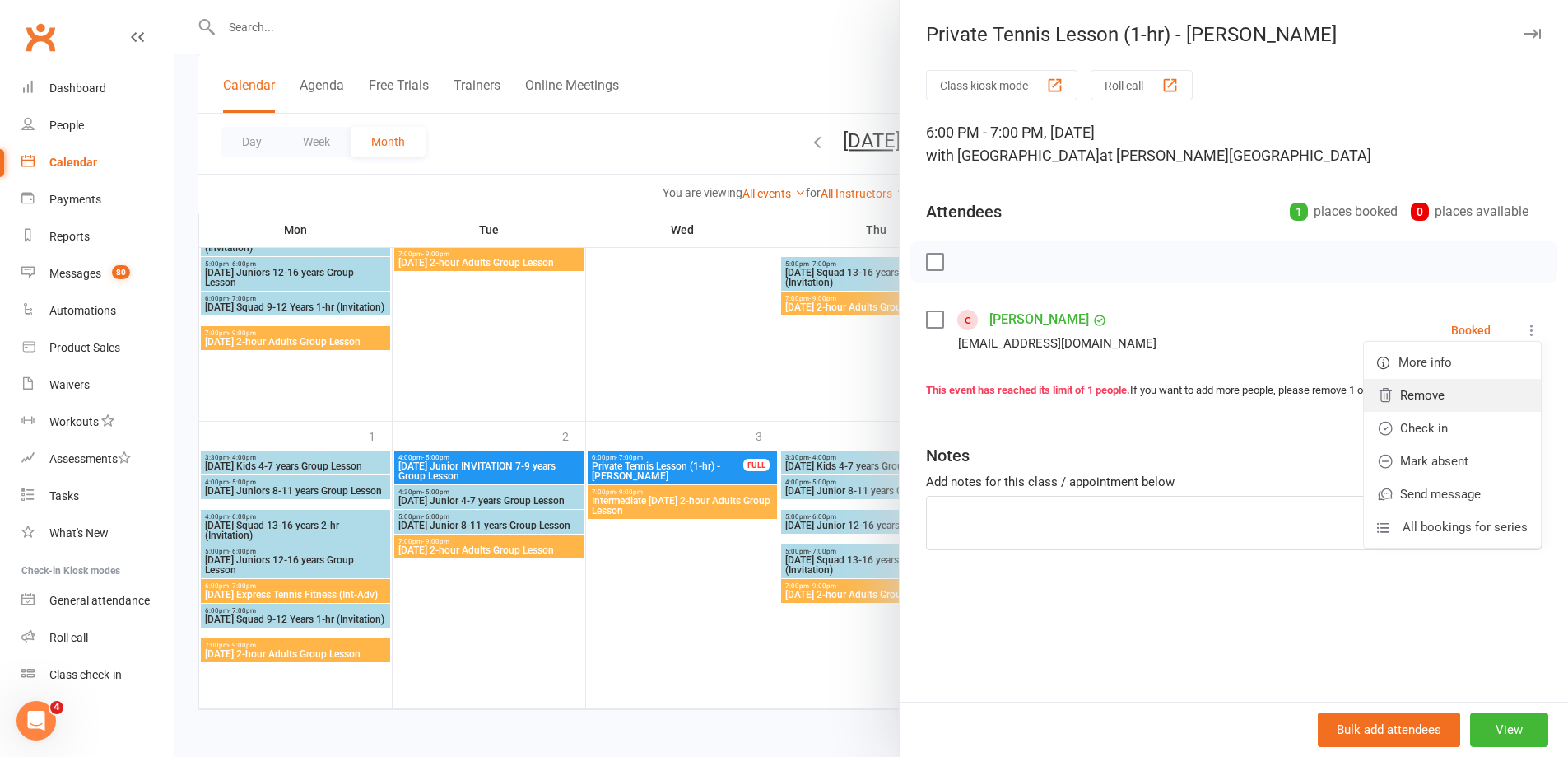
click at [1423, 393] on link "Remove" at bounding box center [1453, 395] width 177 height 33
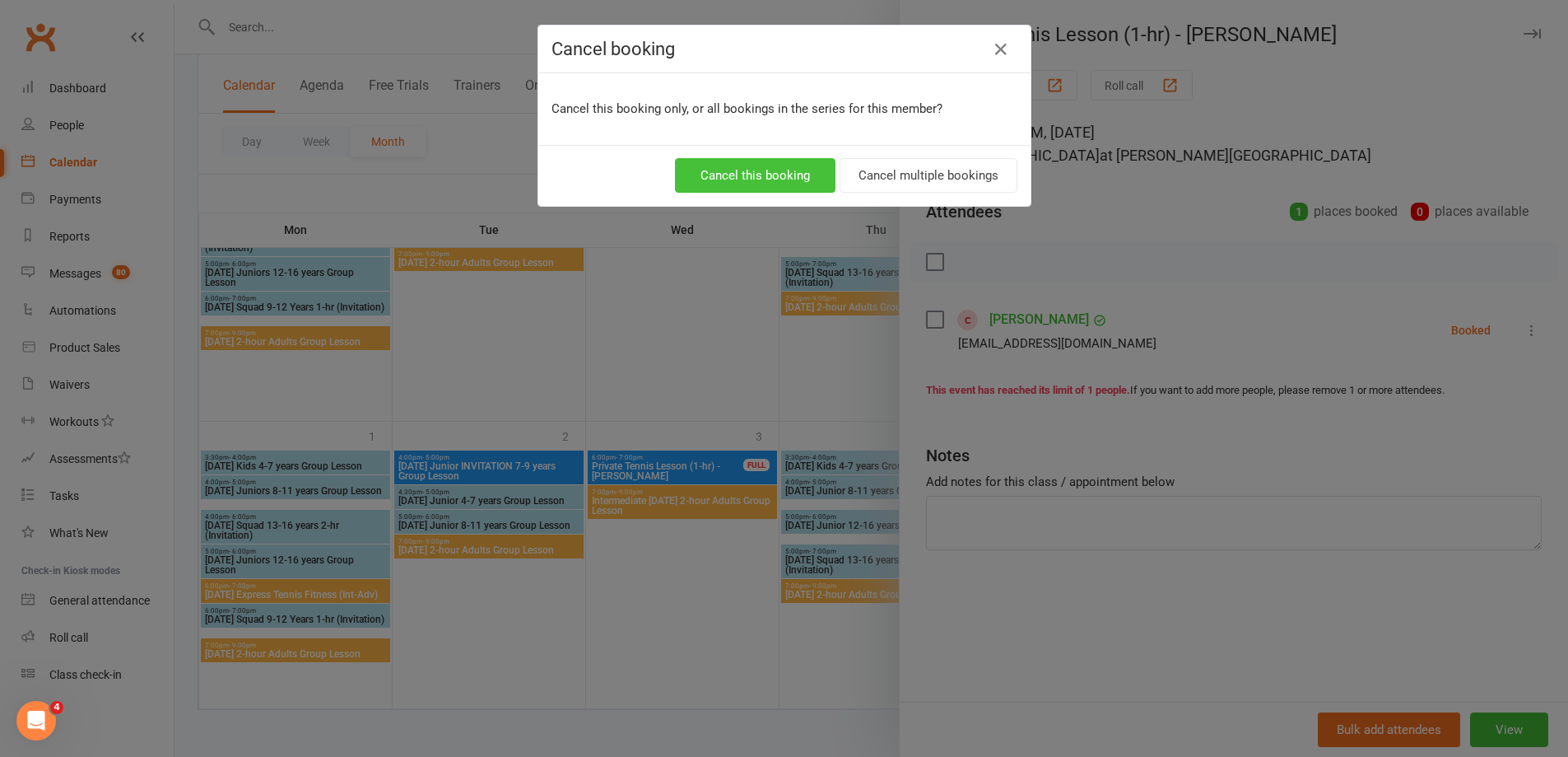
drag, startPoint x: 714, startPoint y: 182, endPoint x: 1216, endPoint y: 382, distance: 540.4
click at [716, 178] on button "Cancel this booking" at bounding box center [755, 175] width 160 height 35
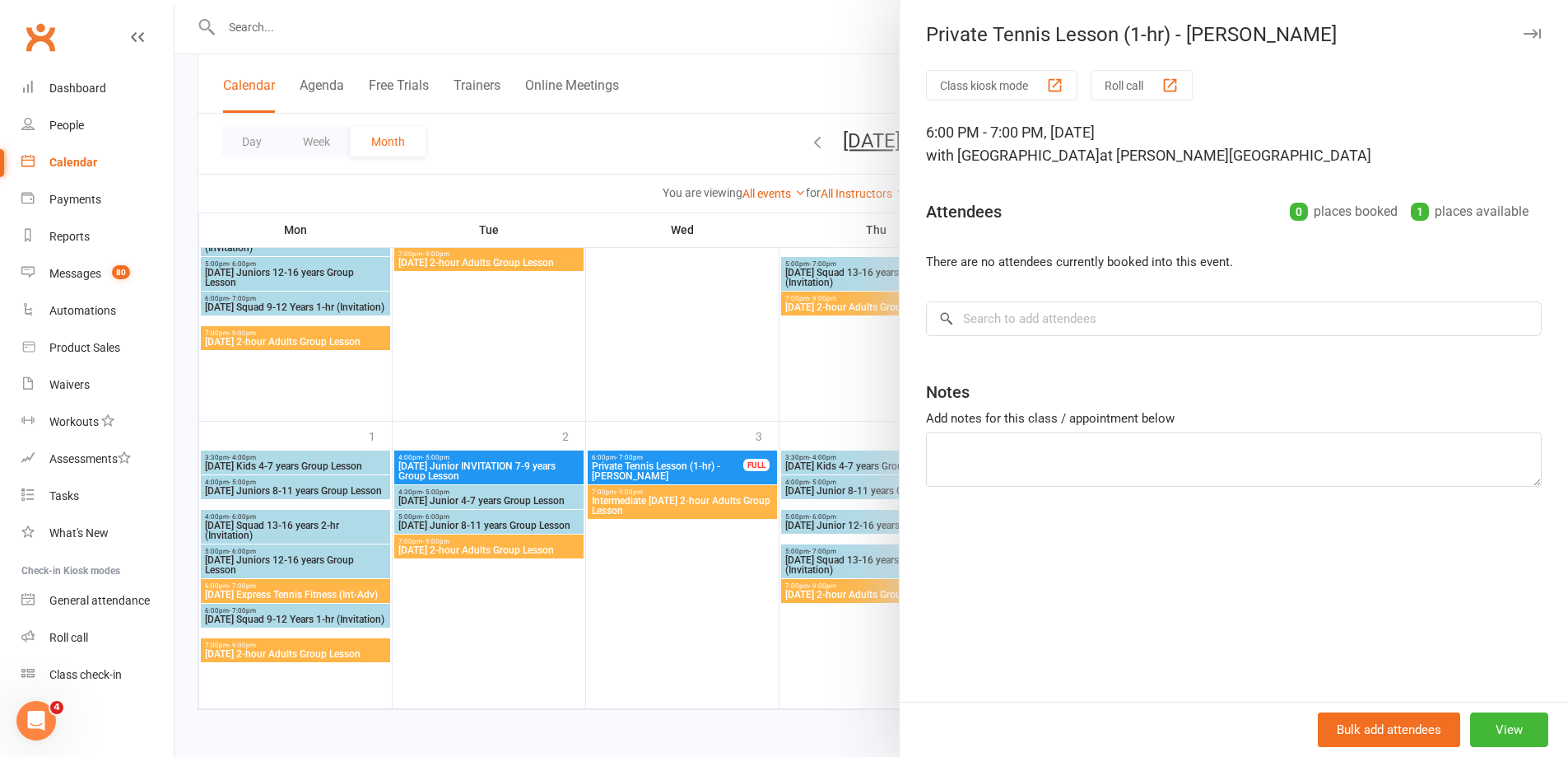
drag, startPoint x: 834, startPoint y: 652, endPoint x: 953, endPoint y: 675, distance: 121.2
click at [832, 653] on div at bounding box center [871, 378] width 1394 height 757
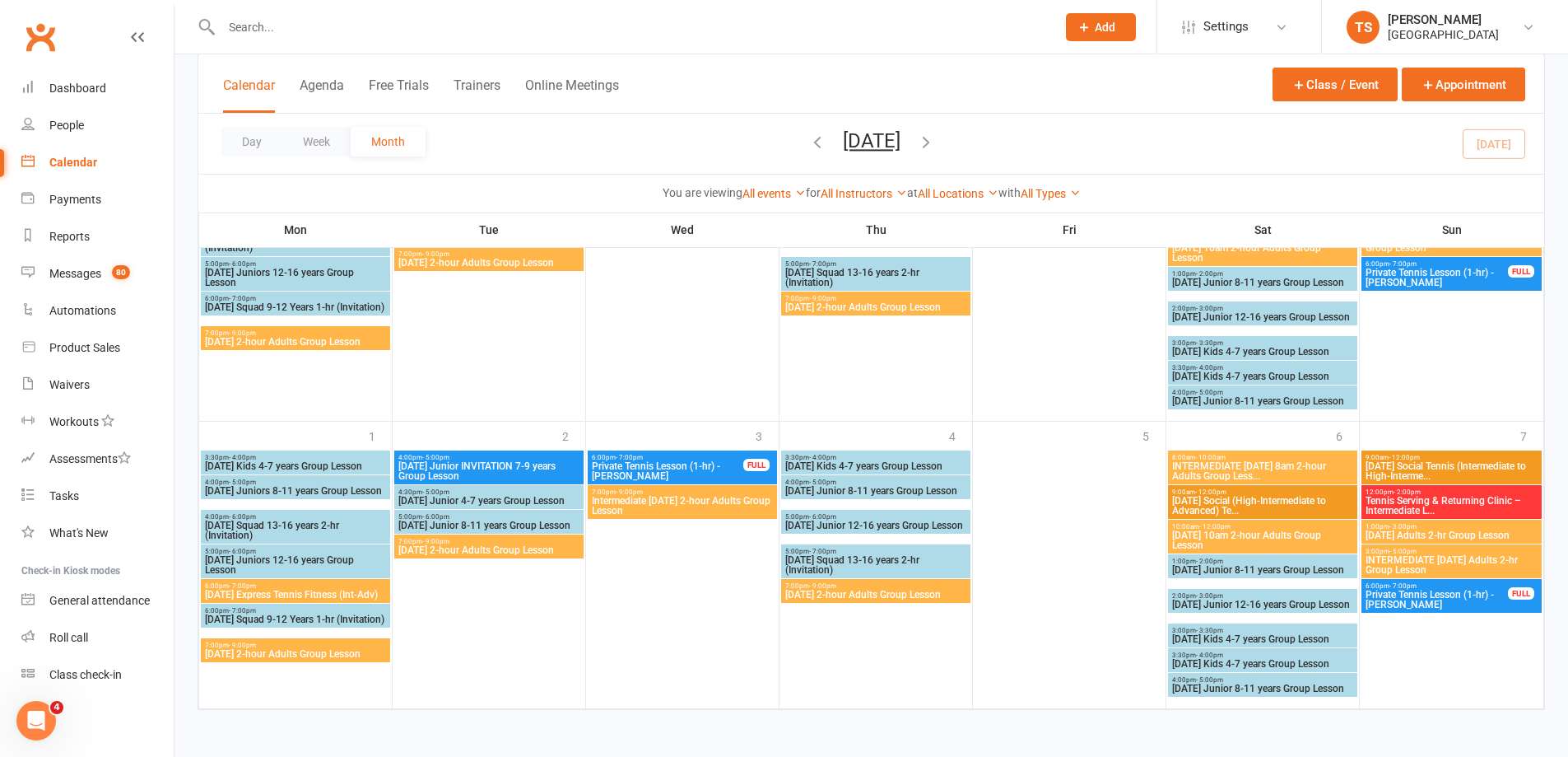
click at [935, 140] on icon "button" at bounding box center [926, 142] width 18 height 18
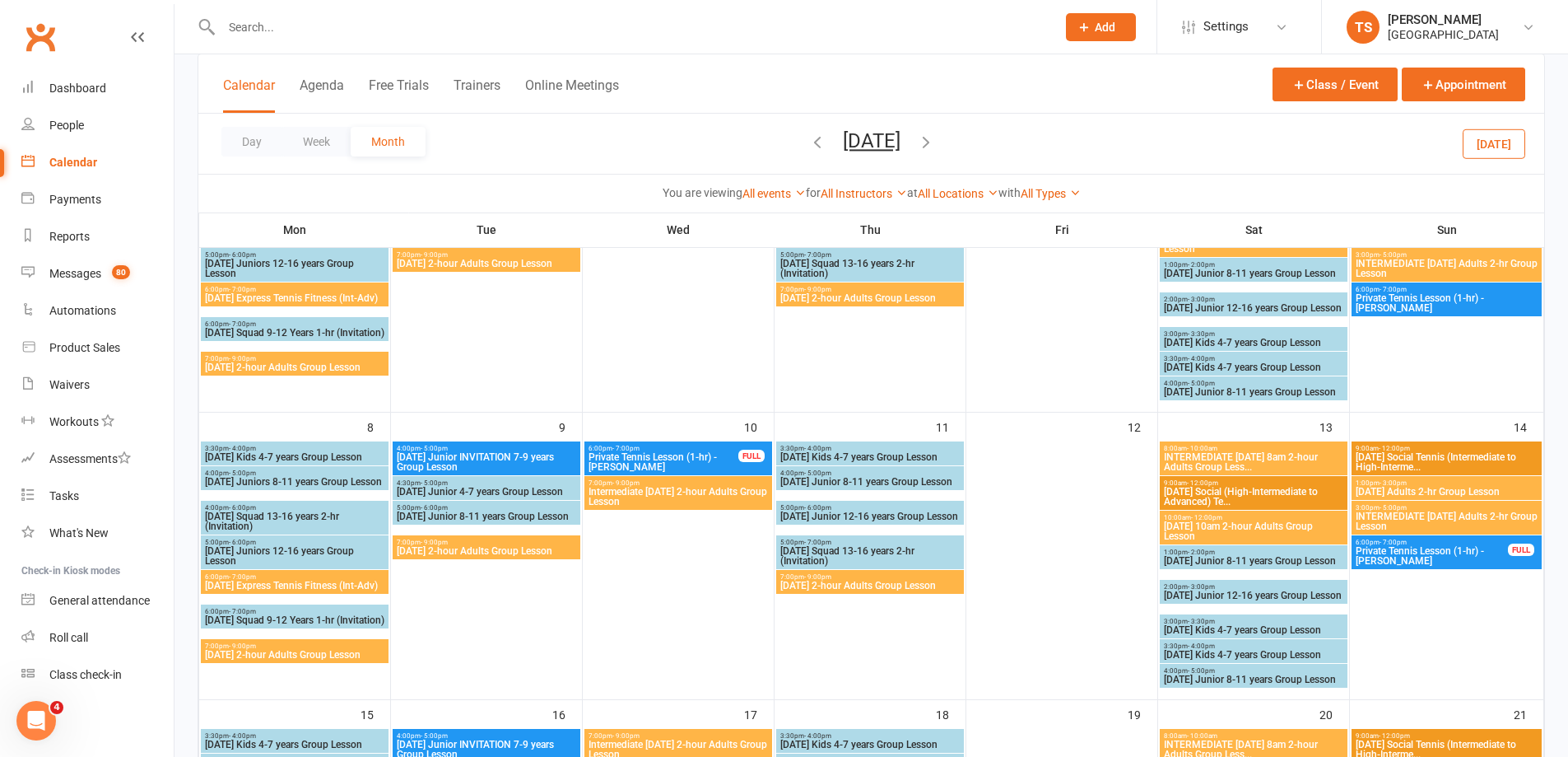
scroll to position [0, 0]
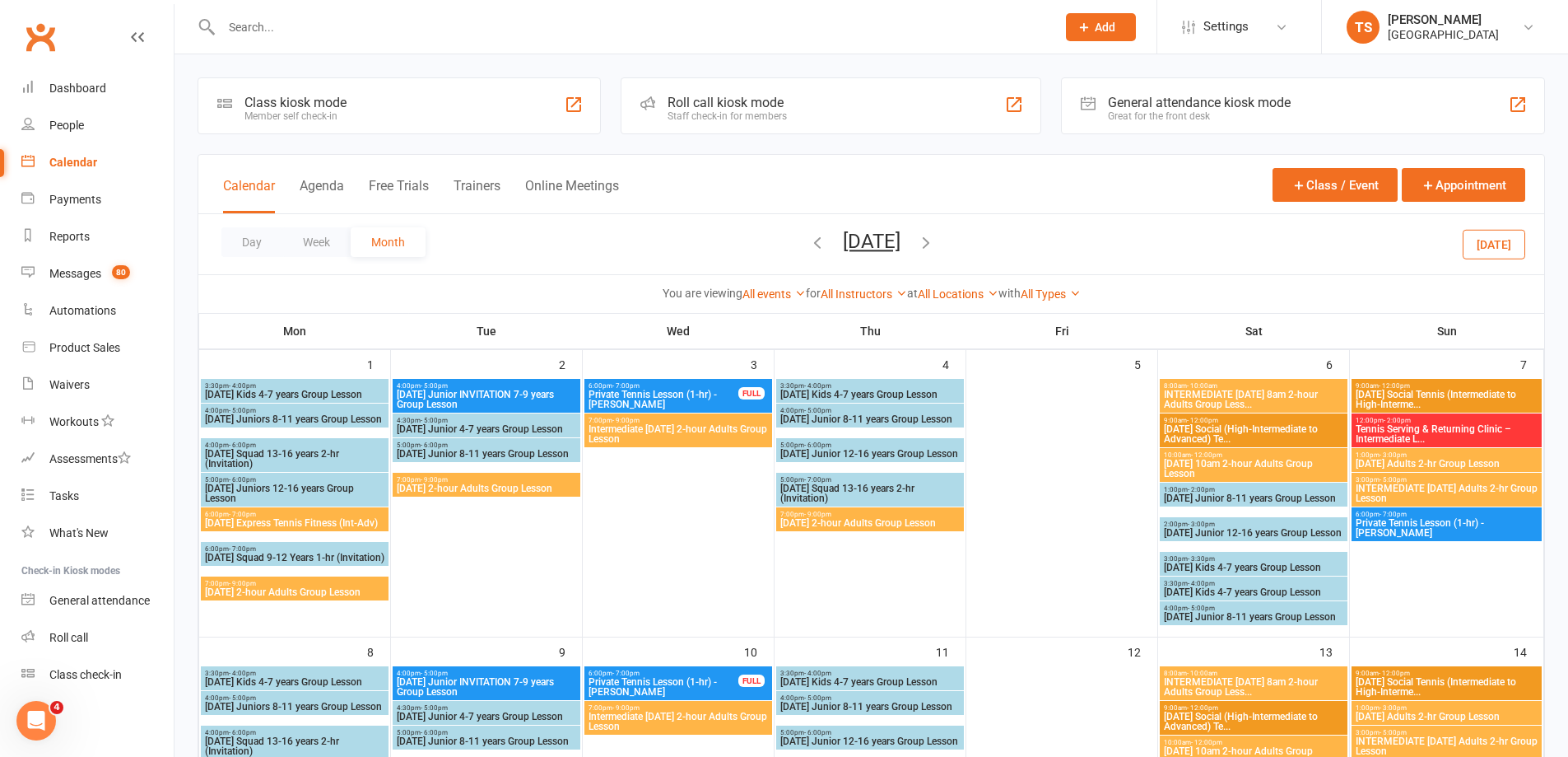
click at [1461, 524] on span "Private Tennis Lesson (1-hr) - [PERSON_NAME]" at bounding box center [1447, 528] width 183 height 19
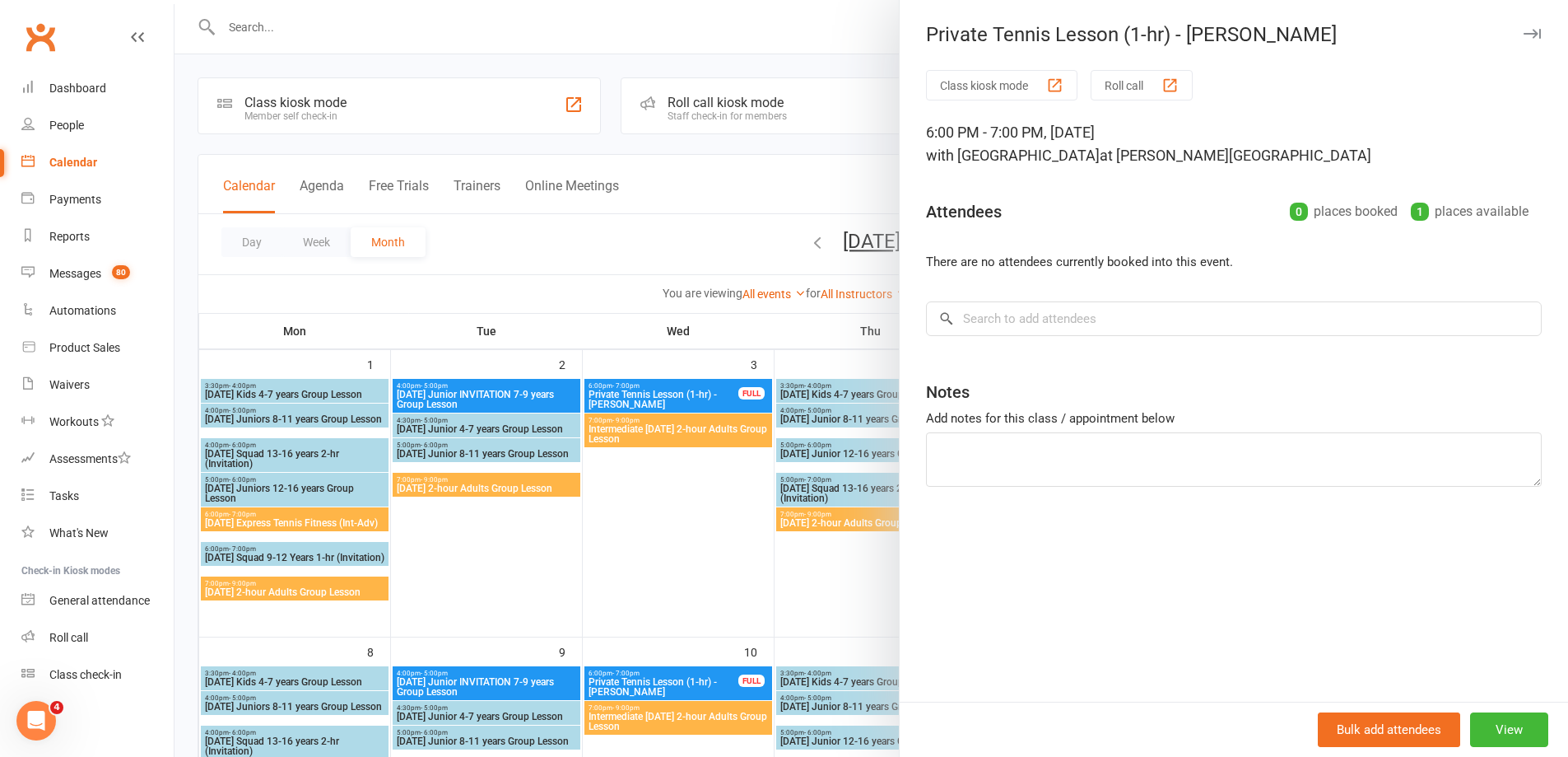
drag, startPoint x: 860, startPoint y: 581, endPoint x: 875, endPoint y: 586, distance: 15.8
click at [859, 581] on div at bounding box center [871, 378] width 1394 height 757
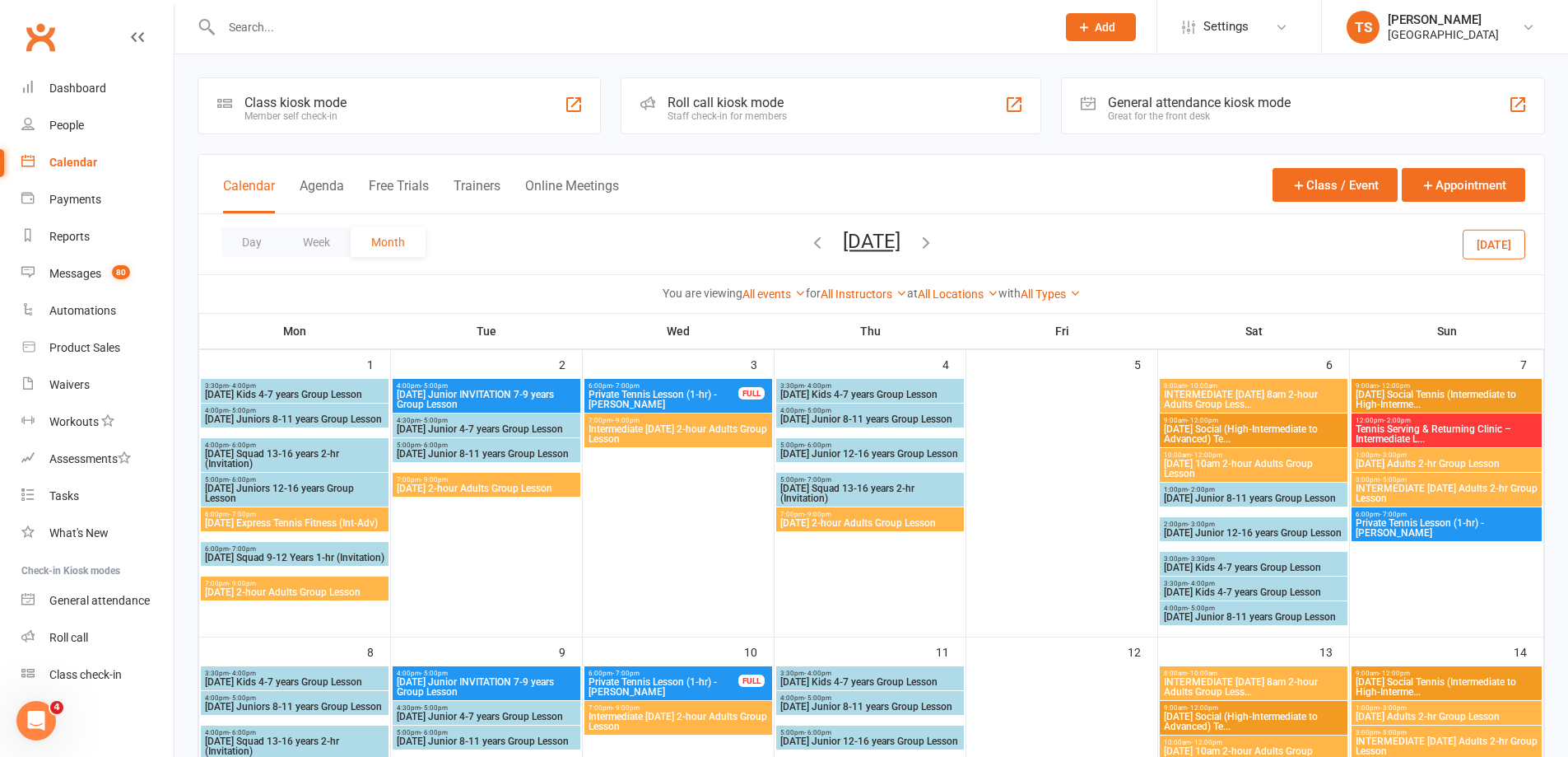
click at [1427, 524] on span "Private Tennis Lesson (1-hr) - [PERSON_NAME]" at bounding box center [1447, 528] width 183 height 19
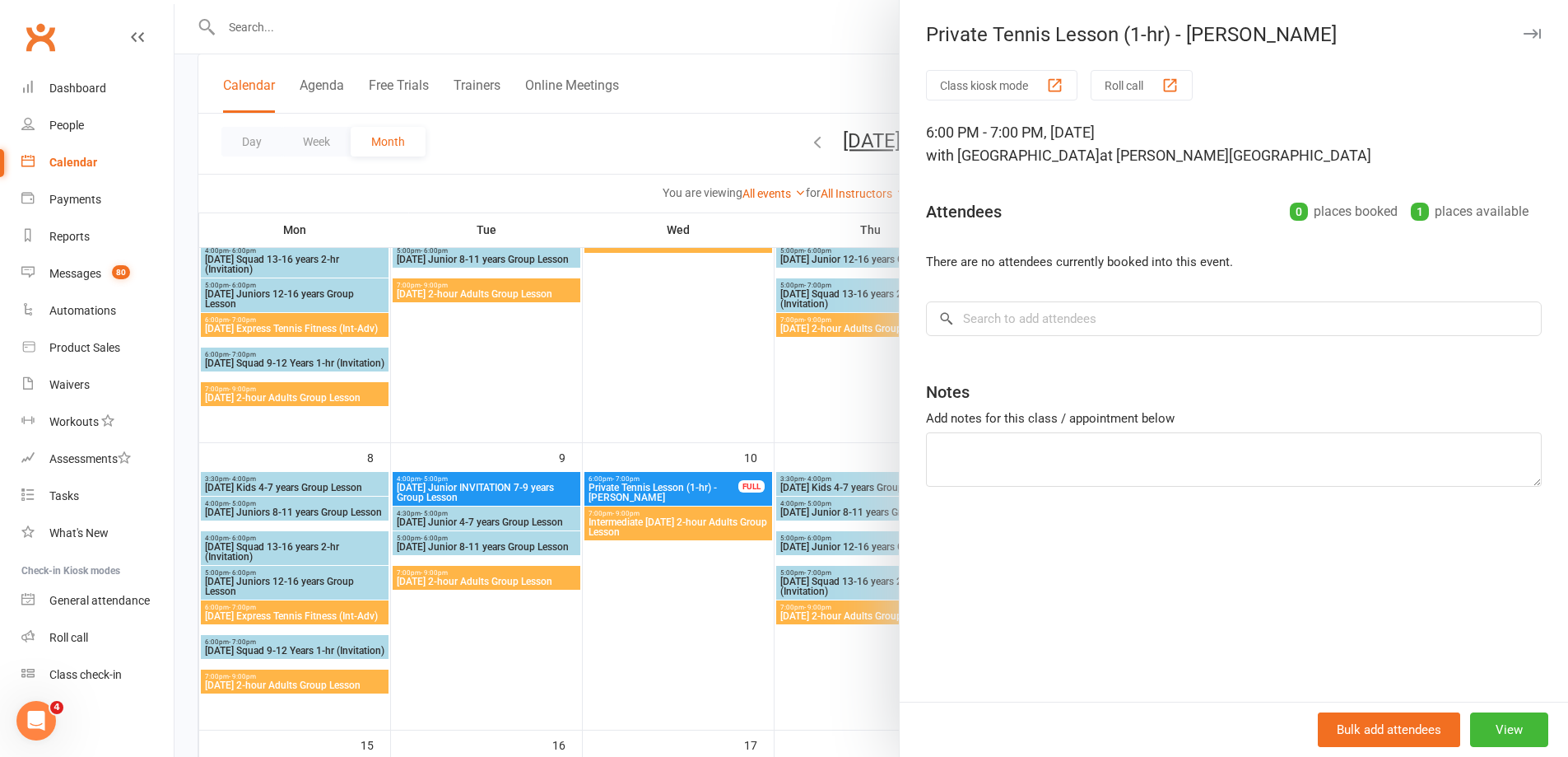
scroll to position [247, 0]
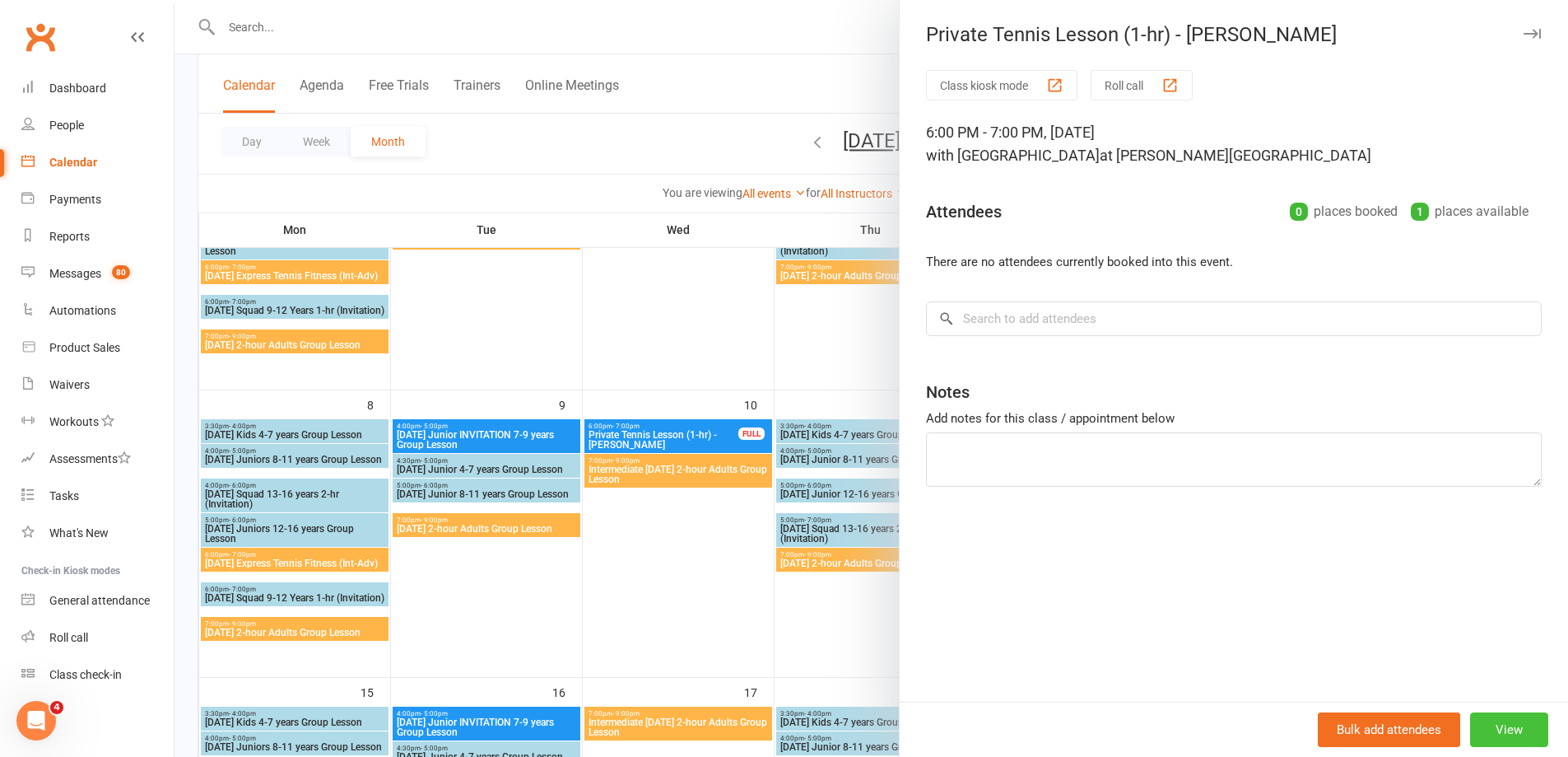
click at [1490, 734] on button "View" at bounding box center [1510, 729] width 78 height 35
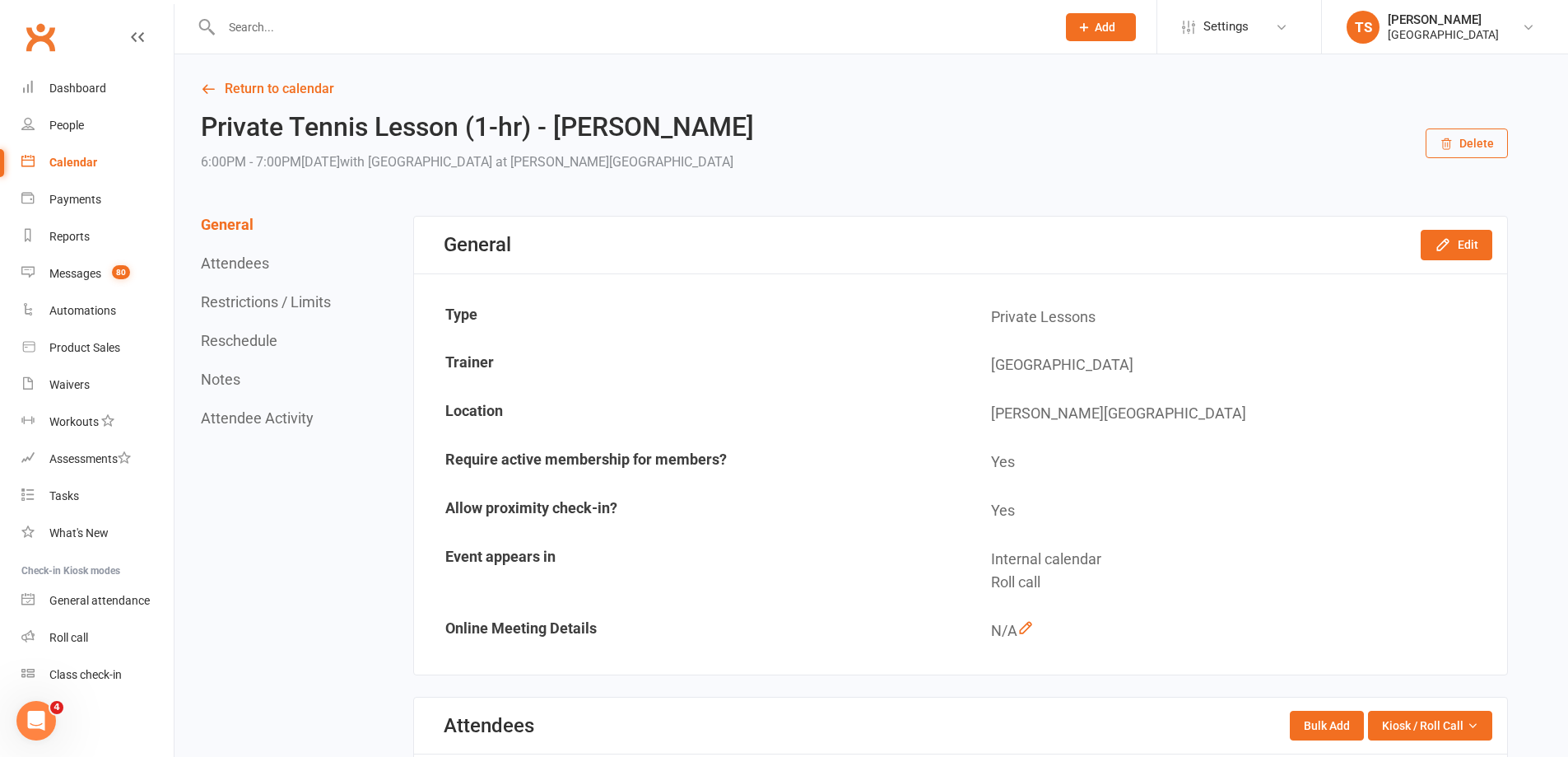
click at [1486, 145] on button "Delete" at bounding box center [1467, 143] width 82 height 29
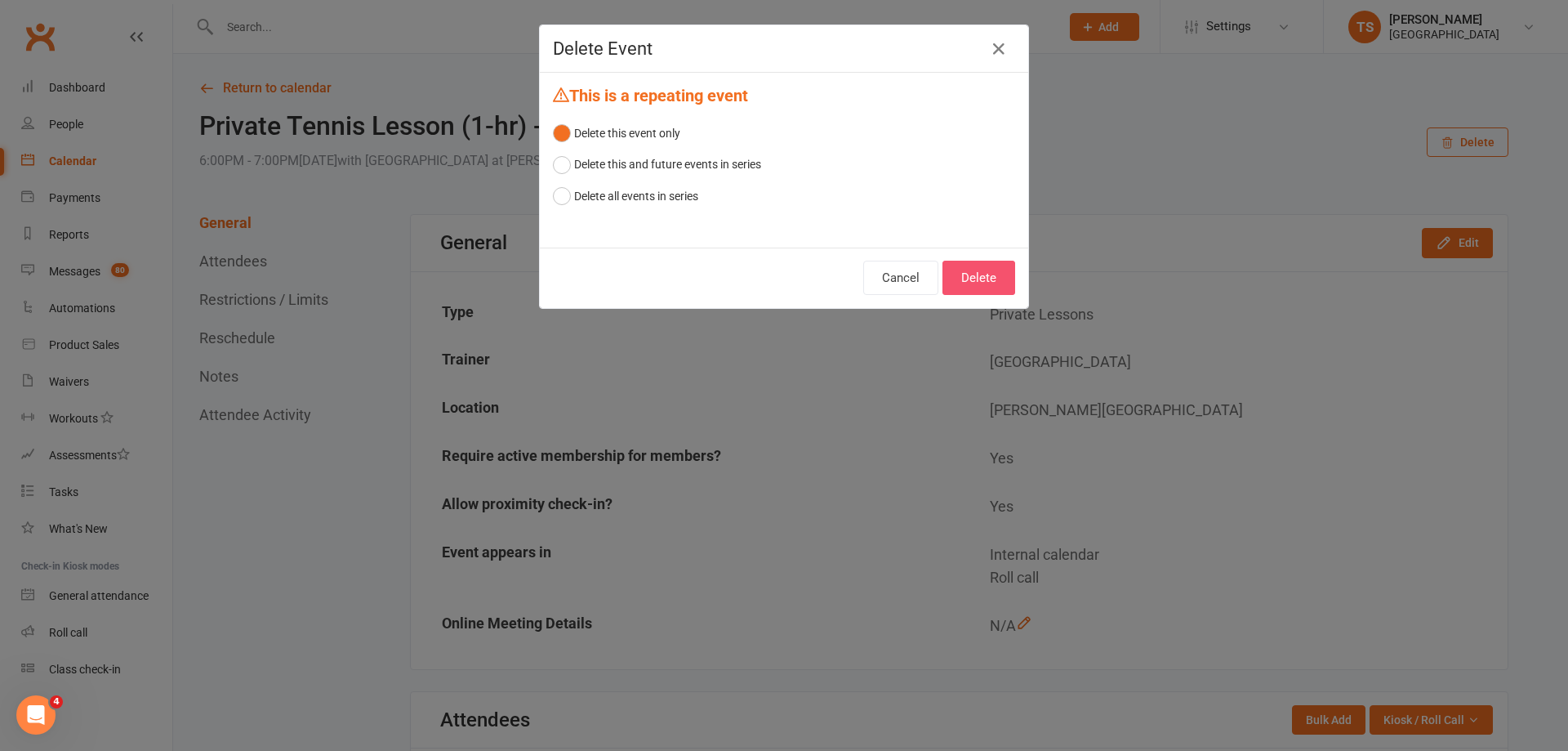
click at [963, 279] on button "Delete" at bounding box center [979, 278] width 73 height 34
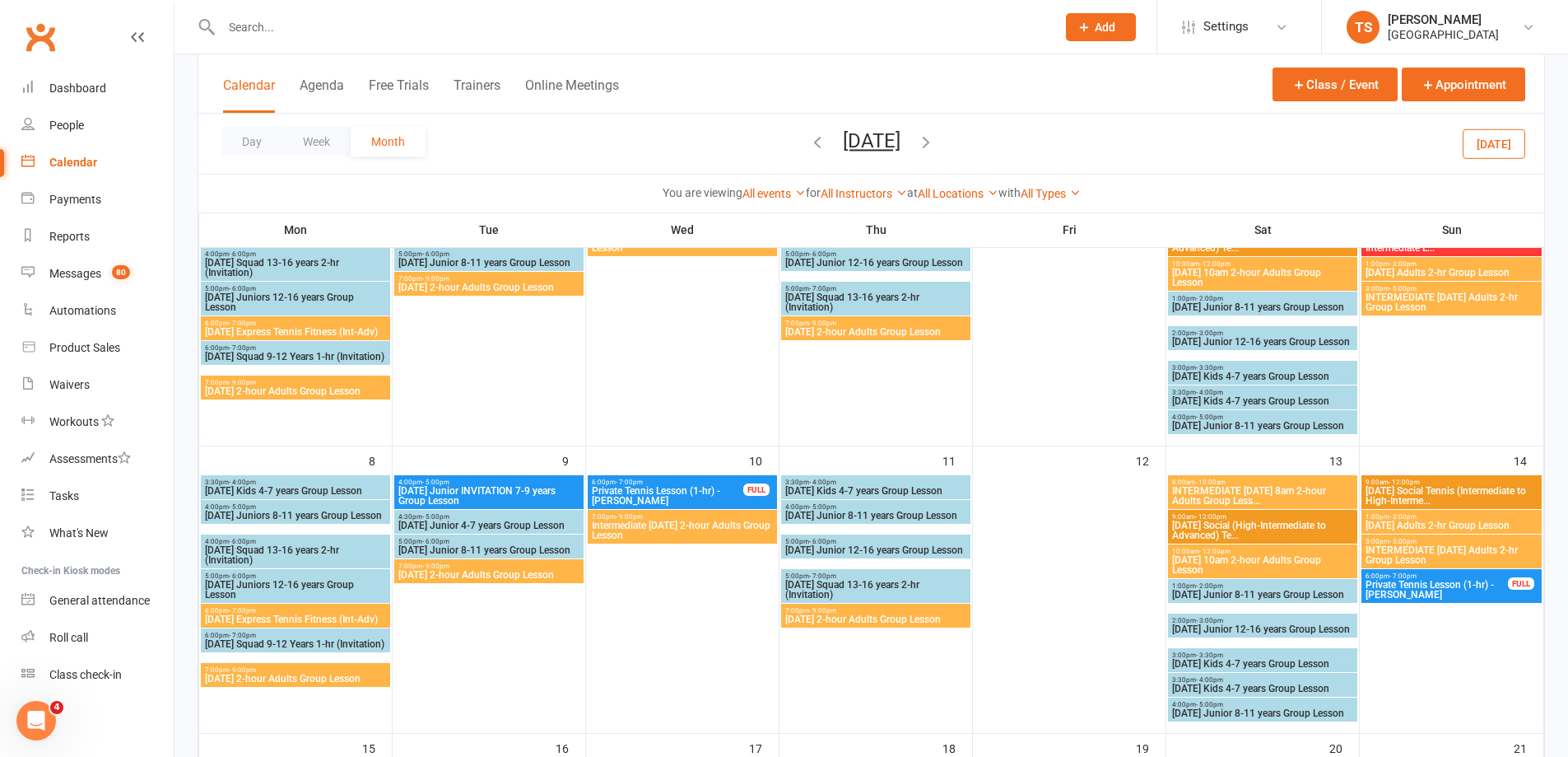
scroll to position [329, 0]
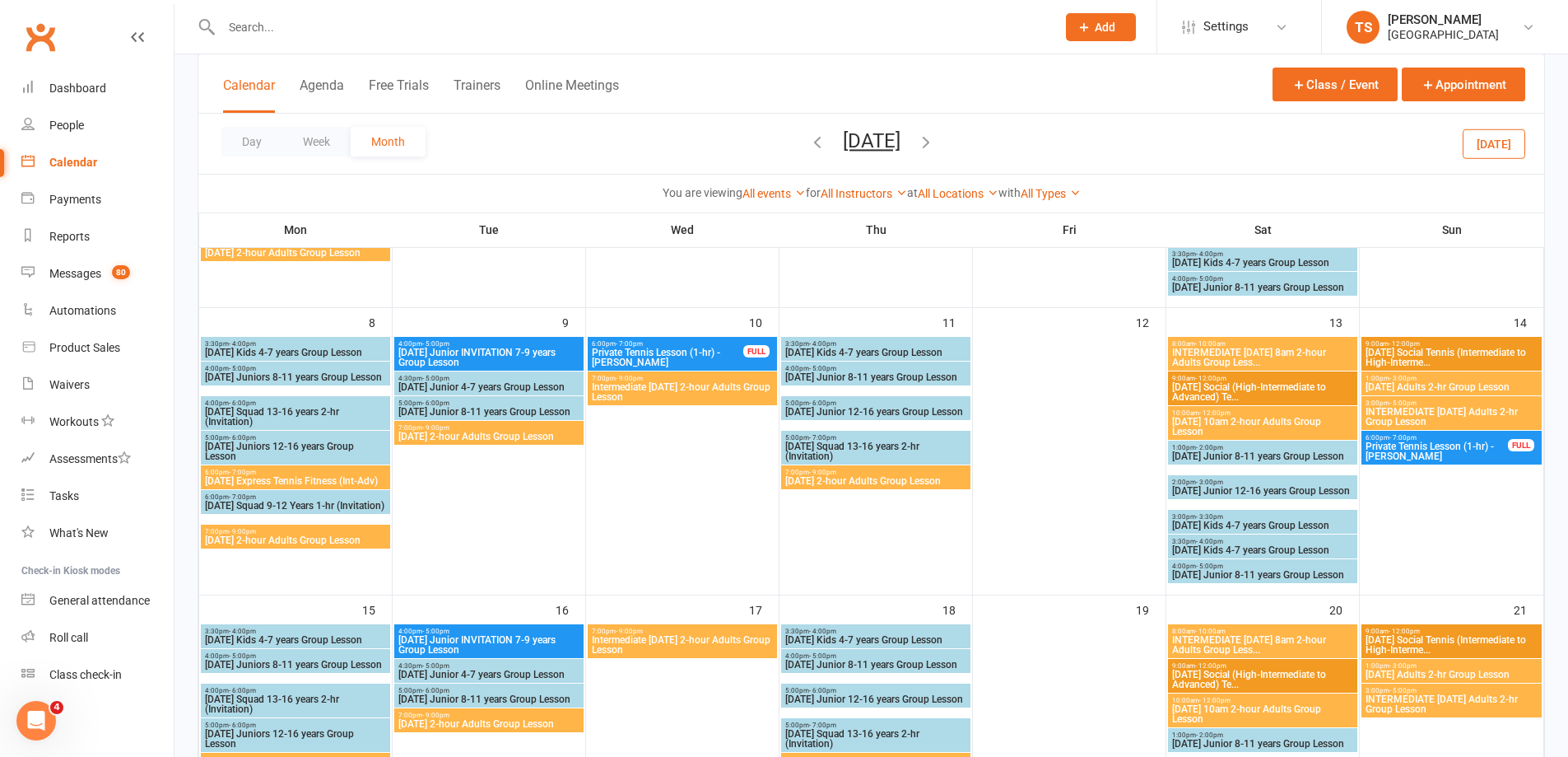
click at [1448, 453] on span "Private Tennis Lesson (1-hr) - [PERSON_NAME]" at bounding box center [1437, 451] width 144 height 19
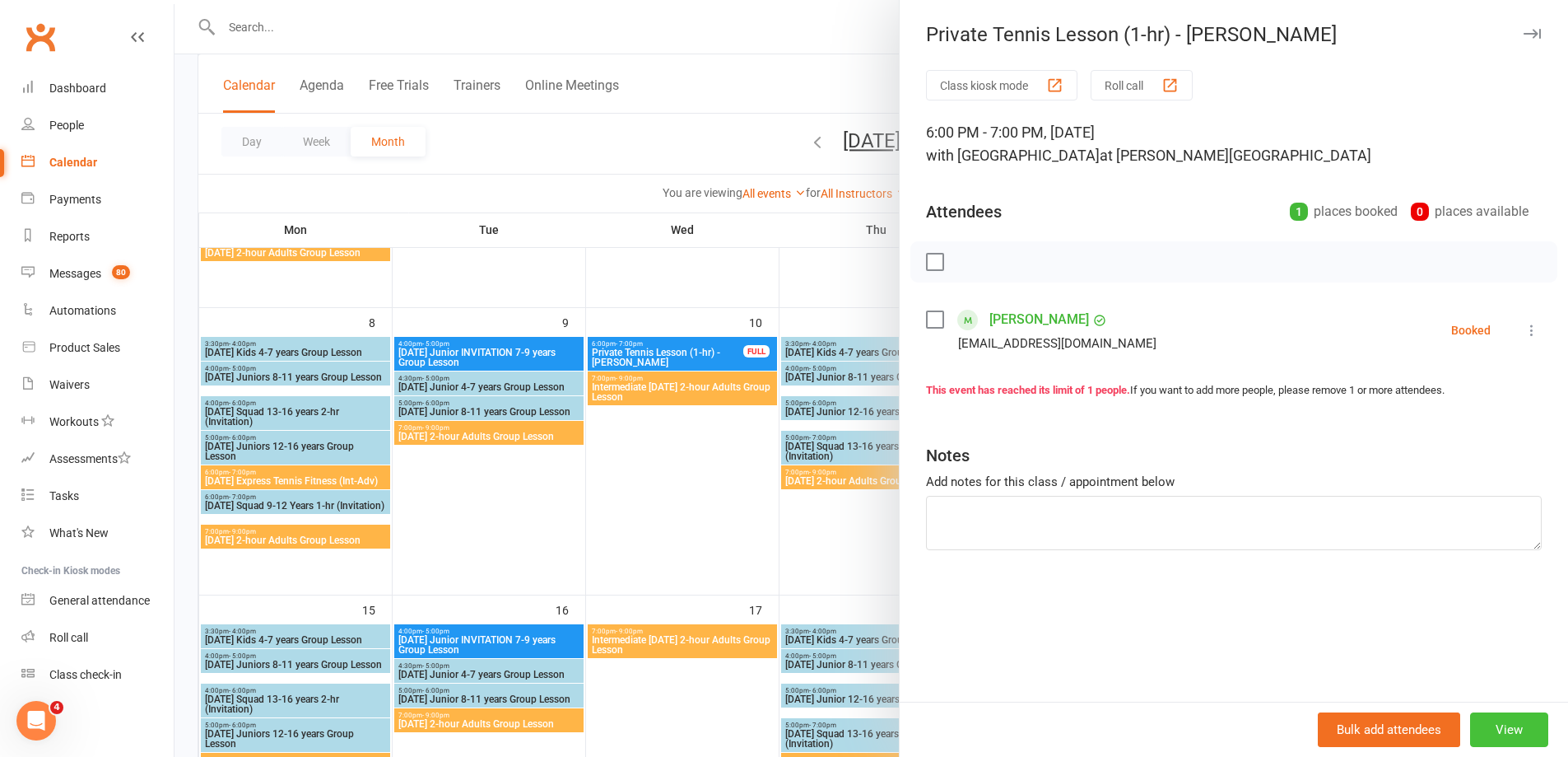
click at [1499, 729] on button "View" at bounding box center [1510, 729] width 78 height 35
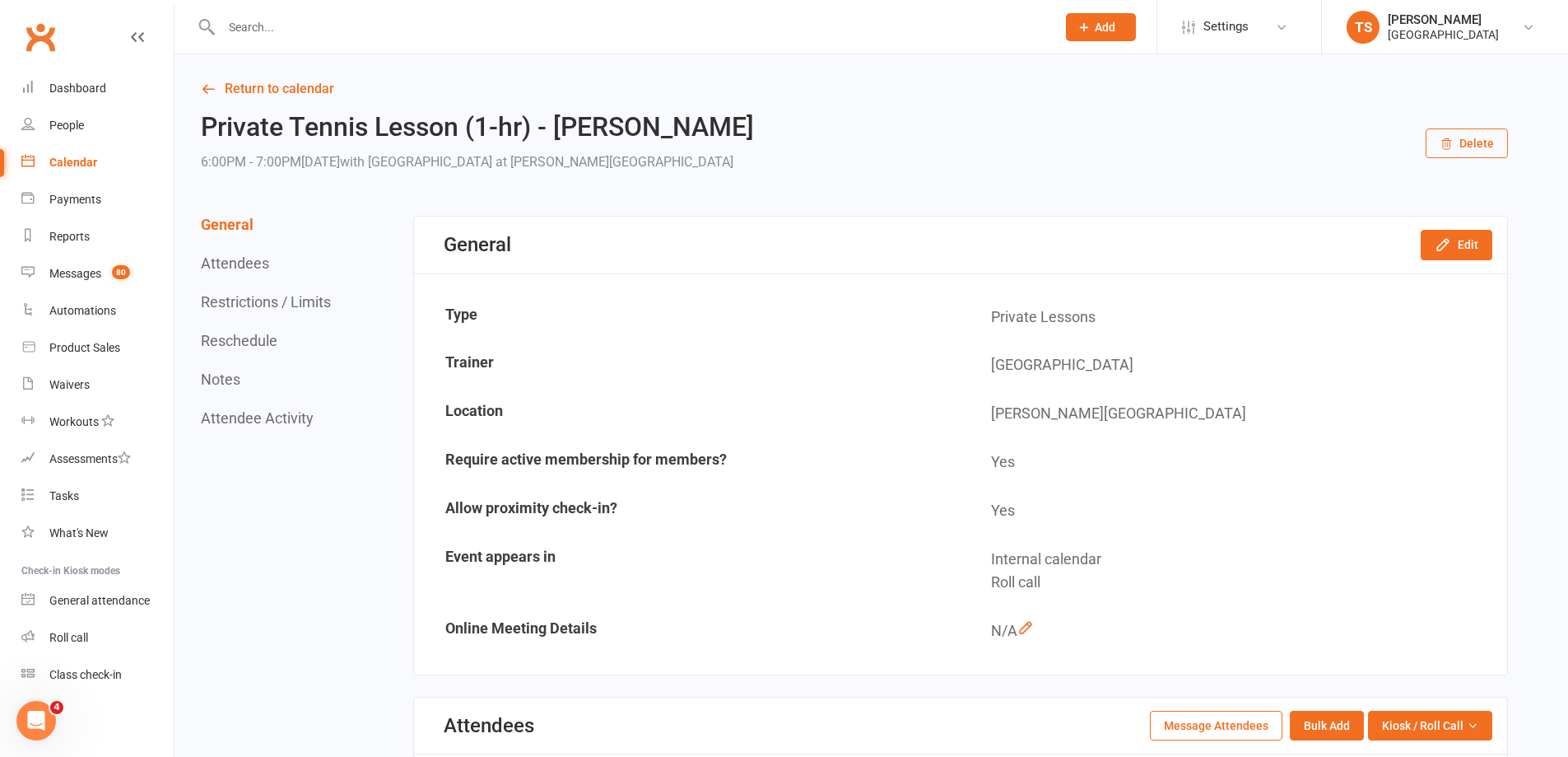
click at [1484, 143] on button "Delete" at bounding box center [1467, 143] width 82 height 29
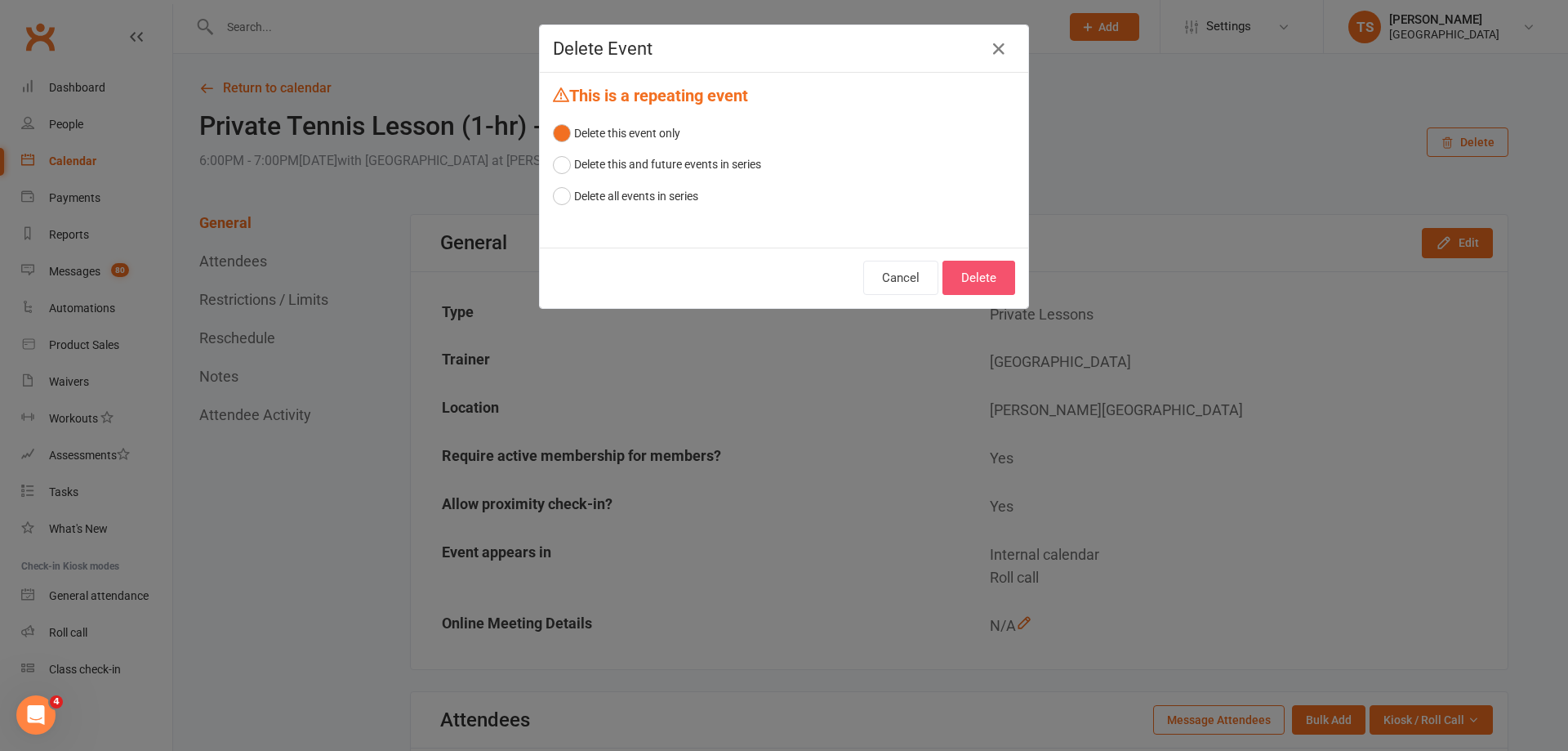
click at [973, 269] on button "Delete" at bounding box center [979, 278] width 73 height 34
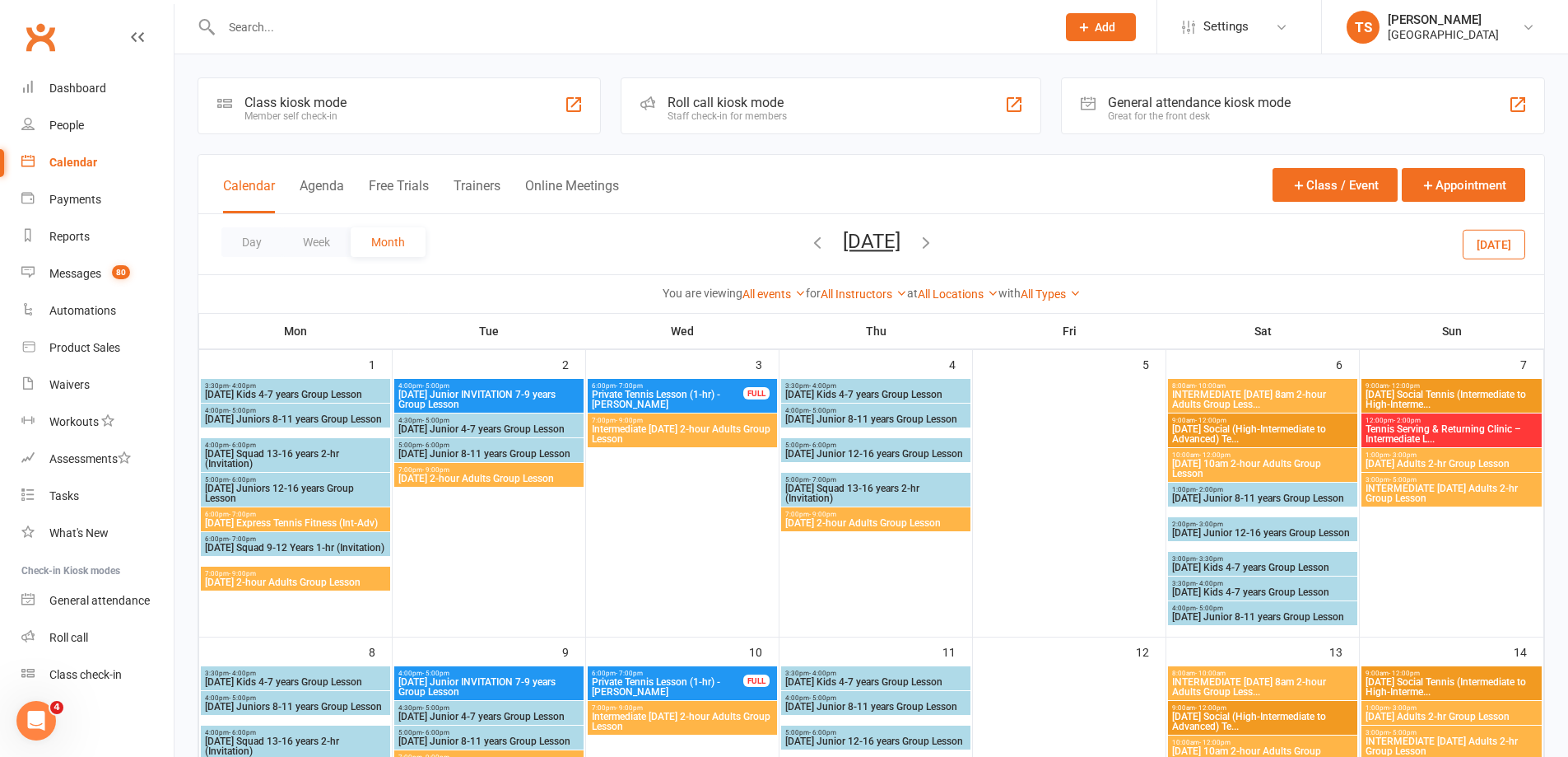
drag, startPoint x: 779, startPoint y: 241, endPoint x: 858, endPoint y: 299, distance: 98.0
click at [808, 242] on icon "button" at bounding box center [817, 242] width 18 height 18
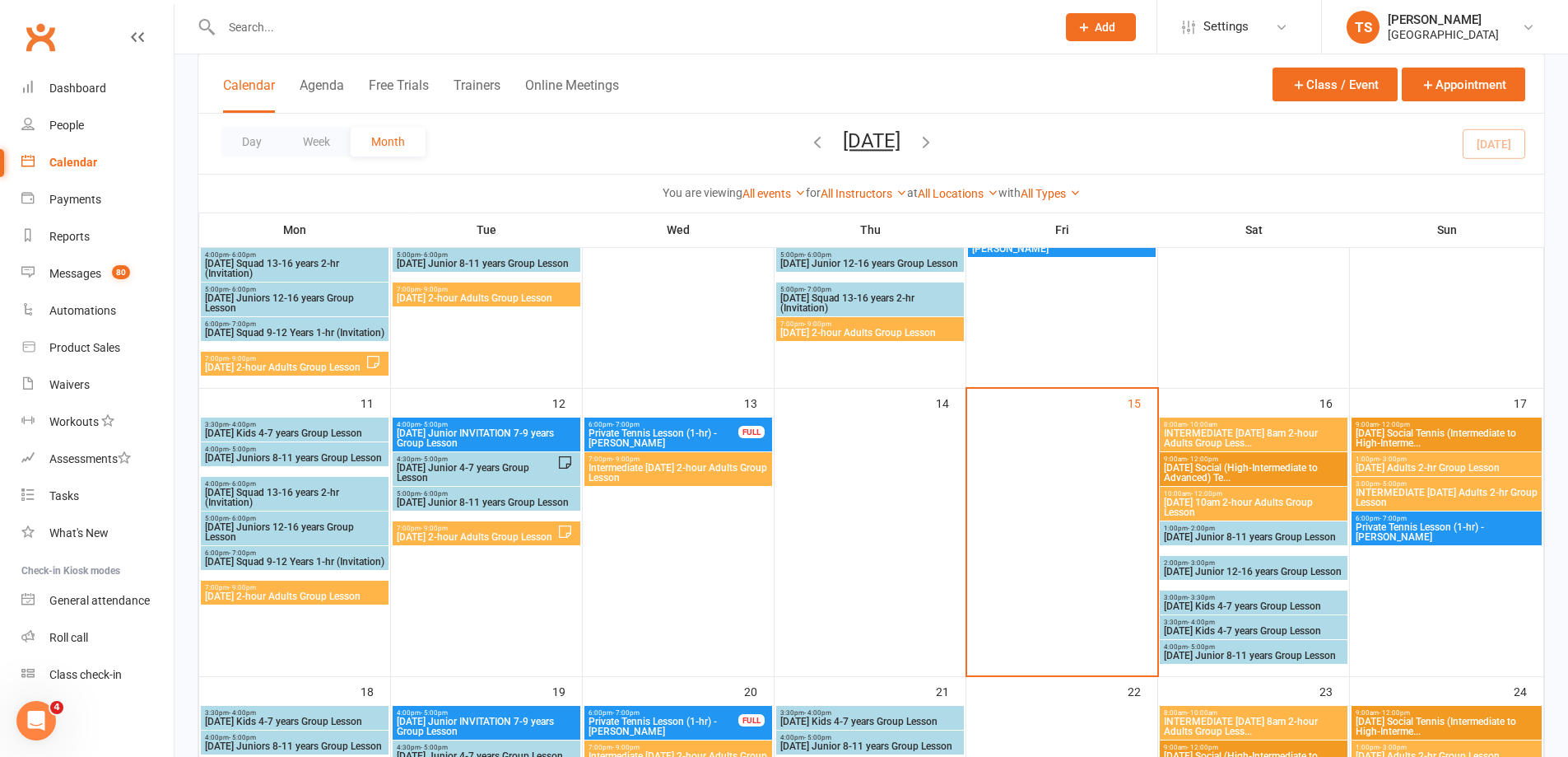
scroll to position [659, 0]
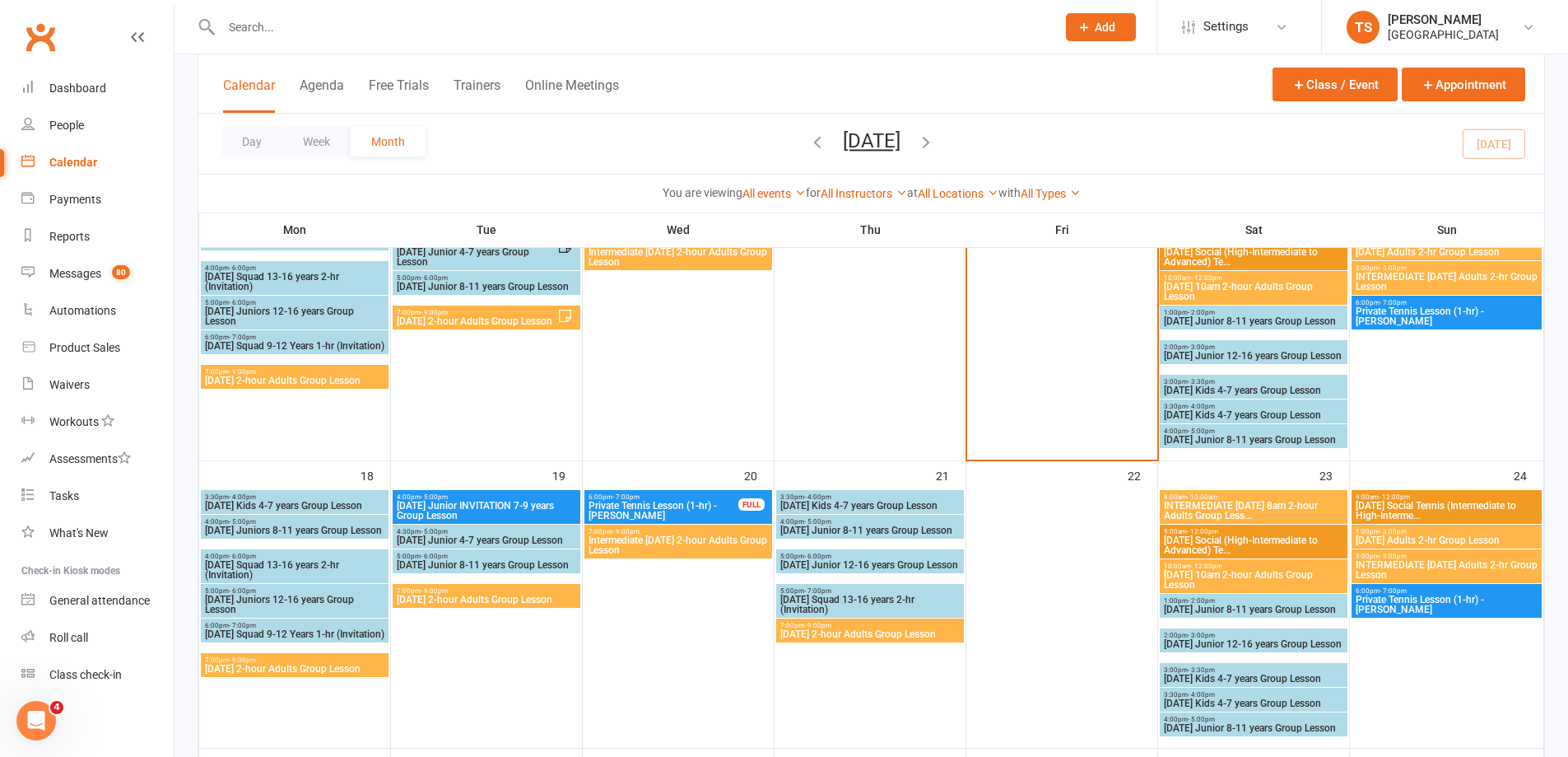
click at [1474, 321] on span "Private Tennis Lesson (1-hr) - [PERSON_NAME]" at bounding box center [1447, 316] width 183 height 19
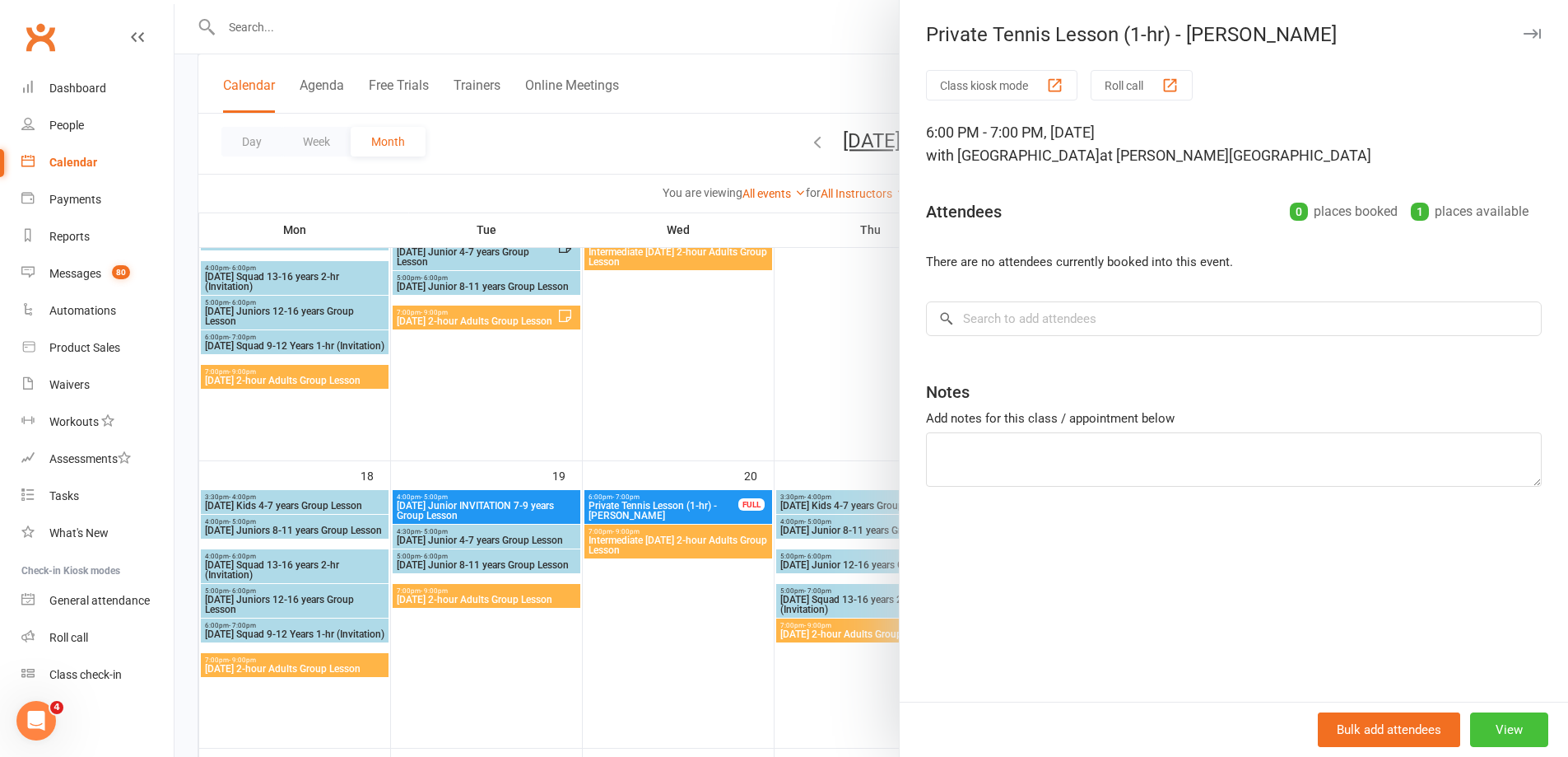
click at [1515, 738] on button "View" at bounding box center [1510, 729] width 78 height 35
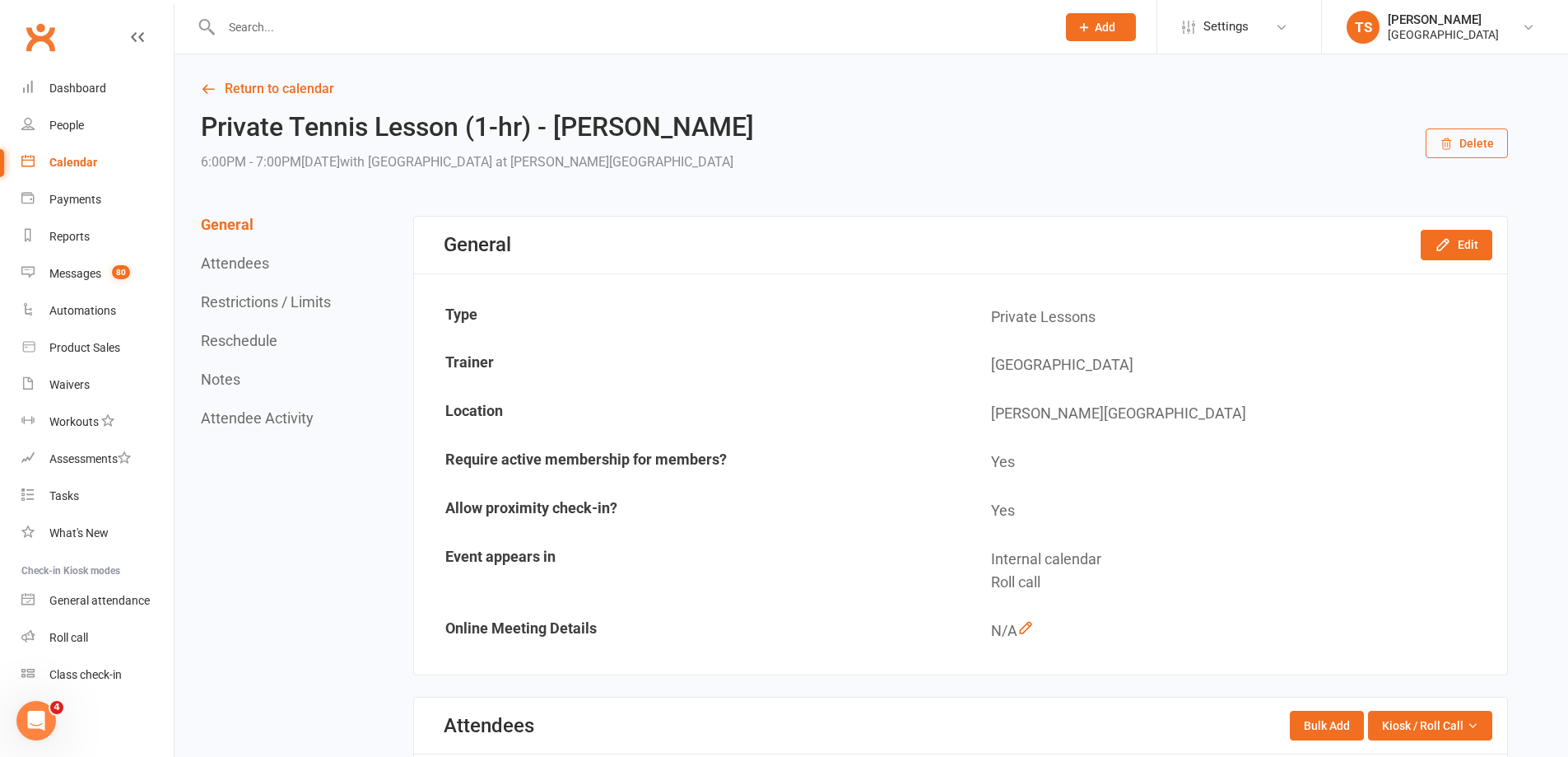
click at [1467, 147] on button "Delete" at bounding box center [1467, 143] width 82 height 29
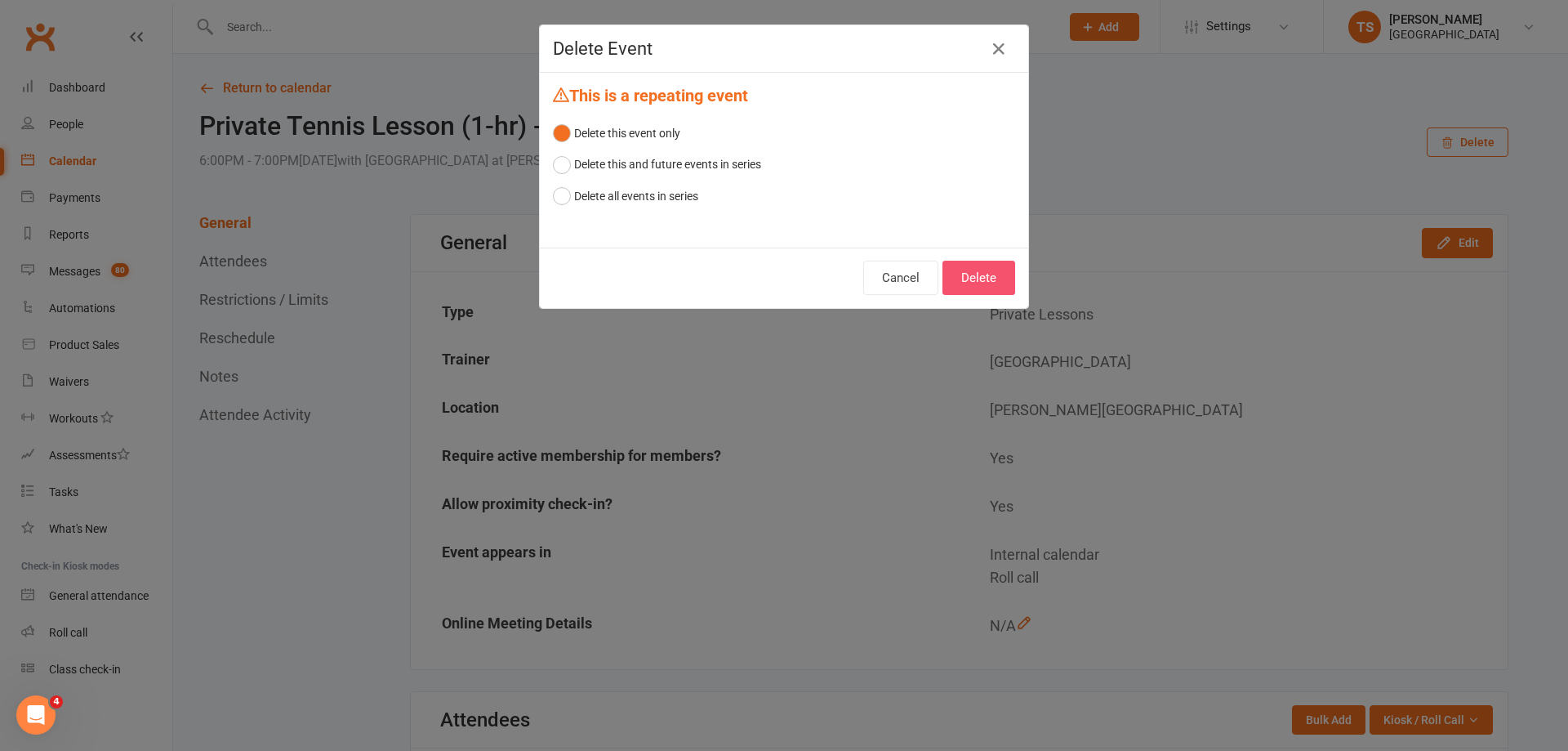
click at [994, 274] on button "Delete" at bounding box center [979, 278] width 73 height 34
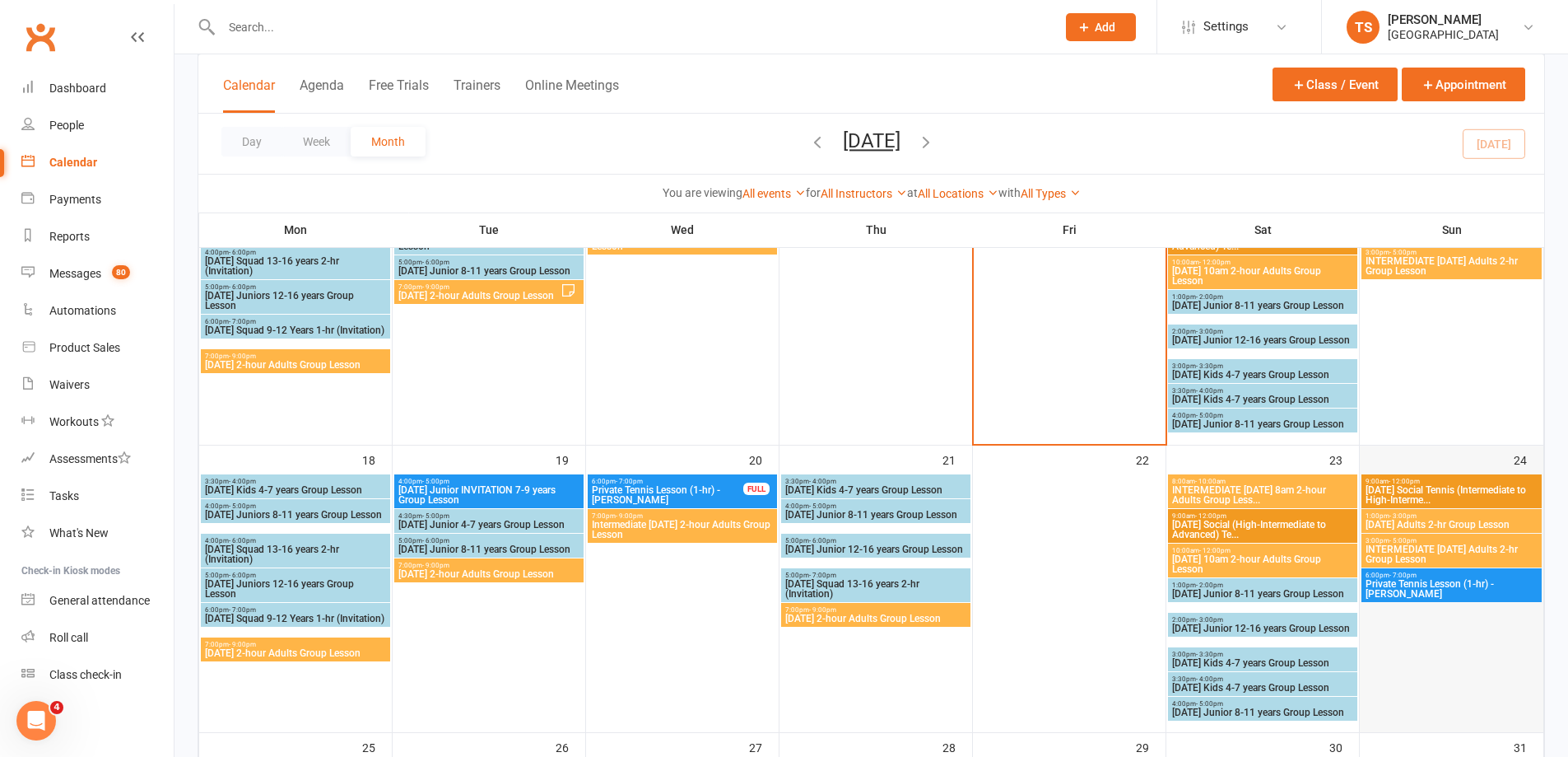
scroll to position [823, 0]
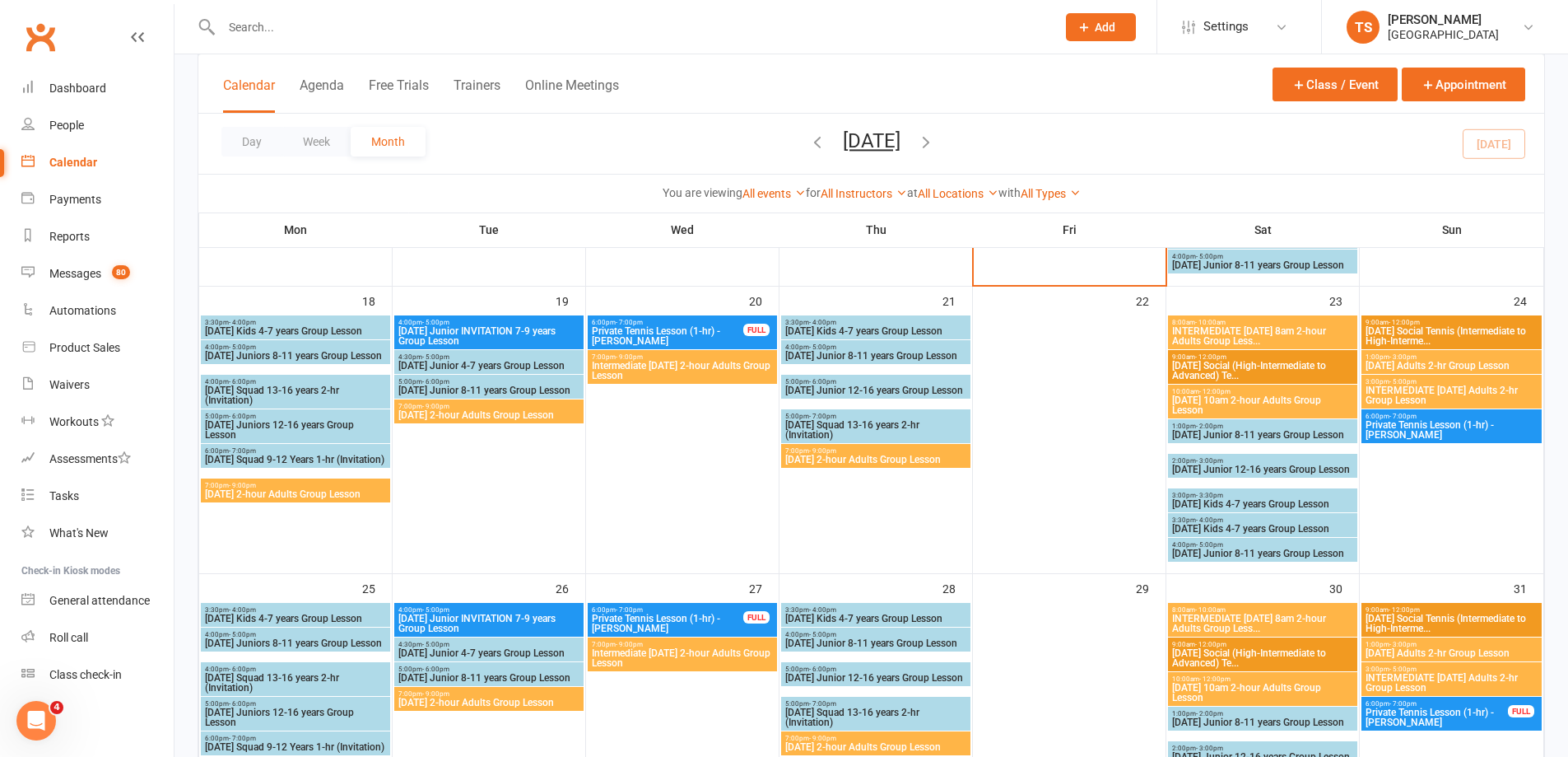
click at [1445, 420] on span "Private Tennis Lesson (1-hr) - [PERSON_NAME]" at bounding box center [1452, 429] width 174 height 19
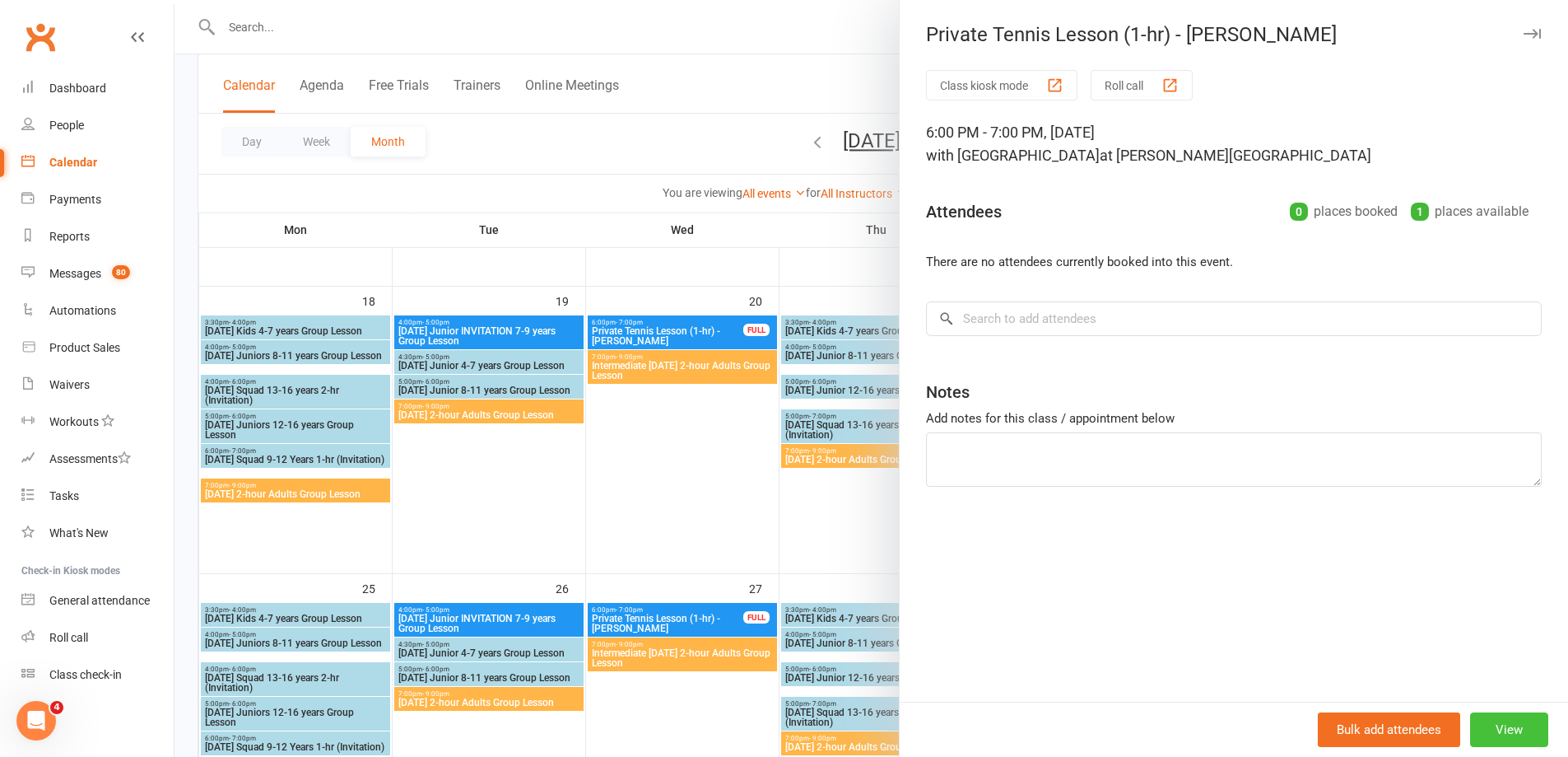
click at [1503, 720] on button "View" at bounding box center [1510, 729] width 78 height 35
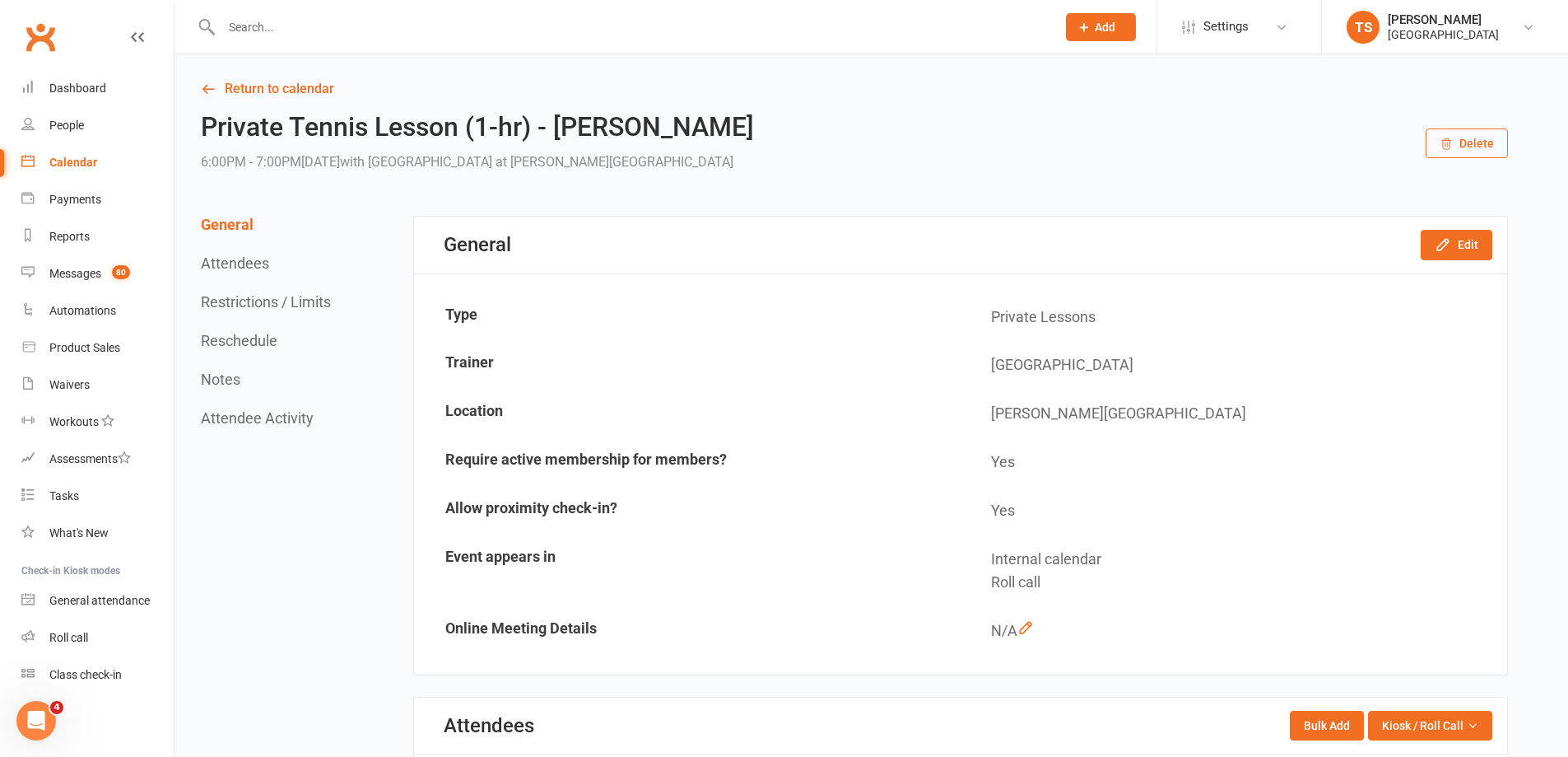
drag, startPoint x: 1468, startPoint y: 141, endPoint x: 1464, endPoint y: 148, distance: 8.1
click at [1464, 148] on button "Delete" at bounding box center [1467, 143] width 82 height 29
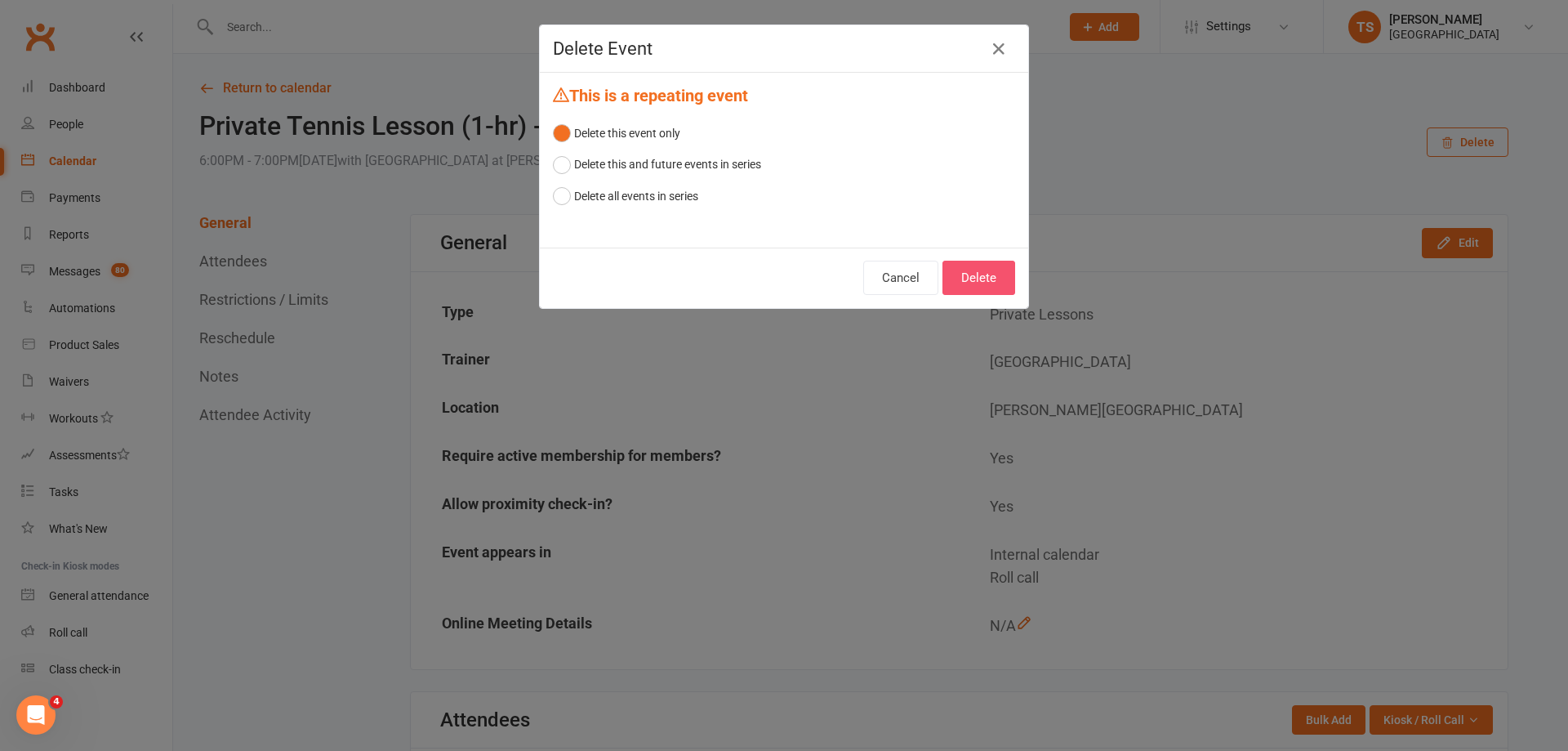
click at [961, 265] on button "Delete" at bounding box center [979, 278] width 73 height 34
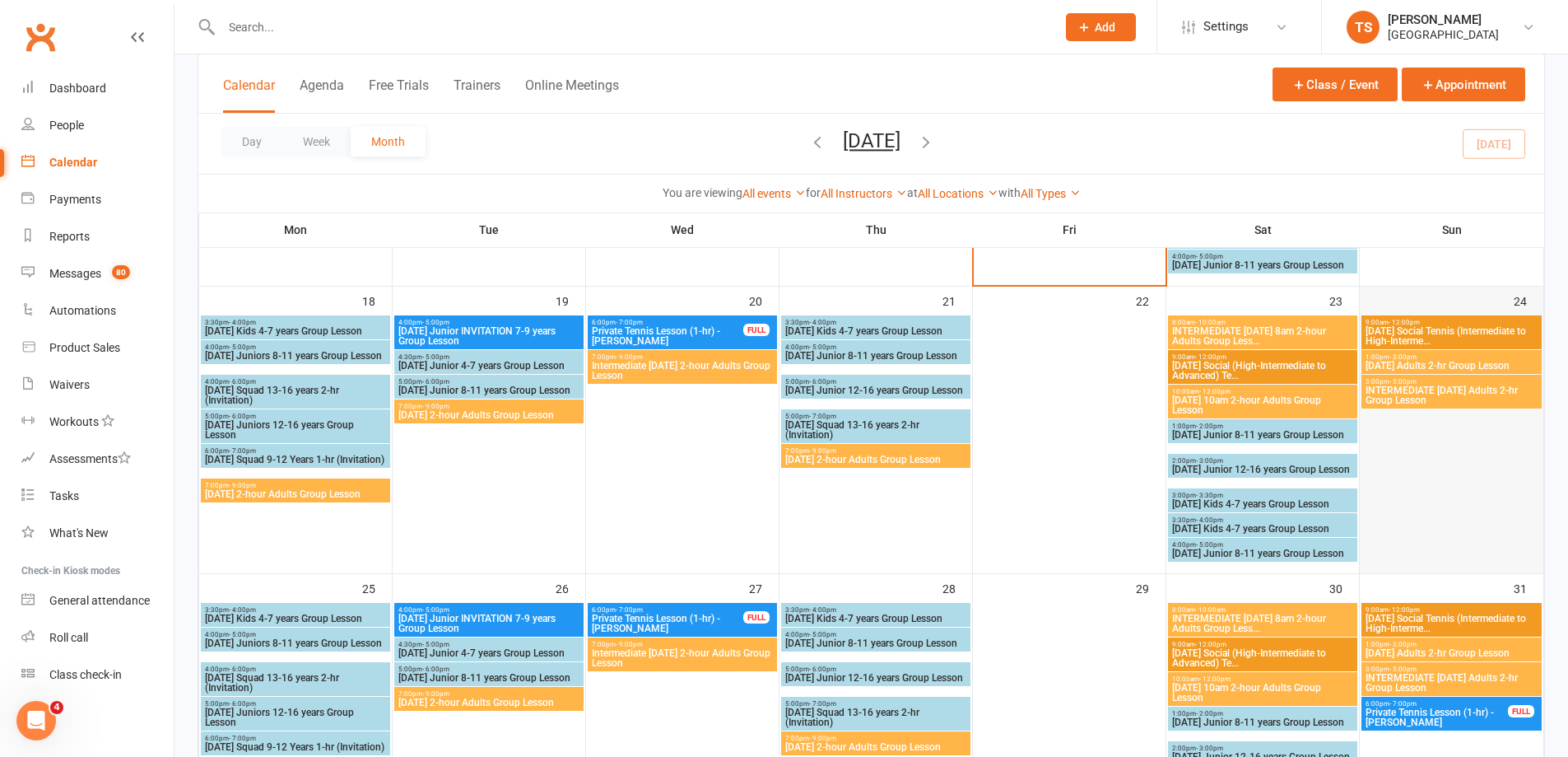
scroll to position [1153, 0]
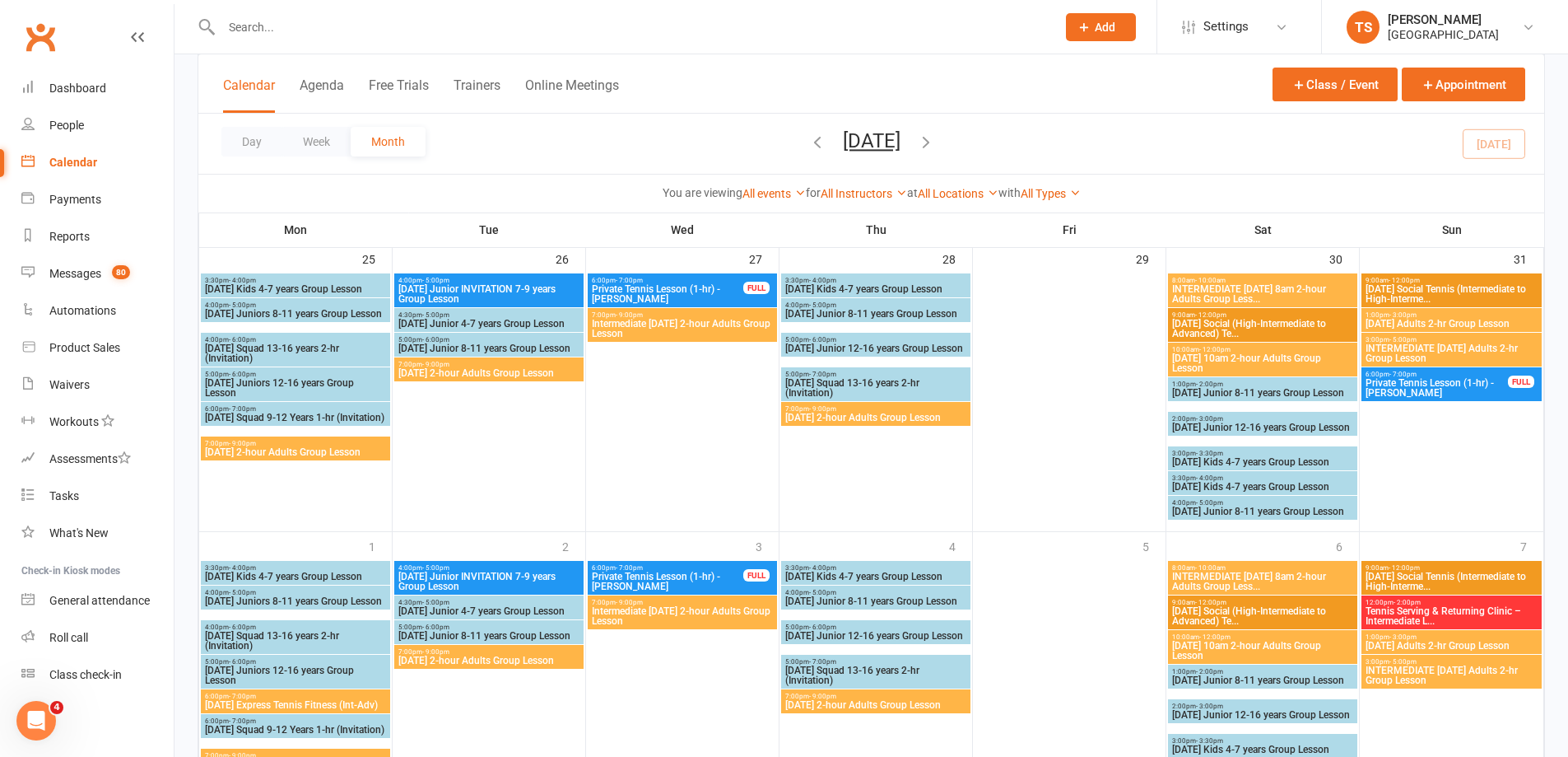
click at [1466, 387] on span "Private Tennis Lesson (1-hr) - [PERSON_NAME]" at bounding box center [1437, 388] width 144 height 19
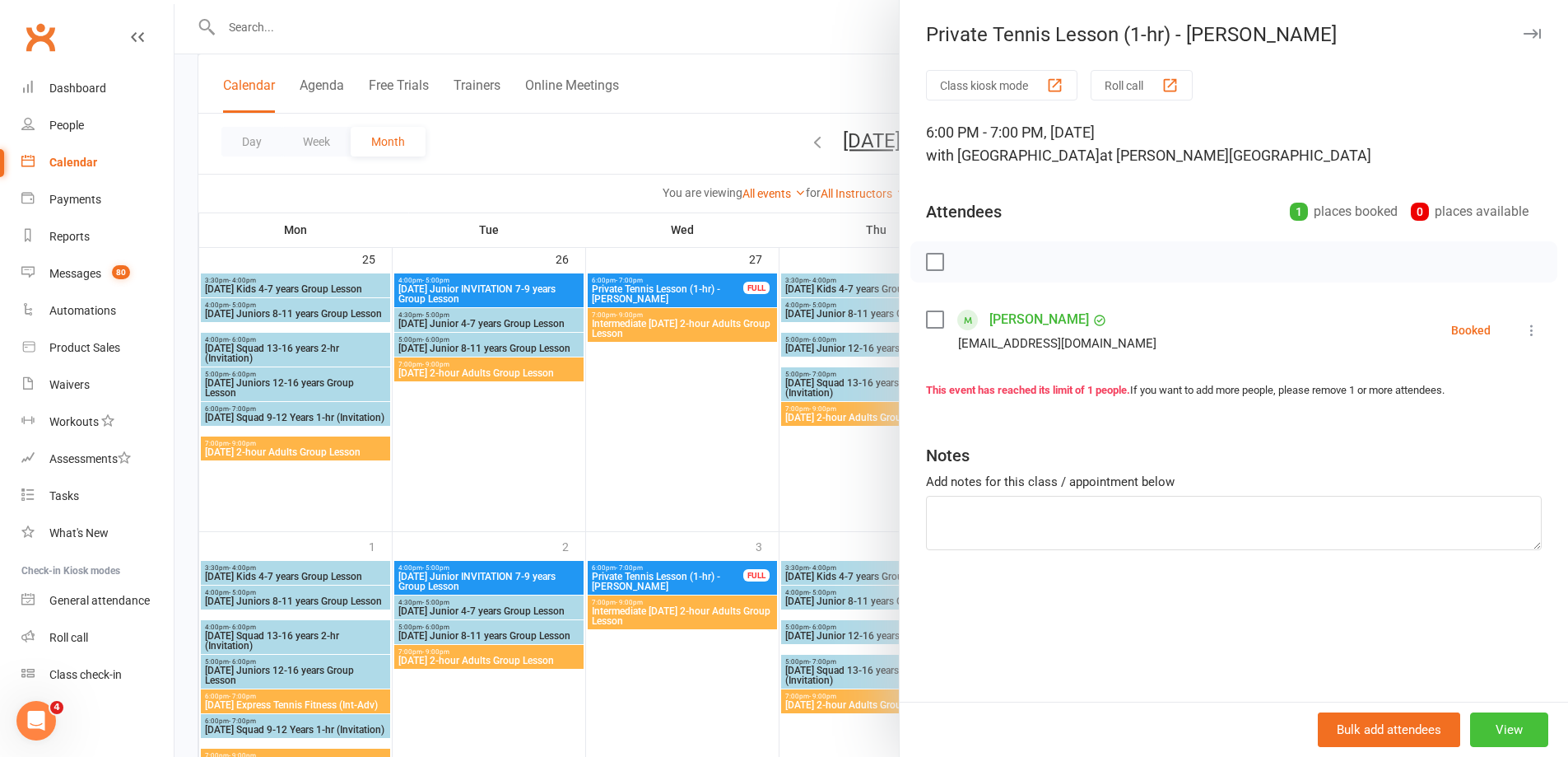
drag, startPoint x: 1526, startPoint y: 724, endPoint x: 1450, endPoint y: 641, distance: 112.5
click at [1525, 723] on button "View" at bounding box center [1510, 729] width 78 height 35
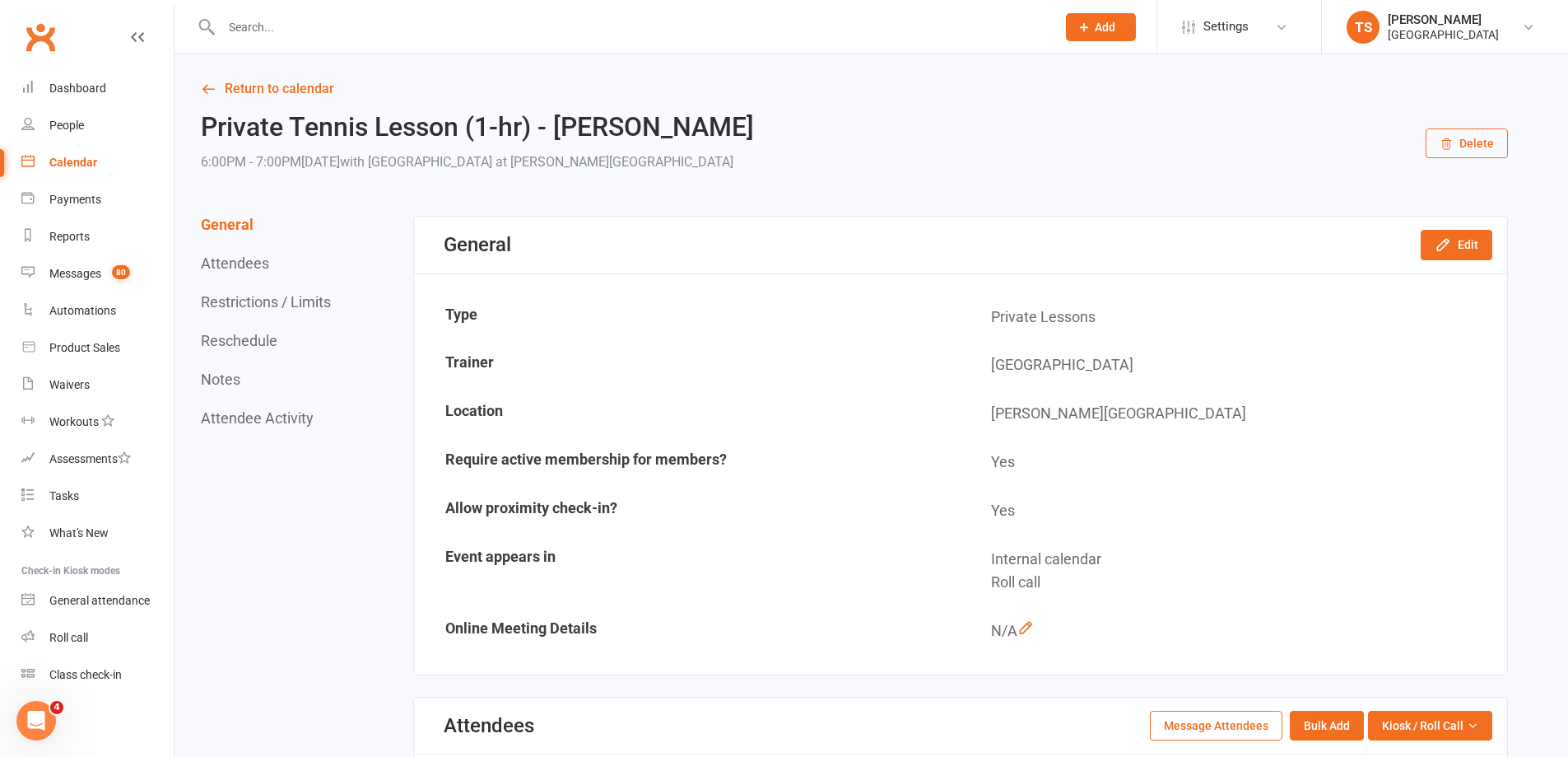
click at [1495, 144] on button "Delete" at bounding box center [1467, 143] width 82 height 29
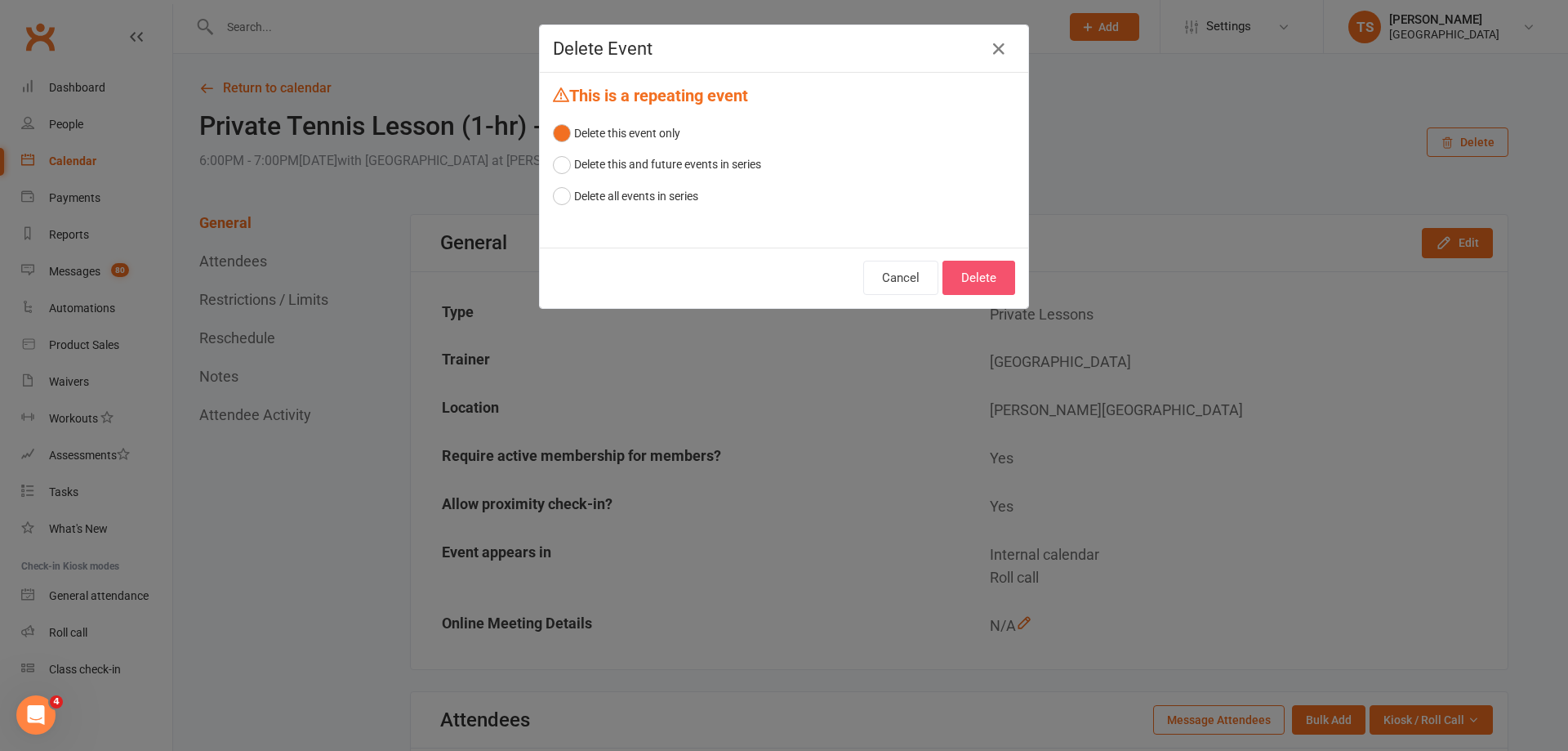
click at [988, 287] on button "Delete" at bounding box center [979, 278] width 73 height 34
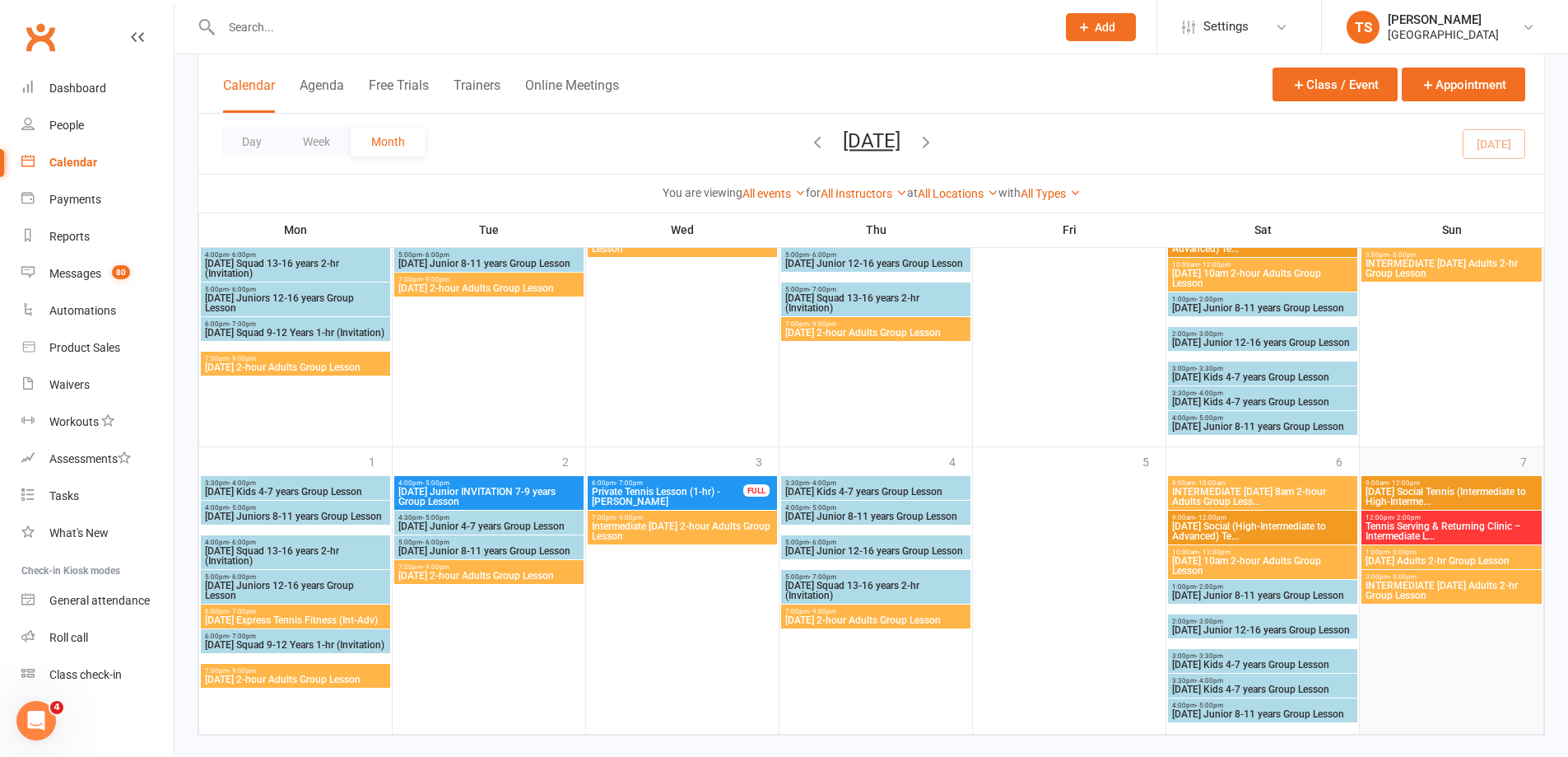
scroll to position [1263, 0]
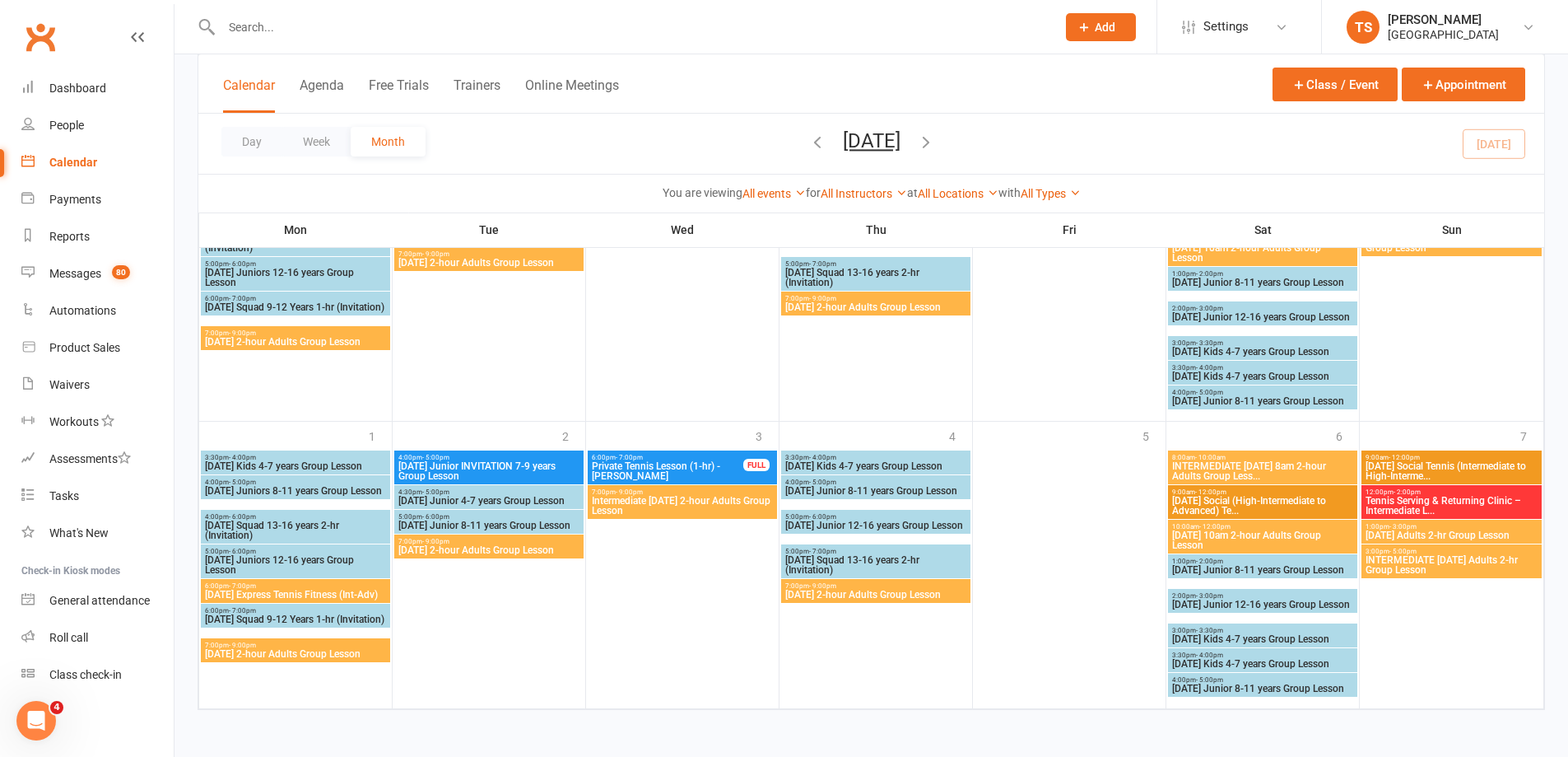
click at [935, 140] on icon "button" at bounding box center [926, 142] width 18 height 18
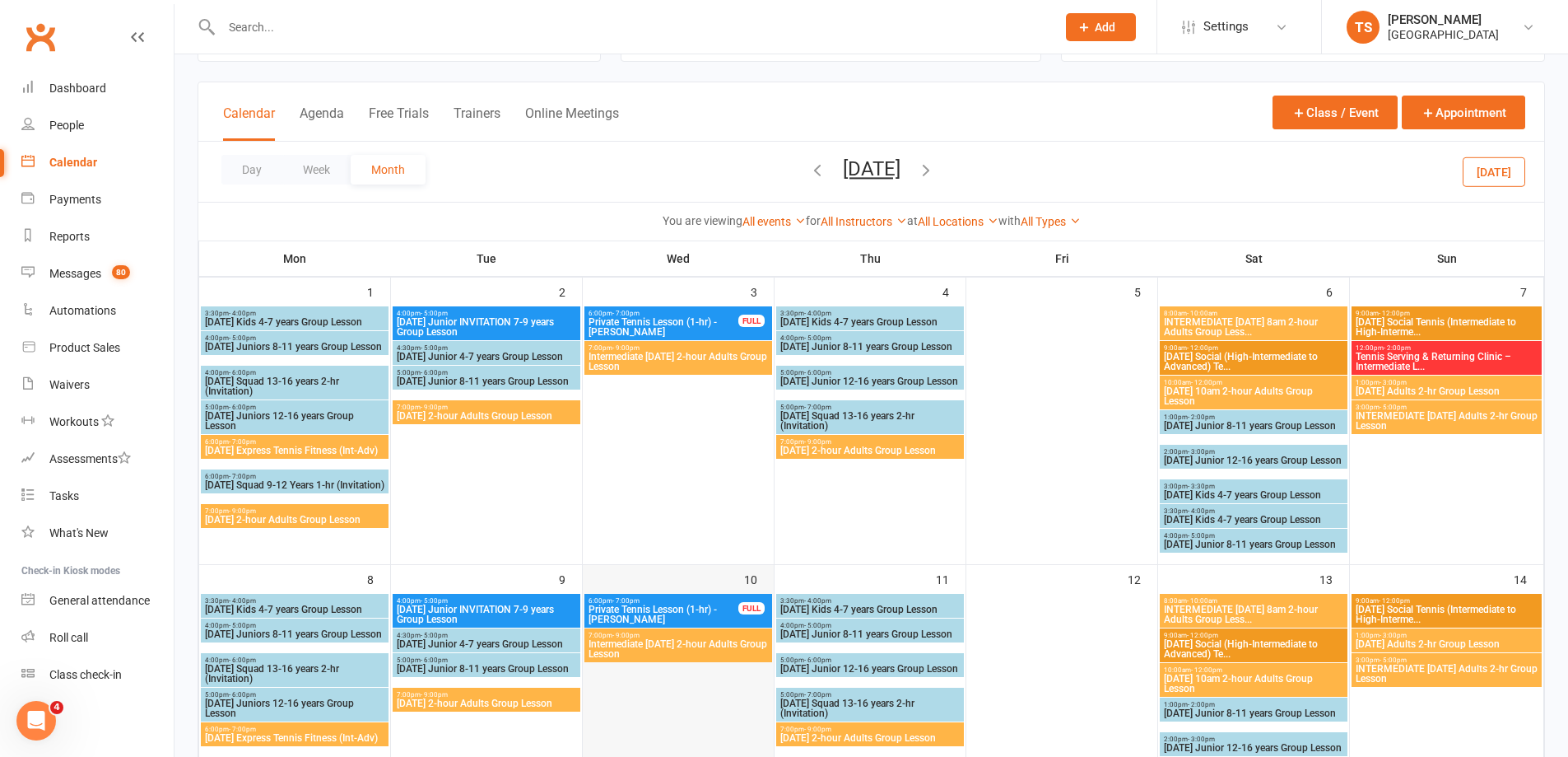
scroll to position [0, 0]
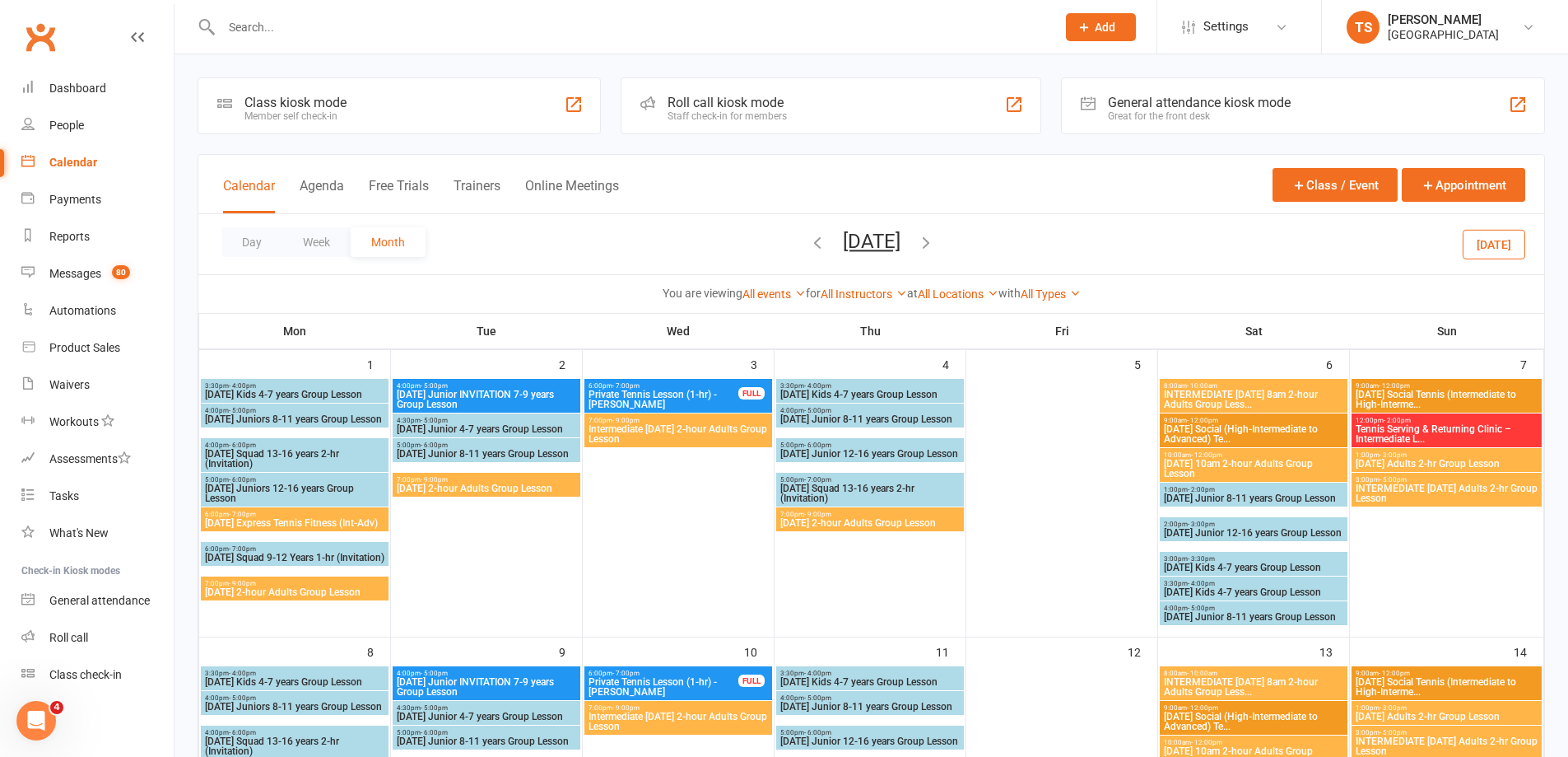
click at [687, 687] on span "Private Tennis Lesson (1-hr) - [PERSON_NAME]" at bounding box center [663, 686] width 151 height 19
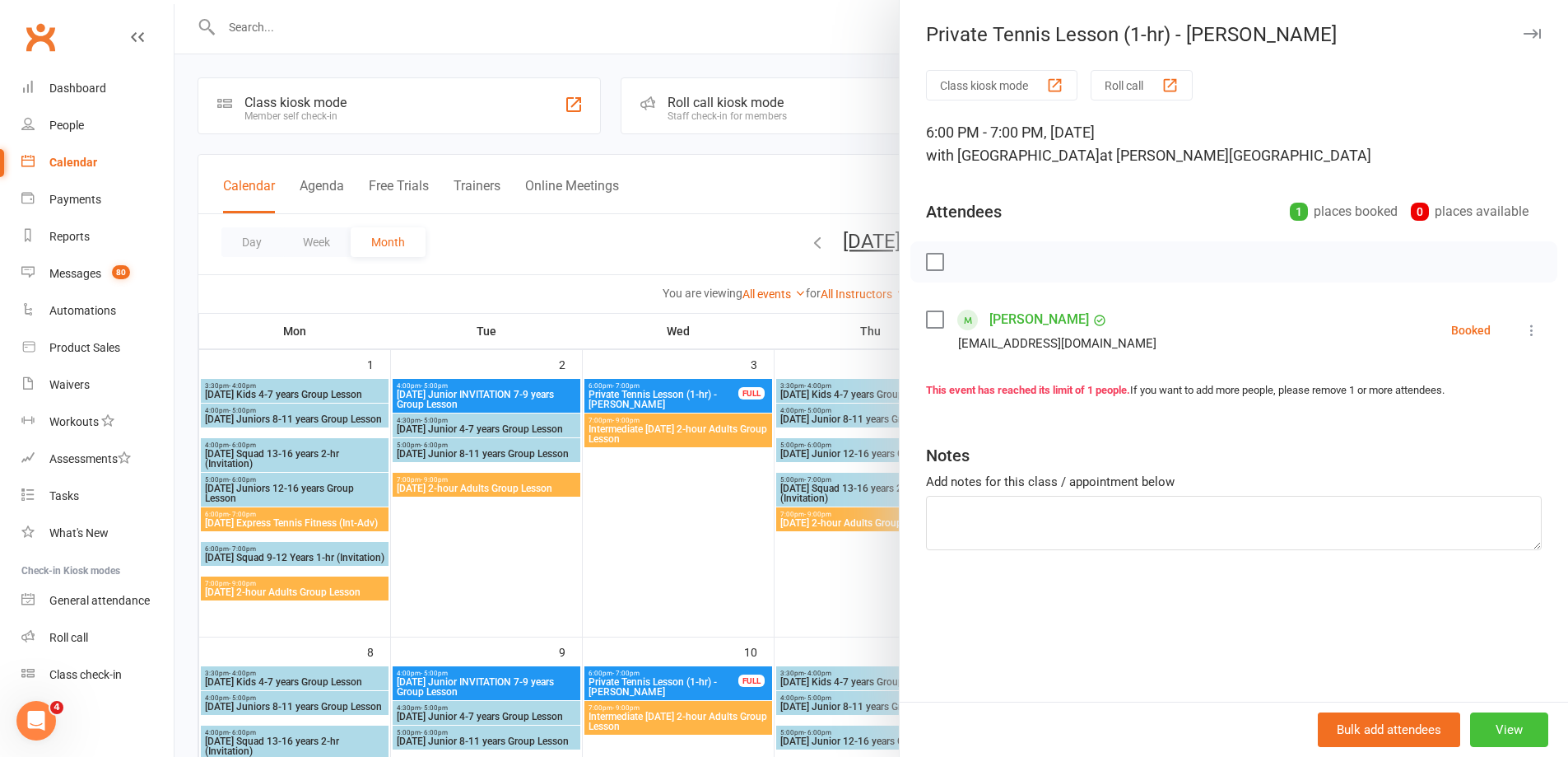
click at [1496, 730] on button "View" at bounding box center [1510, 729] width 78 height 35
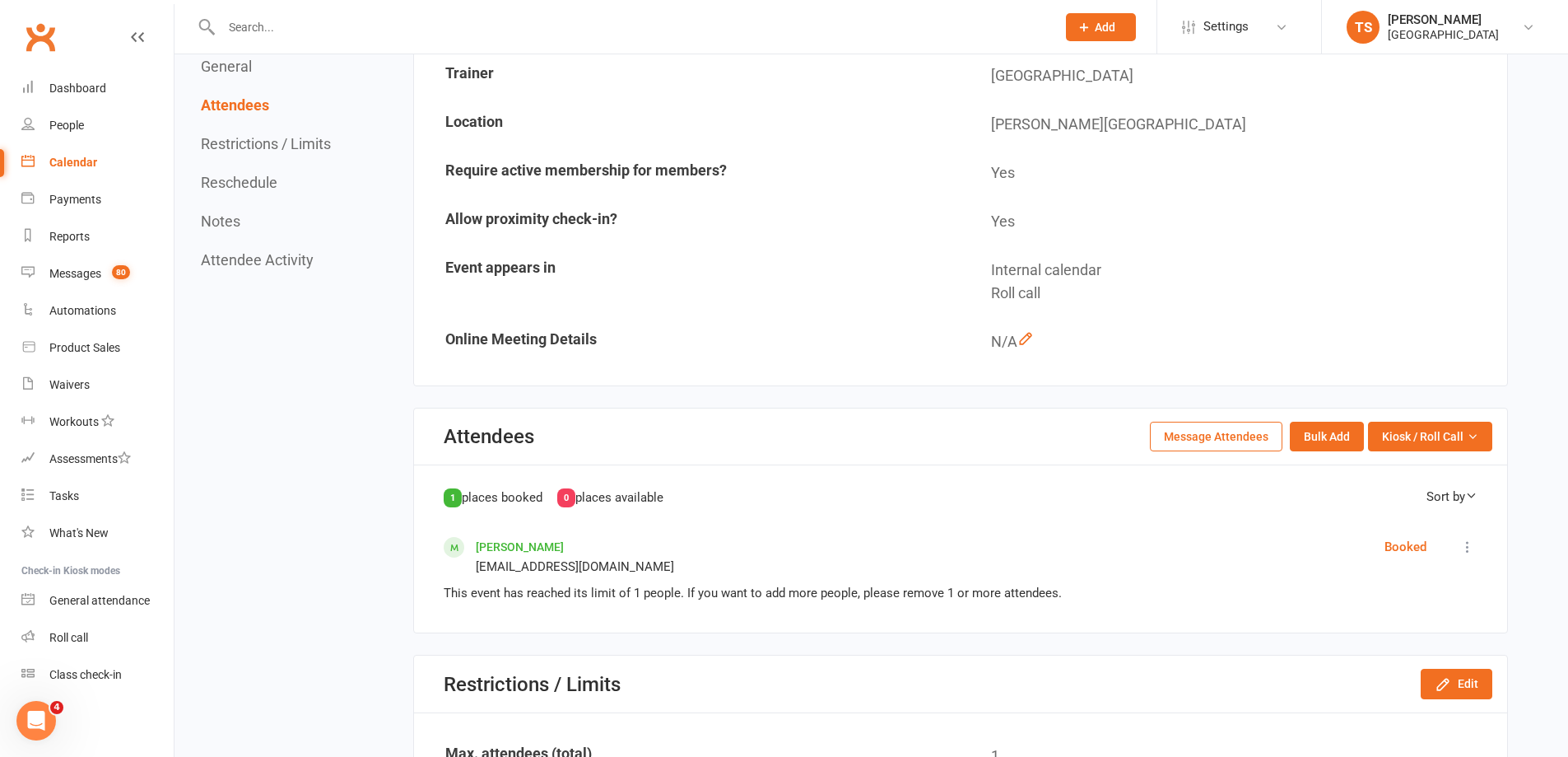
scroll to position [329, 0]
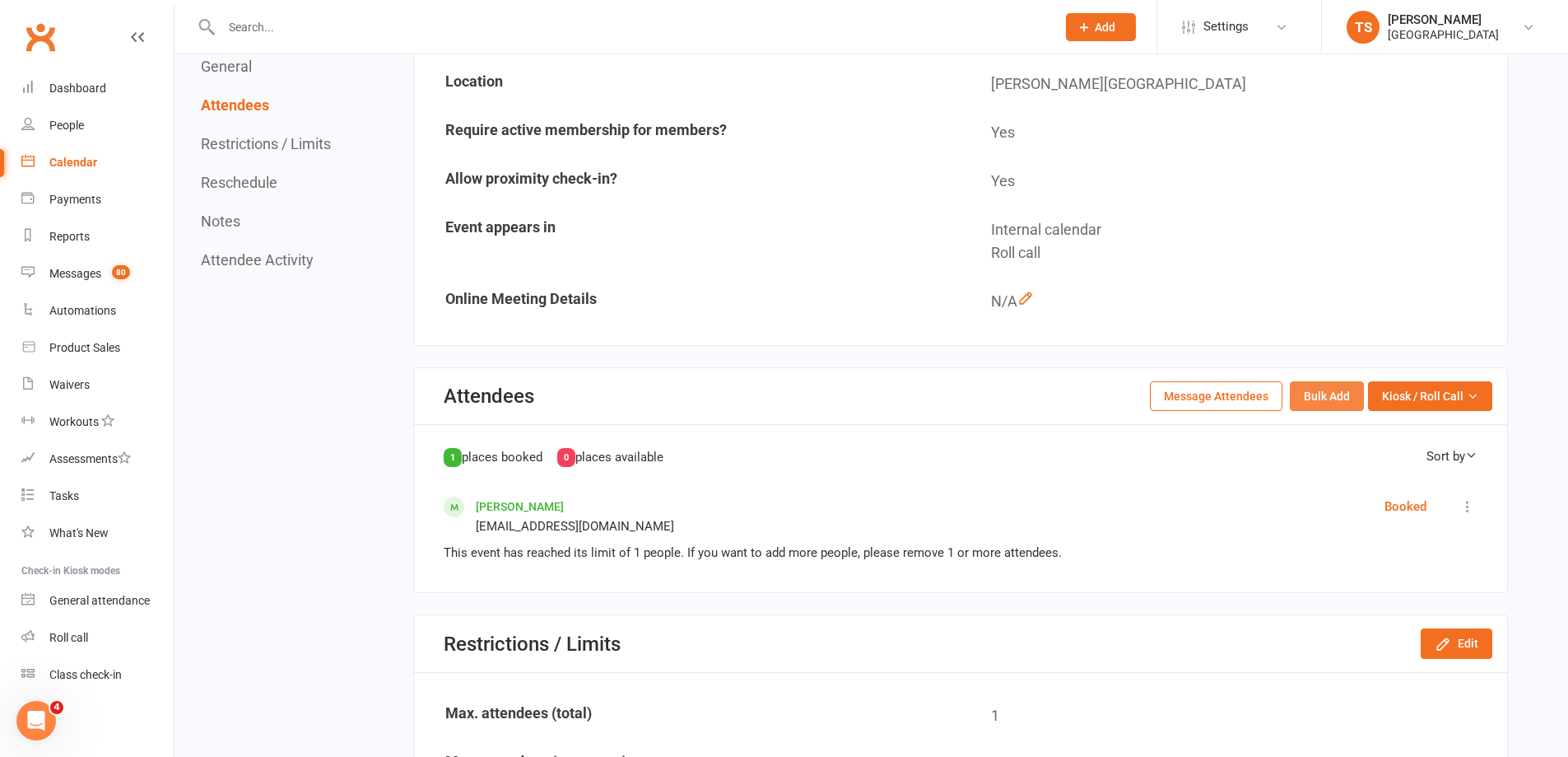
click at [1324, 395] on button "Bulk Add" at bounding box center [1327, 396] width 74 height 29
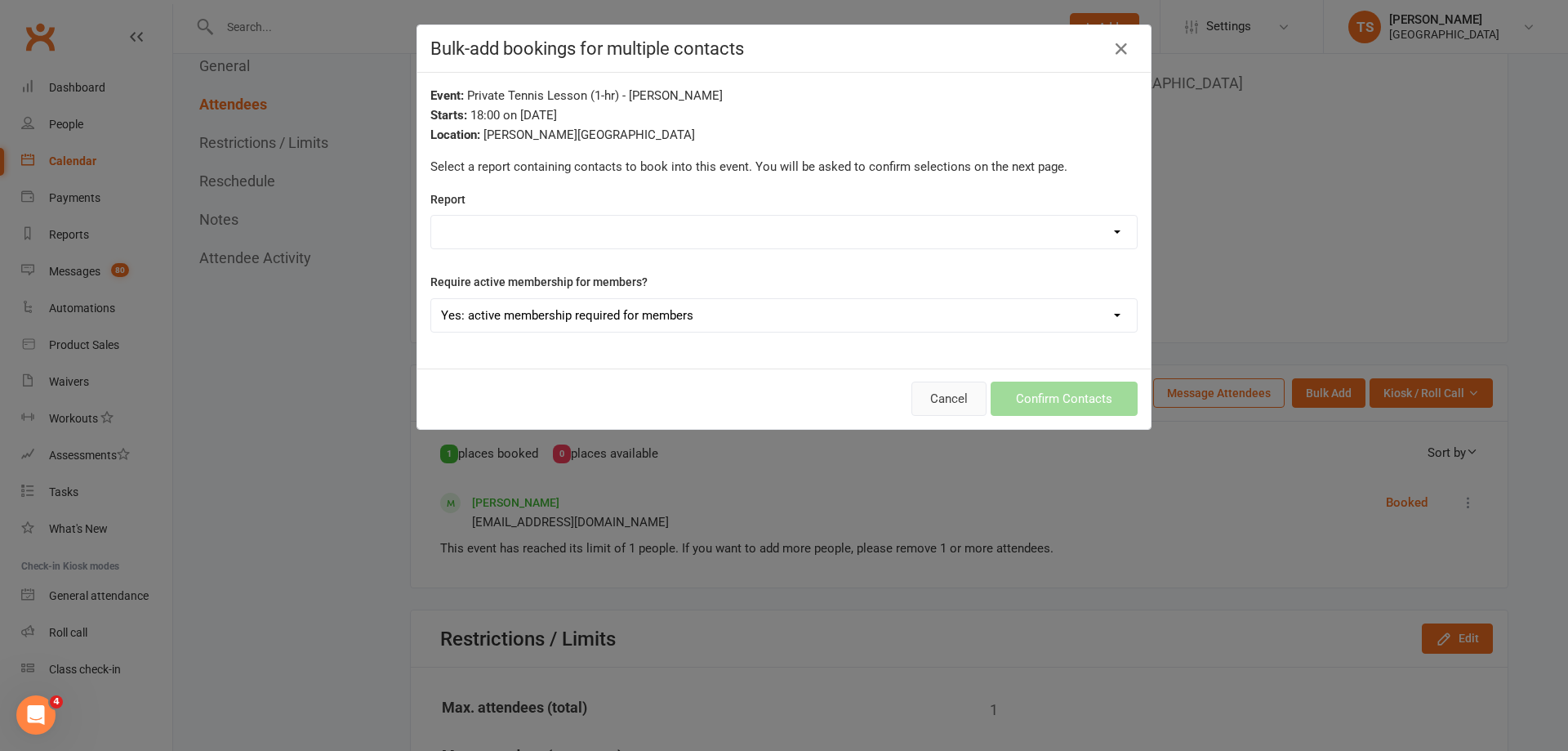
click at [932, 394] on button "Cancel" at bounding box center [950, 398] width 76 height 34
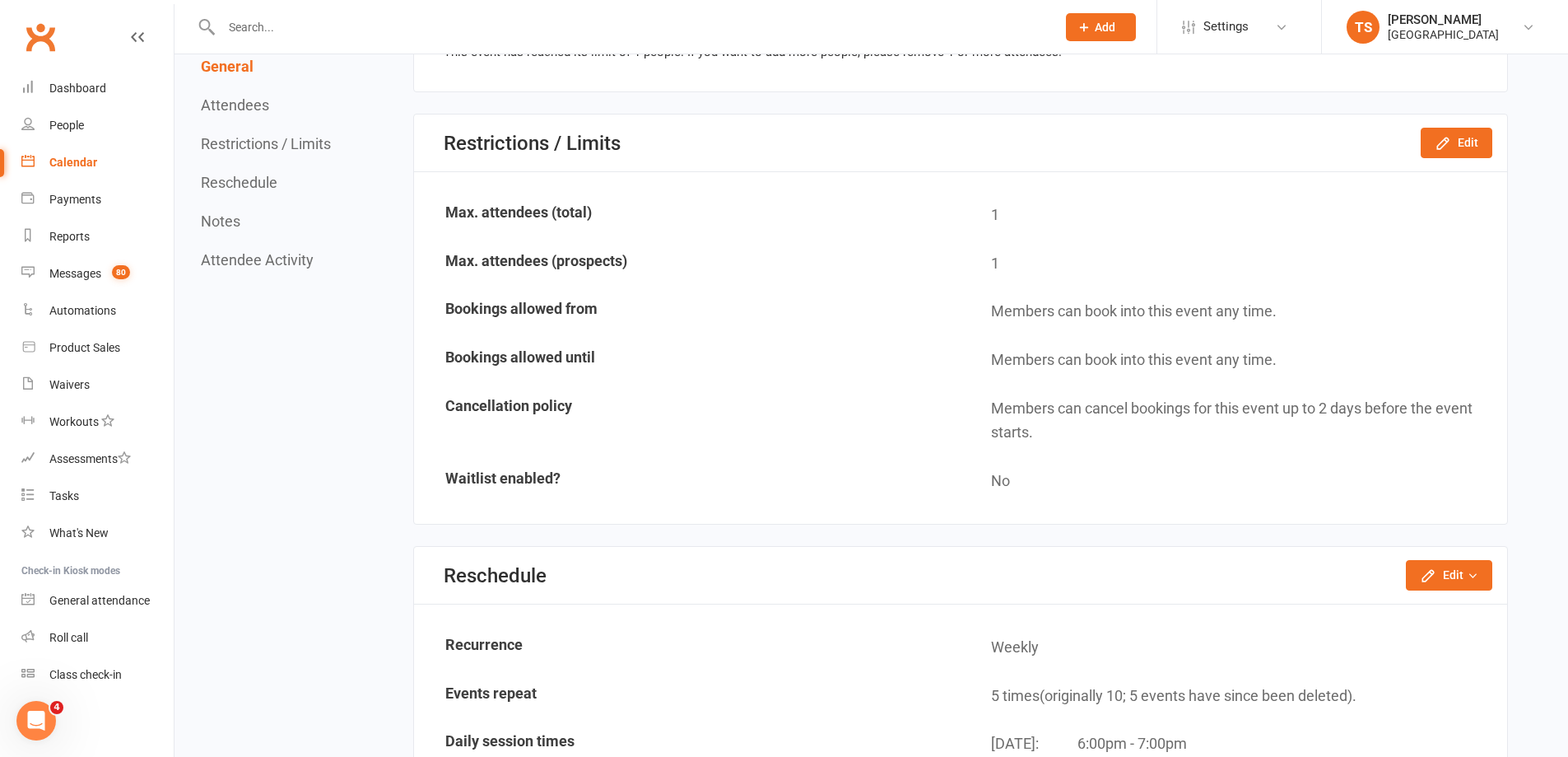
scroll to position [823, 0]
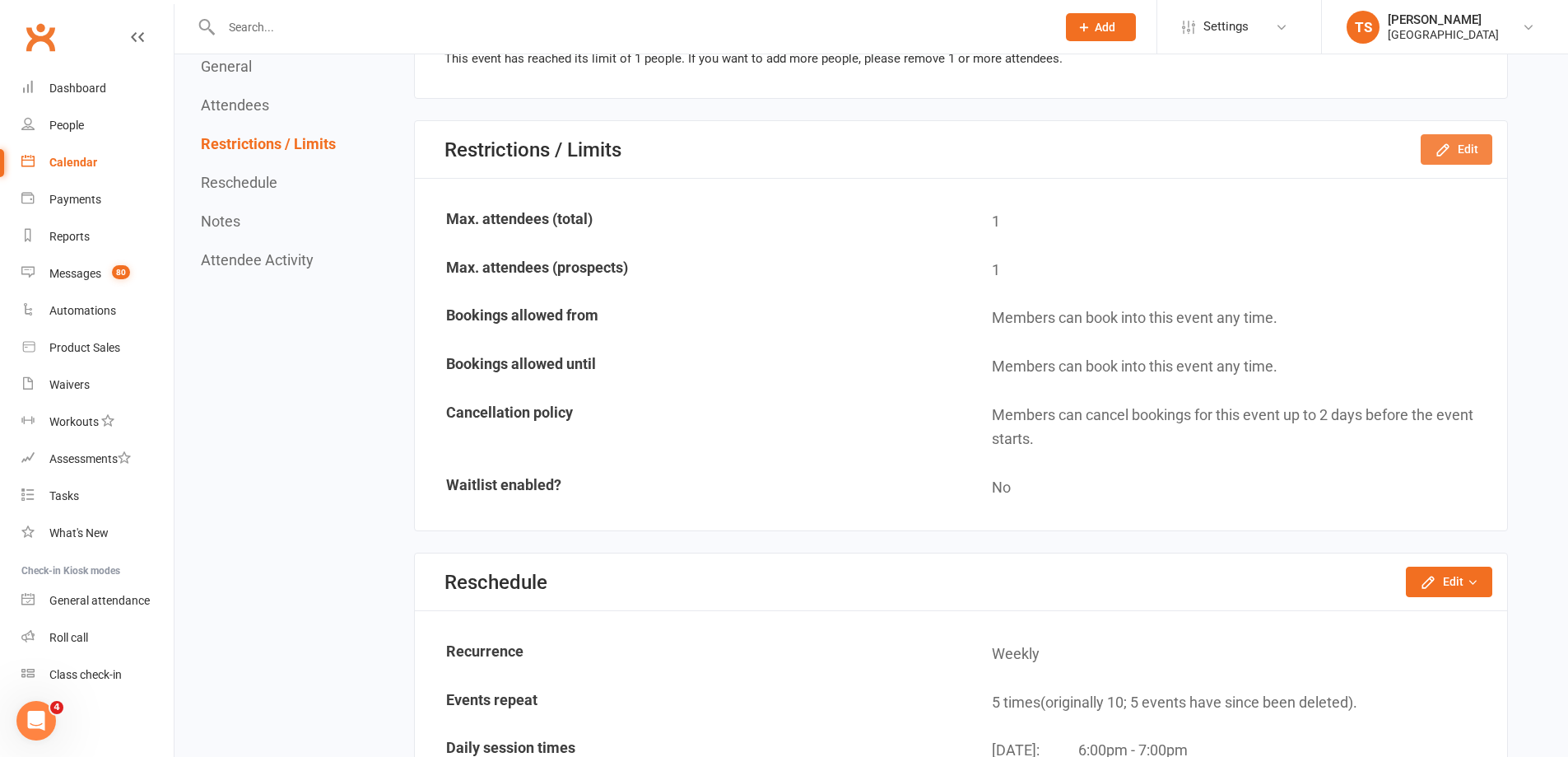
click at [1483, 144] on button "Edit" at bounding box center [1456, 149] width 72 height 29
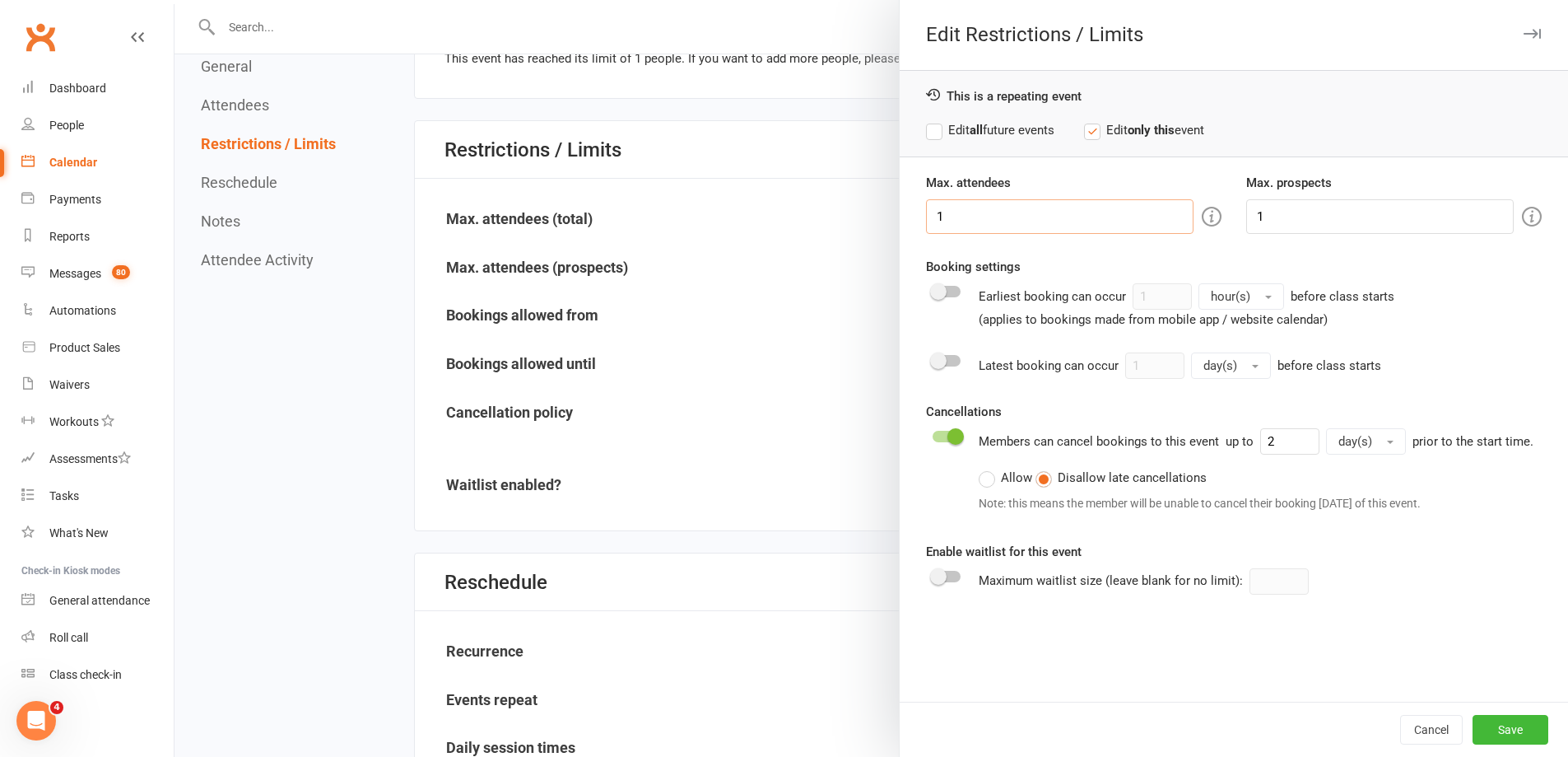
drag, startPoint x: 965, startPoint y: 225, endPoint x: 923, endPoint y: 210, distance: 44.6
click at [926, 212] on input "1" at bounding box center [1060, 216] width 267 height 35
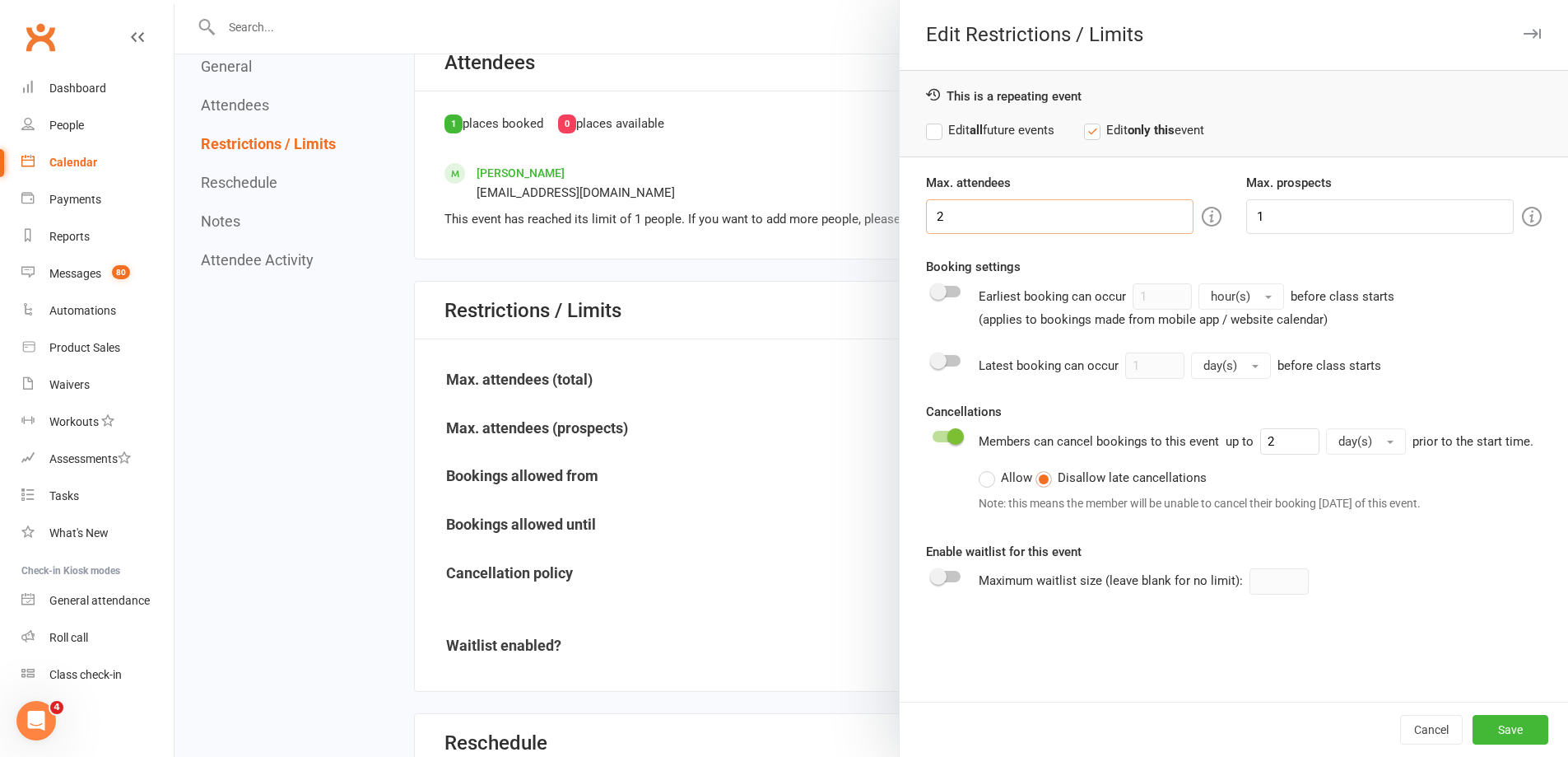
scroll to position [659, 0]
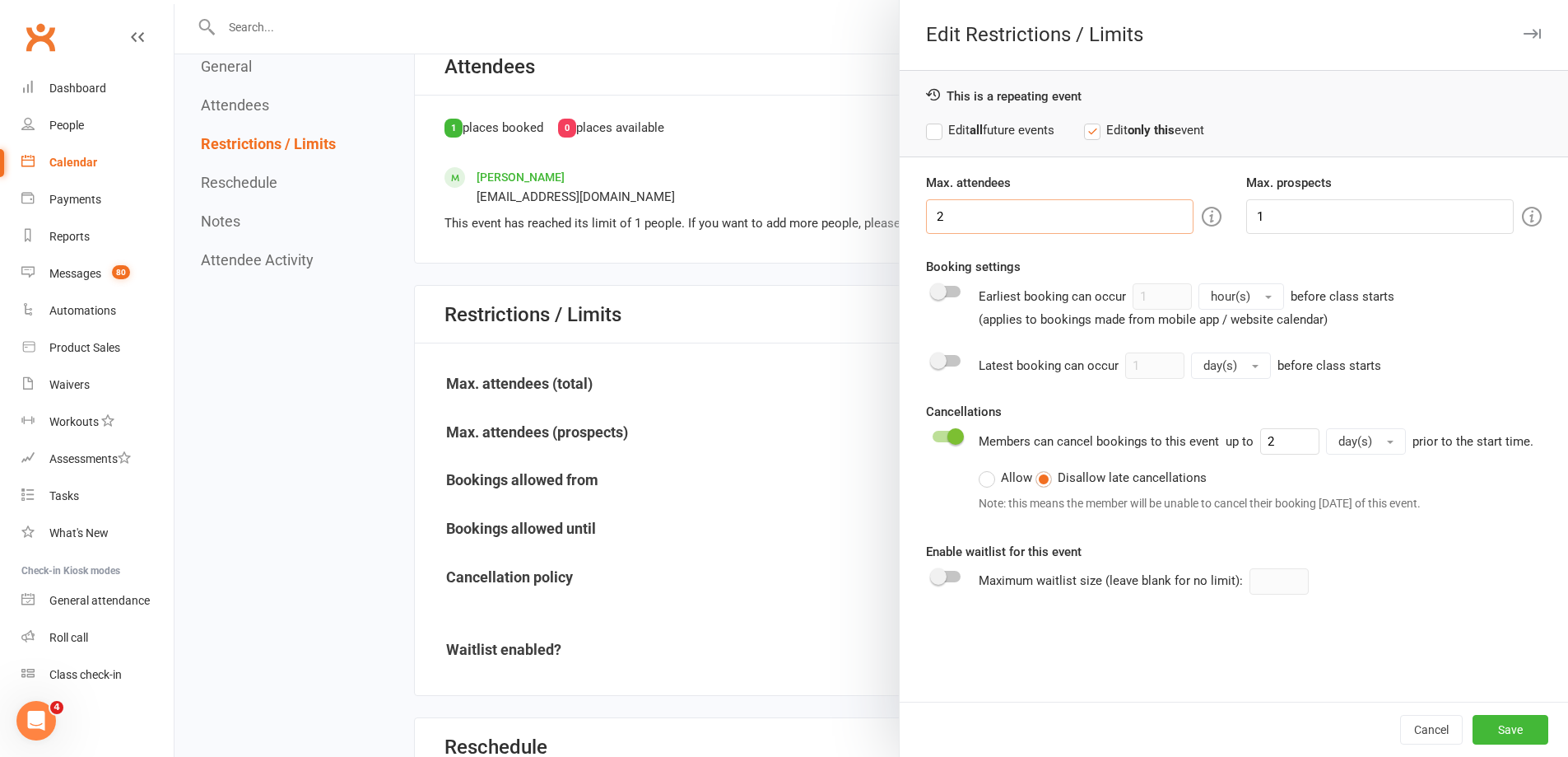
type input "2"
click at [928, 129] on label "Edit all future events" at bounding box center [990, 130] width 128 height 19
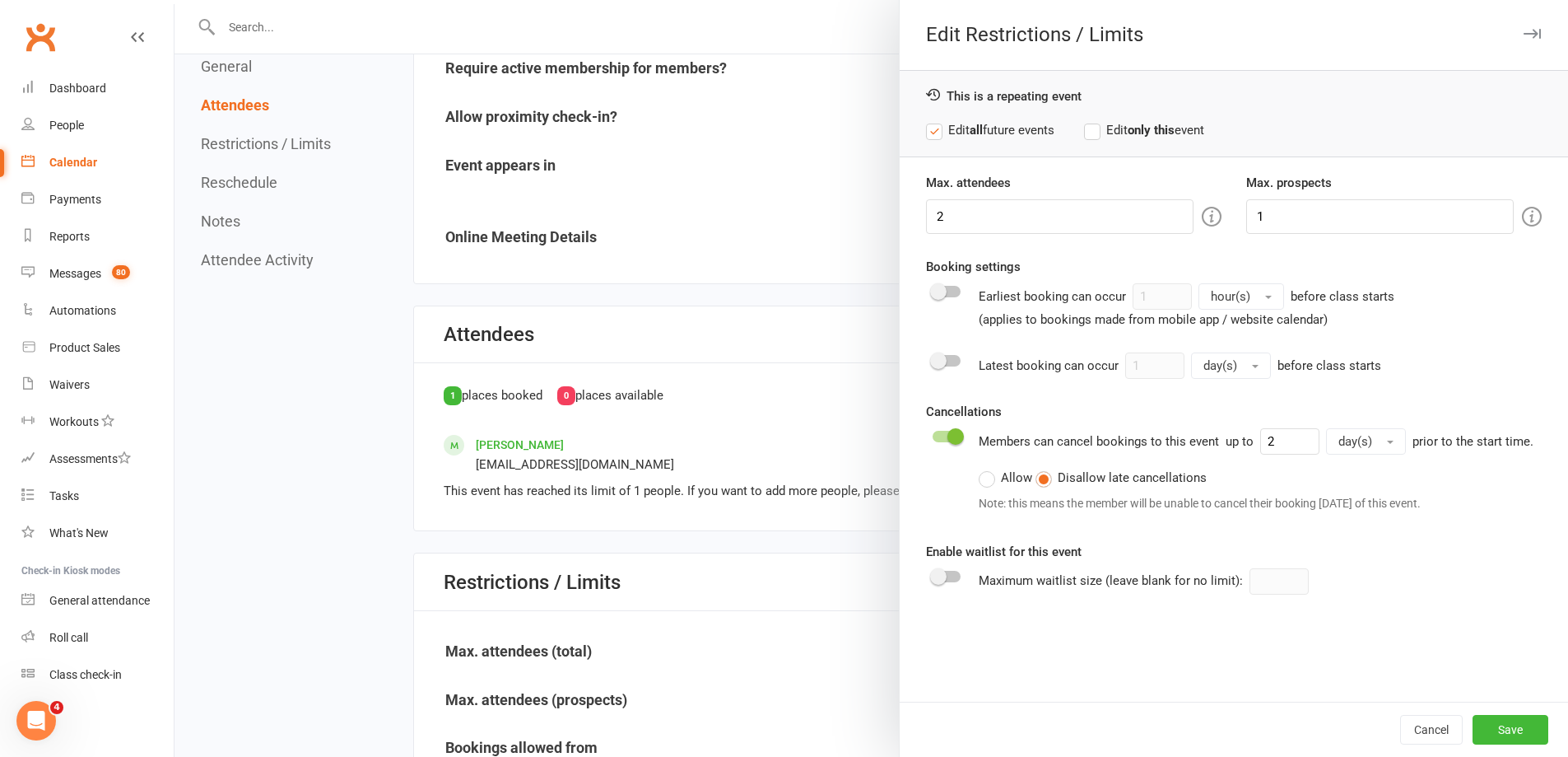
scroll to position [247, 0]
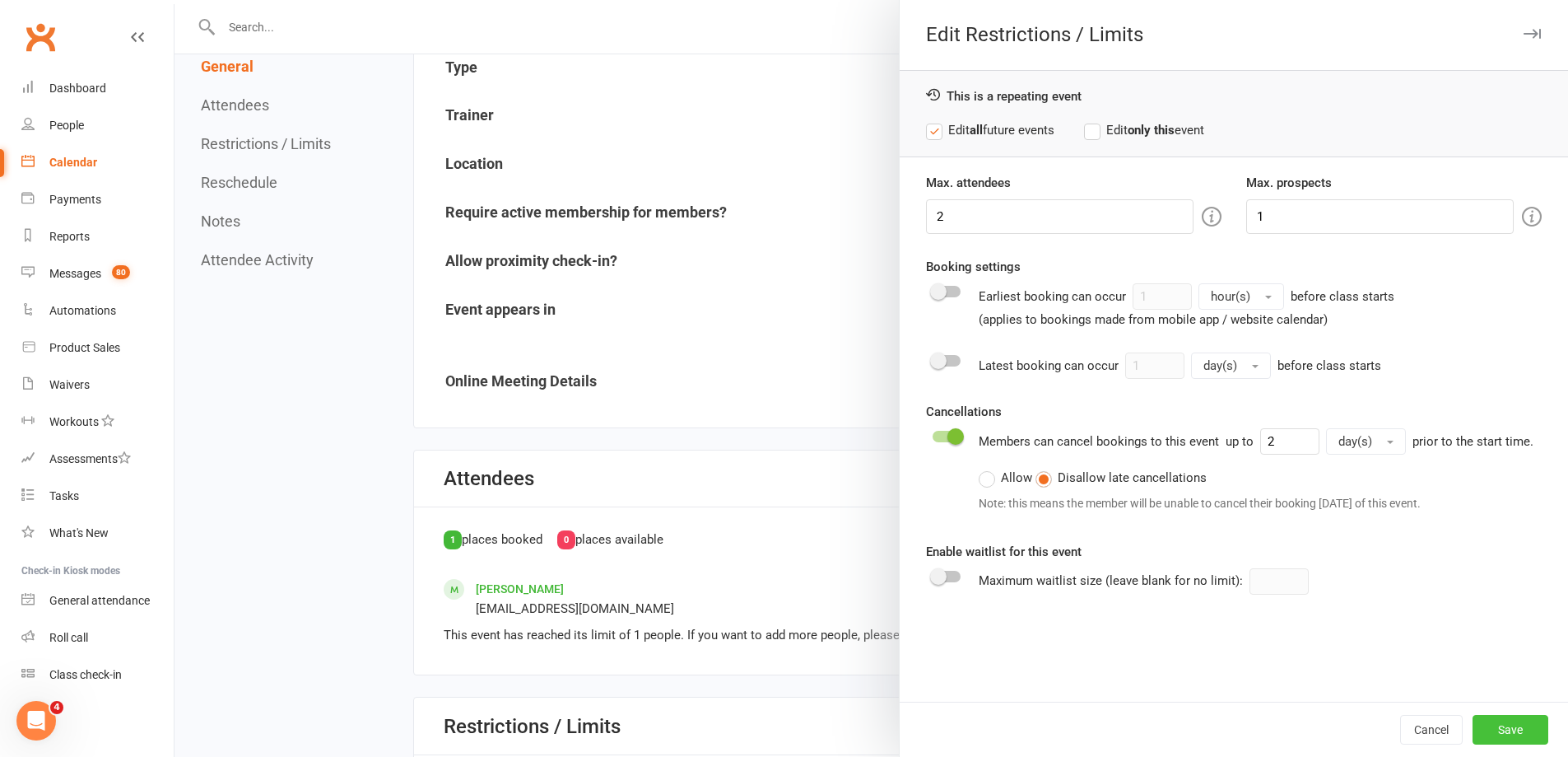
click at [1509, 724] on button "Save" at bounding box center [1511, 729] width 76 height 29
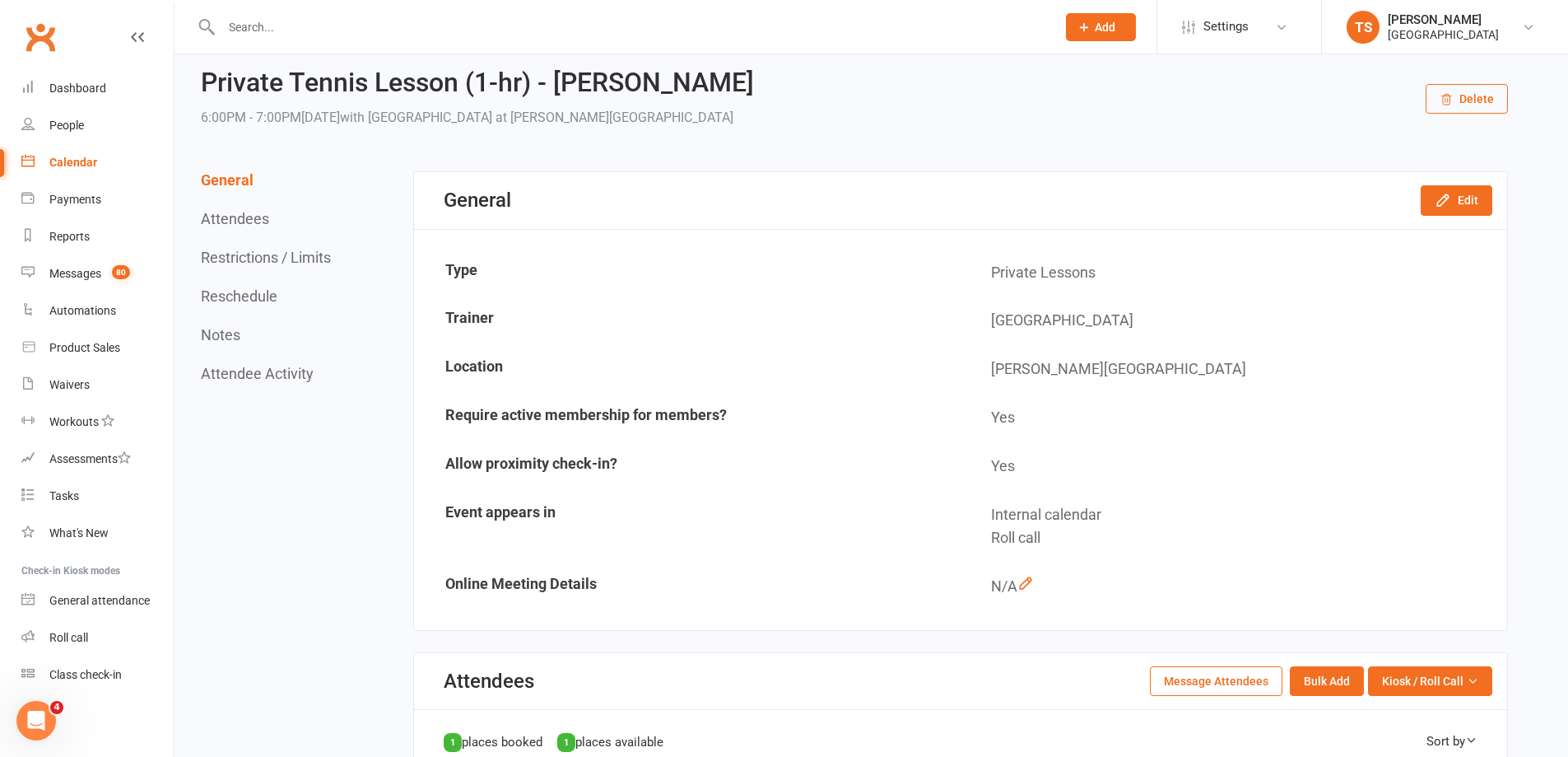
scroll to position [82, 0]
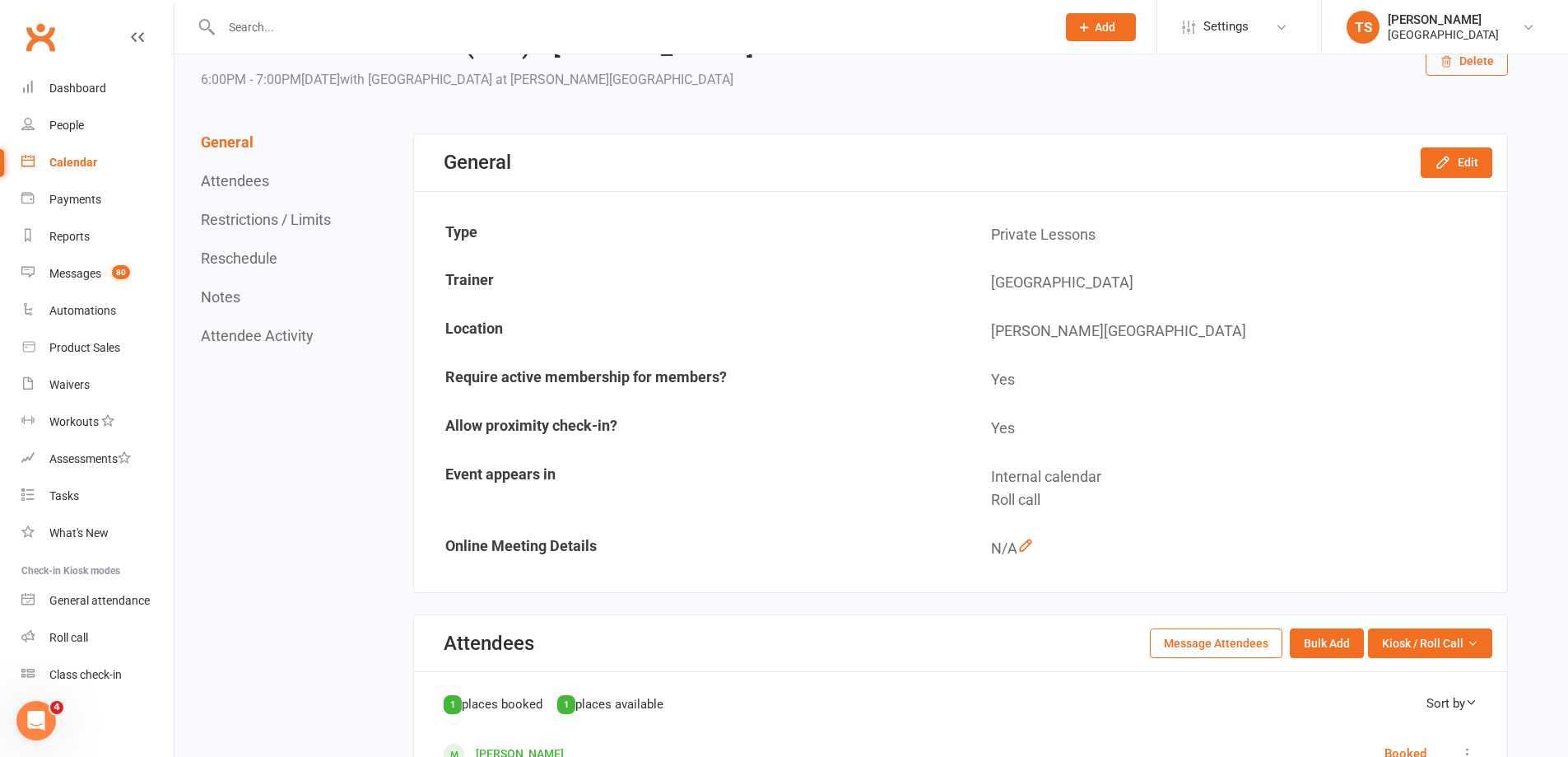
click at [250, 263] on button "Reschedule" at bounding box center [239, 259] width 76 height 18
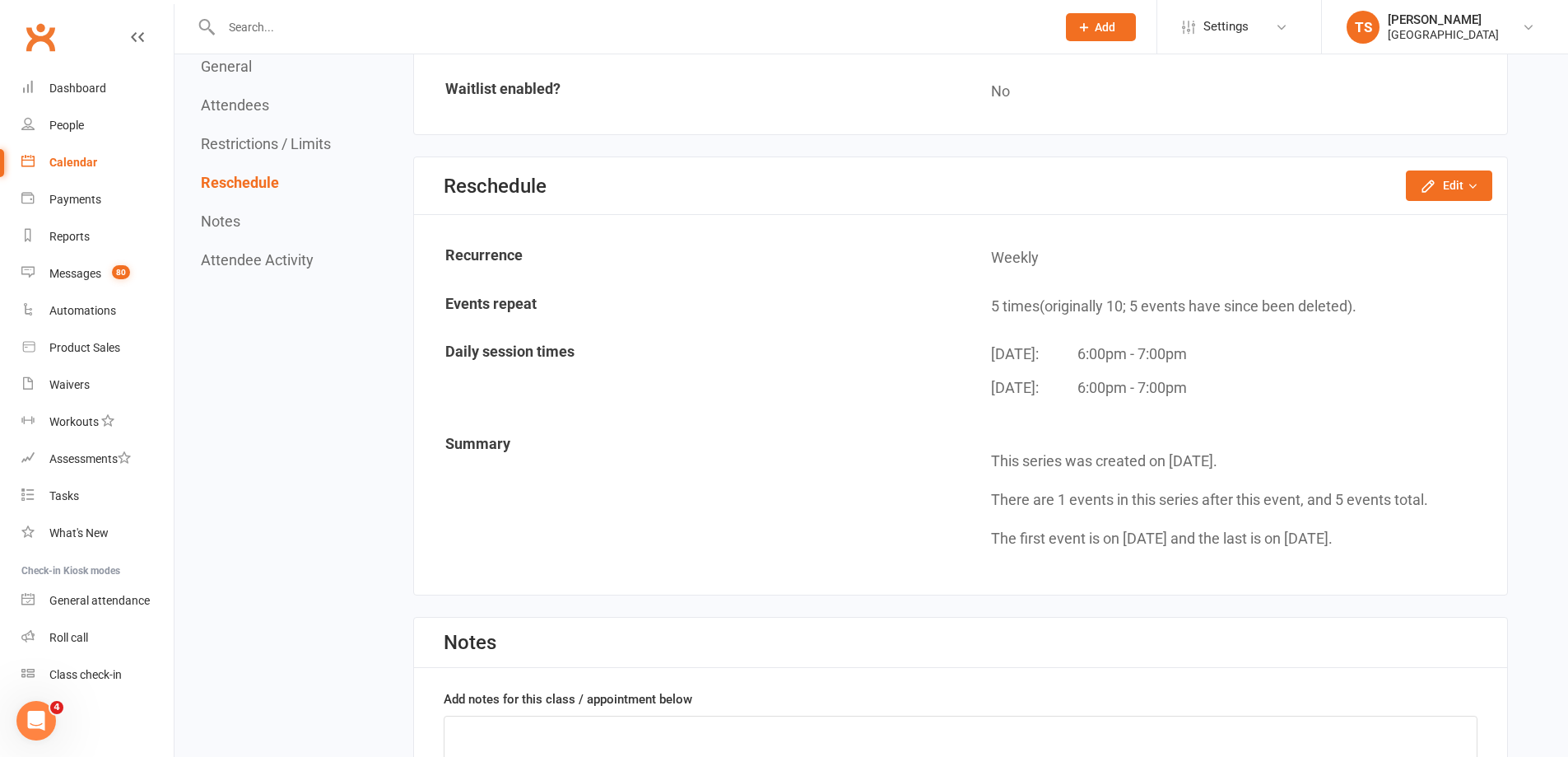
scroll to position [1254, 0]
click at [1427, 182] on icon "button" at bounding box center [1428, 188] width 17 height 17
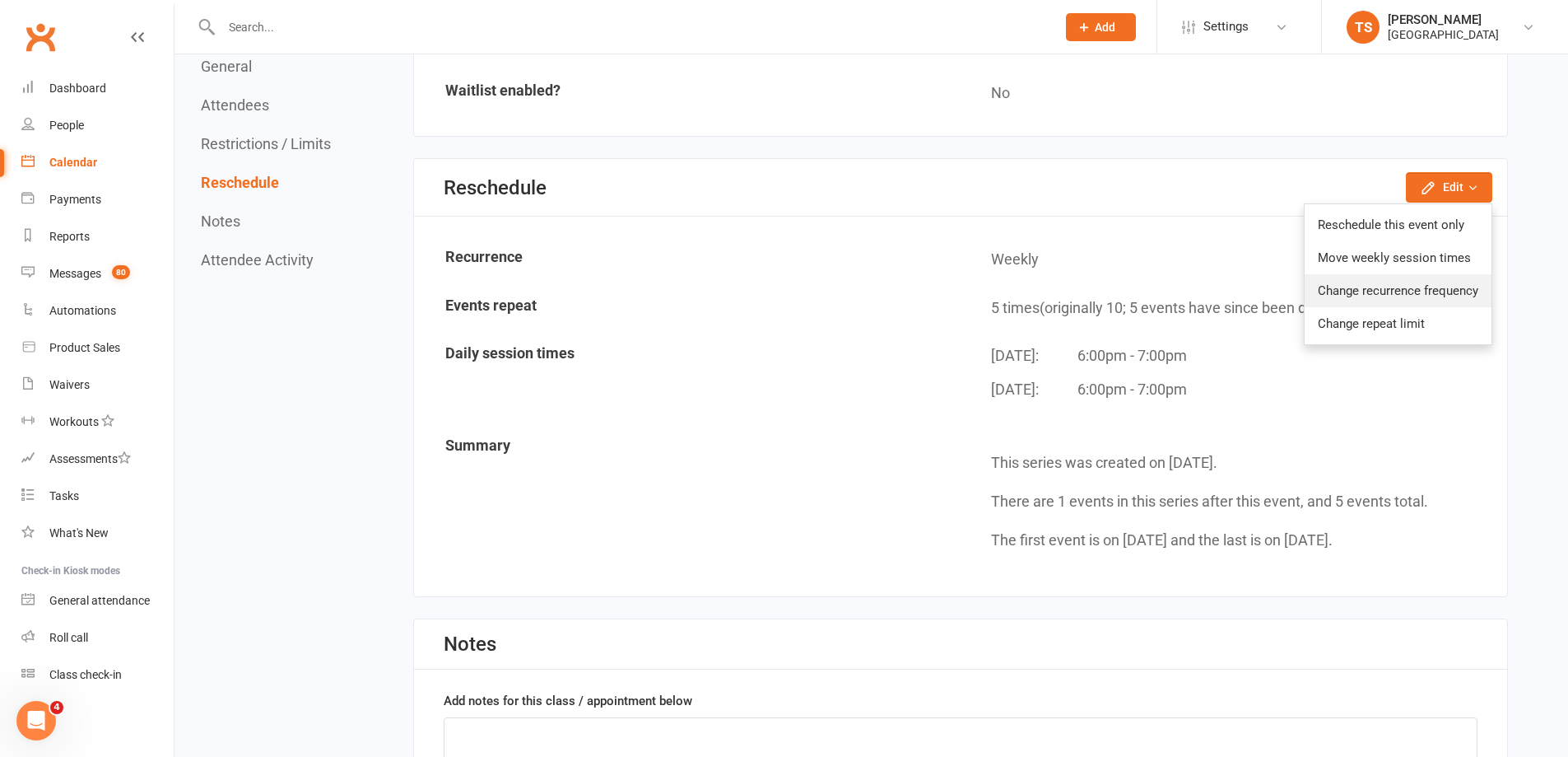
click at [1392, 293] on link "Change recurrence frequency" at bounding box center [1398, 290] width 187 height 33
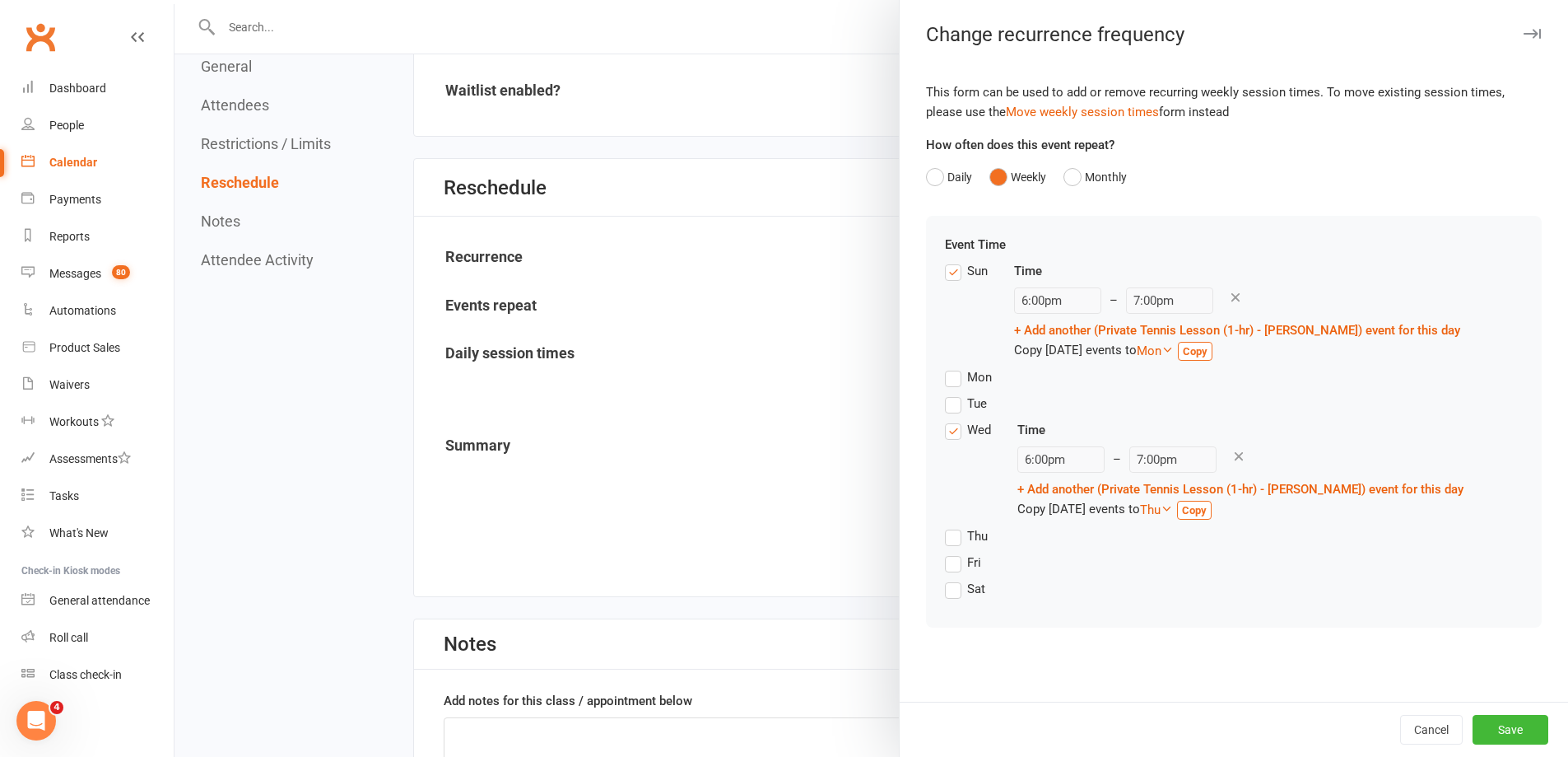
click at [947, 272] on label "Sun" at bounding box center [967, 271] width 42 height 19
click at [947, 261] on input "Sun" at bounding box center [951, 261] width 11 height 0
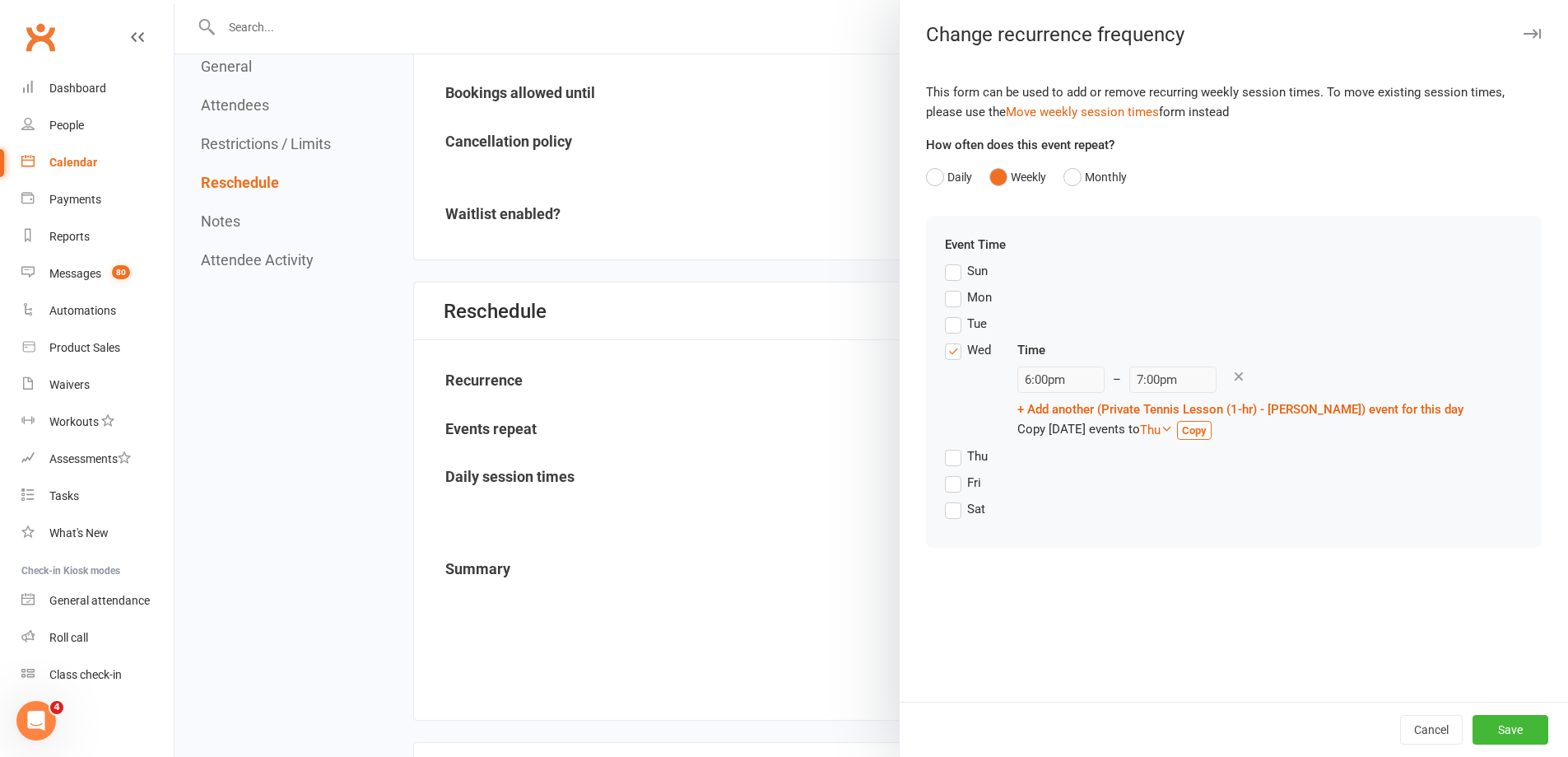
scroll to position [1089, 0]
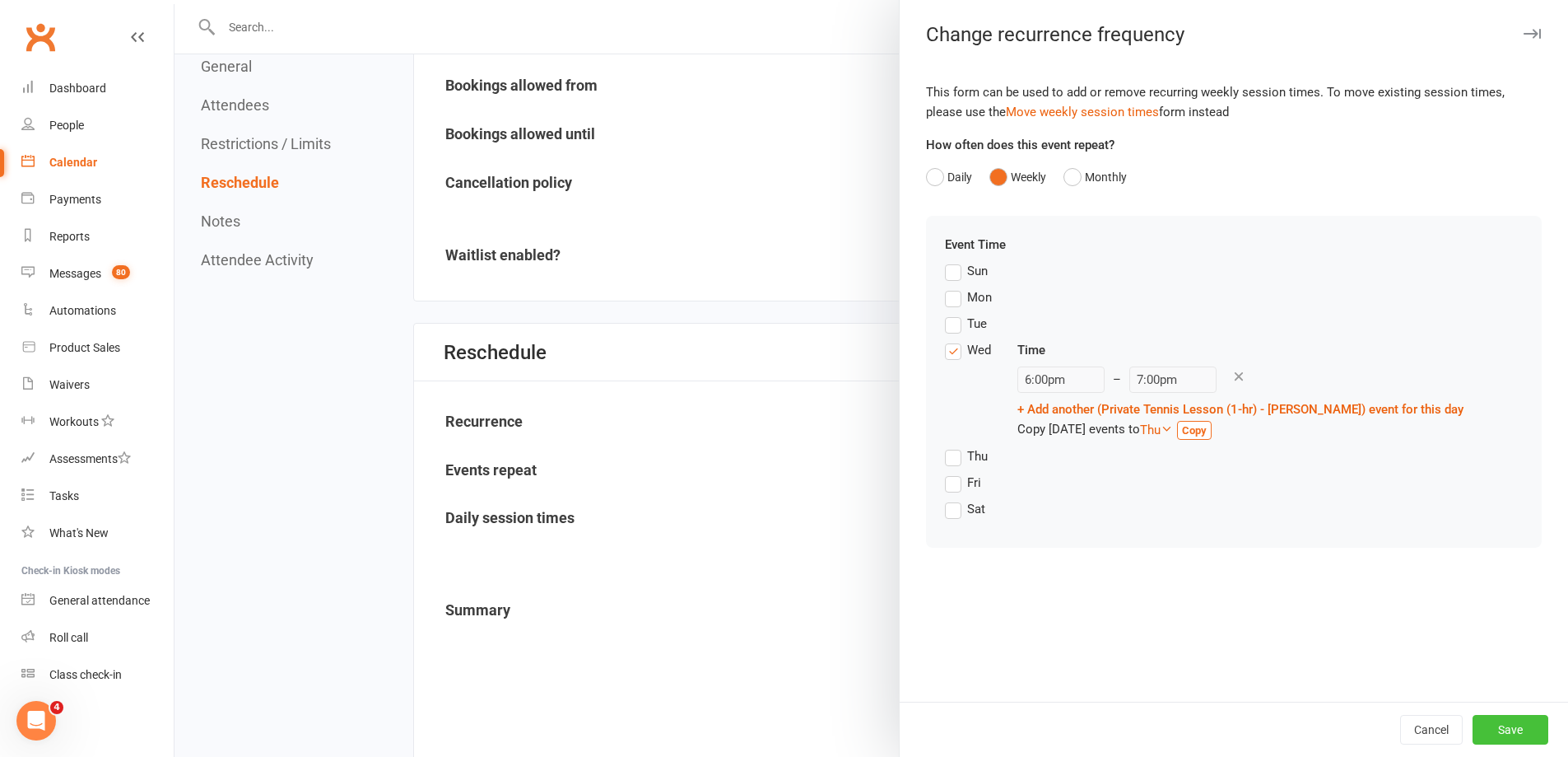
click at [1486, 729] on button "Save" at bounding box center [1511, 729] width 76 height 29
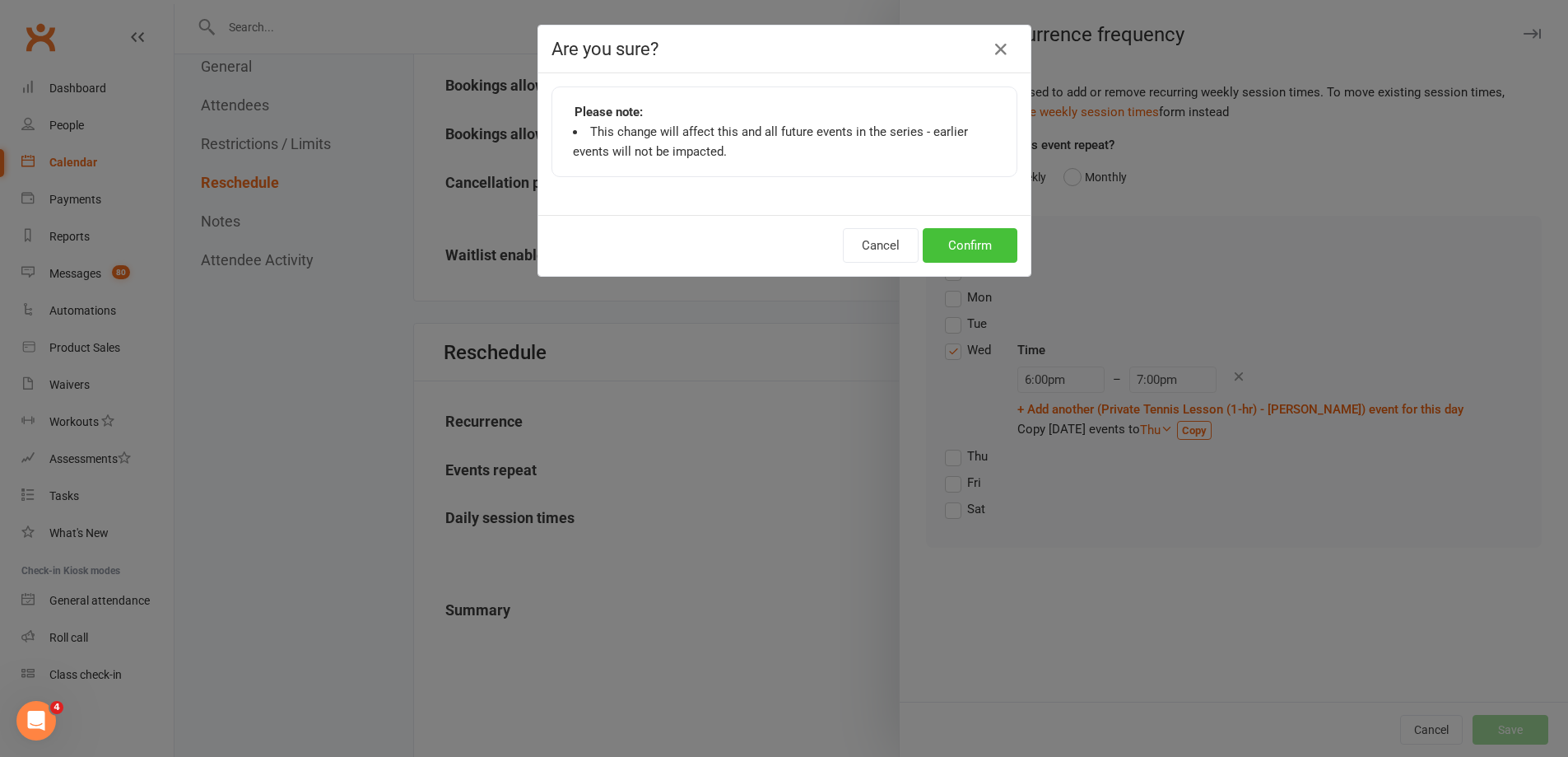
click at [945, 239] on button "Confirm" at bounding box center [969, 245] width 95 height 35
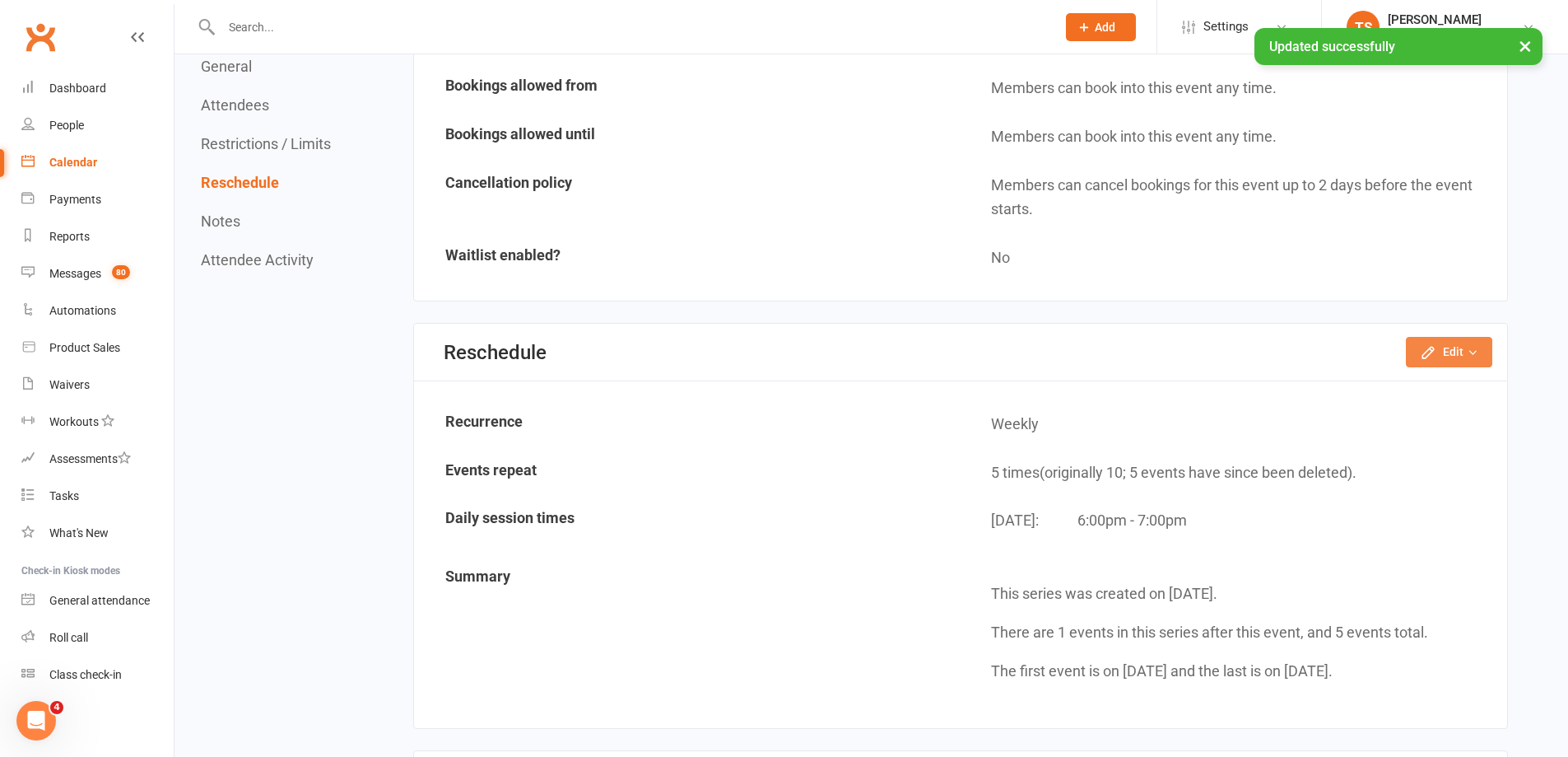
click at [1461, 353] on button "Edit" at bounding box center [1449, 351] width 87 height 29
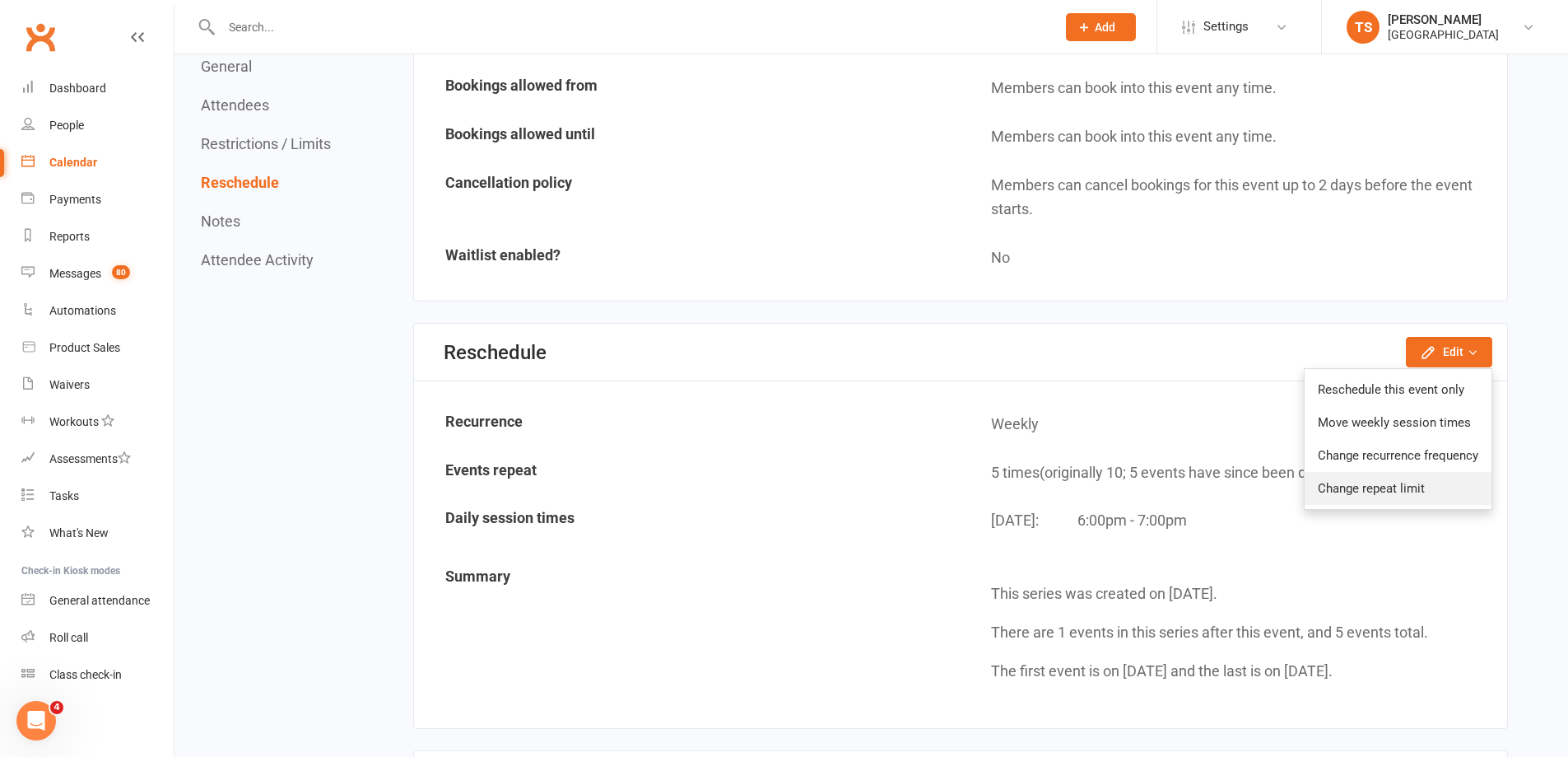
click at [1333, 491] on link "Change repeat limit" at bounding box center [1398, 488] width 187 height 33
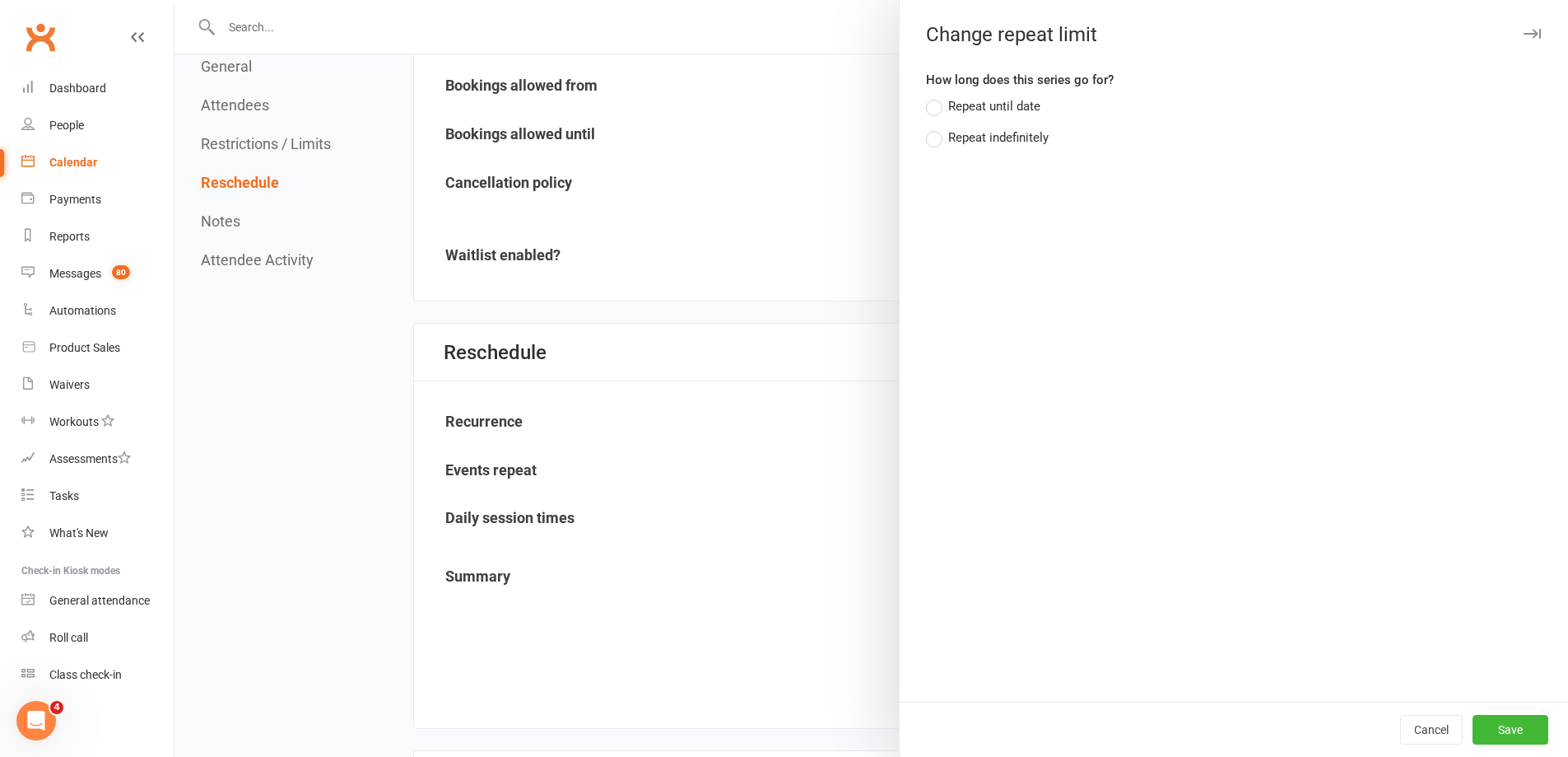
click at [926, 110] on label "Repeat until date" at bounding box center [983, 106] width 114 height 19
click at [926, 97] on input "Repeat until date" at bounding box center [931, 97] width 11 height 0
click at [1029, 170] on button "button" at bounding box center [1024, 170] width 33 height 33
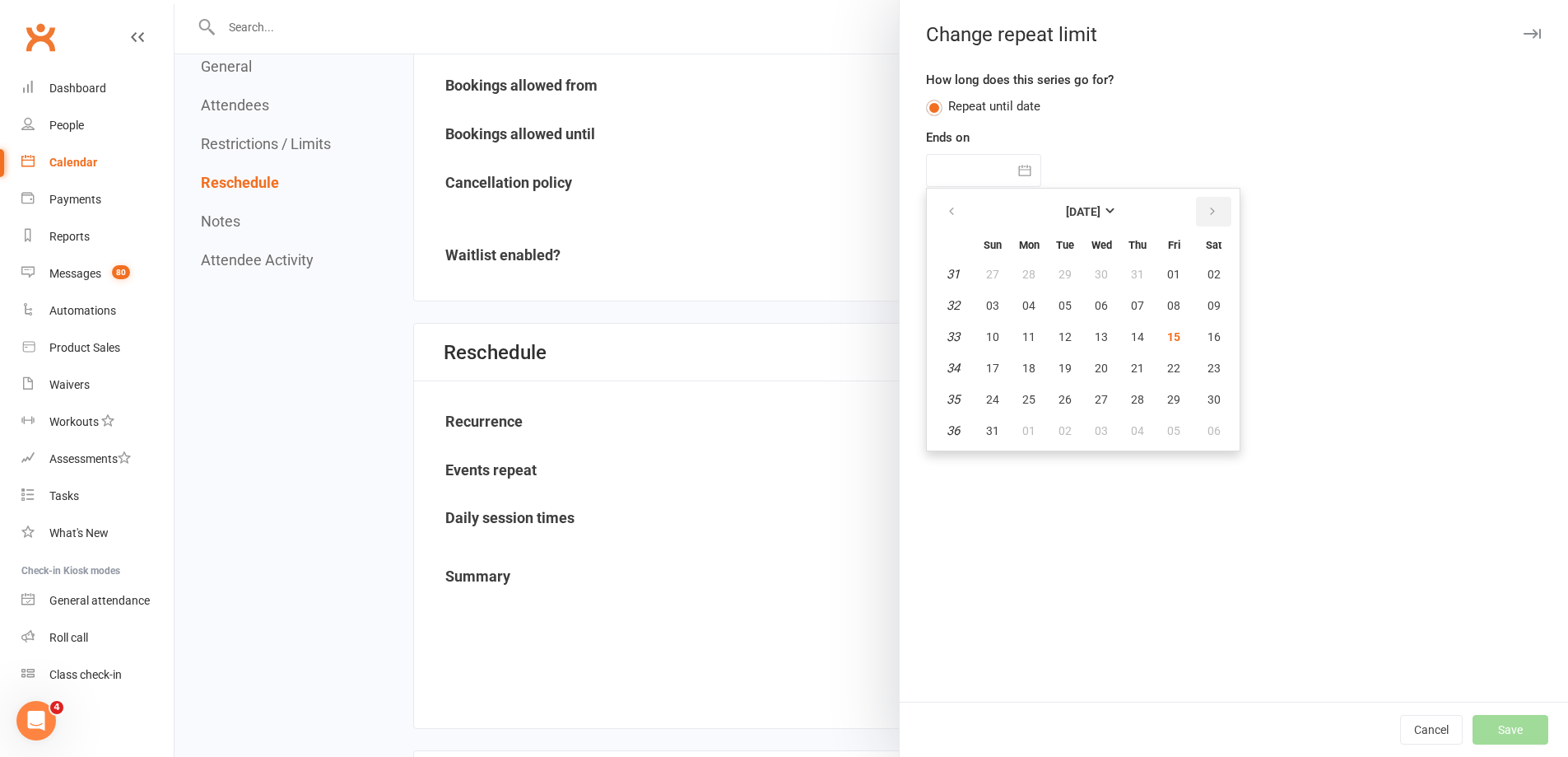
click at [1211, 214] on button "button" at bounding box center [1214, 211] width 35 height 29
click at [1223, 211] on button "button" at bounding box center [1214, 211] width 35 height 29
click at [1098, 333] on span "15" at bounding box center [1101, 336] width 13 height 13
type input "[DATE]"
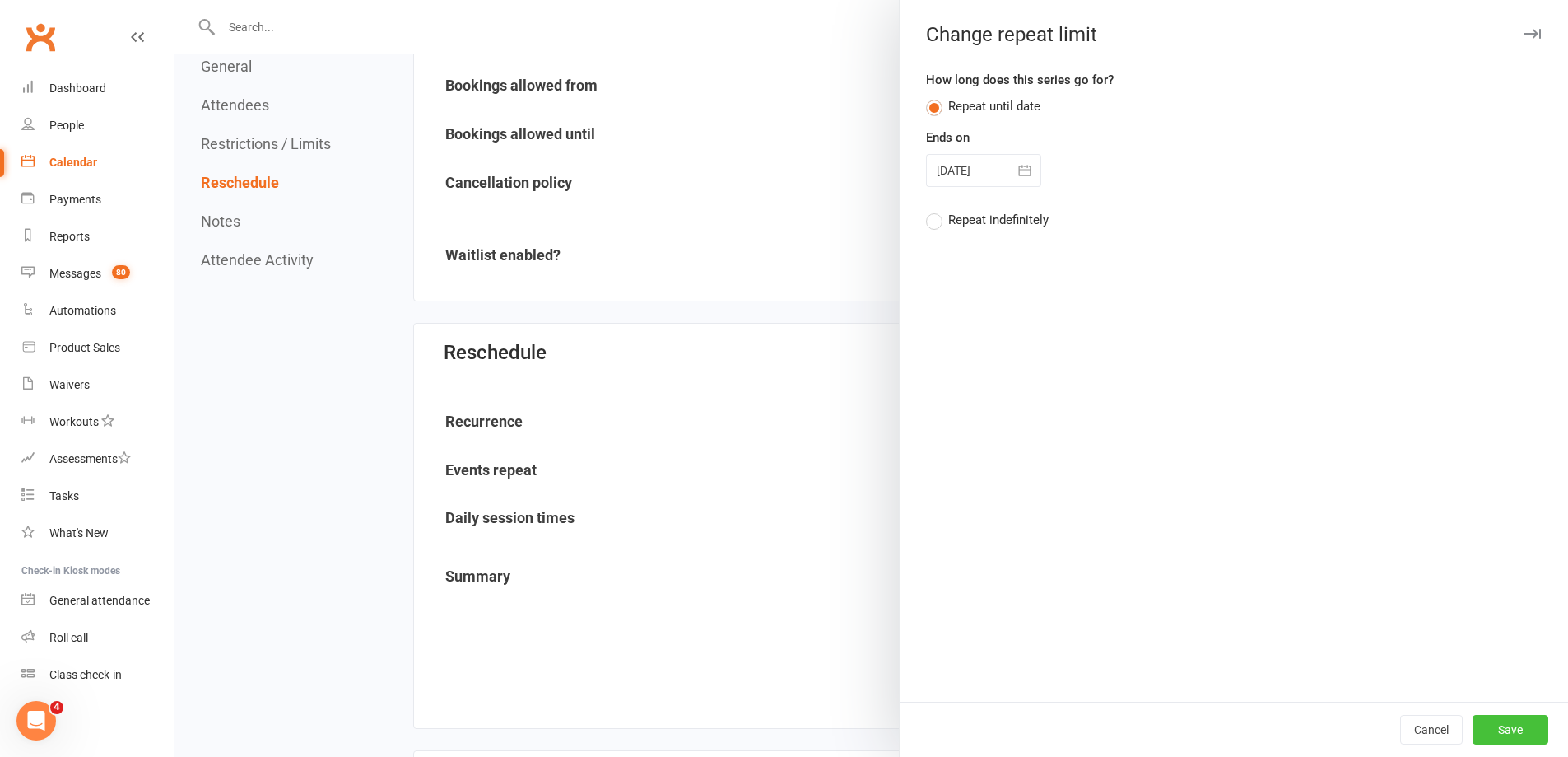
click at [1498, 730] on button "Save" at bounding box center [1511, 729] width 76 height 29
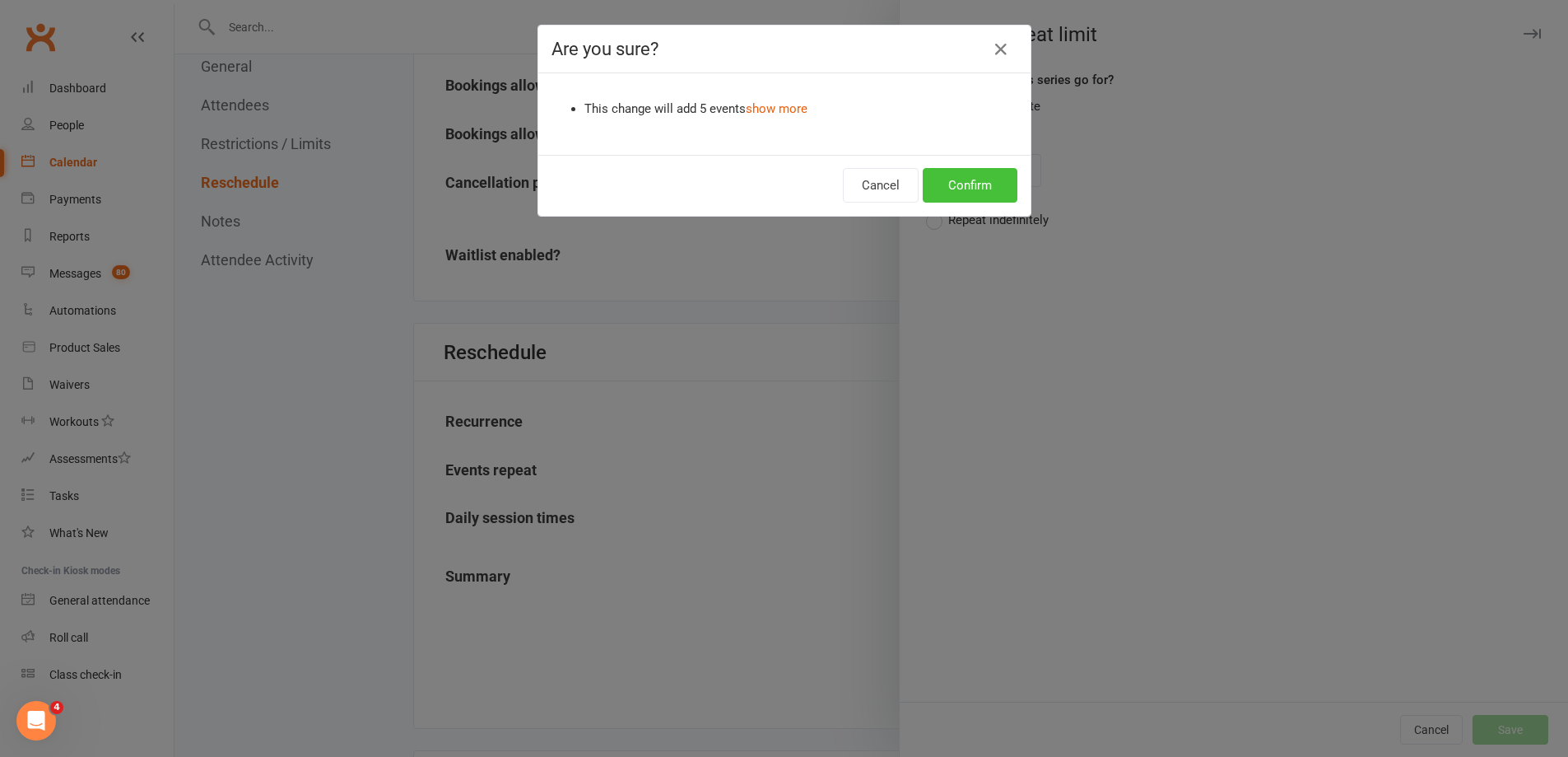
click at [962, 183] on button "Confirm" at bounding box center [969, 185] width 95 height 35
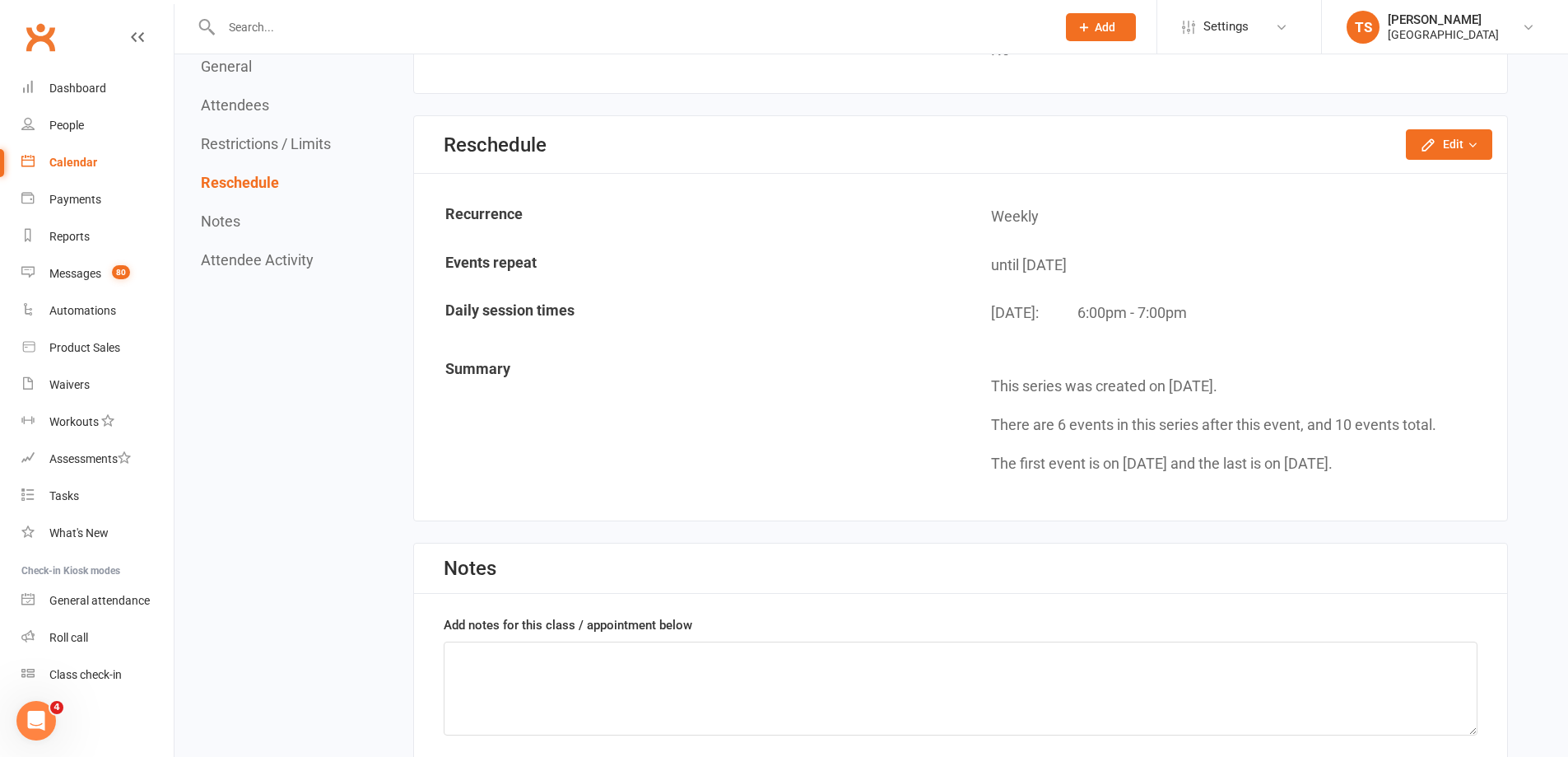
scroll to position [1400, 0]
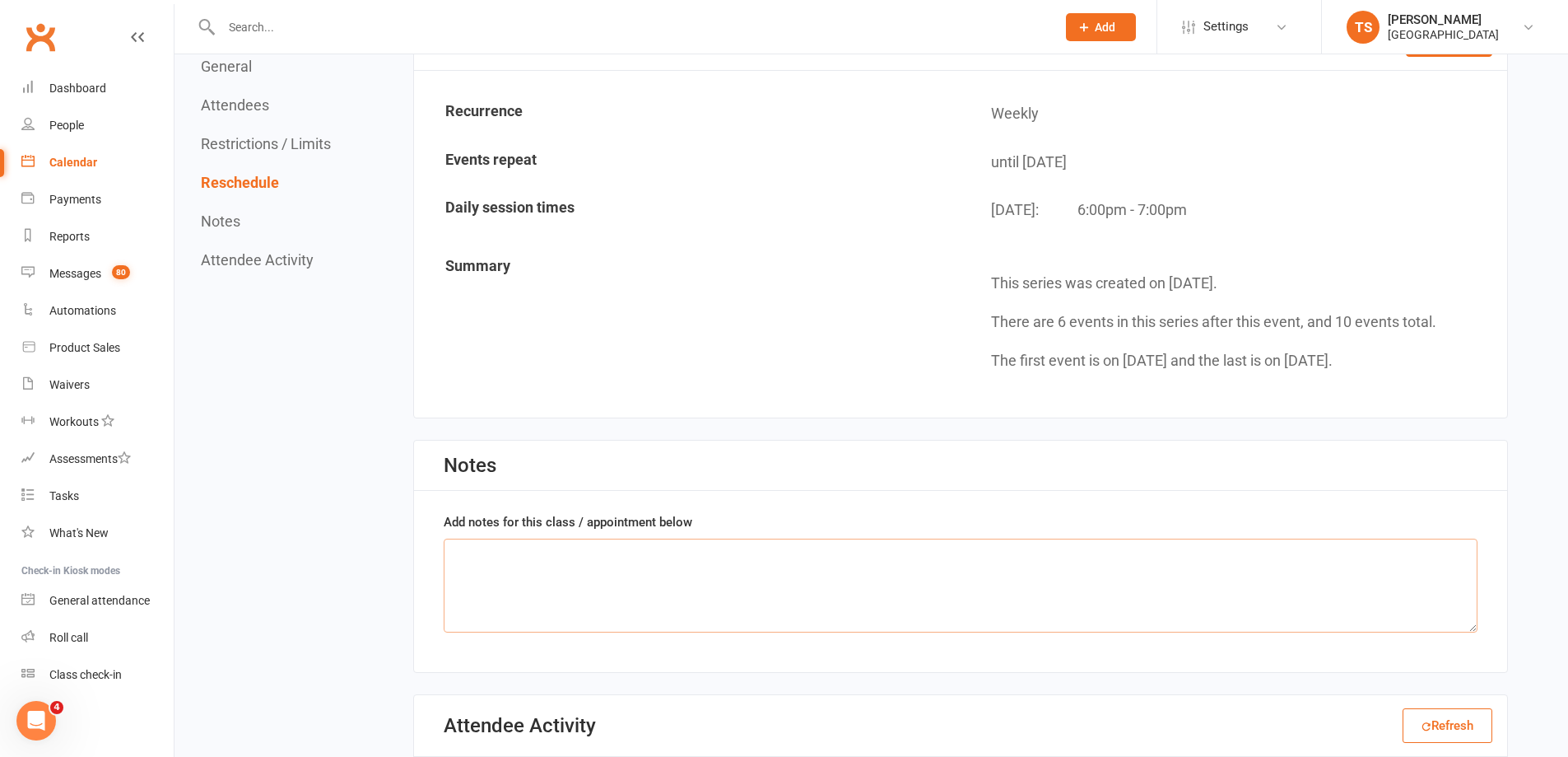
click at [464, 556] on textarea at bounding box center [961, 585] width 1034 height 94
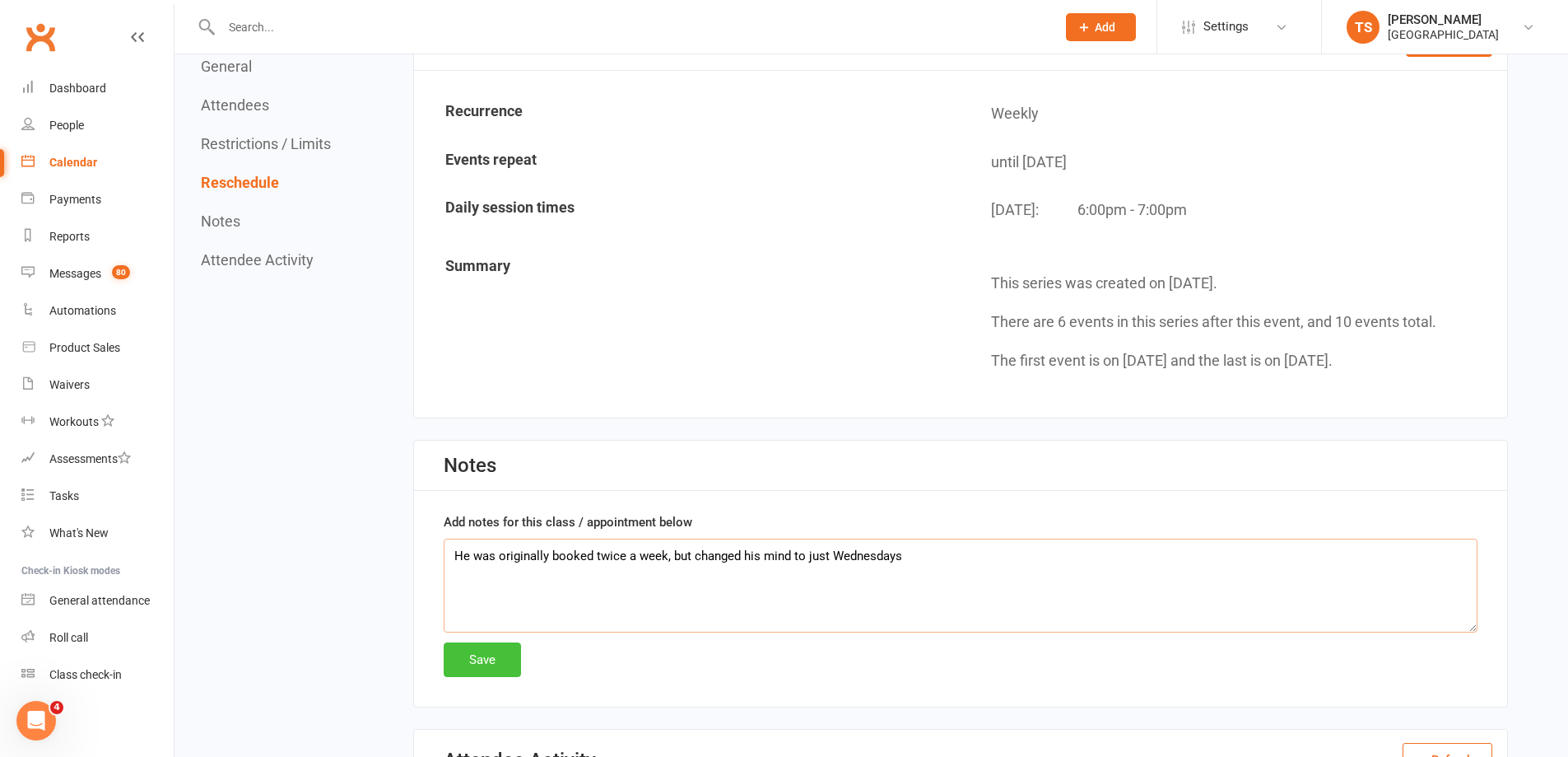
type textarea "He was originally booked twice a week, but changed his mind to just Wednesdays"
click at [472, 648] on button "Save" at bounding box center [482, 659] width 77 height 35
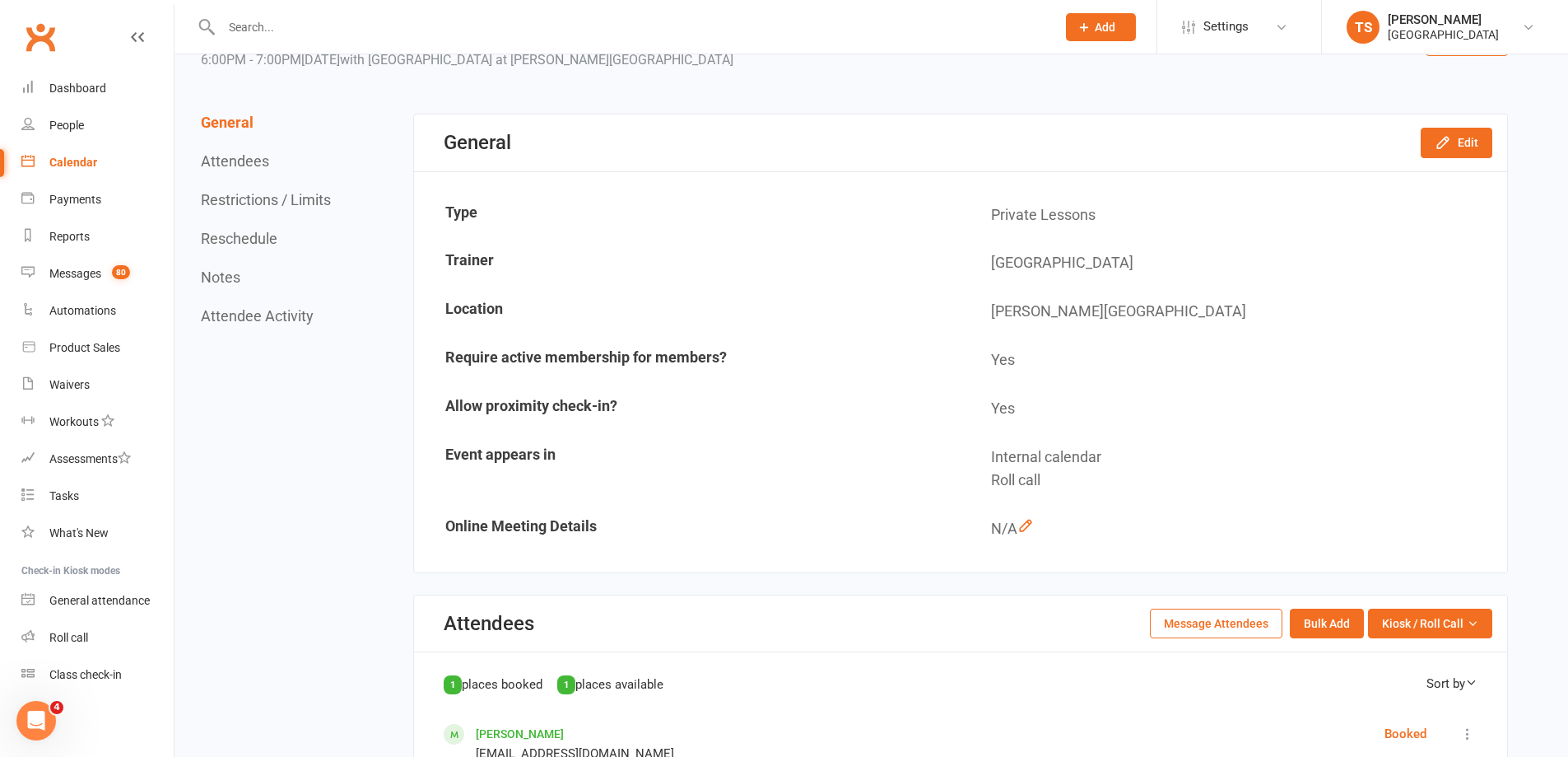
scroll to position [0, 0]
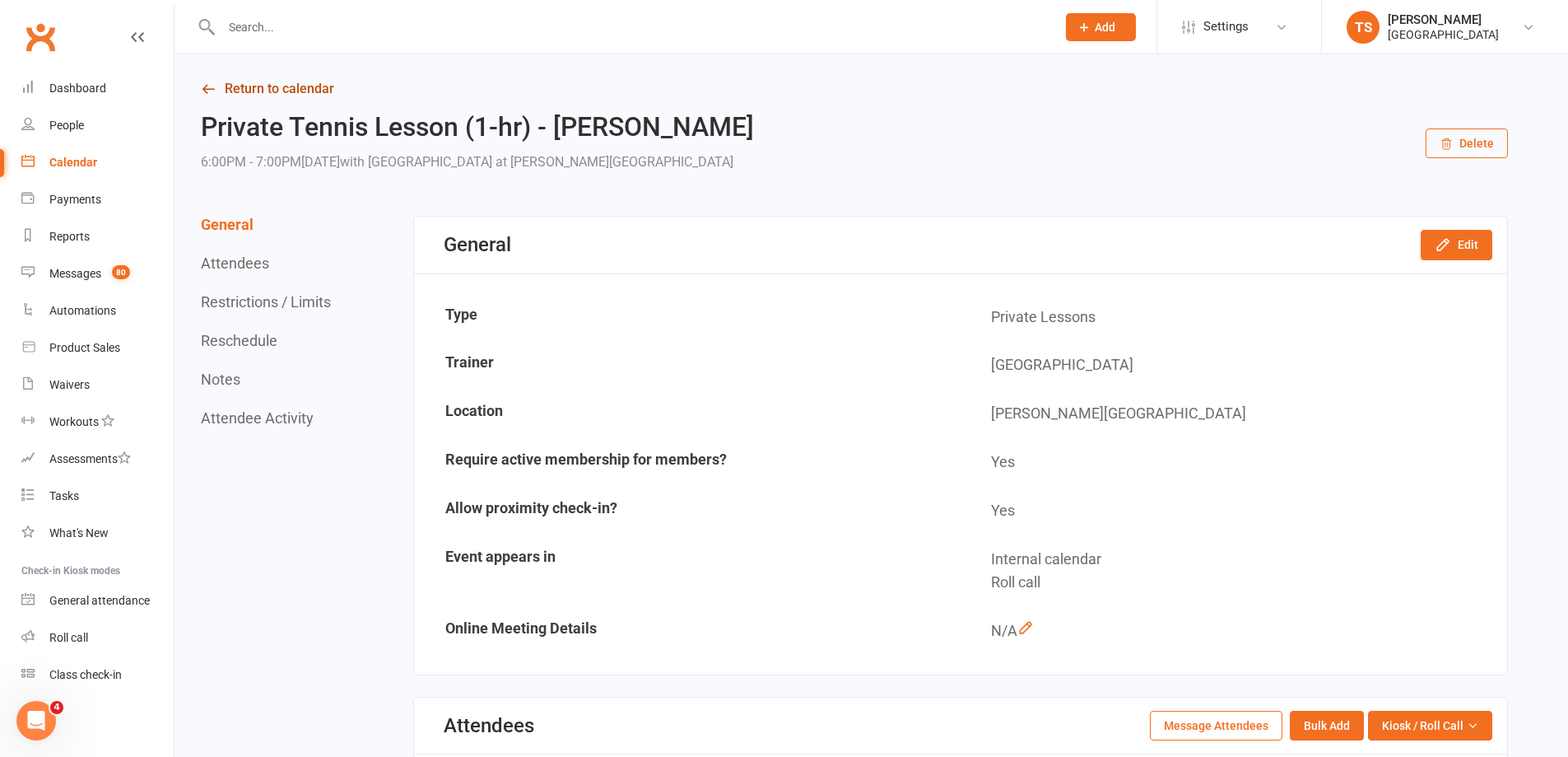
click at [244, 81] on link "Return to calendar" at bounding box center [854, 89] width 1308 height 23
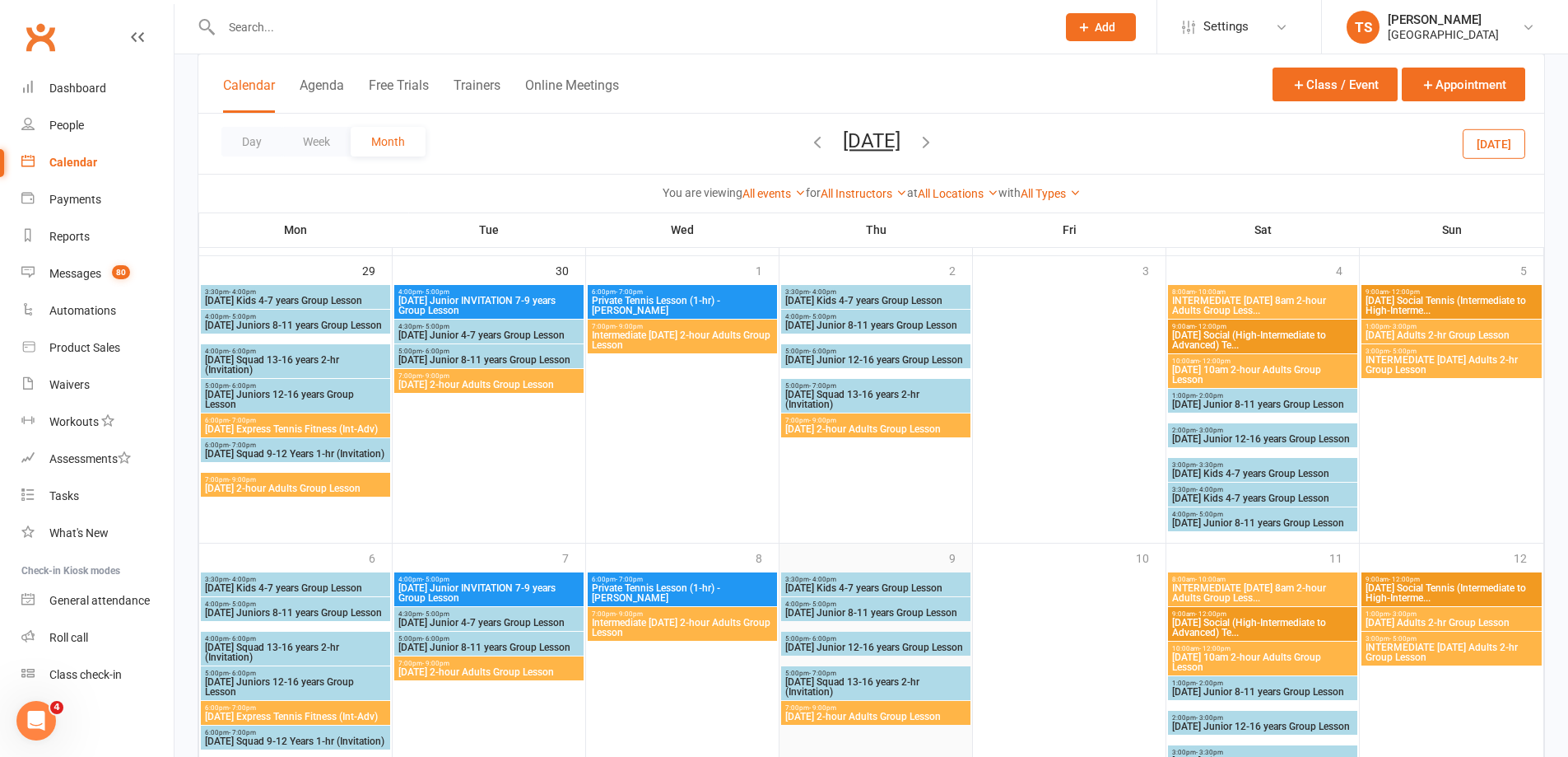
scroll to position [1365, 0]
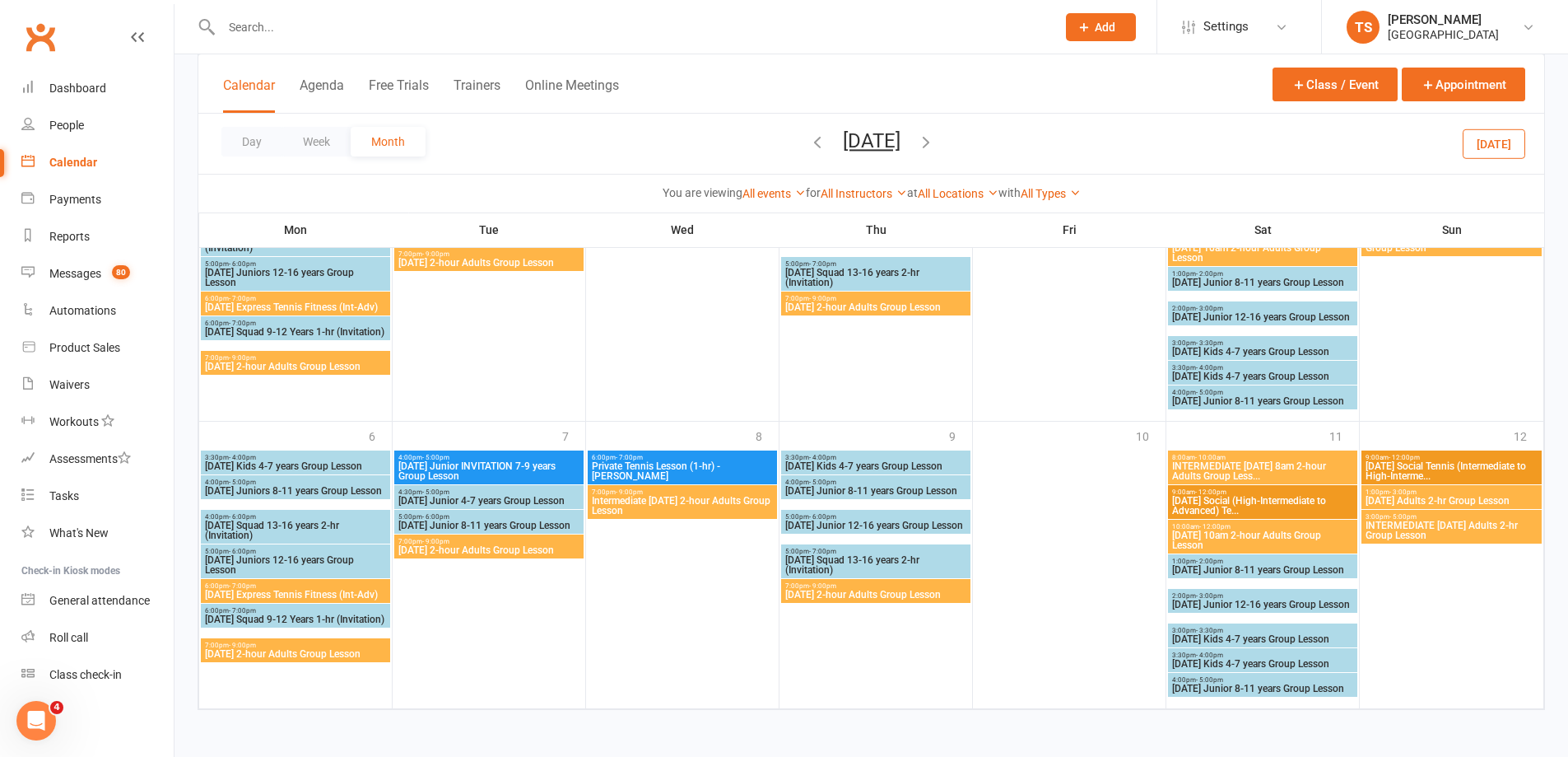
click at [808, 140] on icon "button" at bounding box center [817, 142] width 18 height 18
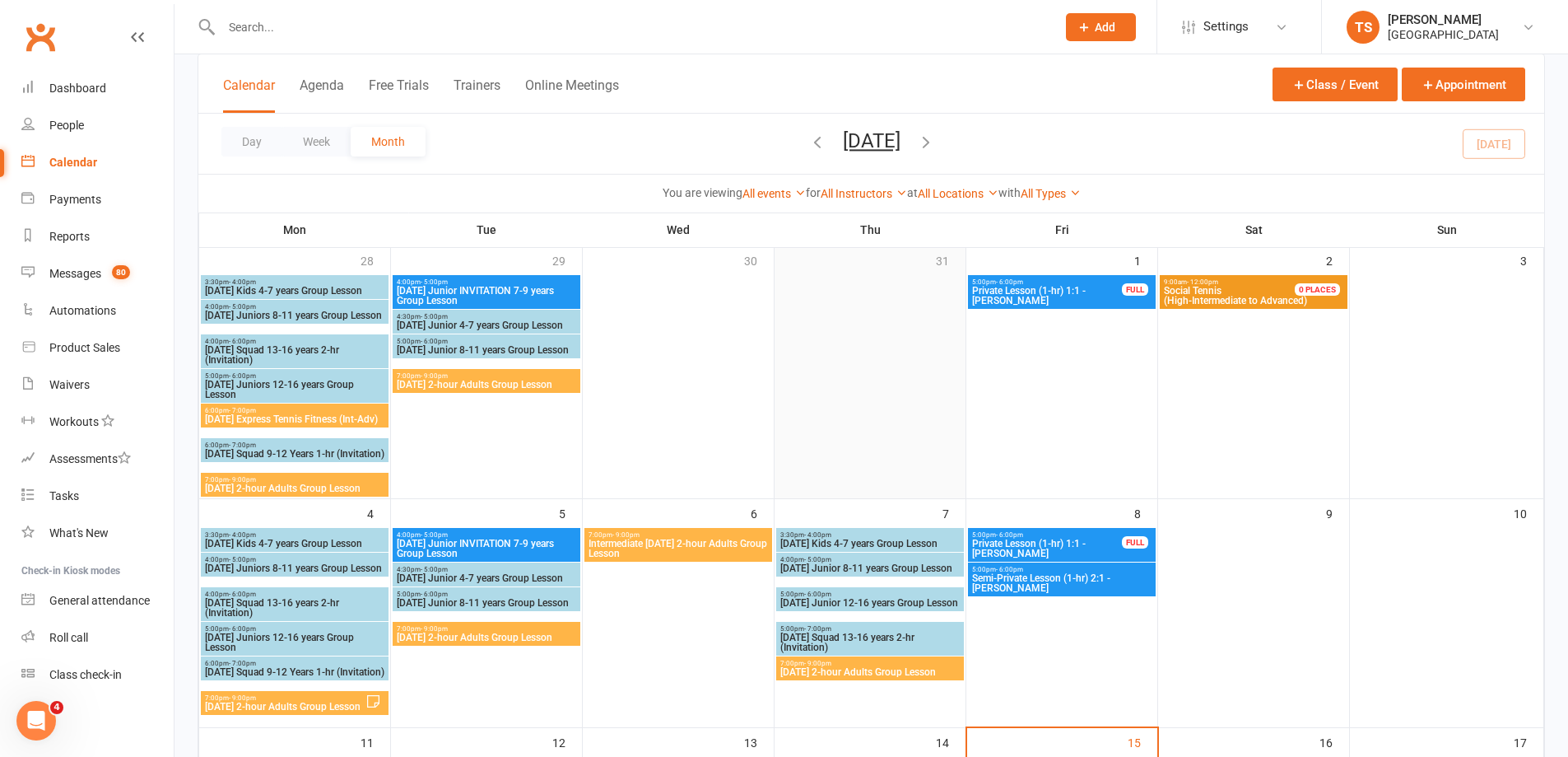
scroll to position [0, 0]
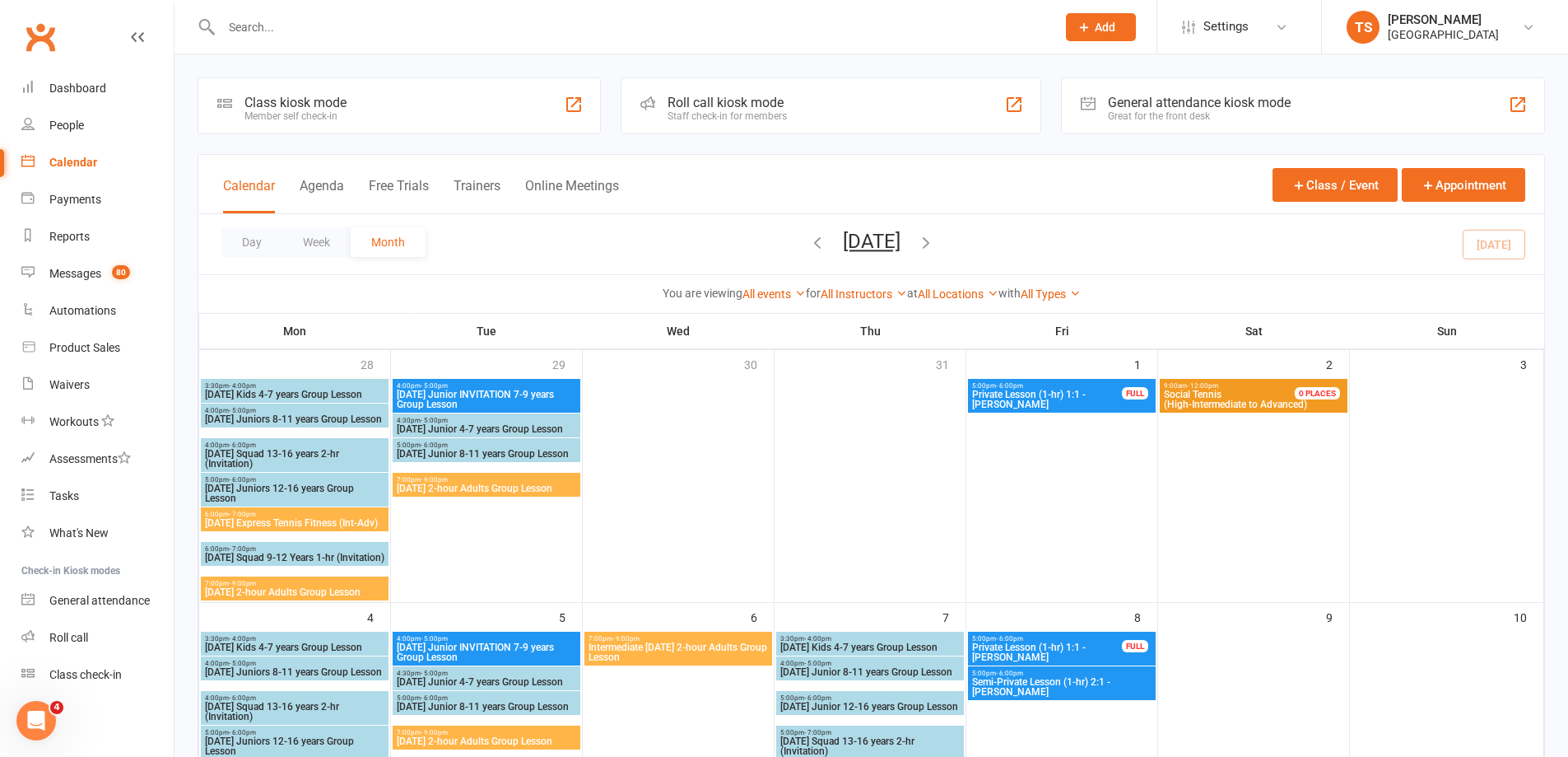
click at [265, 31] on input "text" at bounding box center [630, 27] width 828 height 23
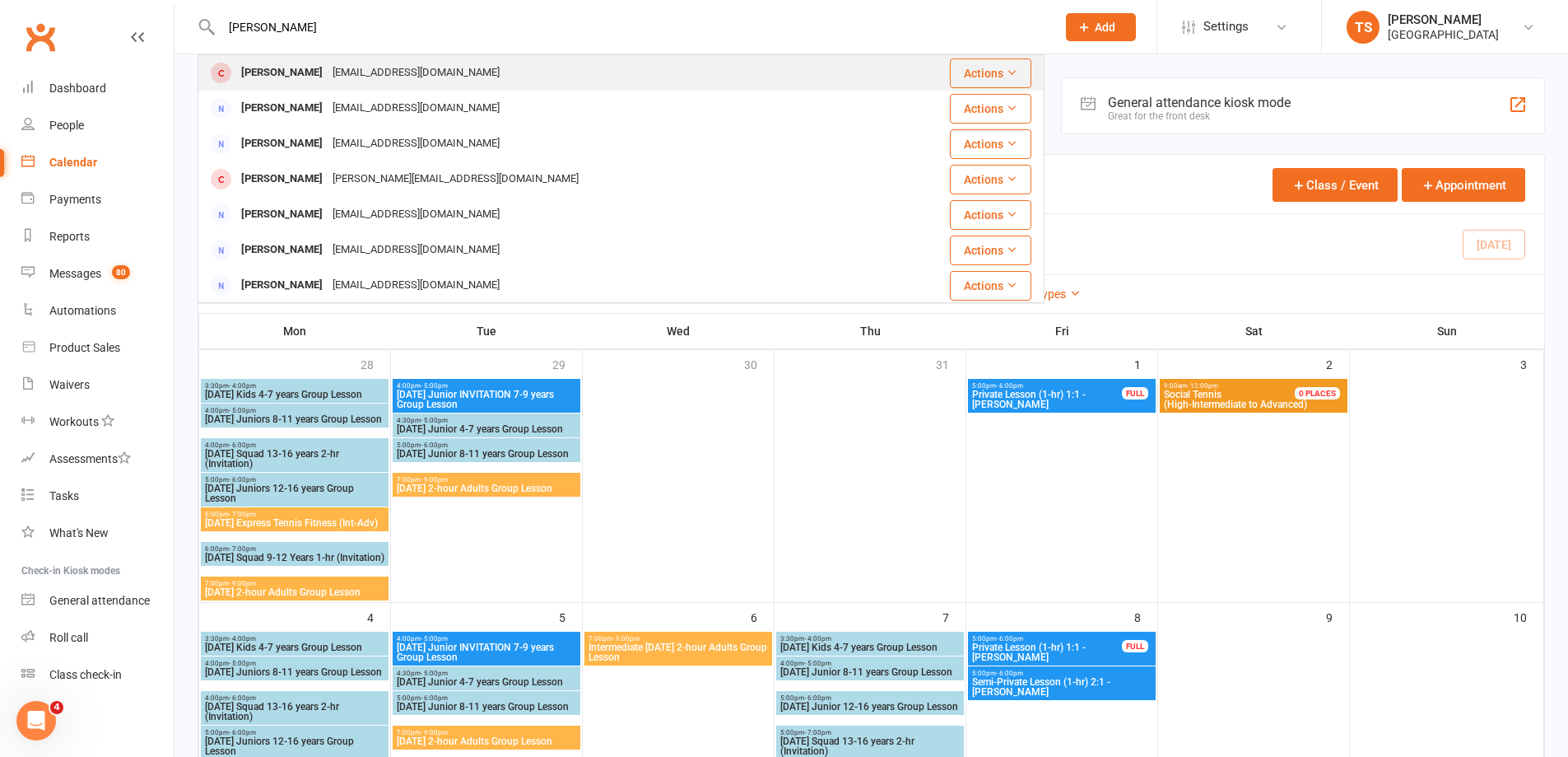
type input "[PERSON_NAME]"
click at [295, 73] on div "[PERSON_NAME]" at bounding box center [282, 73] width 91 height 24
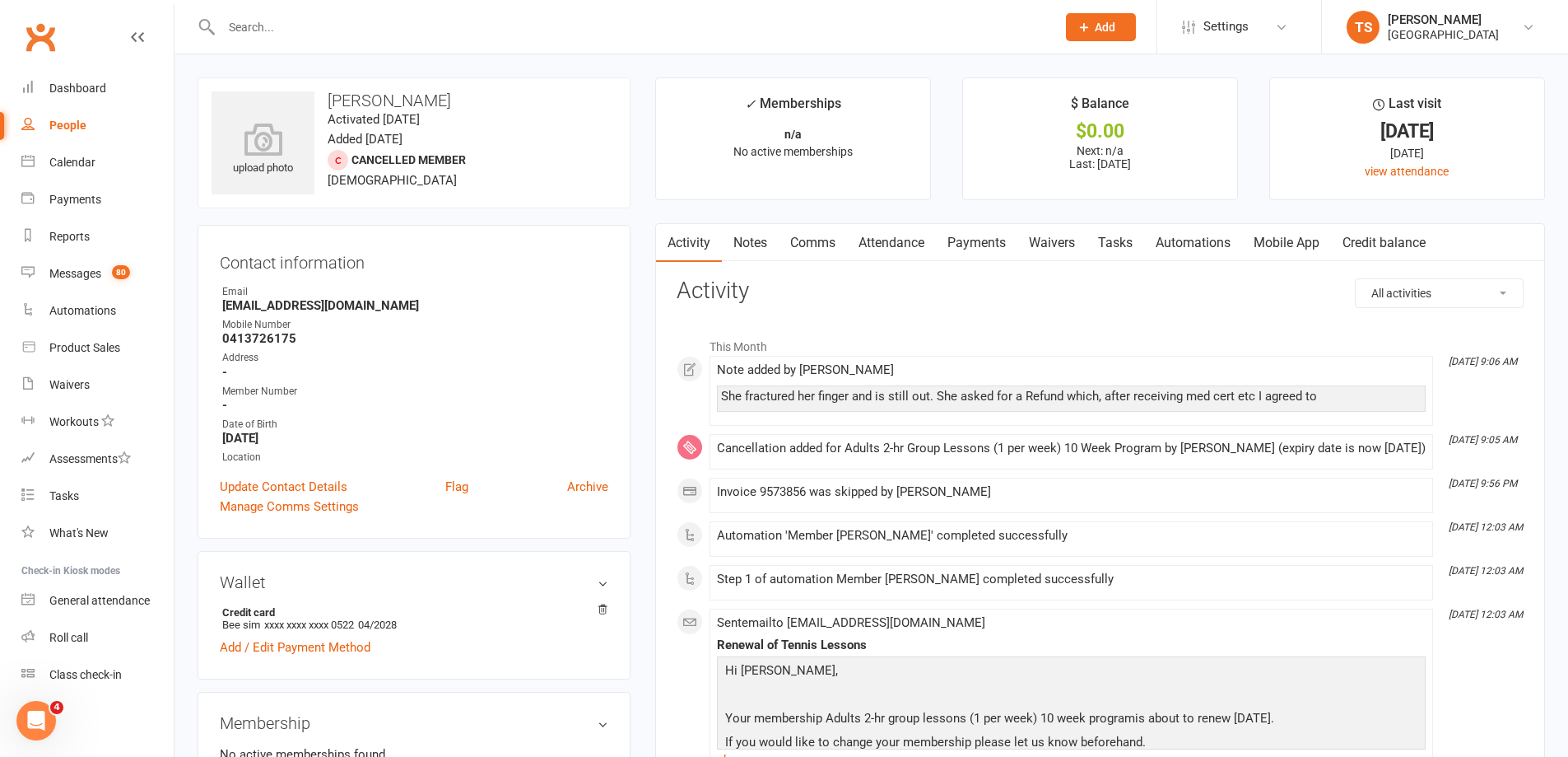
click at [754, 242] on link "Notes" at bounding box center [751, 243] width 57 height 38
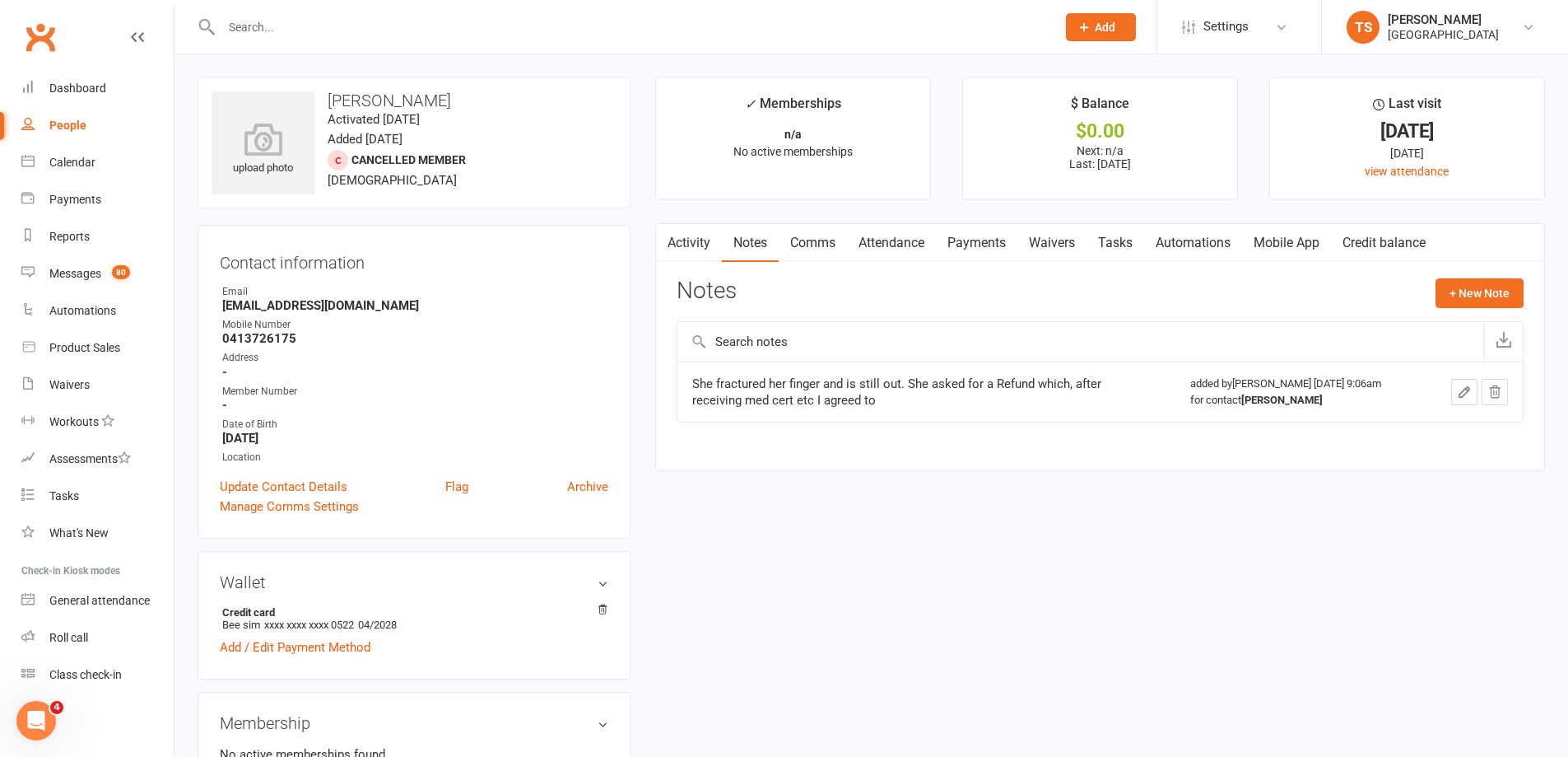
click at [981, 245] on link "Payments" at bounding box center [977, 243] width 81 height 38
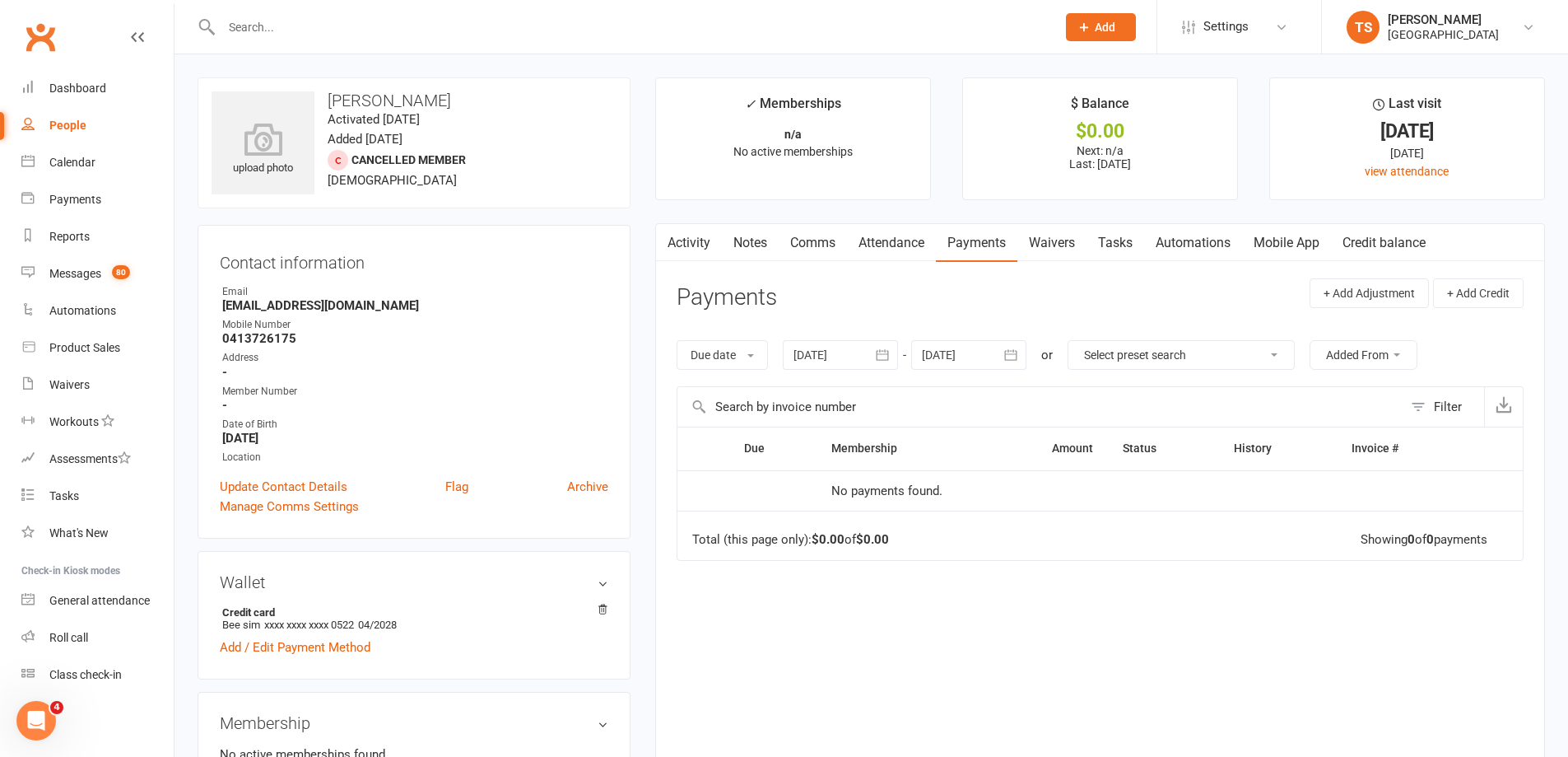
click at [838, 351] on div at bounding box center [840, 354] width 115 height 29
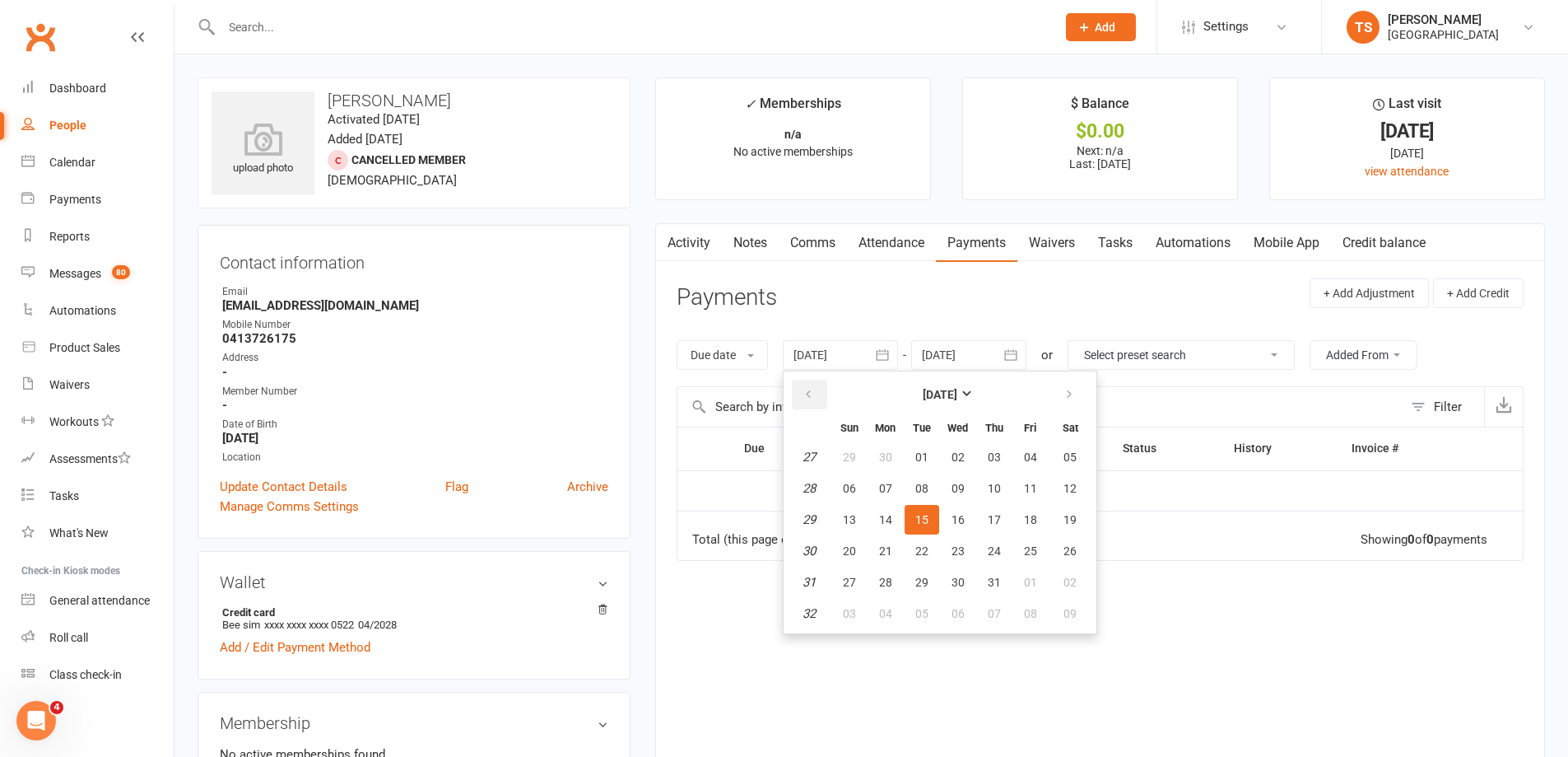
click at [810, 395] on icon "button" at bounding box center [808, 394] width 12 height 13
click at [808, 393] on icon "button" at bounding box center [808, 394] width 12 height 13
click at [807, 392] on icon "button" at bounding box center [808, 394] width 12 height 13
click at [850, 464] on span "23" at bounding box center [849, 457] width 13 height 13
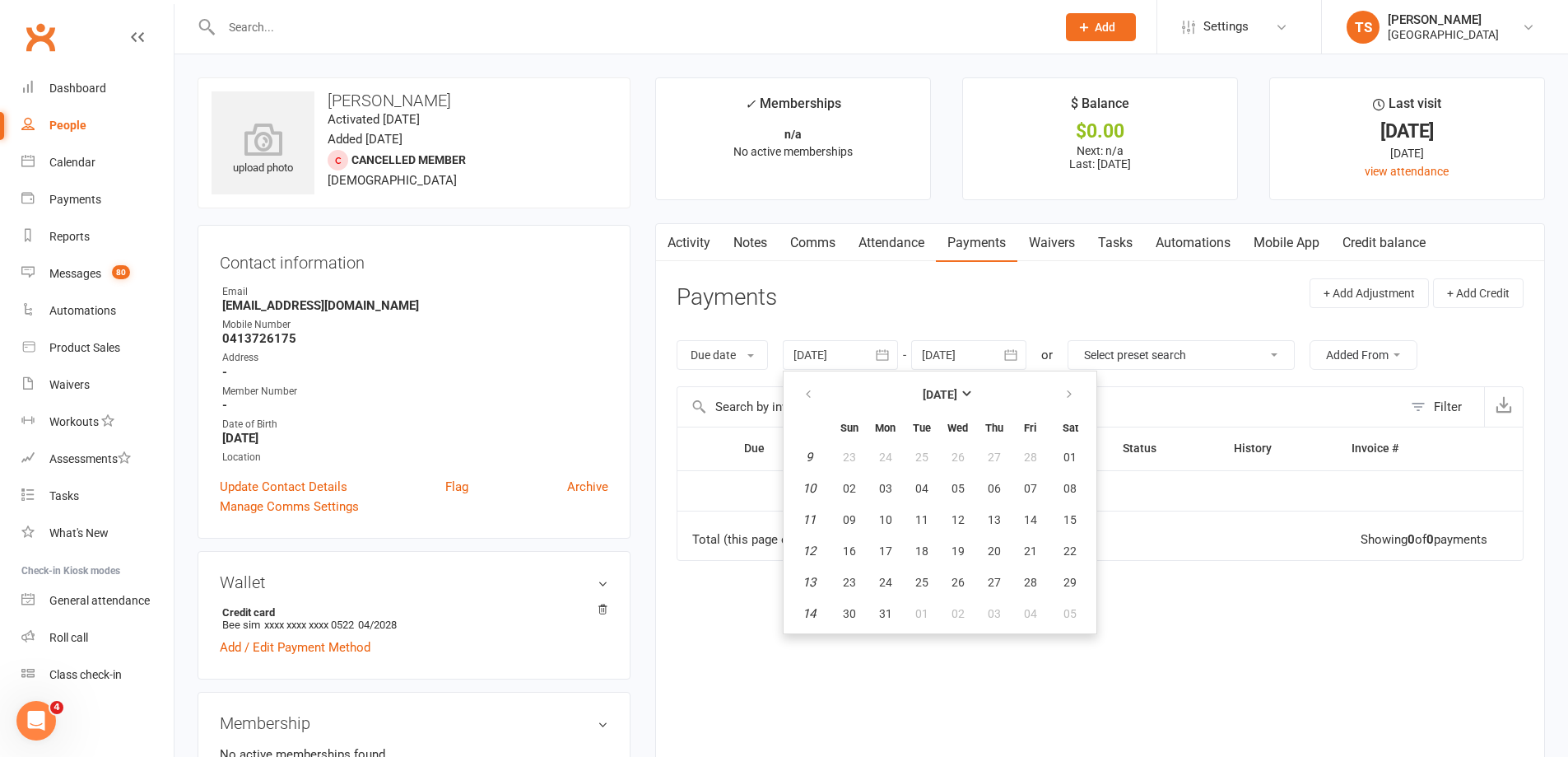
type input "[DATE]"
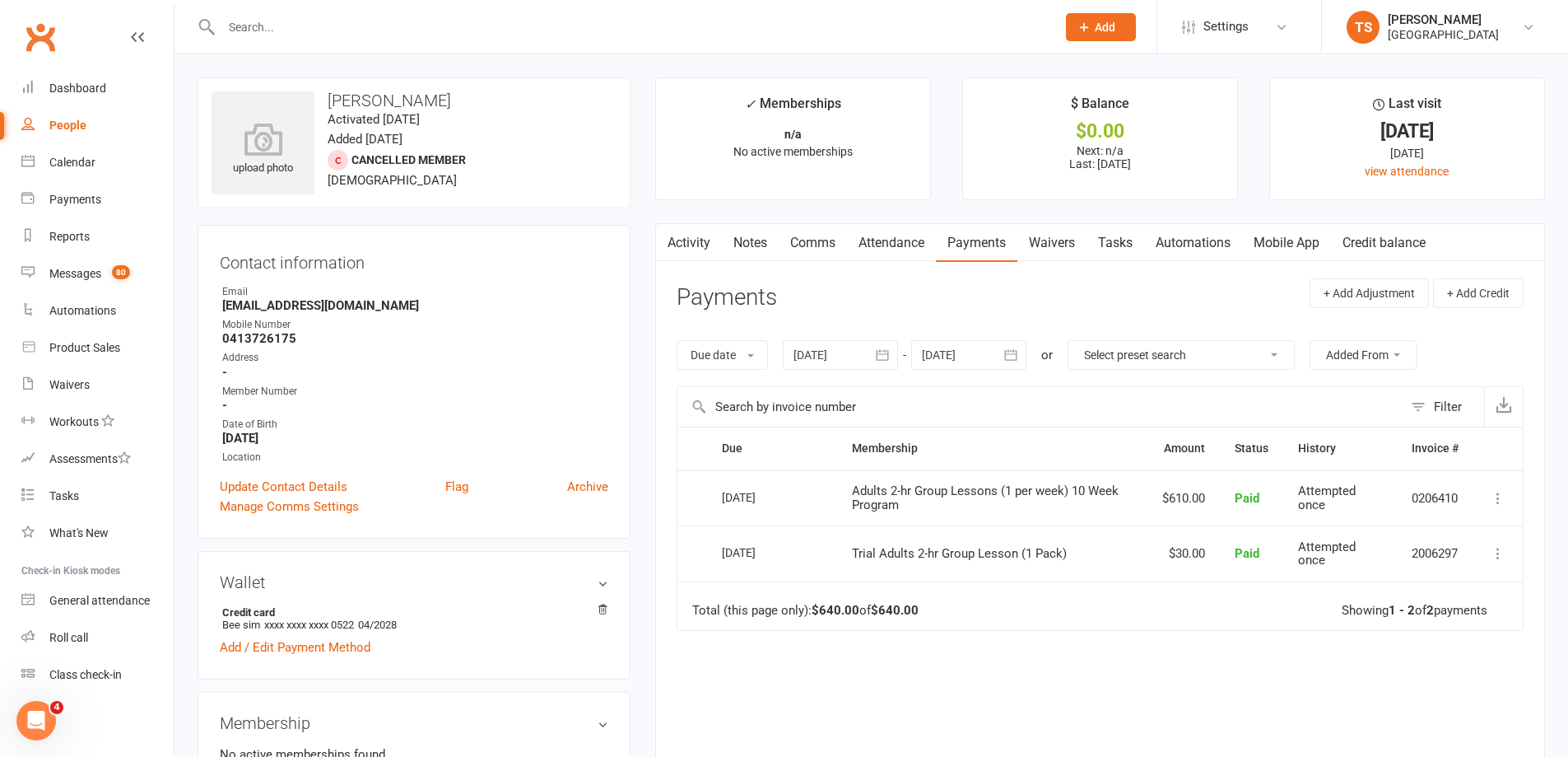
click at [917, 242] on link "Attendance" at bounding box center [892, 243] width 89 height 38
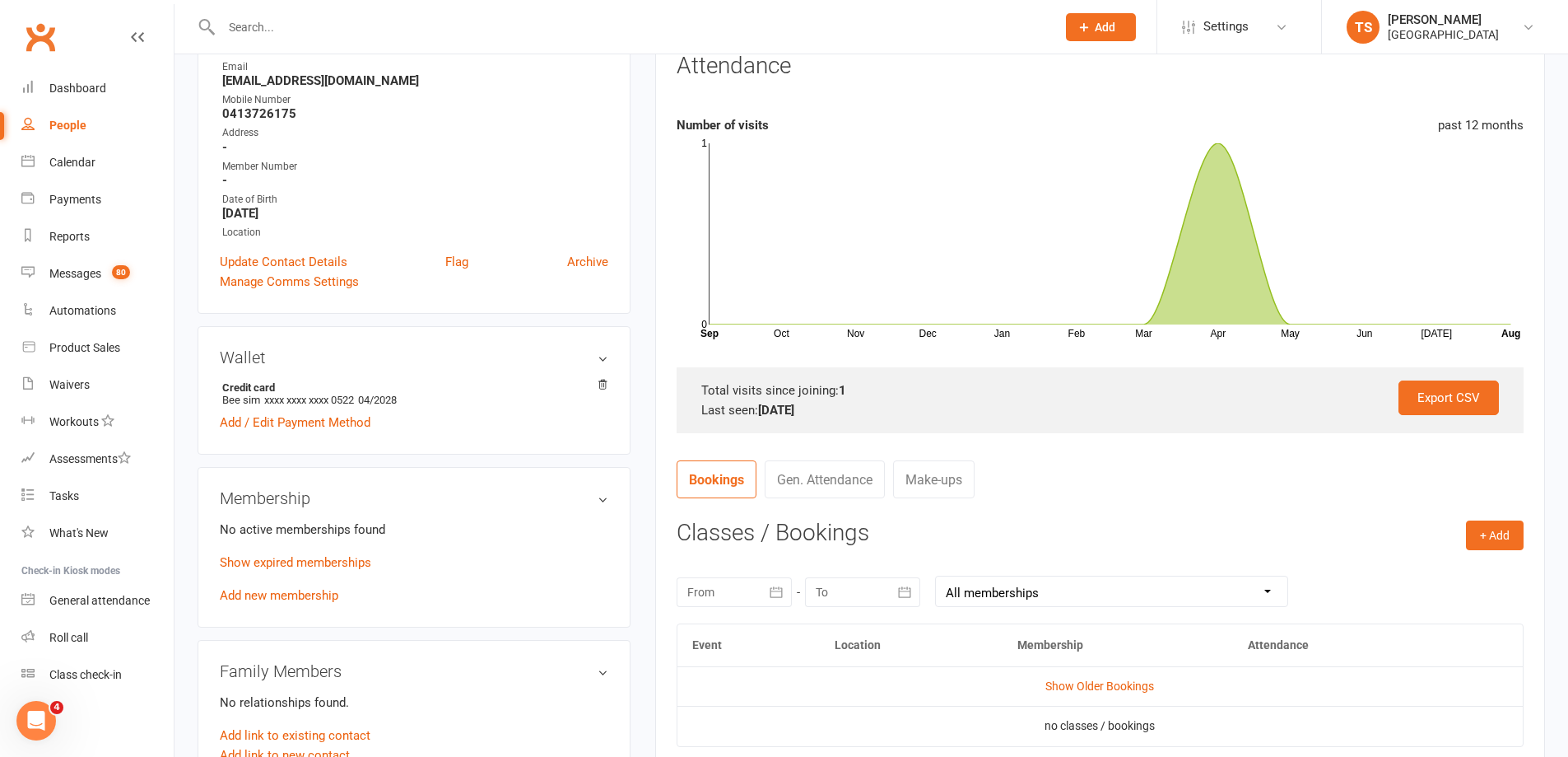
scroll to position [329, 0]
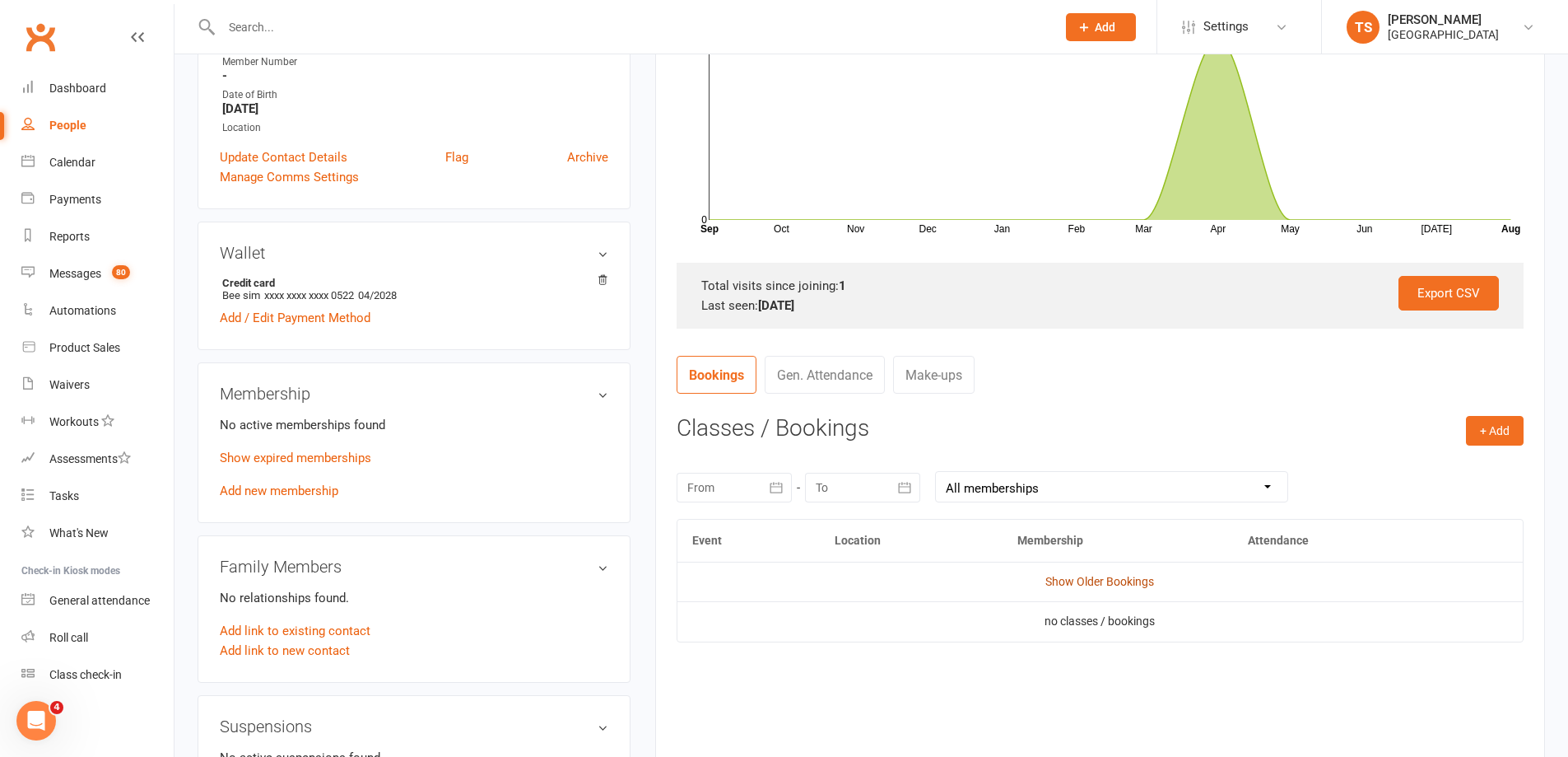
click at [1106, 577] on link "Show Older Bookings" at bounding box center [1100, 581] width 109 height 13
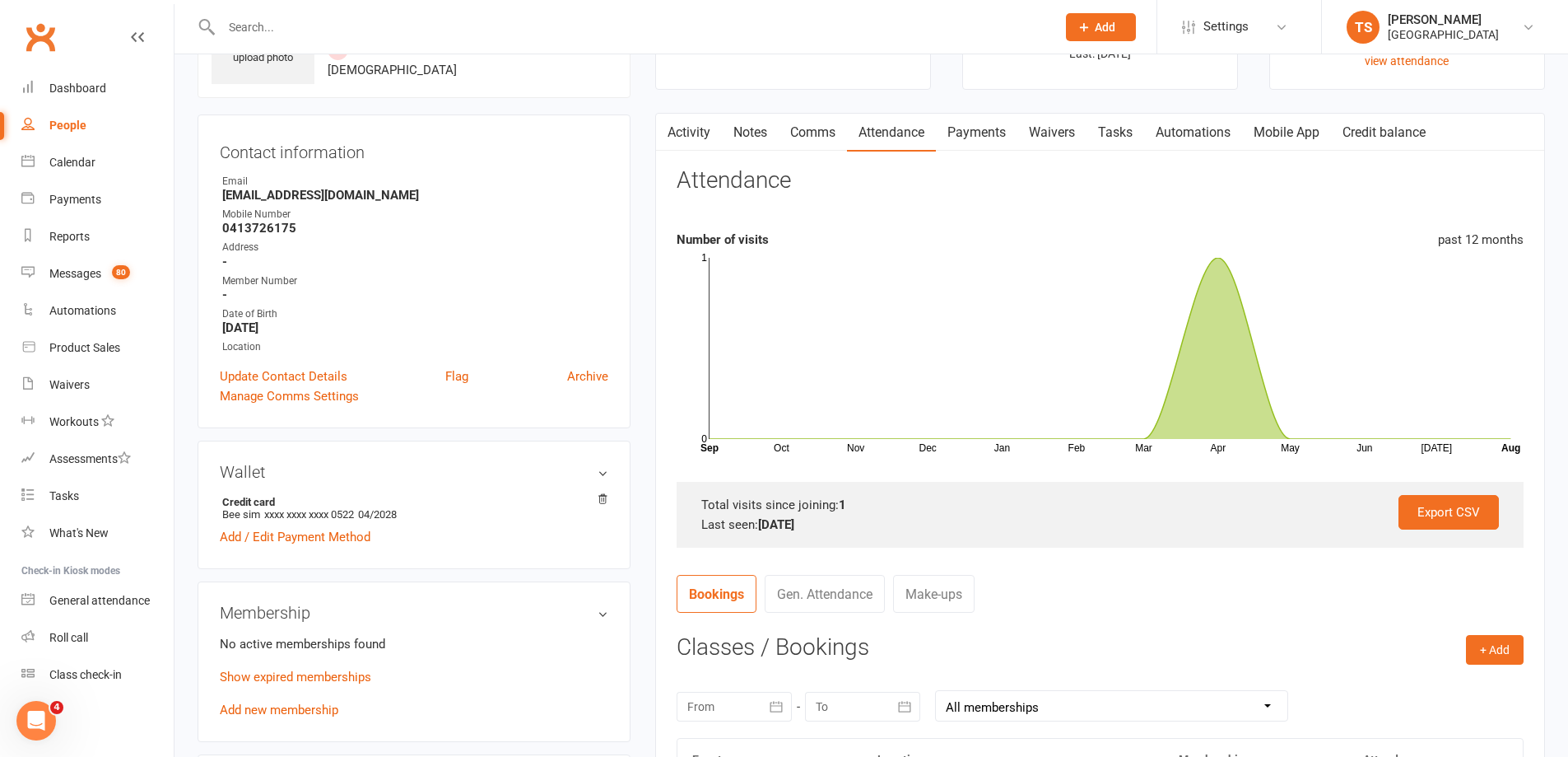
scroll to position [0, 0]
